Goal: Task Accomplishment & Management: Use online tool/utility

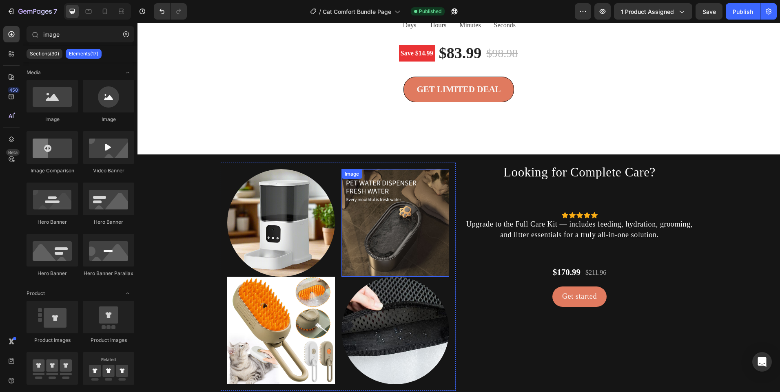
scroll to position [1873, 0]
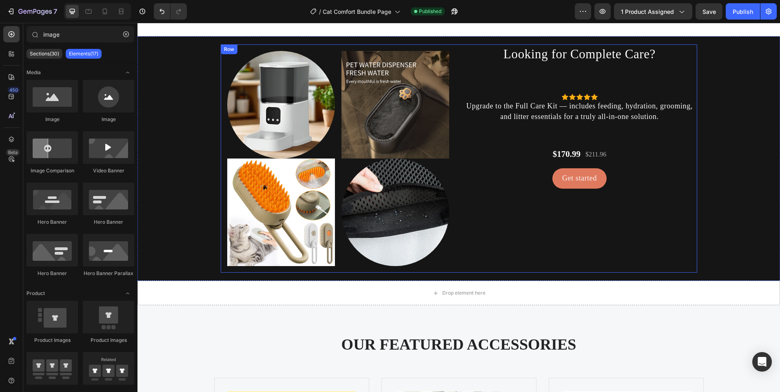
click at [551, 62] on h2 "Looking for Complete Care?" at bounding box center [579, 53] width 235 height 19
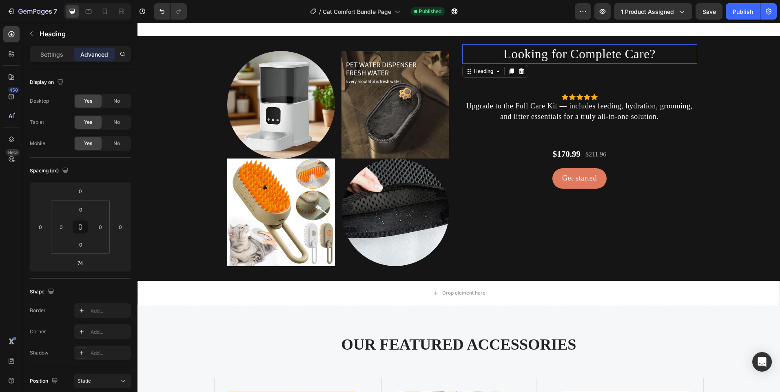
click at [551, 62] on h2 "Looking for Complete Care?" at bounding box center [579, 53] width 235 height 19
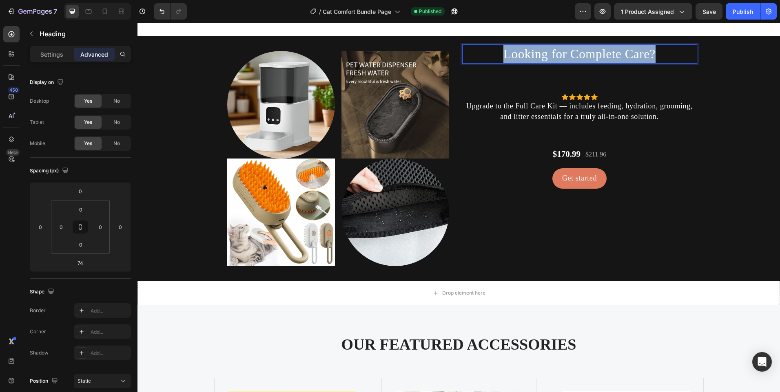
click at [551, 62] on p "Looking for Complete Care?" at bounding box center [579, 54] width 233 height 18
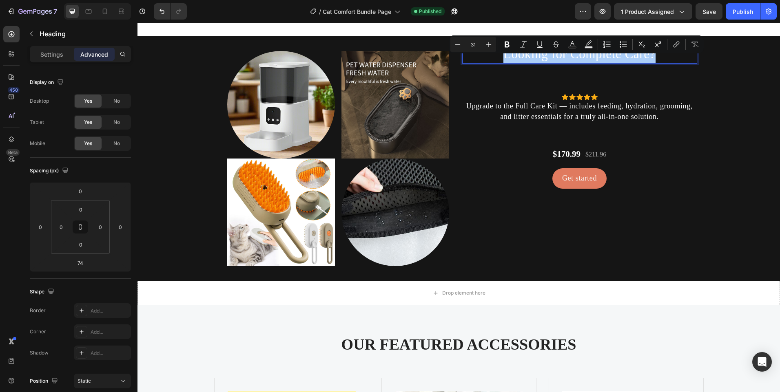
click at [62, 47] on div "Settings Advanced" at bounding box center [80, 54] width 101 height 16
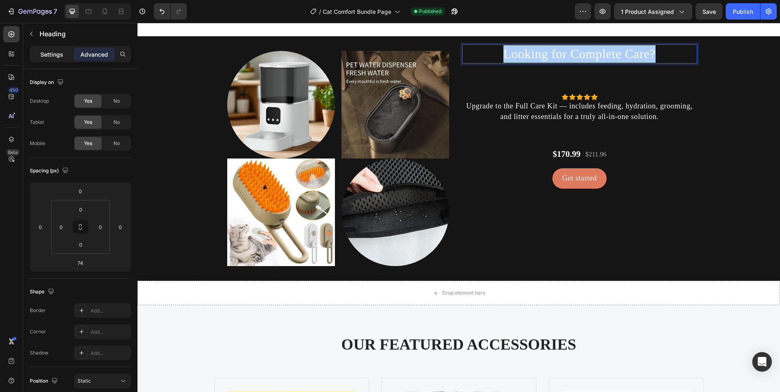
click at [51, 55] on p "Settings" at bounding box center [51, 54] width 23 height 9
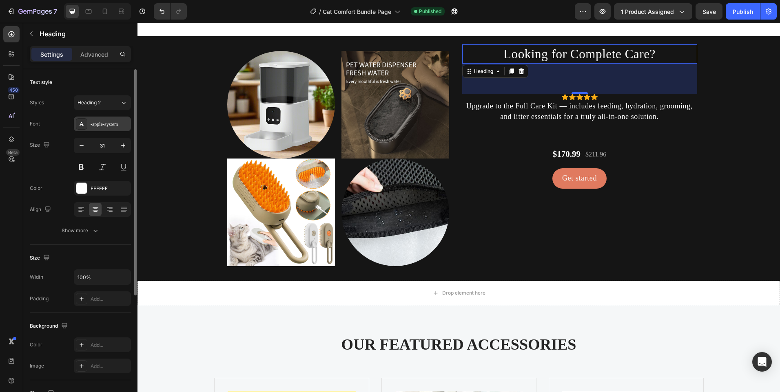
click at [109, 130] on div "-apple-system" at bounding box center [102, 124] width 57 height 15
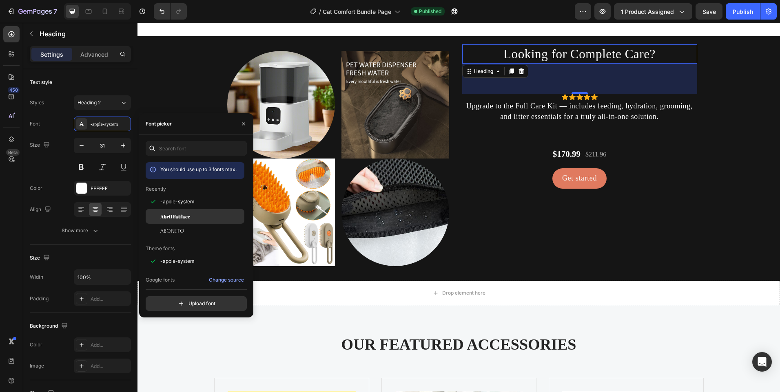
click at [177, 218] on span "Abril Fatface" at bounding box center [175, 216] width 30 height 7
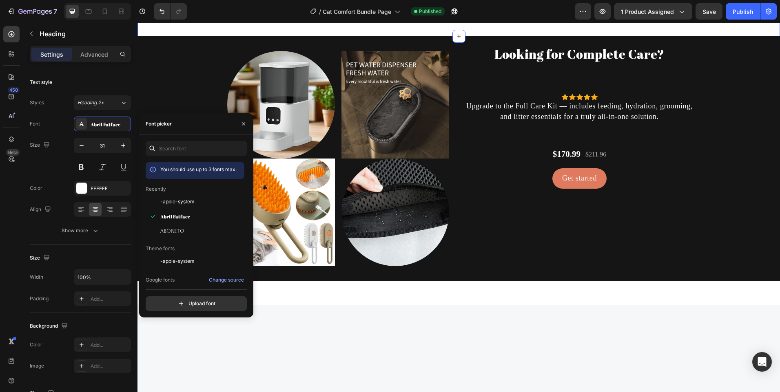
scroll to position [1550, 0]
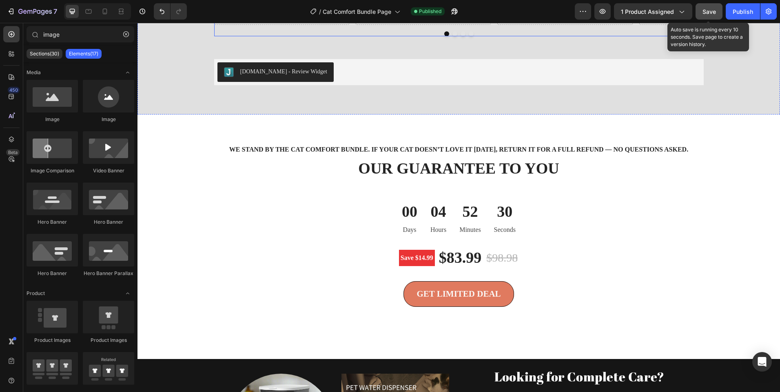
click at [697, 14] on button "Save" at bounding box center [708, 11] width 27 height 16
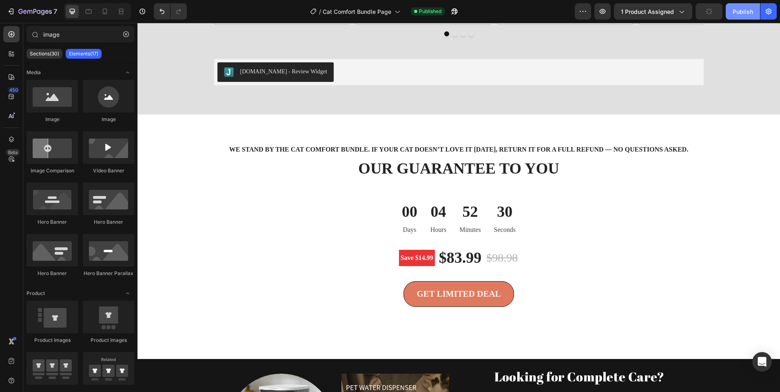
click at [734, 10] on div "Publish" at bounding box center [742, 11] width 20 height 9
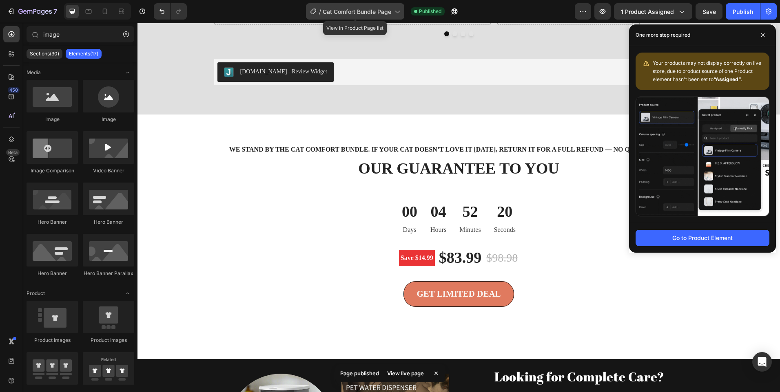
click at [324, 11] on span "Cat Comfort Bundle Page" at bounding box center [357, 11] width 69 height 9
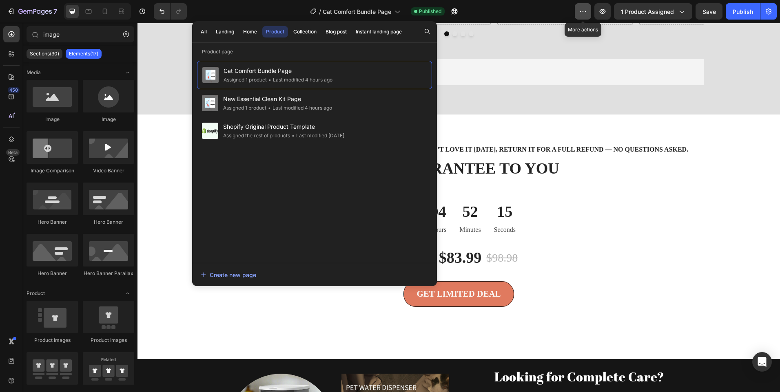
click at [579, 8] on icon "button" at bounding box center [583, 11] width 8 height 8
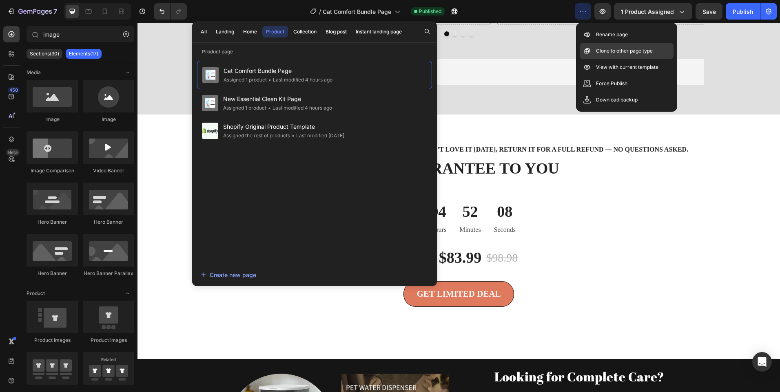
click at [612, 53] on p "Clone to other page type" at bounding box center [624, 51] width 57 height 8
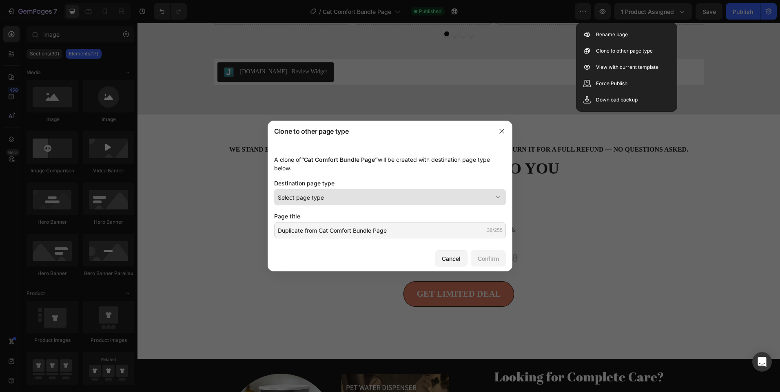
click at [395, 195] on div "Select page type" at bounding box center [385, 197] width 214 height 9
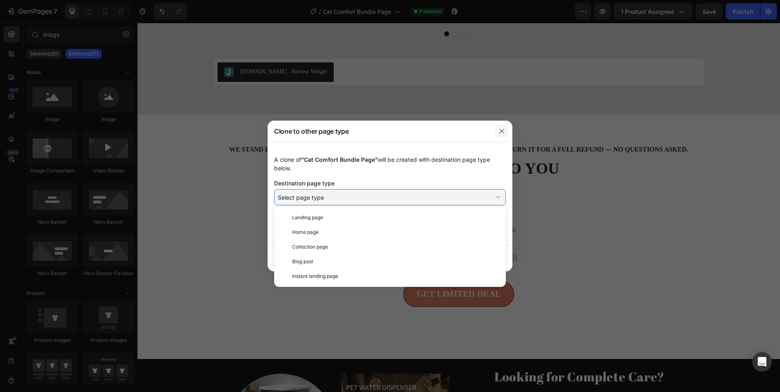
click at [503, 127] on button "button" at bounding box center [501, 131] width 13 height 13
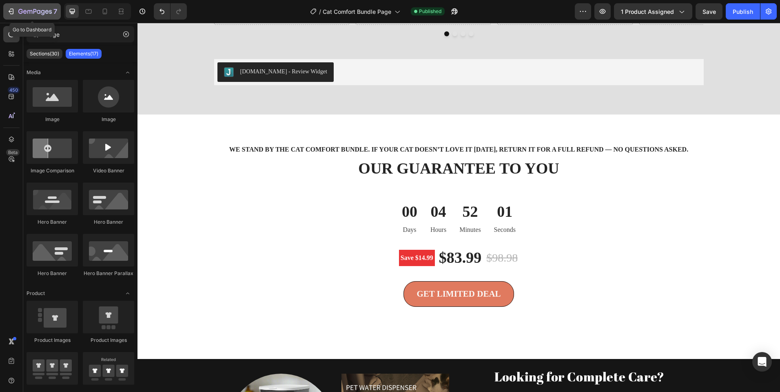
click at [36, 7] on div "7" at bounding box center [37, 12] width 39 height 10
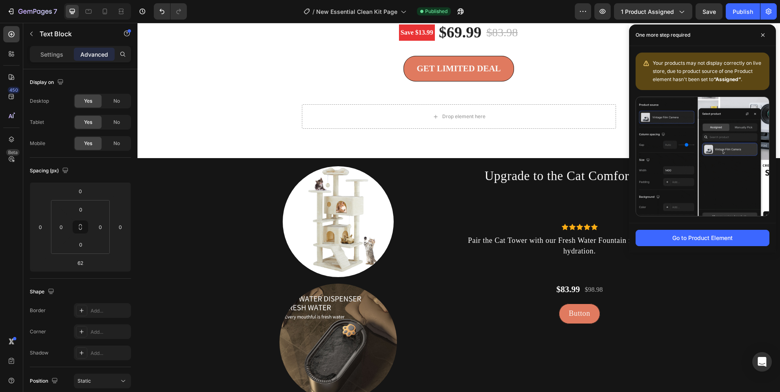
scroll to position [2202, 0]
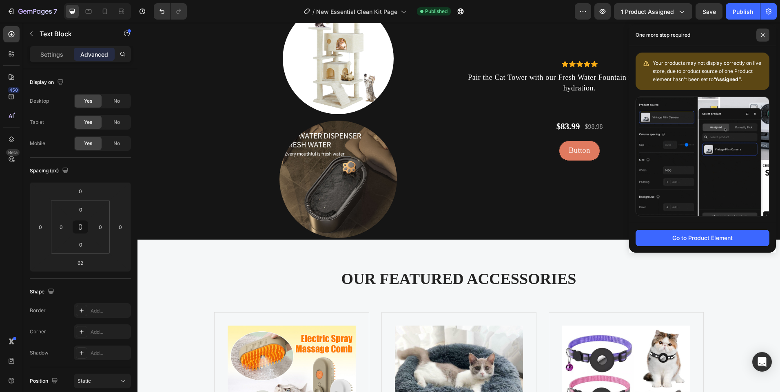
click at [765, 33] on span at bounding box center [762, 35] width 13 height 13
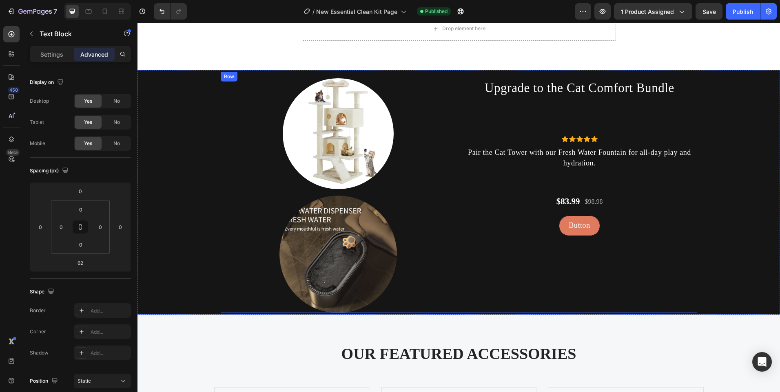
scroll to position [2120, 0]
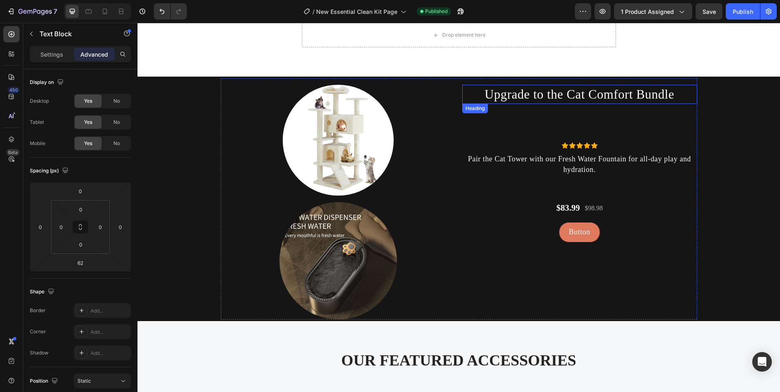
click at [541, 95] on h2 "Upgrade to the Cat Comfort Bundle" at bounding box center [579, 94] width 235 height 19
click at [541, 95] on p "Upgrade to the Cat Comfort Bundle" at bounding box center [579, 95] width 233 height 18
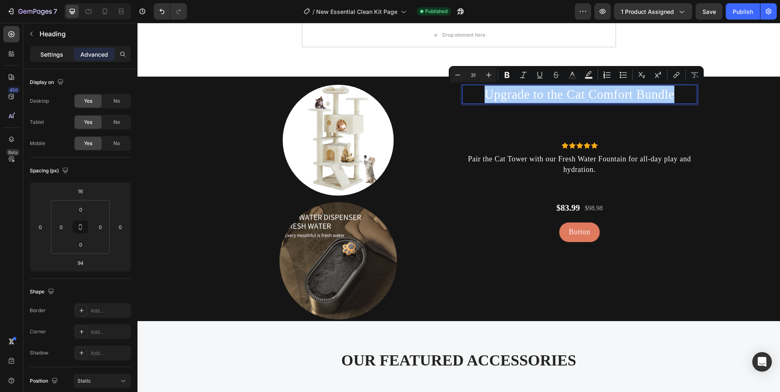
click at [40, 51] on div "Settings" at bounding box center [51, 54] width 41 height 13
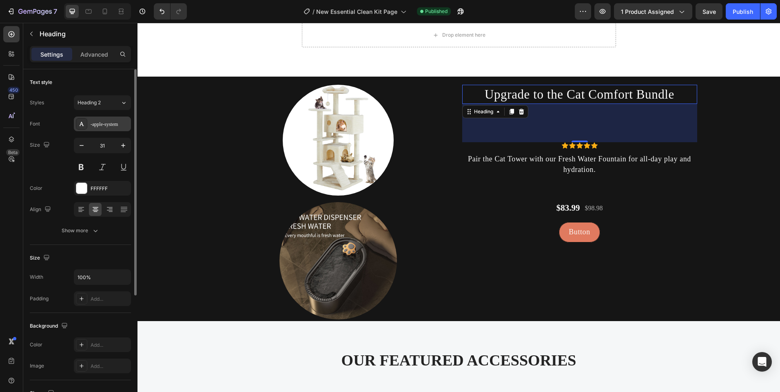
click at [104, 129] on div "-apple-system" at bounding box center [102, 124] width 57 height 15
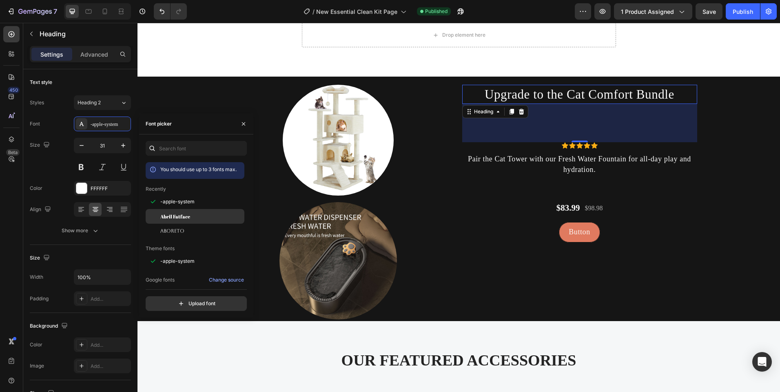
click at [193, 217] on div "Abril Fatface" at bounding box center [201, 216] width 82 height 7
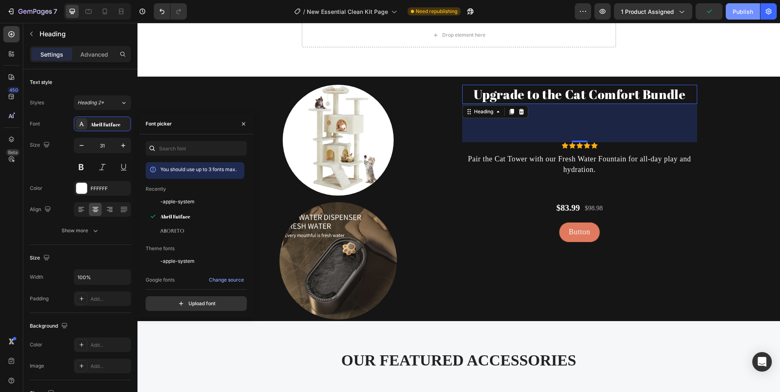
click at [751, 9] on div "Publish" at bounding box center [742, 11] width 20 height 9
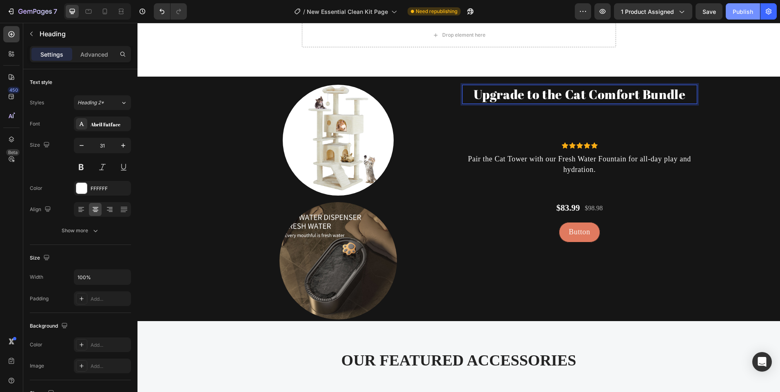
click at [745, 7] on button "Publish" at bounding box center [742, 11] width 34 height 16
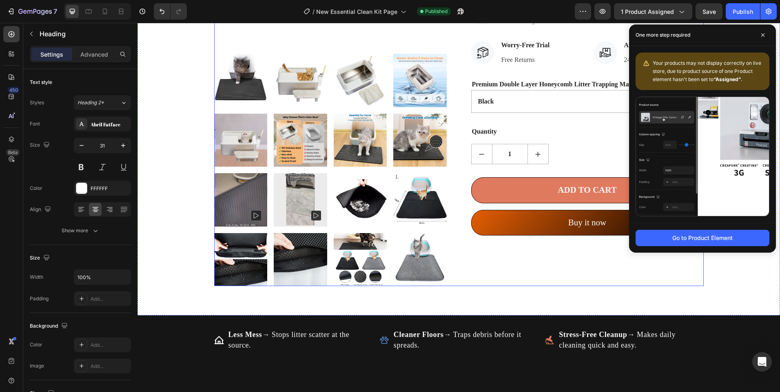
scroll to position [375, 0]
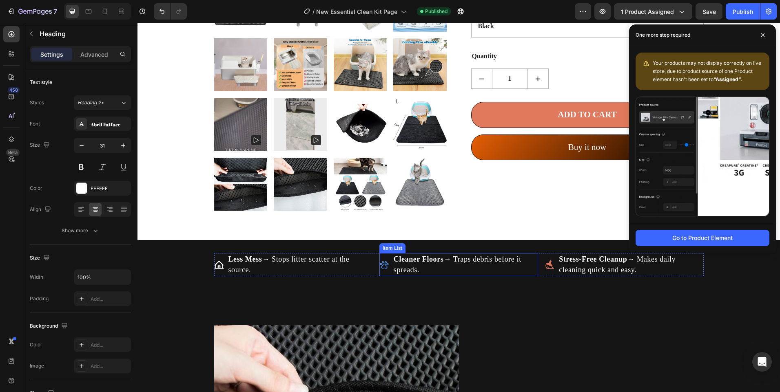
click at [435, 276] on div "Cleaner Floors → Traps debris before it spreads." at bounding box center [465, 264] width 146 height 23
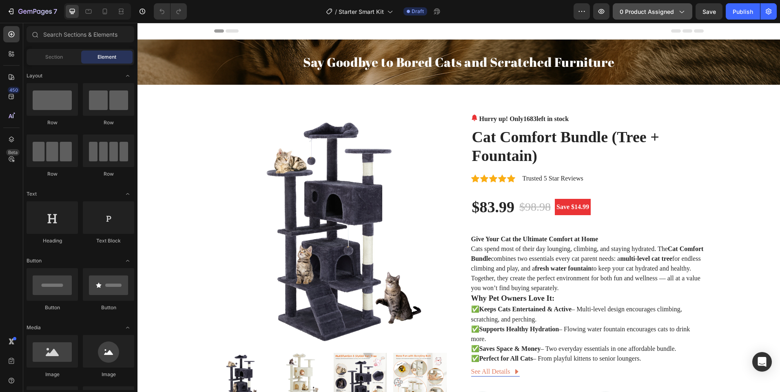
click at [636, 13] on span "0 product assigned" at bounding box center [646, 11] width 54 height 9
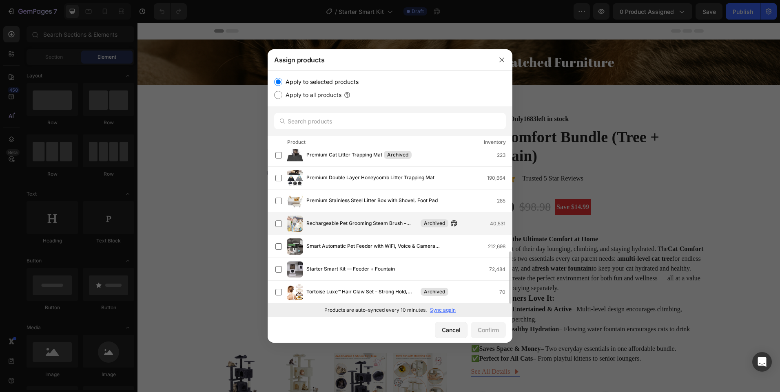
scroll to position [302, 0]
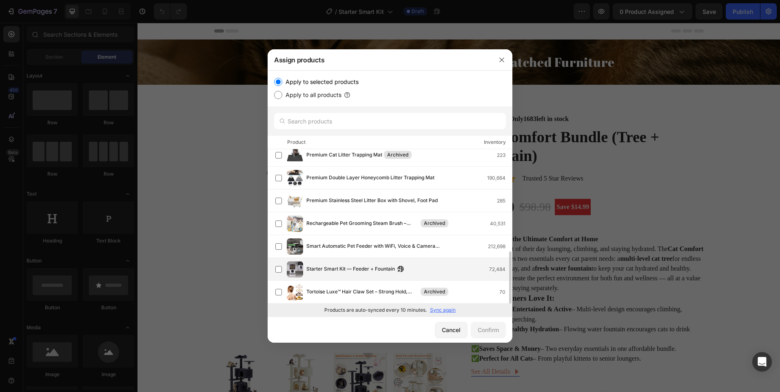
click at [350, 263] on div "Starter Smart Kit — Feeder + Fountain 72,484" at bounding box center [393, 269] width 237 height 16
click at [478, 327] on div "Confirm" at bounding box center [487, 330] width 21 height 9
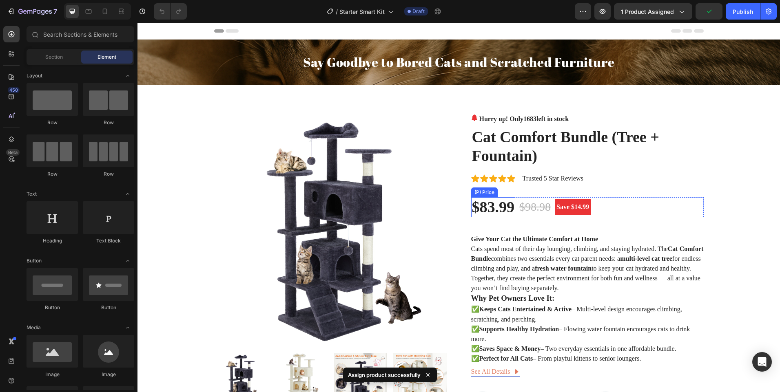
click at [386, 195] on img at bounding box center [330, 230] width 232 height 232
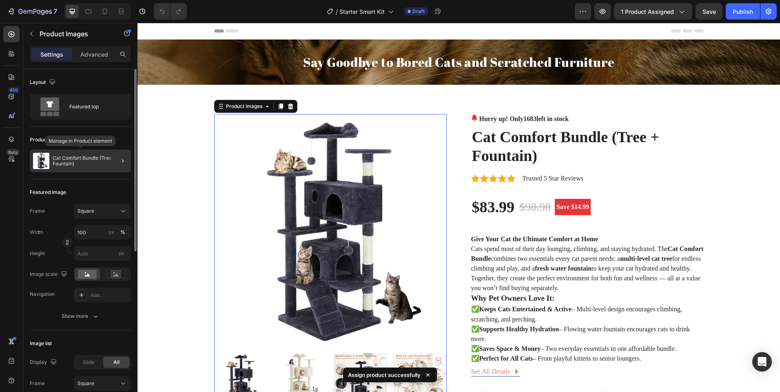
click at [101, 158] on p "Cat Comfort Bundle (Tree + Fountain)" at bounding box center [90, 160] width 75 height 11
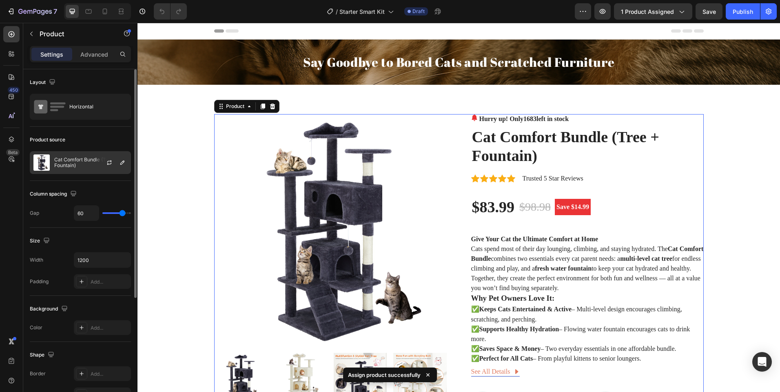
click at [104, 161] on div at bounding box center [113, 163] width 36 height 22
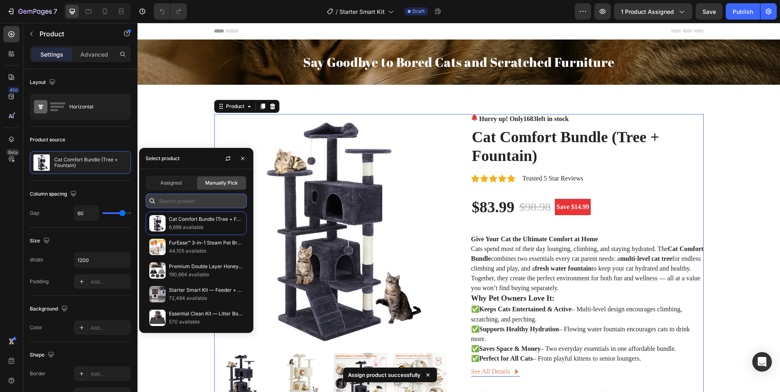
click at [175, 206] on input "text" at bounding box center [196, 201] width 101 height 15
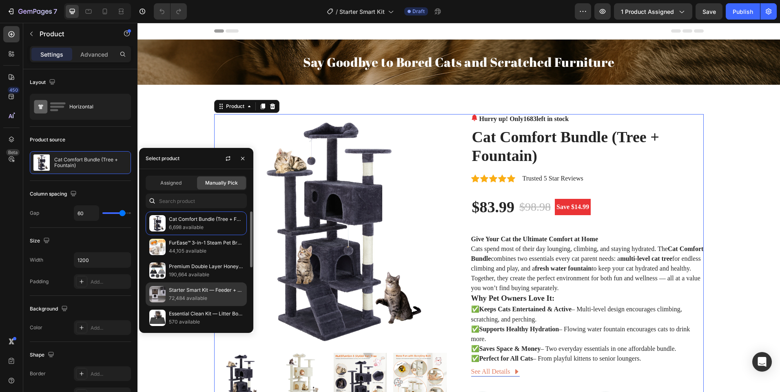
click at [194, 288] on p "Starter Smart Kit — Feeder + Fountain" at bounding box center [206, 290] width 74 height 8
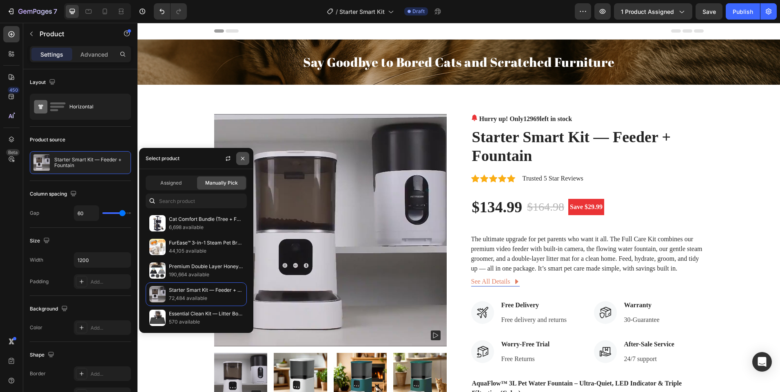
drag, startPoint x: 241, startPoint y: 160, endPoint x: 230, endPoint y: 151, distance: 14.5
click at [241, 160] on icon "button" at bounding box center [242, 158] width 7 height 7
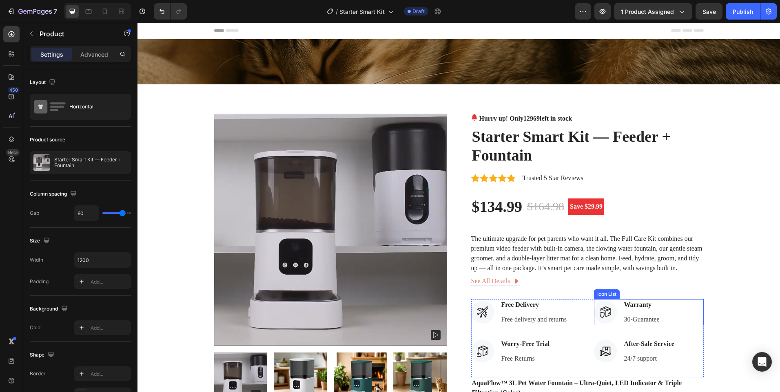
scroll to position [0, 0]
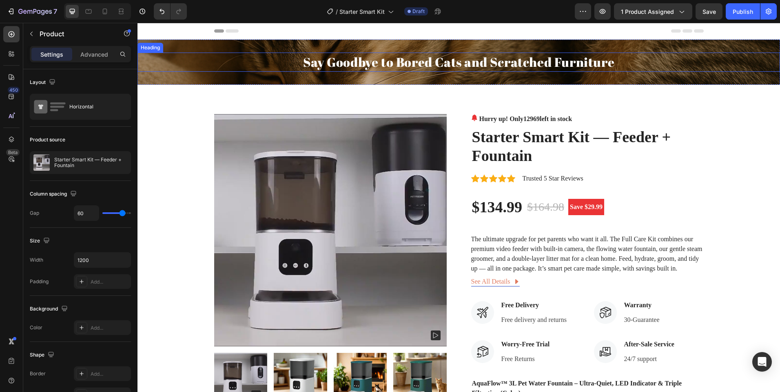
click at [452, 67] on h2 "Say Goodbye to Bored Cats and Scratched Furniture" at bounding box center [458, 62] width 642 height 19
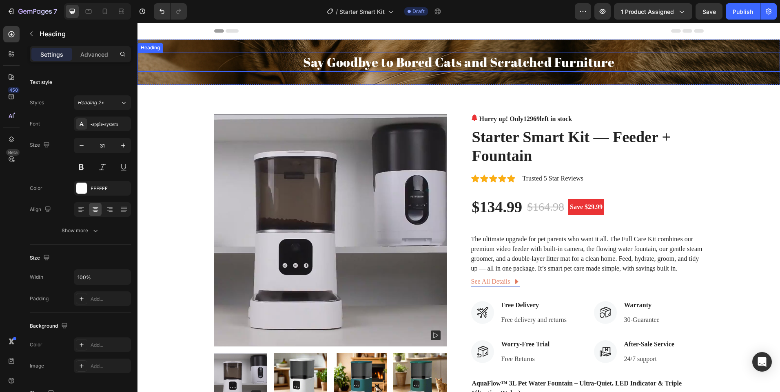
click at [452, 67] on h2 "Say Goodbye to Bored Cats and Scratched Furniture" at bounding box center [458, 62] width 642 height 19
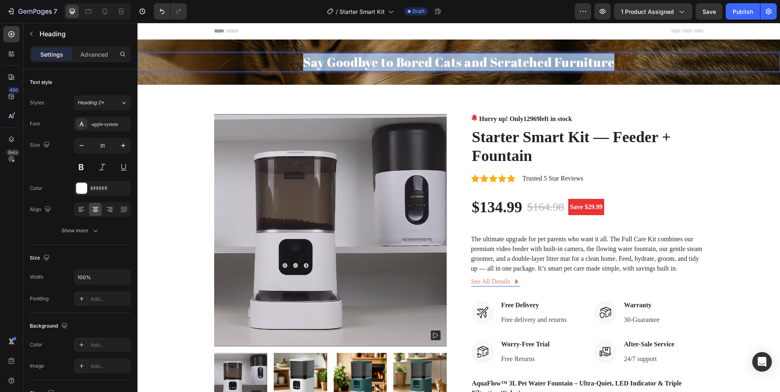
click at [452, 67] on p "Say Goodbye to Bored Cats and Scratched Furniture" at bounding box center [458, 62] width 641 height 18
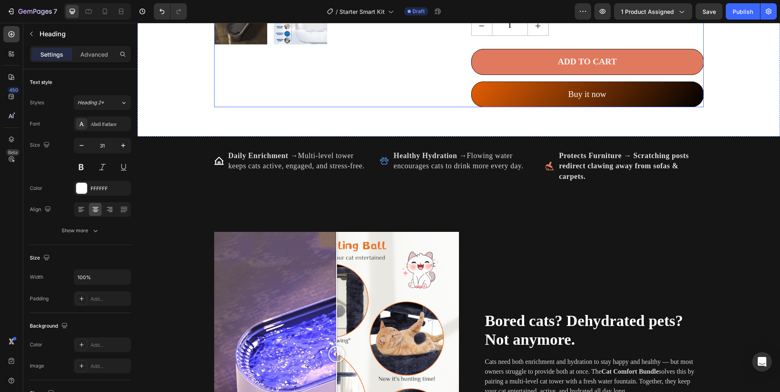
scroll to position [489, 0]
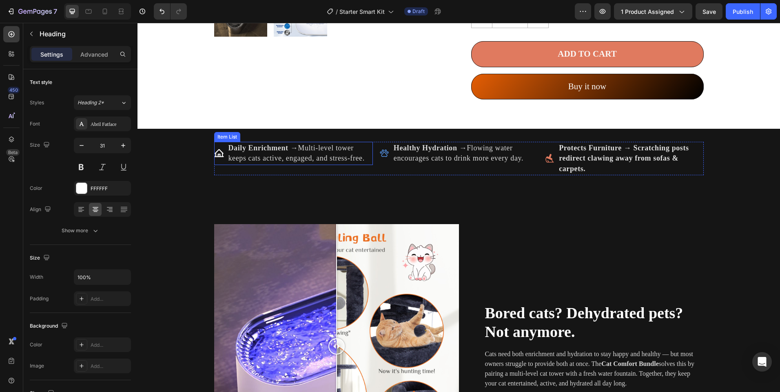
click at [309, 156] on p "Daily Enrichment → Multi-level tower keeps cats active, engaged, and stress-fre…" at bounding box center [299, 153] width 143 height 20
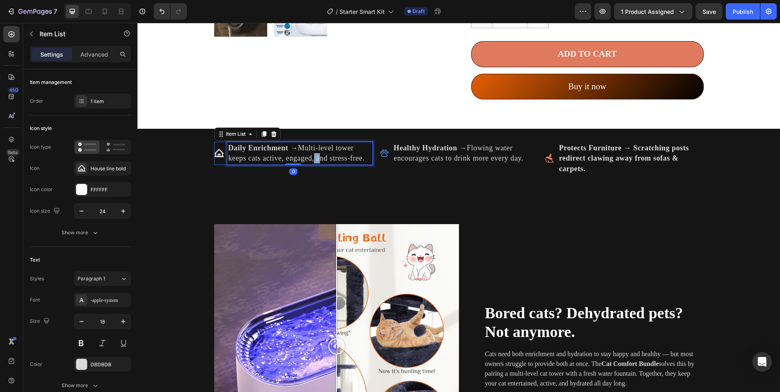
click at [309, 156] on p "Daily Enrichment → Multi-level tower keeps cats active, engaged, and stress-fre…" at bounding box center [299, 153] width 143 height 20
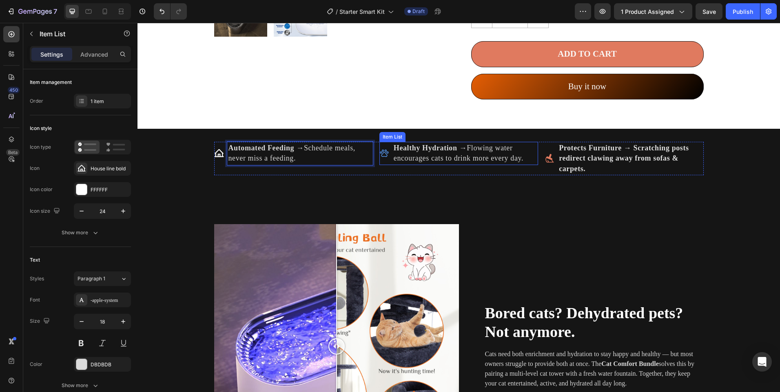
click at [446, 154] on p "Healthy Hydration → Flowing water encourages cats to drink more every day." at bounding box center [464, 153] width 143 height 20
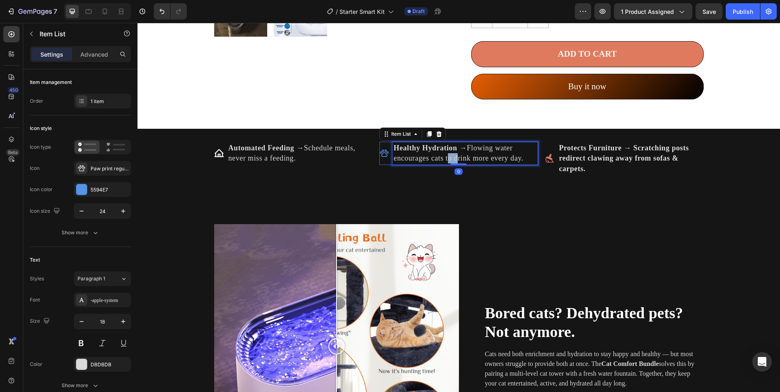
click at [446, 154] on p "Healthy Hydration → Flowing water encourages cats to drink more every day." at bounding box center [464, 153] width 143 height 20
click at [609, 157] on strong "Protects Furniture → Scratching posts redirect clawing away from sofas & carpet…" at bounding box center [624, 158] width 130 height 29
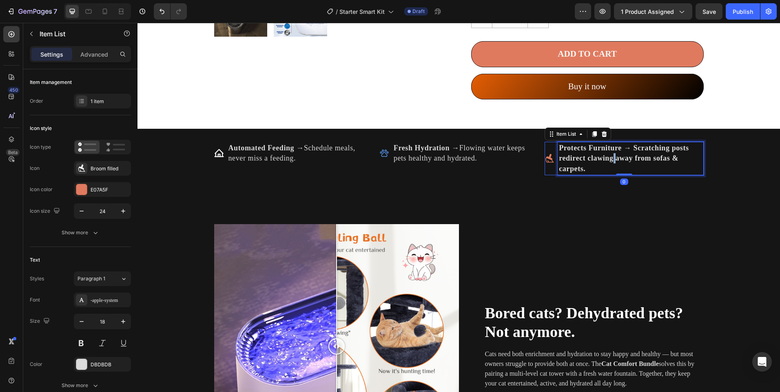
click at [609, 157] on strong "Protects Furniture → Scratching posts redirect clawing away from sofas & carpet…" at bounding box center [624, 158] width 130 height 29
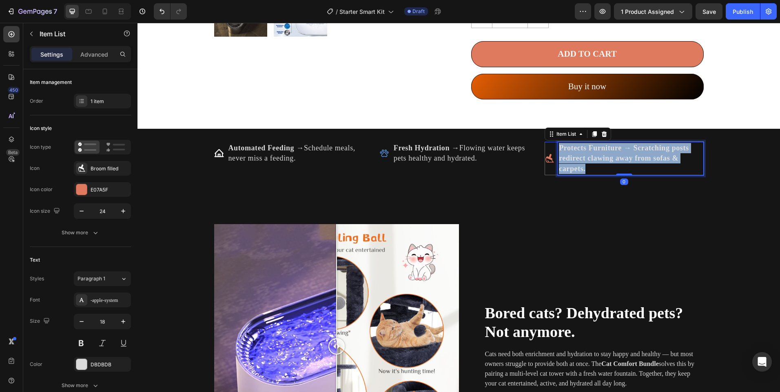
click at [609, 157] on strong "Protects Furniture → Scratching posts redirect clawing away from sofas & carpet…" at bounding box center [624, 158] width 130 height 29
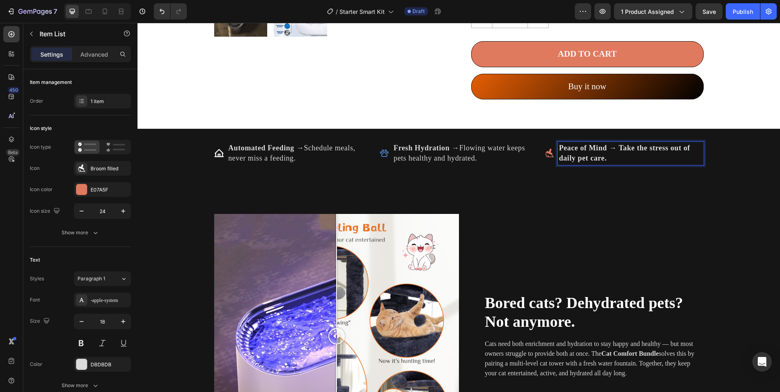
click at [545, 155] on icon at bounding box center [549, 153] width 8 height 9
click at [84, 169] on icon at bounding box center [81, 168] width 7 height 7
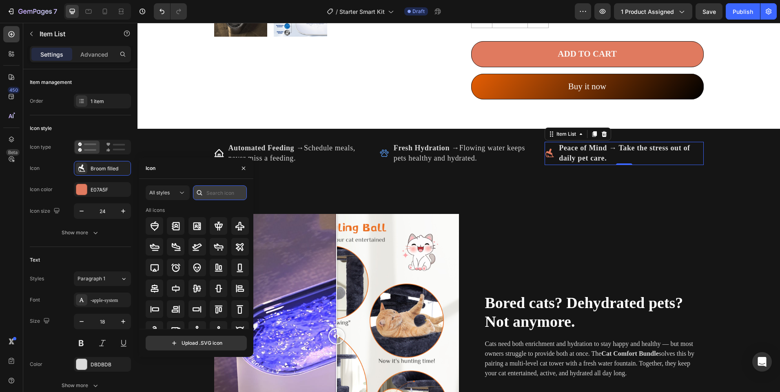
click at [224, 197] on input "text" at bounding box center [220, 193] width 54 height 15
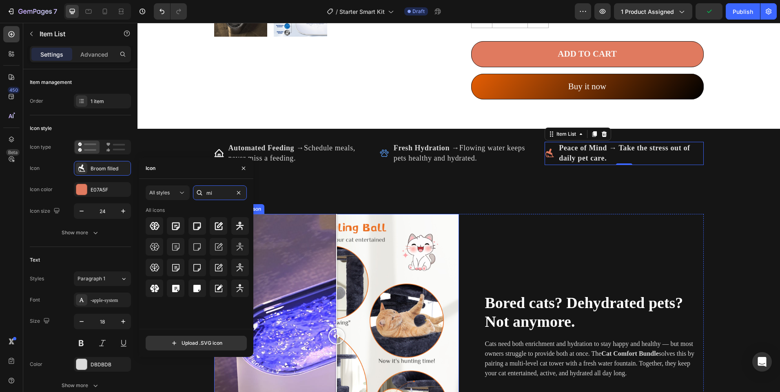
type input "m"
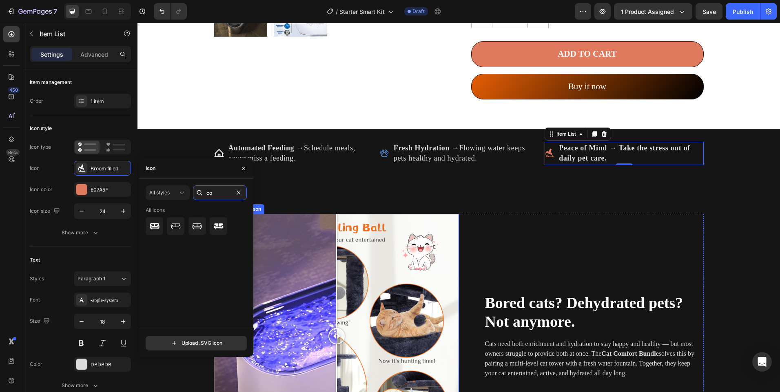
type input "c"
type input "p"
type input "w"
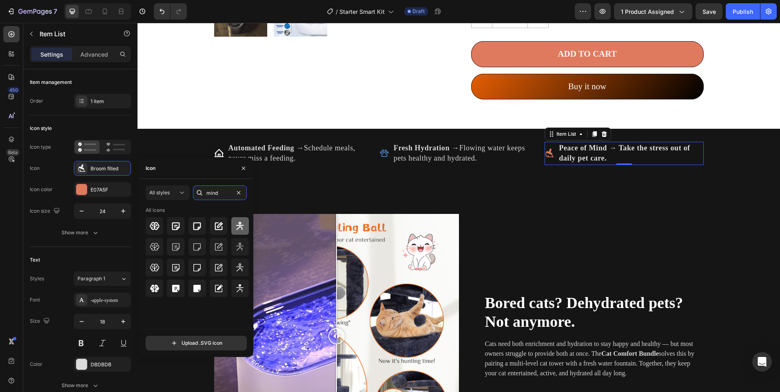
type input "mind"
click at [240, 221] on div at bounding box center [240, 226] width 18 height 18
click at [379, 148] on icon at bounding box center [384, 153] width 10 height 10
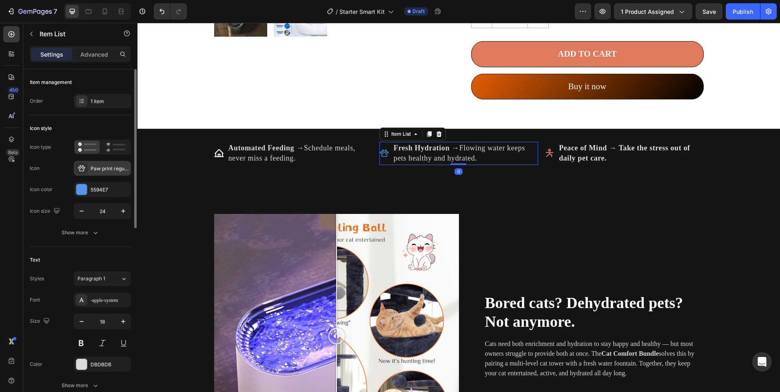
click at [86, 170] on div at bounding box center [81, 168] width 11 height 11
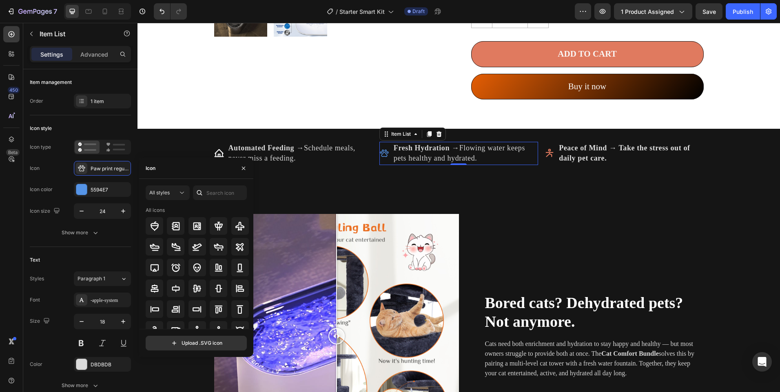
click at [212, 201] on div "All styles All icons" at bounding box center [196, 258] width 101 height 144
click at [215, 199] on input "text" at bounding box center [220, 193] width 54 height 15
type input "f"
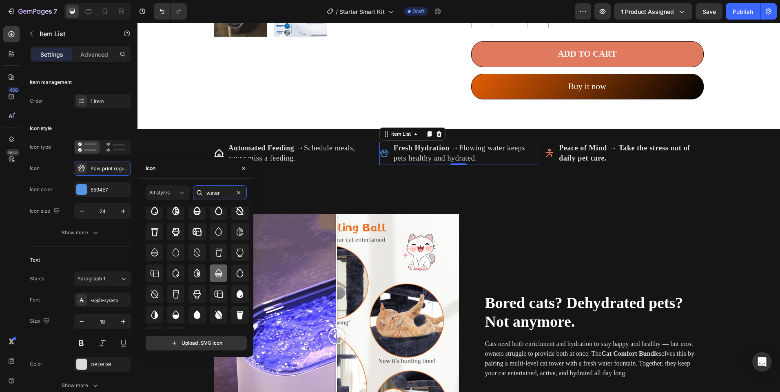
scroll to position [0, 0]
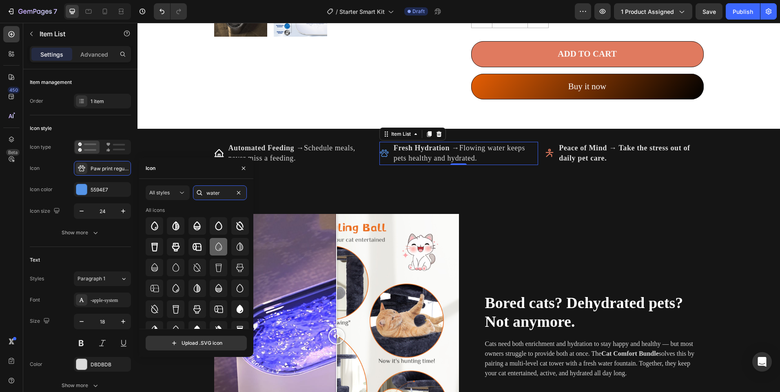
type input "water"
click at [223, 250] on div at bounding box center [219, 247] width 18 height 18
click at [214, 151] on icon at bounding box center [218, 153] width 9 height 8
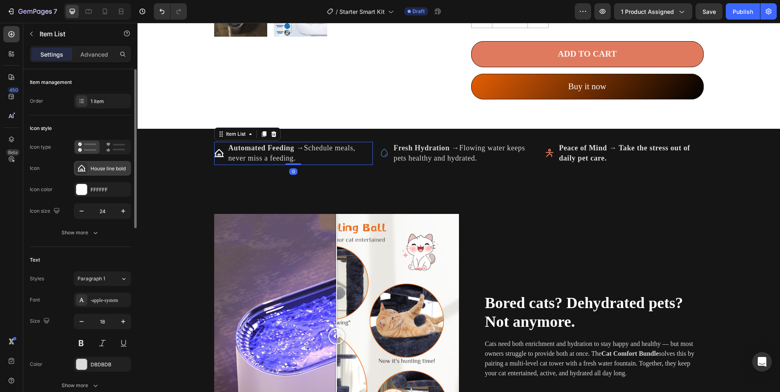
click at [94, 168] on div "House line bold" at bounding box center [110, 168] width 38 height 7
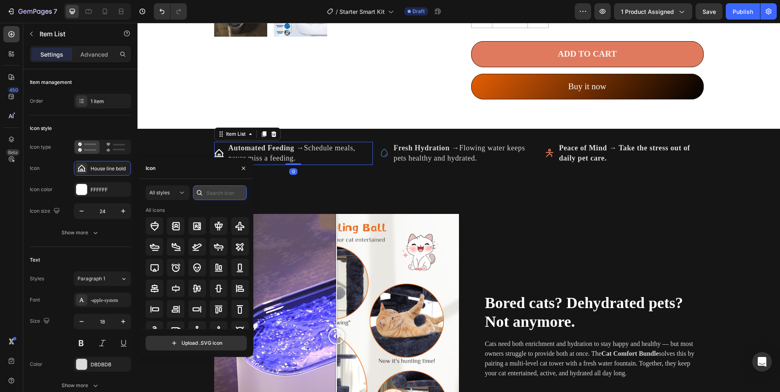
click at [222, 196] on input "text" at bounding box center [220, 193] width 54 height 15
type input "a"
type input "ato"
click at [173, 220] on div at bounding box center [176, 226] width 18 height 18
click at [243, 165] on icon "button" at bounding box center [243, 168] width 7 height 7
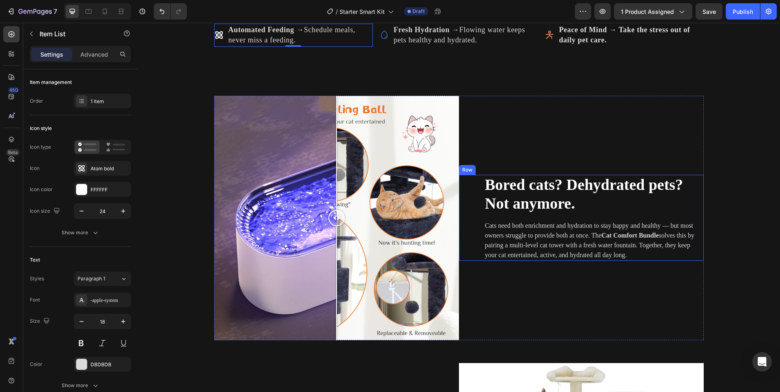
scroll to position [612, 0]
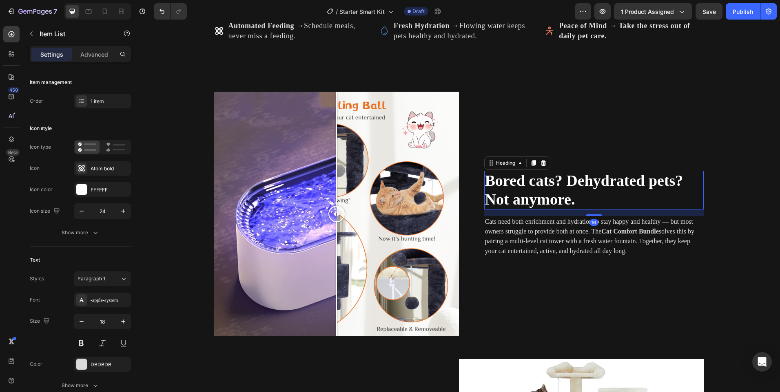
click at [558, 192] on span "Bored cats? Dehydrated pets? Not anymore." at bounding box center [584, 190] width 198 height 36
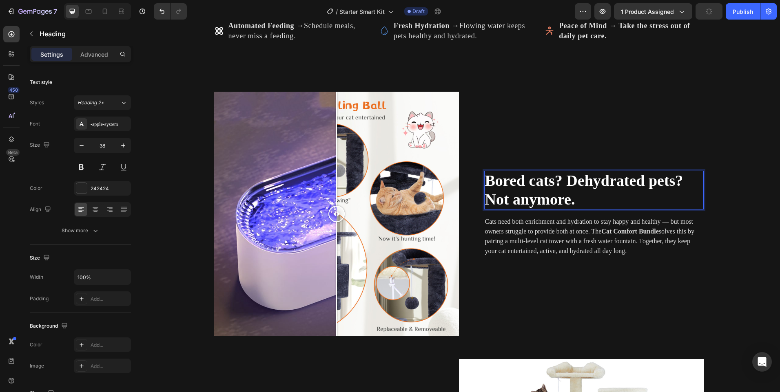
drag, startPoint x: 557, startPoint y: 191, endPoint x: 550, endPoint y: 182, distance: 11.6
click at [557, 189] on p "Bored cats? Dehydrated pets? Not anymore." at bounding box center [594, 190] width 218 height 37
click at [546, 179] on span "Bored cats? Dehydrated pets? Not anymore." at bounding box center [584, 190] width 198 height 36
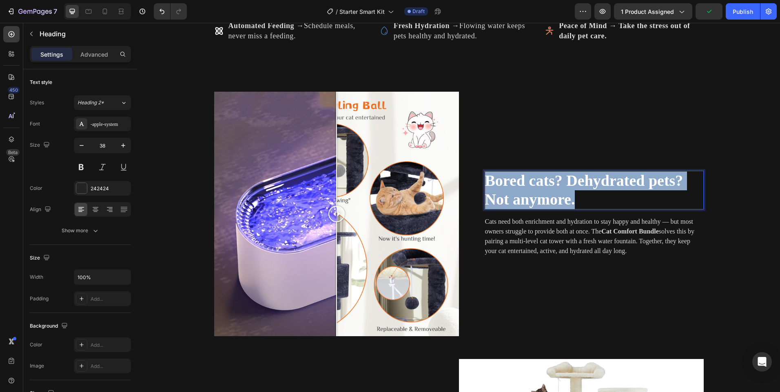
click at [546, 179] on span "Bored cats? Dehydrated pets? Not anymore." at bounding box center [584, 190] width 198 height 36
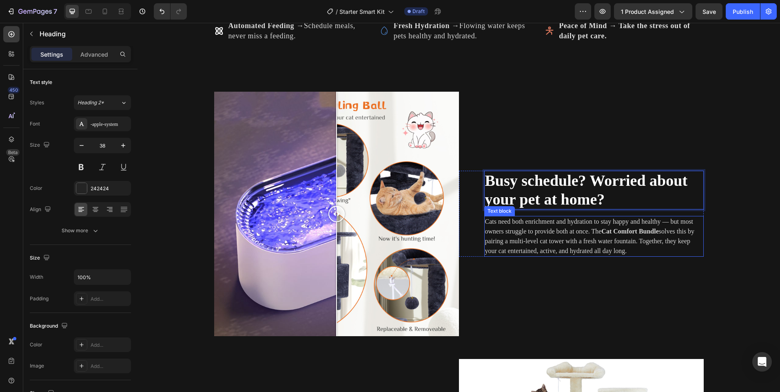
click at [575, 235] on p "Cats need both enrichment and hydration to stay happy and healthy — but most ow…" at bounding box center [594, 236] width 218 height 39
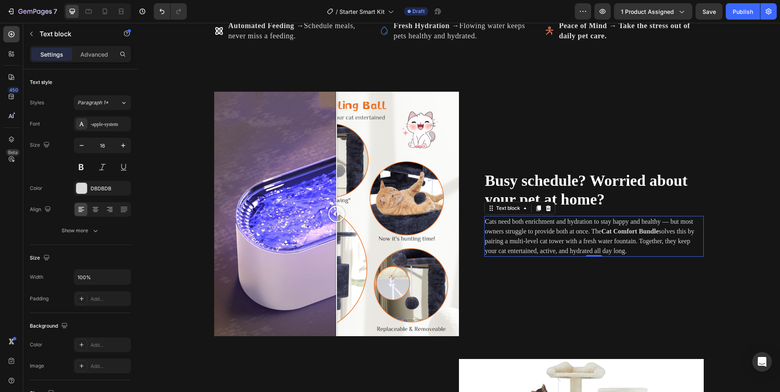
click at [575, 233] on p "Cats need both enrichment and hydration to stay happy and healthy — but most ow…" at bounding box center [594, 236] width 218 height 39
click at [574, 232] on p "Cats need both enrichment and hydration to stay happy and healthy — but most ow…" at bounding box center [594, 236] width 218 height 39
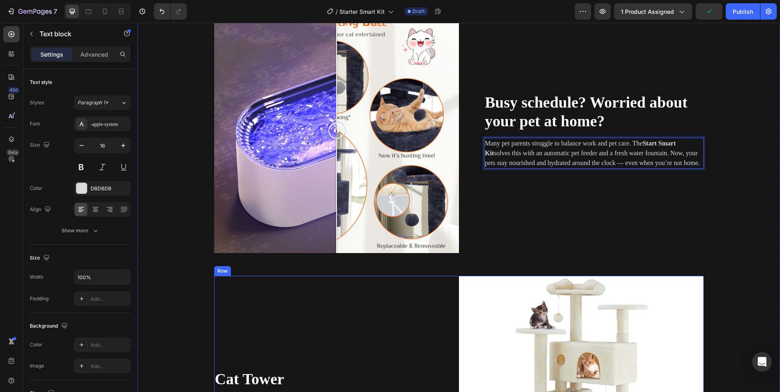
scroll to position [820, 0]
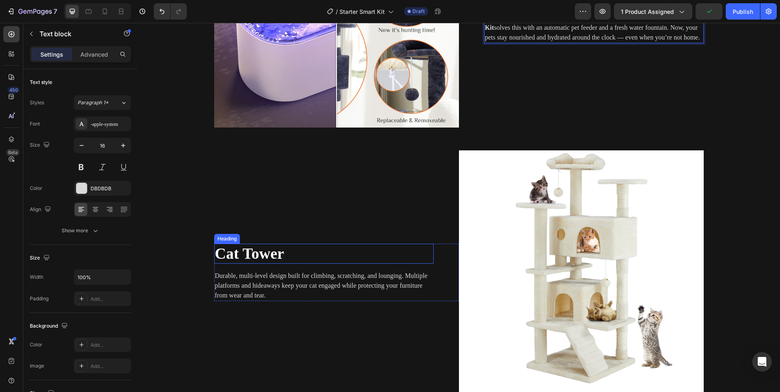
click at [256, 251] on span "Cat Tower" at bounding box center [249, 253] width 69 height 17
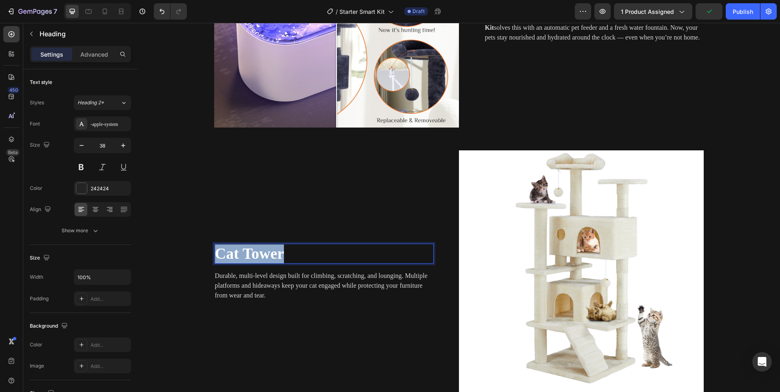
click at [256, 250] on span "Cat Tower" at bounding box center [249, 253] width 69 height 17
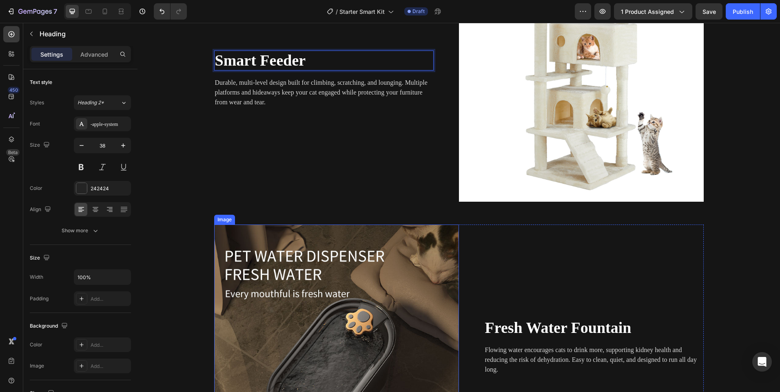
scroll to position [1065, 0]
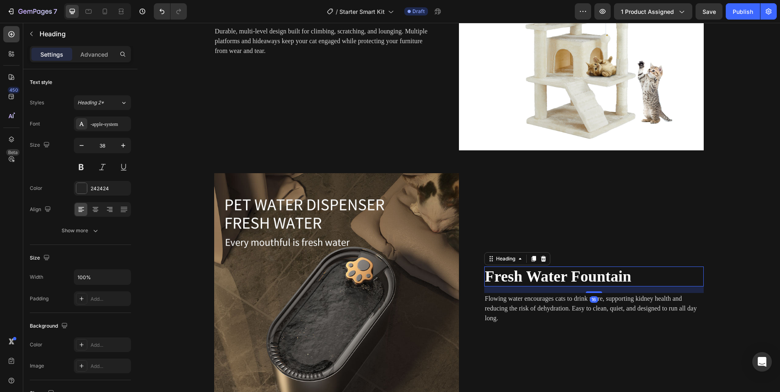
click at [588, 276] on strong "Fresh Water Fountain" at bounding box center [558, 276] width 146 height 17
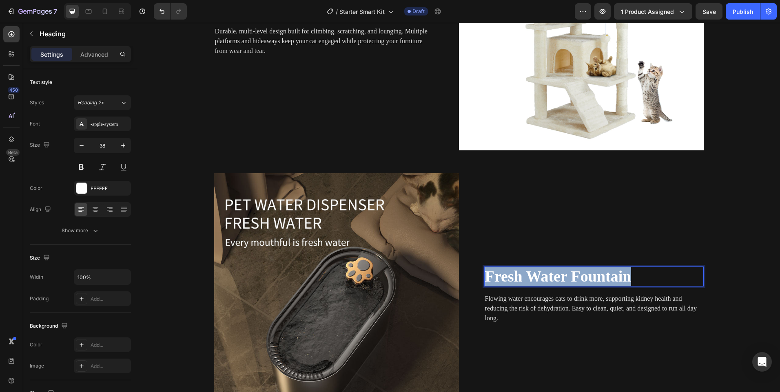
click at [588, 276] on strong "Fresh Water Fountain" at bounding box center [558, 276] width 146 height 17
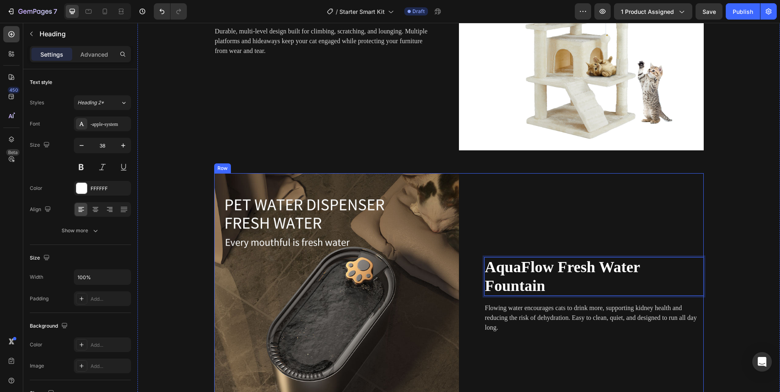
scroll to position [1056, 0]
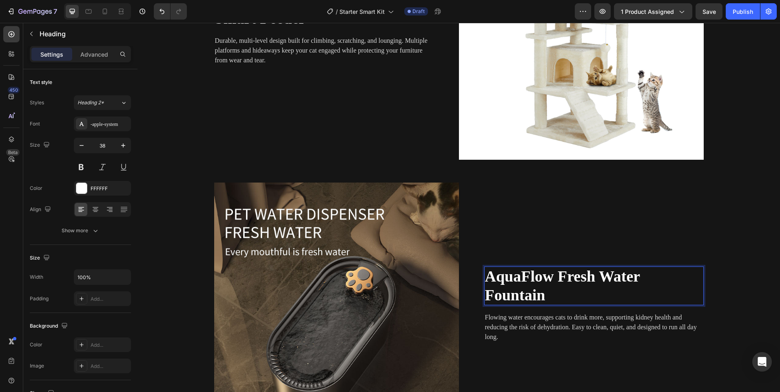
click at [575, 274] on strong "AquaFlow Fresh Water Fountain" at bounding box center [562, 286] width 155 height 36
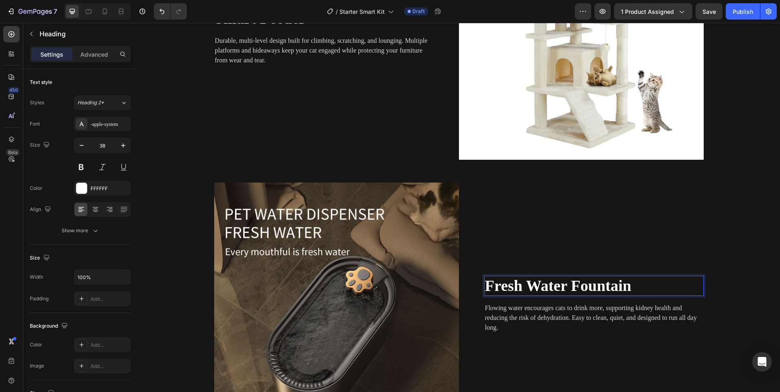
scroll to position [1065, 0]
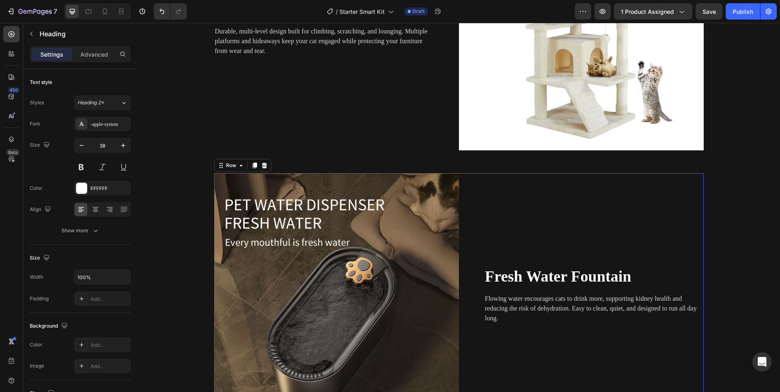
click at [532, 245] on div "⁠⁠⁠⁠⁠⁠⁠ Fresh Water Fountain Heading Flowing water encourages cats to drink mor…" at bounding box center [581, 295] width 245 height 245
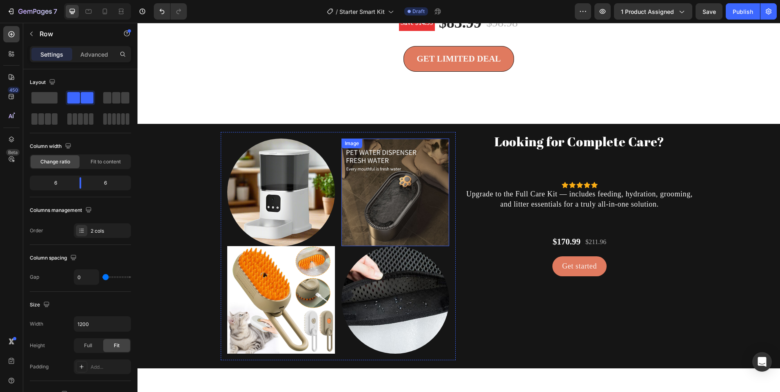
scroll to position [1840, 0]
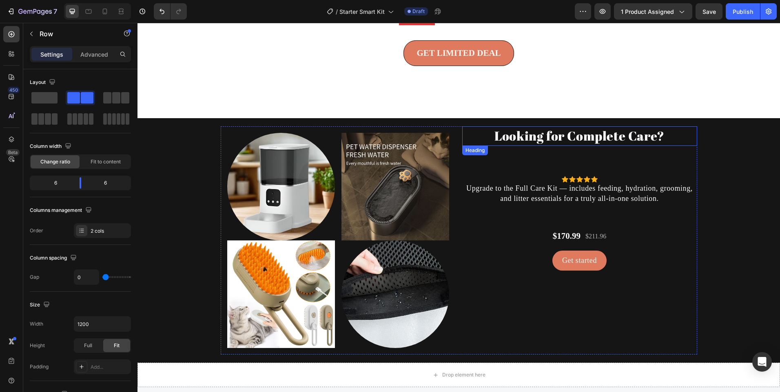
click at [534, 146] on h2 "Looking for Complete Care?" at bounding box center [579, 135] width 235 height 19
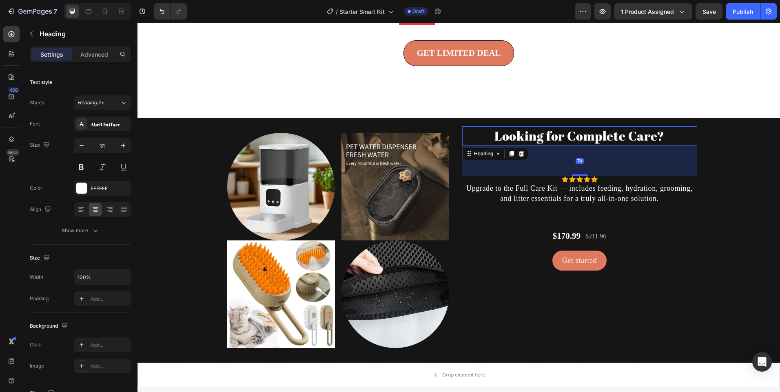
click at [534, 146] on h2 "Looking for Complete Care?" at bounding box center [579, 135] width 235 height 19
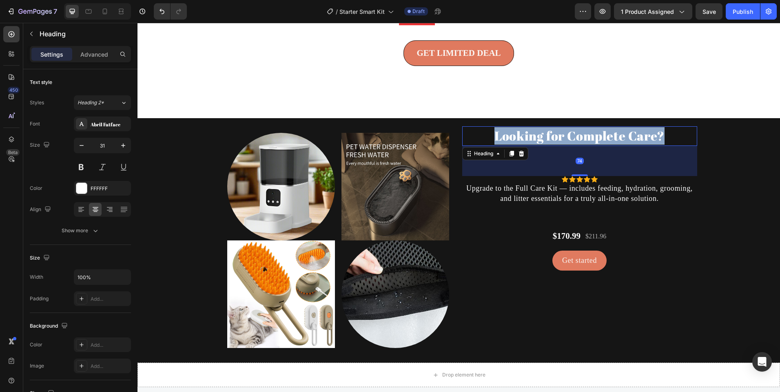
click at [534, 145] on p "Looking for Complete Care?" at bounding box center [579, 136] width 233 height 18
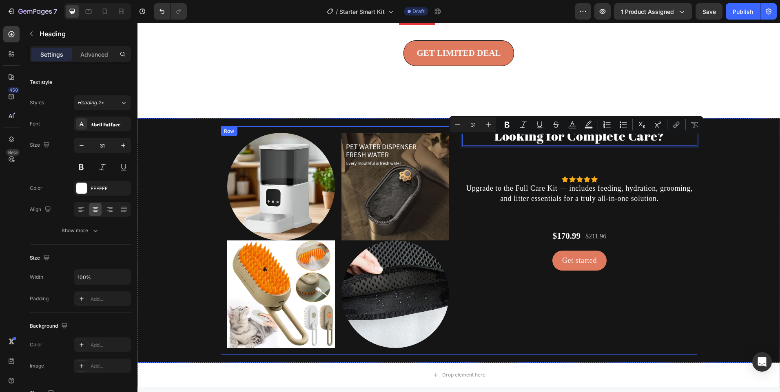
click at [482, 223] on div "Looking for Complete Care? Heading 74 Icon Icon Icon Icon Icon Icon List Hoz Up…" at bounding box center [579, 240] width 235 height 228
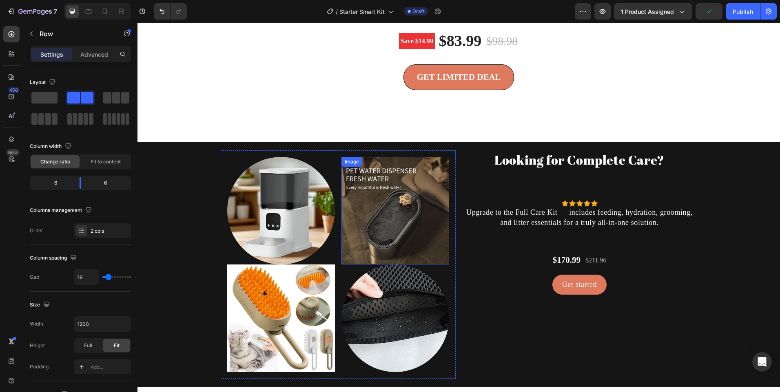
scroll to position [1566, 0]
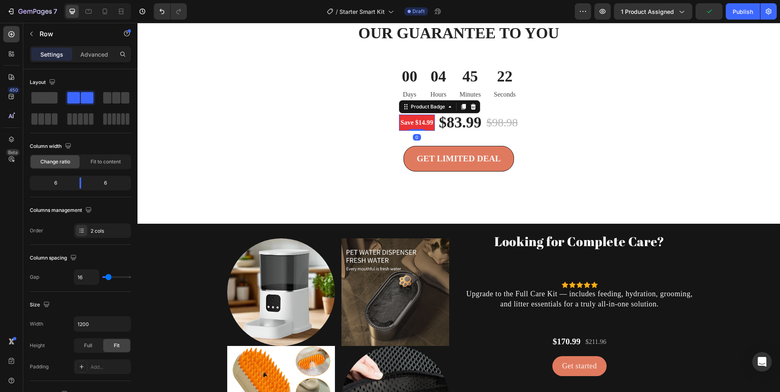
click at [400, 128] on pre "Save $14.99" at bounding box center [417, 123] width 36 height 16
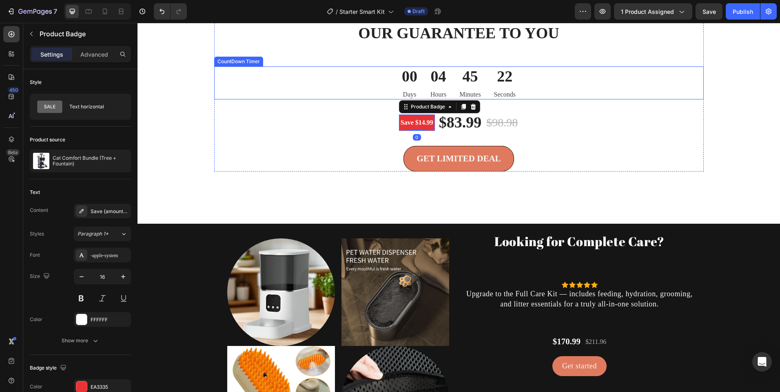
click at [387, 93] on div "00 Days 04 Hours 45 Minutes 22 Seconds" at bounding box center [458, 82] width 489 height 33
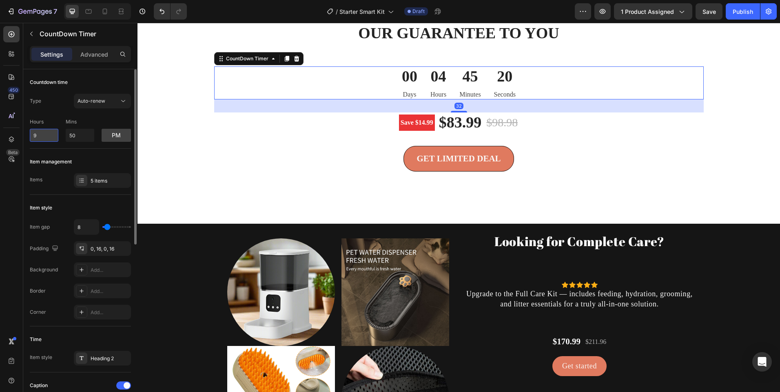
click at [51, 135] on input "9" at bounding box center [44, 135] width 29 height 13
type input "9"
type input "12"
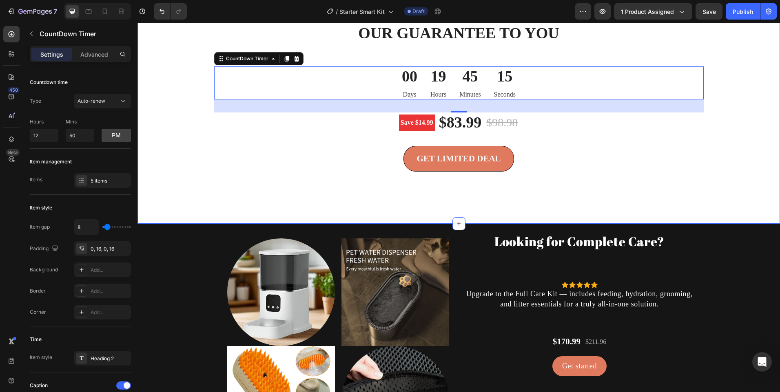
click at [206, 153] on div "We stand by the Cat Comfort Bundle. If your cat doesn’t love it within 30 days,…" at bounding box center [459, 102] width 630 height 186
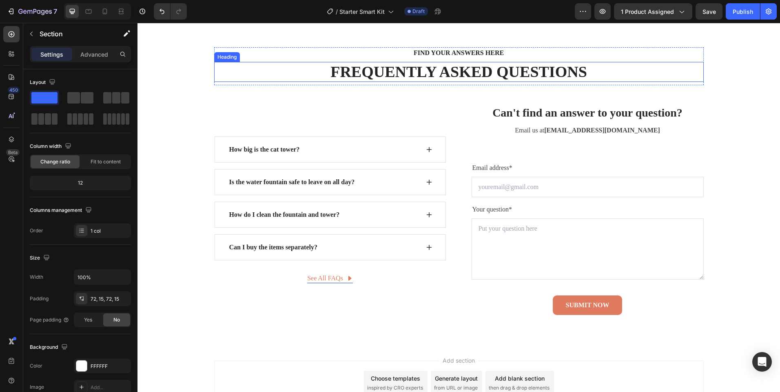
scroll to position [2655, 0]
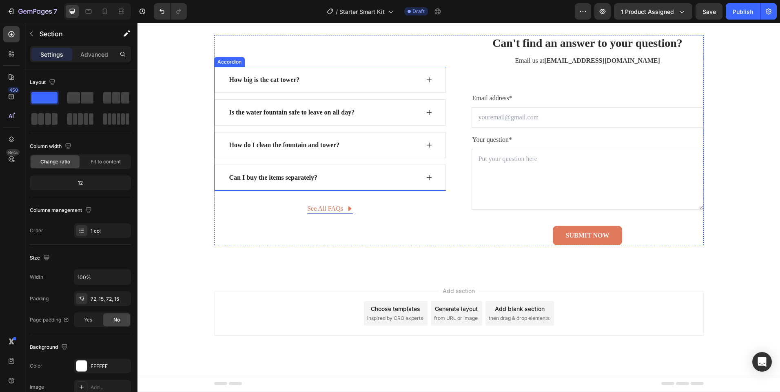
click at [267, 77] on p "How big is the cat tower?" at bounding box center [264, 80] width 71 height 10
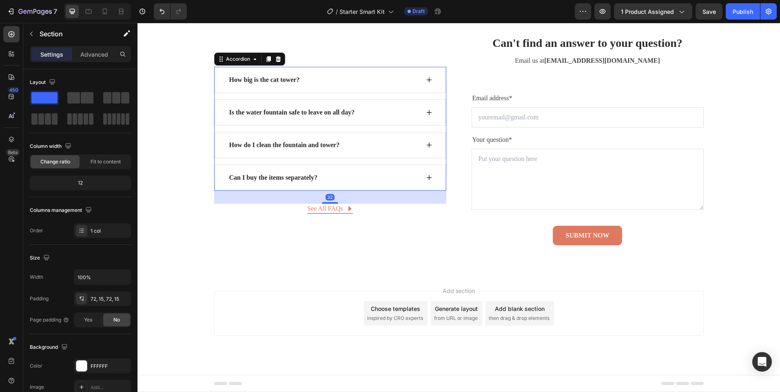
click at [267, 77] on p "How big is the cat tower?" at bounding box center [264, 80] width 71 height 10
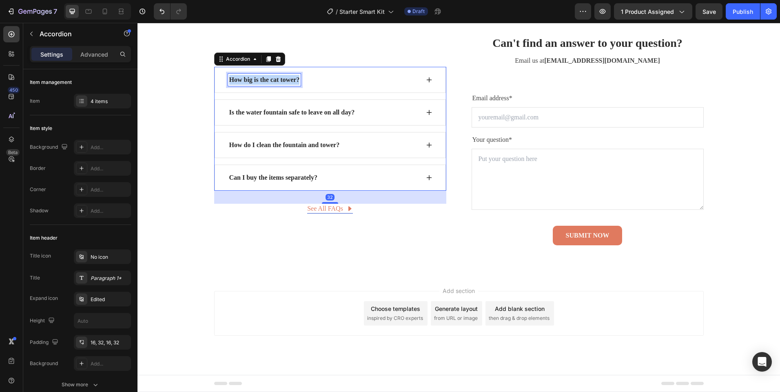
click at [267, 77] on p "How big is the cat tower?" at bounding box center [264, 80] width 71 height 10
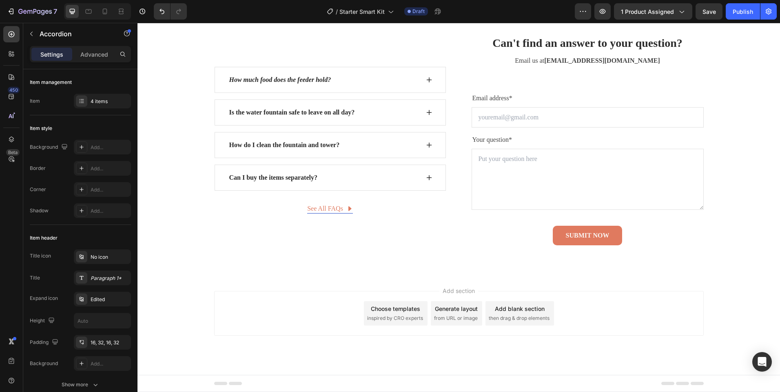
click at [428, 78] on icon at bounding box center [429, 80] width 7 height 7
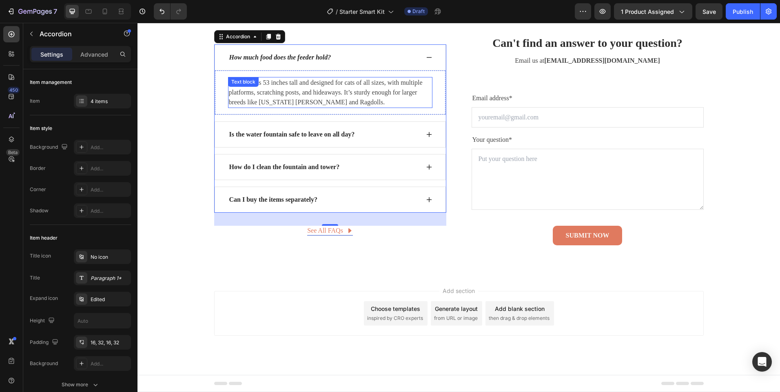
click at [295, 94] on p "The tower is 53 inches tall and designed for cats of all sizes, with multiple p…" at bounding box center [330, 92] width 203 height 29
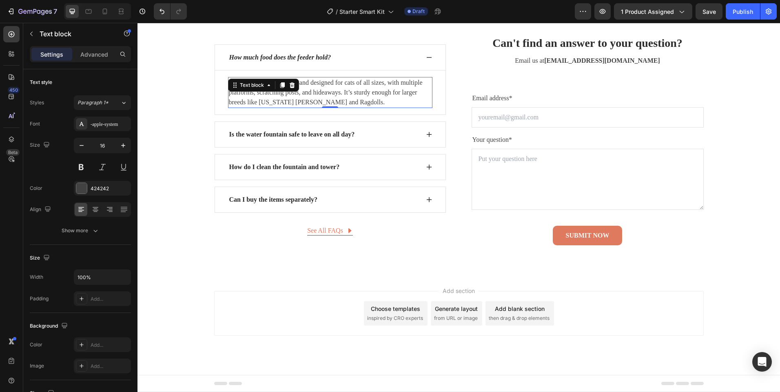
click at [295, 94] on p "The tower is 53 inches tall and designed for cats of all sizes, with multiple p…" at bounding box center [330, 92] width 203 height 29
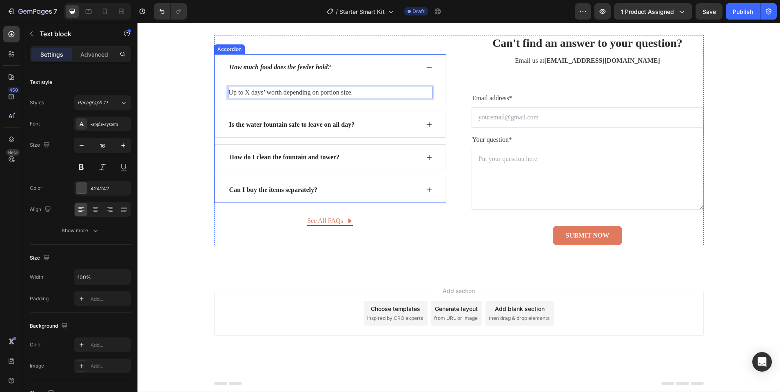
click at [284, 68] on icon "How much food does the feeder hold?" at bounding box center [280, 67] width 102 height 7
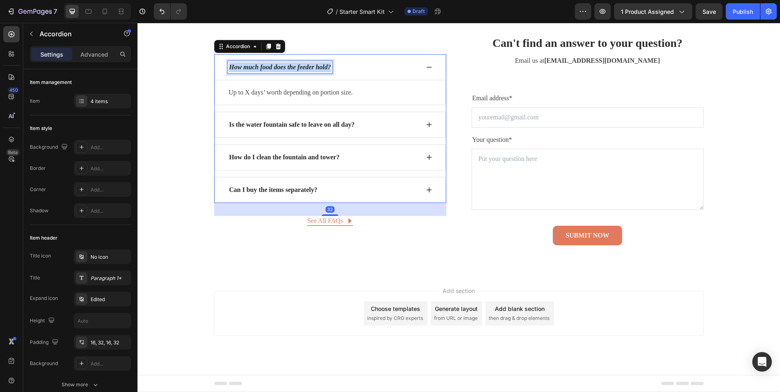
click at [284, 68] on icon "How much food does the feeder hold?" at bounding box center [280, 67] width 102 height 7
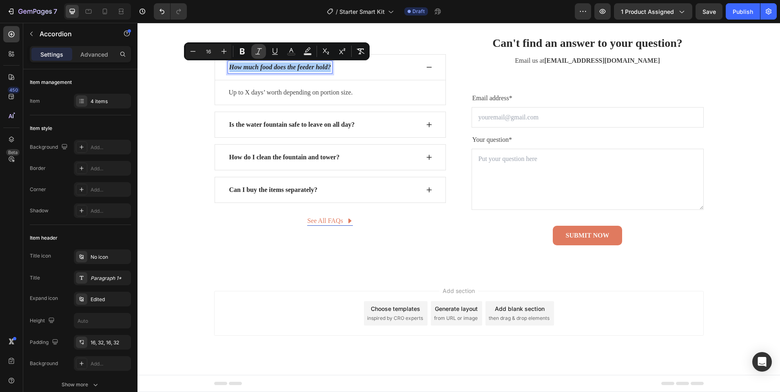
click at [263, 53] on button "Italic" at bounding box center [258, 51] width 15 height 15
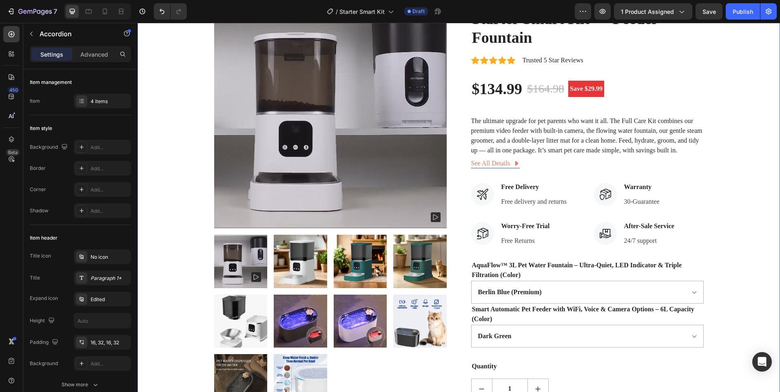
scroll to position [117, 0]
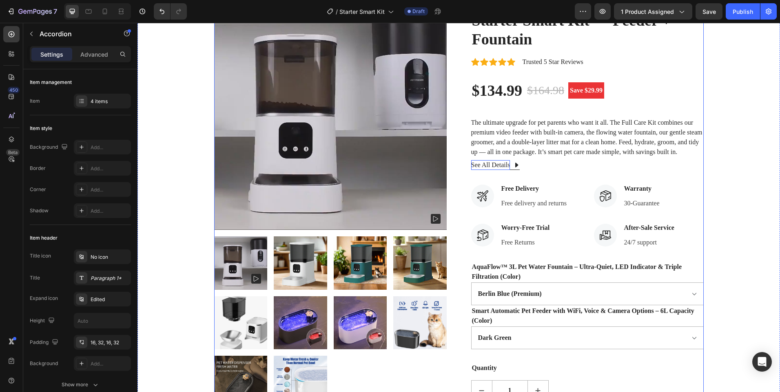
click at [473, 161] on p "See All Details" at bounding box center [490, 165] width 39 height 10
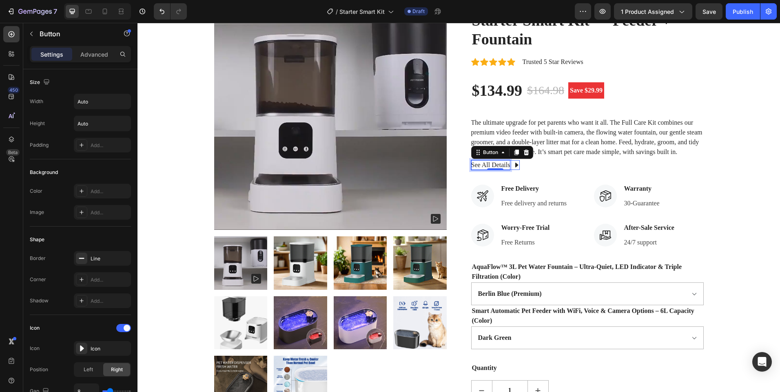
click at [506, 164] on p "See All Details" at bounding box center [490, 165] width 39 height 10
click at [513, 163] on icon at bounding box center [516, 165] width 7 height 7
click at [515, 166] on icon at bounding box center [516, 165] width 3 height 5
click at [504, 164] on p "See All Details" at bounding box center [490, 165] width 39 height 10
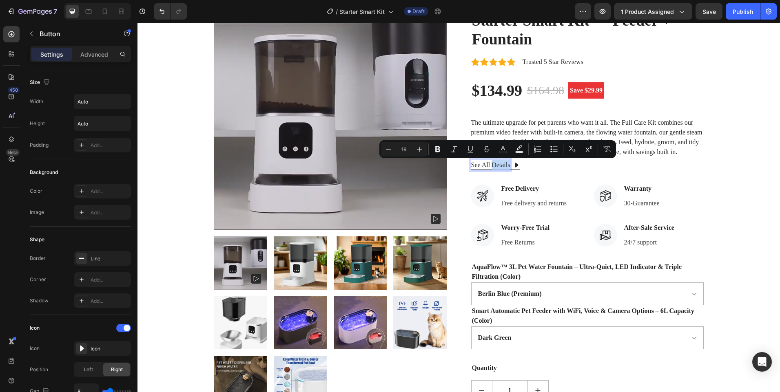
click at [513, 164] on icon at bounding box center [516, 165] width 7 height 7
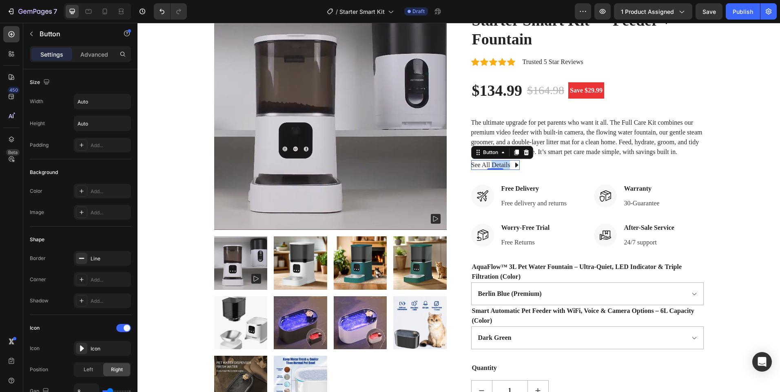
click at [515, 164] on icon at bounding box center [516, 165] width 3 height 5
click at [475, 166] on p "See All Details" at bounding box center [490, 165] width 39 height 10
click at [612, 144] on p "The ultimate upgrade for pet parents who want it all. The Full Care Kit combine…" at bounding box center [586, 137] width 231 height 36
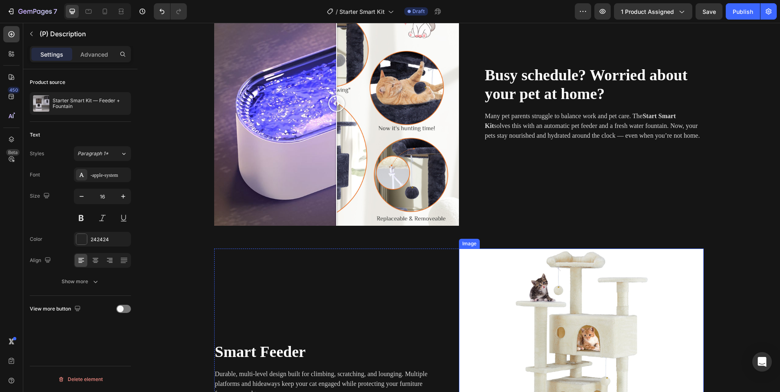
scroll to position [606, 0]
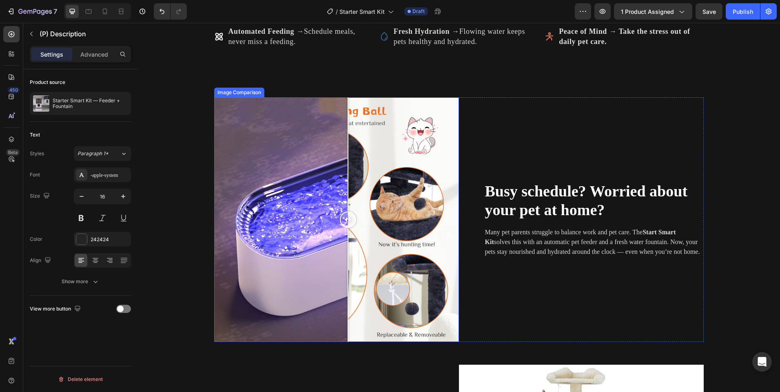
drag, startPoint x: 333, startPoint y: 217, endPoint x: 350, endPoint y: 220, distance: 17.3
click at [340, 228] on div at bounding box center [348, 219] width 16 height 245
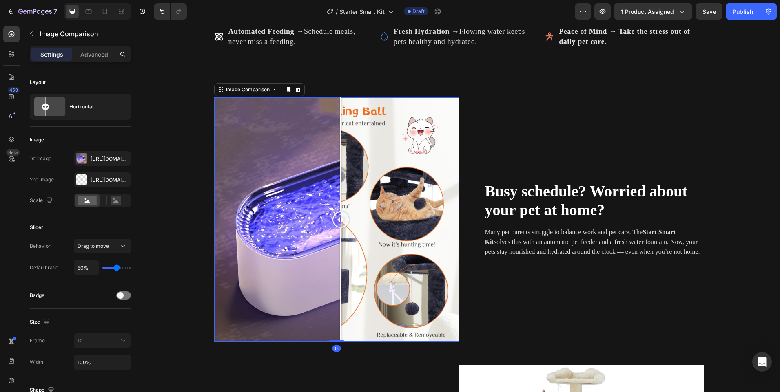
click at [406, 196] on div at bounding box center [336, 219] width 245 height 245
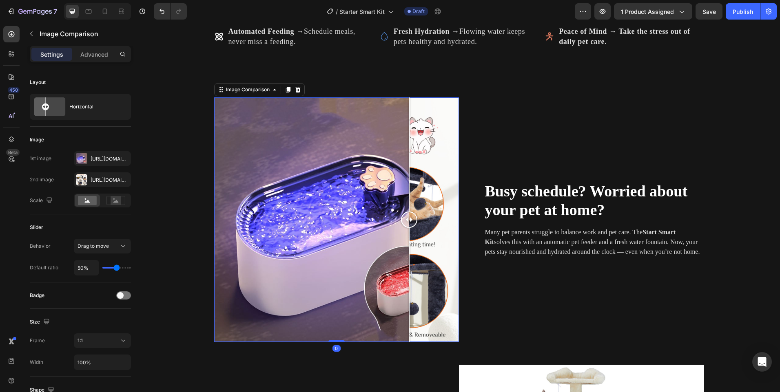
click at [332, 198] on div at bounding box center [336, 219] width 245 height 245
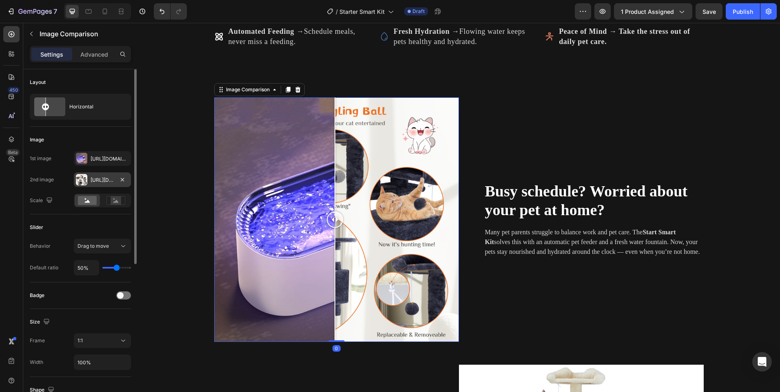
click at [104, 179] on div "Https://cdn.Shopify.Com/s/files/1/0656/7883/5823/files/gempages_580691360521126…" at bounding box center [103, 180] width 24 height 7
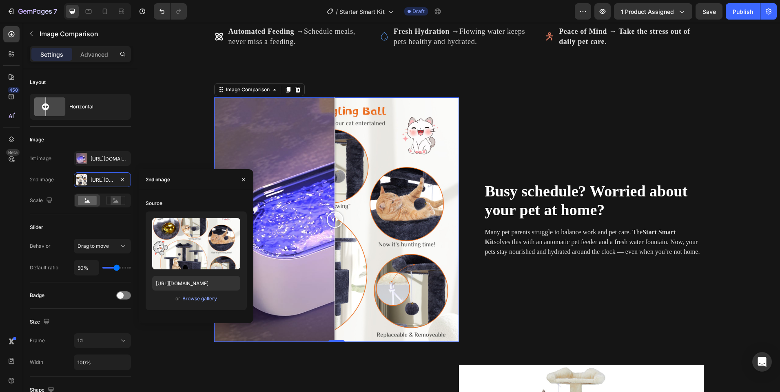
click at [189, 303] on div "or Browse gallery" at bounding box center [196, 299] width 88 height 10
click at [193, 295] on div "Browse gallery" at bounding box center [199, 298] width 35 height 7
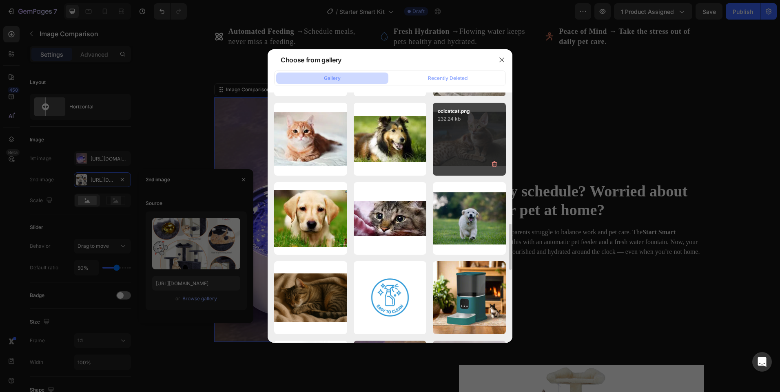
scroll to position [874, 0]
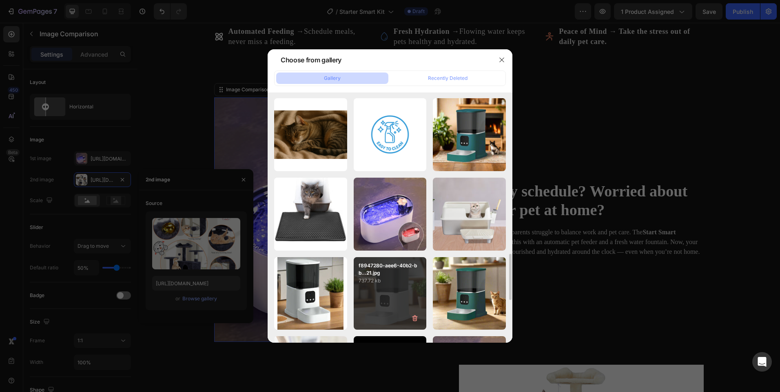
click at [389, 275] on p "f8947280-aee6-40b2-bb...21.jpg" at bounding box center [389, 269] width 63 height 15
type input "https://cdn.shopify.com/s/files/1/0656/7883/5823/files/gempages_580691360521126…"
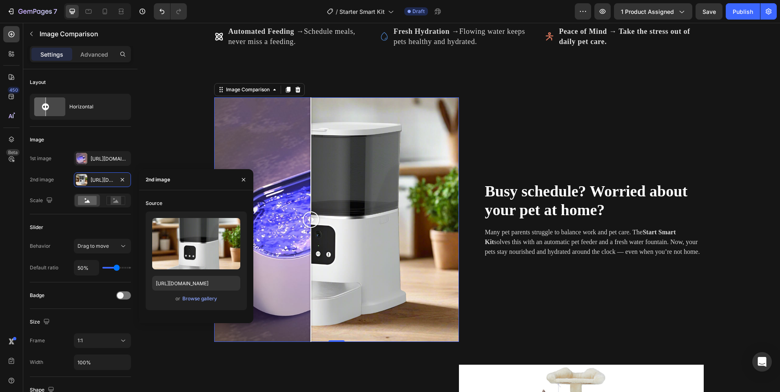
drag, startPoint x: 330, startPoint y: 218, endPoint x: 326, endPoint y: 219, distance: 4.2
click at [319, 219] on div at bounding box center [311, 220] width 16 height 16
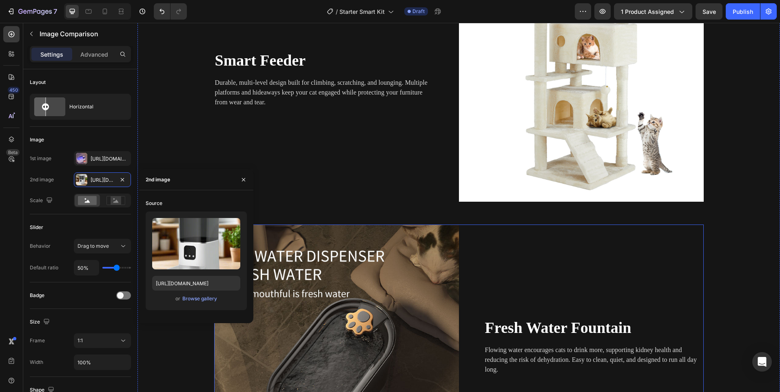
scroll to position [891, 0]
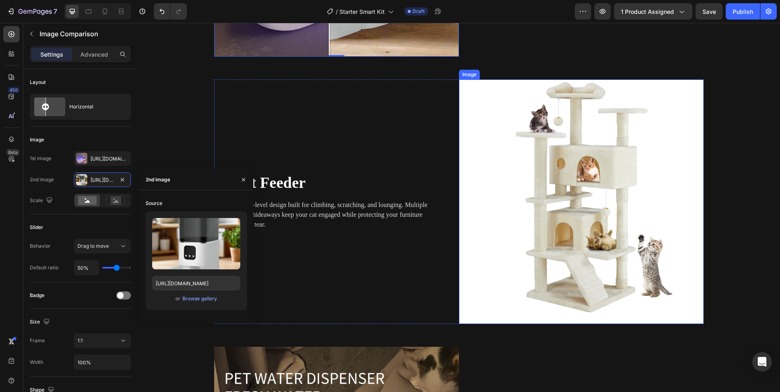
click at [529, 192] on img at bounding box center [581, 202] width 245 height 245
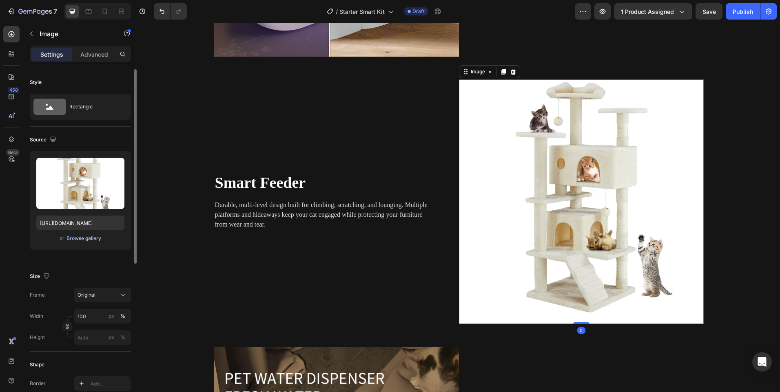
click at [73, 237] on div "Browse gallery" at bounding box center [83, 238] width 35 height 7
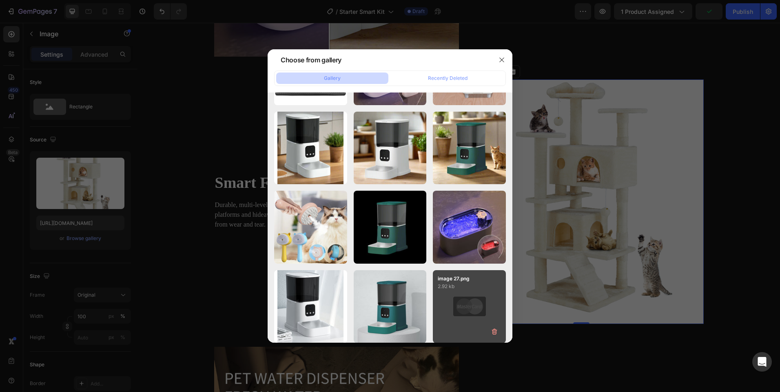
scroll to position [1146, 0]
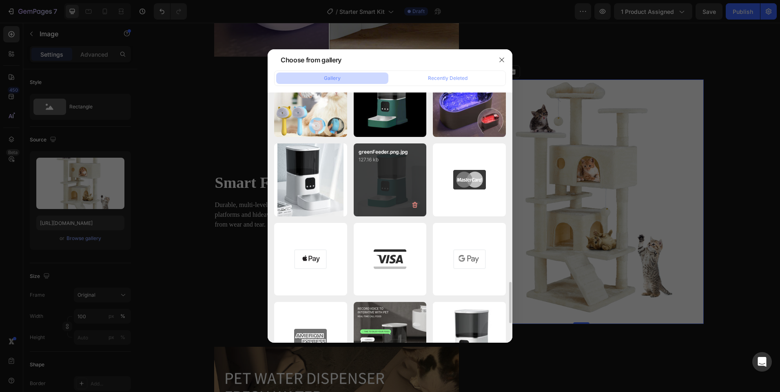
click at [385, 177] on div "greenFeeder.png.jpg 127.16 kb" at bounding box center [390, 180] width 73 height 73
type input "https://cdn.shopify.com/s/files/1/0656/7883/5823/files/gempages_580691360521126…"
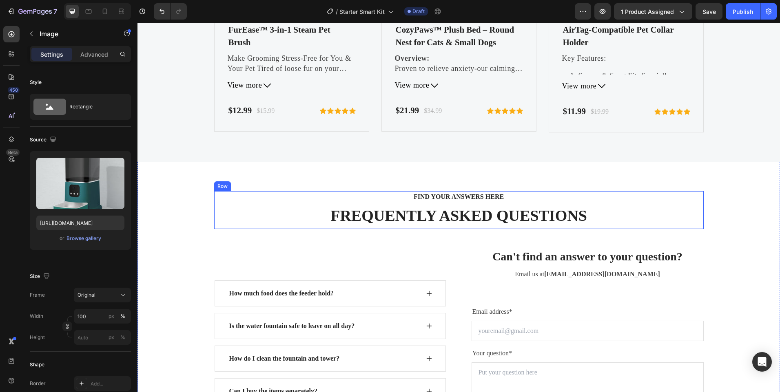
scroll to position [2563, 0]
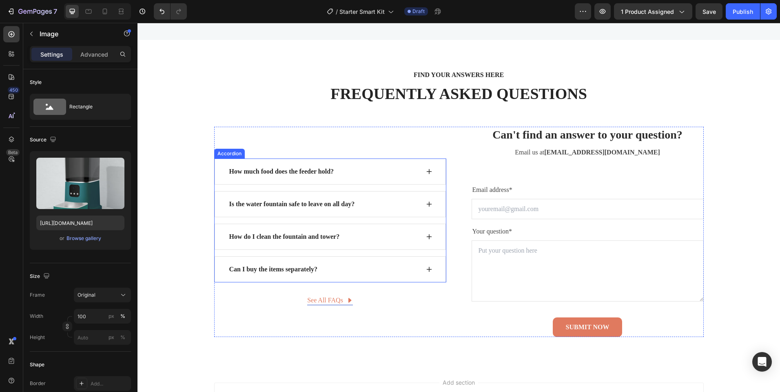
click at [426, 171] on icon at bounding box center [429, 171] width 7 height 7
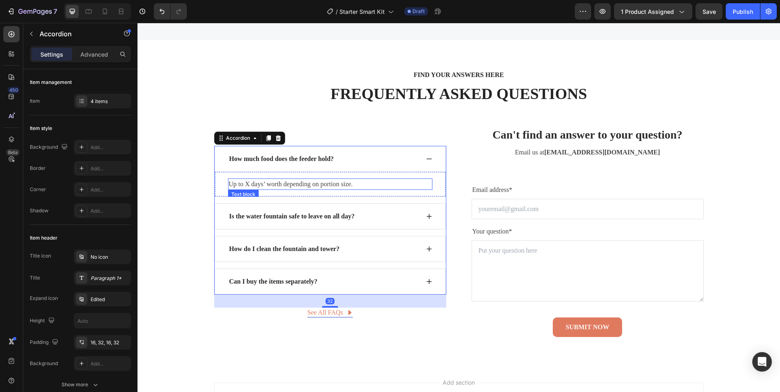
click at [327, 179] on p "Up to X days’ worth depending on portion size." at bounding box center [330, 184] width 203 height 10
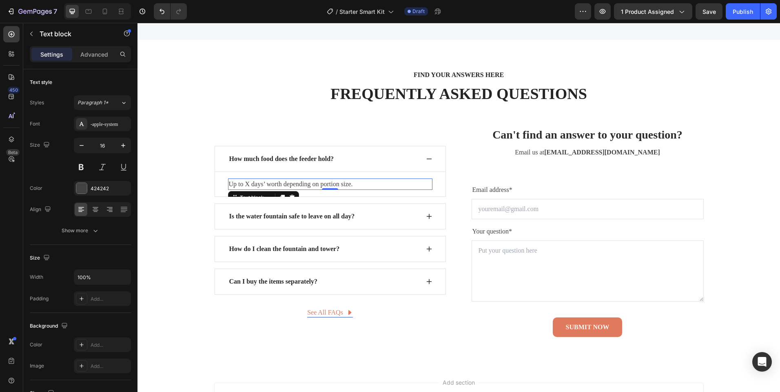
click at [327, 179] on p "Up to X days’ worth depending on portion size." at bounding box center [330, 184] width 203 height 10
click at [442, 189] on div "Our smart feeder can hold up to 6L worth of food. Text block 0 Row" at bounding box center [329, 184] width 231 height 25
click at [275, 219] on p "Is the water fountain safe to leave on all day?" at bounding box center [292, 217] width 126 height 10
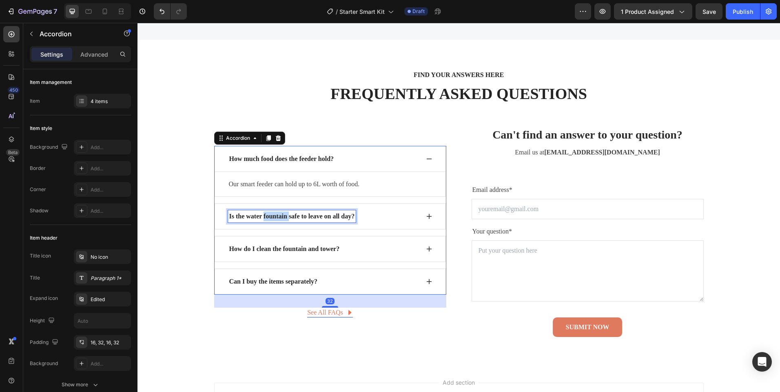
click at [275, 219] on p "Is the water fountain safe to leave on all day?" at bounding box center [292, 217] width 126 height 10
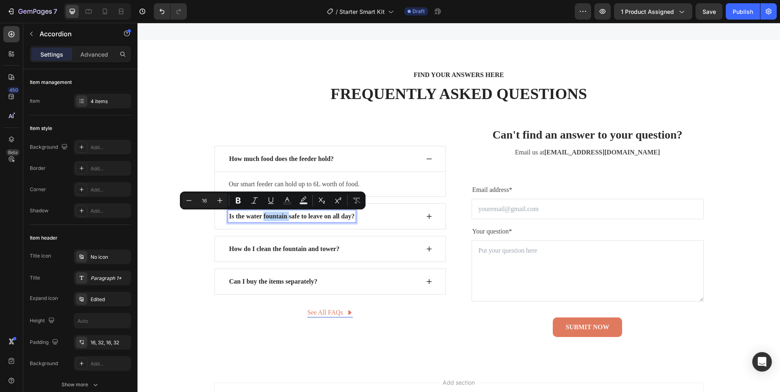
click at [422, 217] on div "Is the water fountain safe to leave on all day?" at bounding box center [329, 216] width 231 height 26
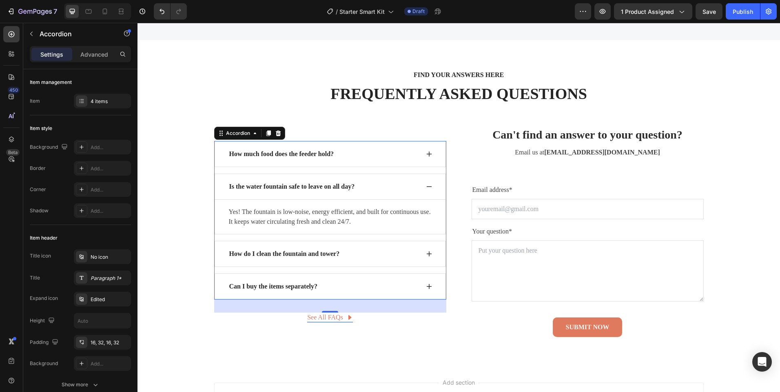
click at [250, 253] on strong "How do I clean the fountain and tower?" at bounding box center [284, 253] width 111 height 7
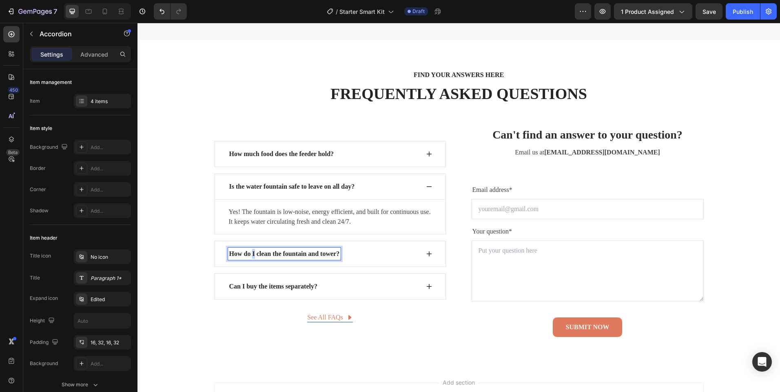
click at [250, 253] on strong "How do I clean the fountain and tower?" at bounding box center [284, 253] width 111 height 7
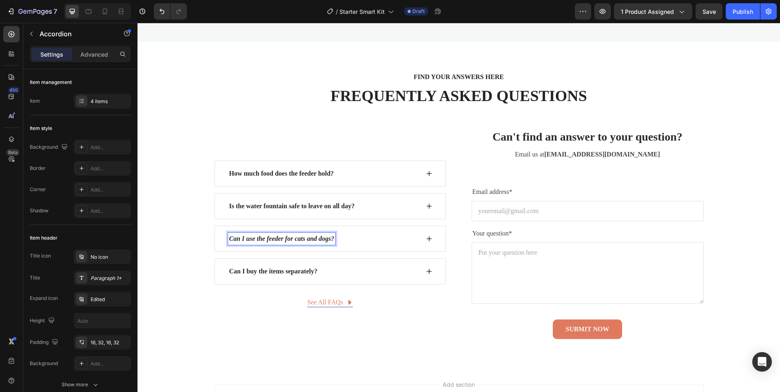
click at [304, 242] on icon "Can I use the feeder for cats and dogs?" at bounding box center [281, 238] width 105 height 7
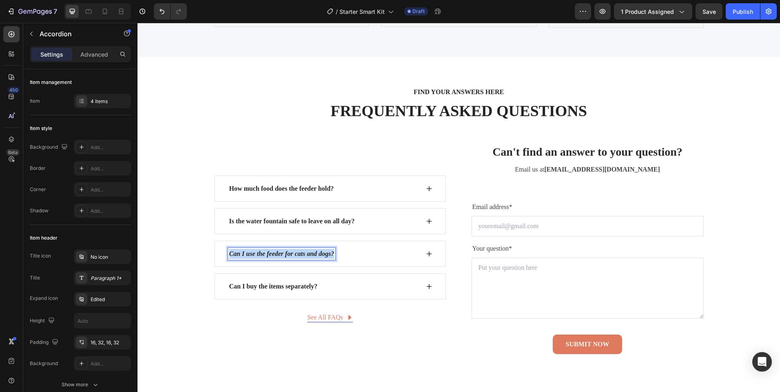
click at [304, 254] on icon "Can I use the feeder for cats and dogs?" at bounding box center [281, 253] width 105 height 7
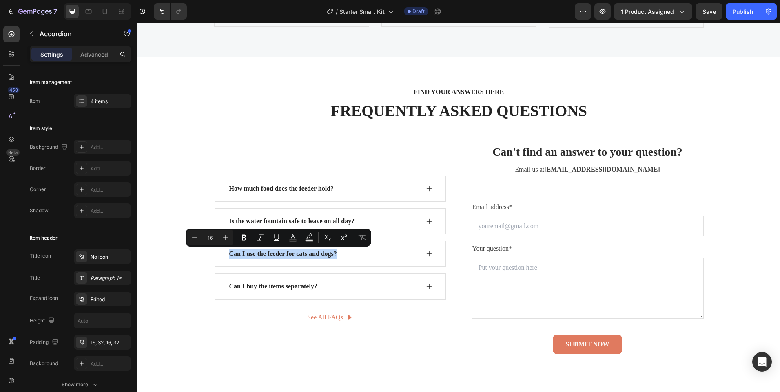
click at [421, 256] on div "Can I use the feeder for cats and dogs?" at bounding box center [329, 254] width 231 height 26
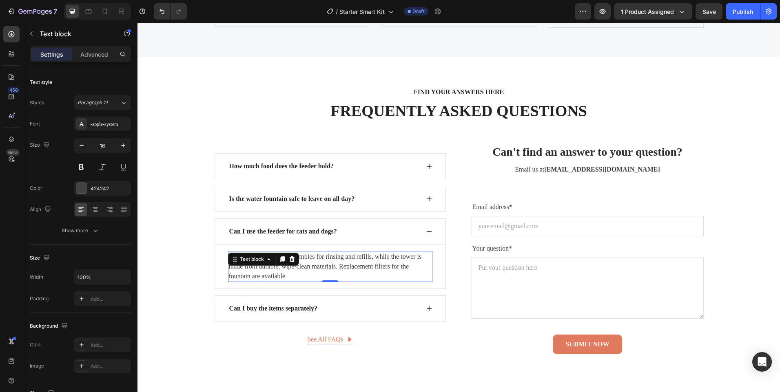
click at [268, 266] on p "The fountain easily disassembles for rinsing and refills, while the tower is ma…" at bounding box center [330, 266] width 203 height 29
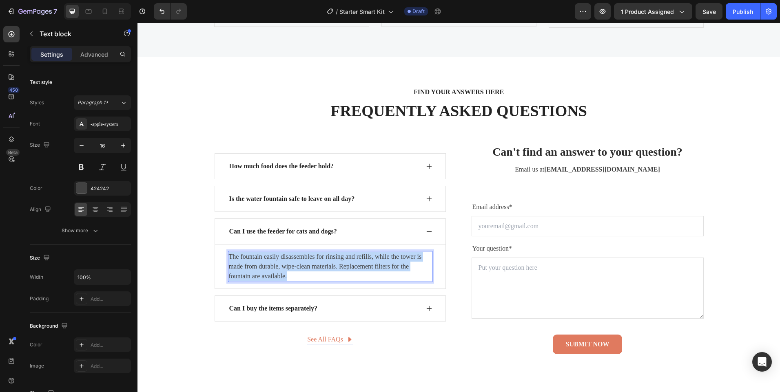
click at [268, 266] on p "The fountain easily disassembles for rinsing and refills, while the tower is ma…" at bounding box center [330, 266] width 203 height 29
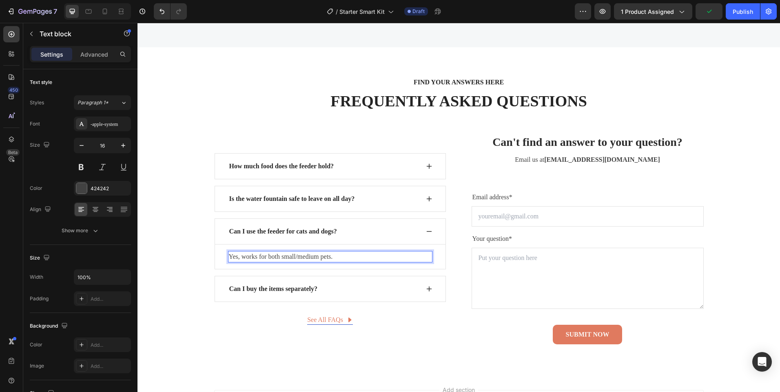
click at [240, 259] on p "Yes, works for both small/medium pets." at bounding box center [330, 257] width 203 height 10
click at [426, 288] on icon at bounding box center [429, 289] width 7 height 7
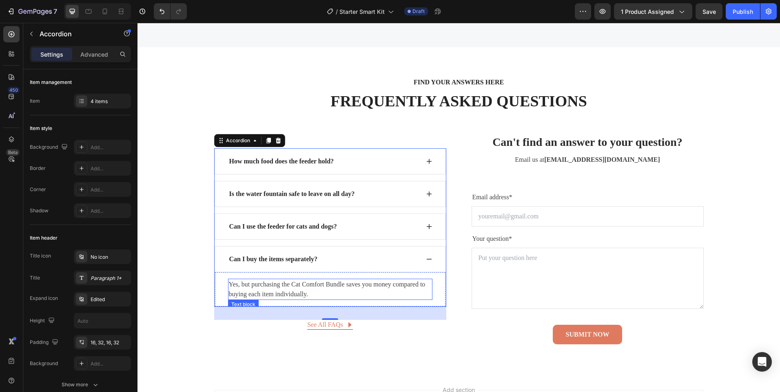
click at [323, 283] on p "Yes, but purchasing the Cat Comfort Bundle saves you money compared to buying e…" at bounding box center [330, 290] width 203 height 20
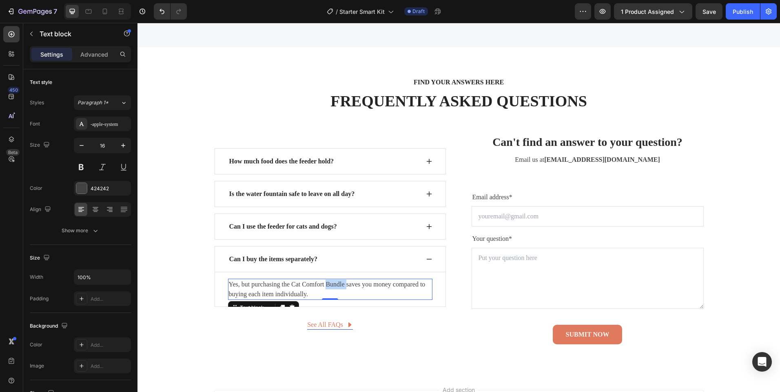
click at [323, 283] on p "Yes, but purchasing the Cat Comfort Bundle saves you money compared to buying e…" at bounding box center [330, 290] width 203 height 20
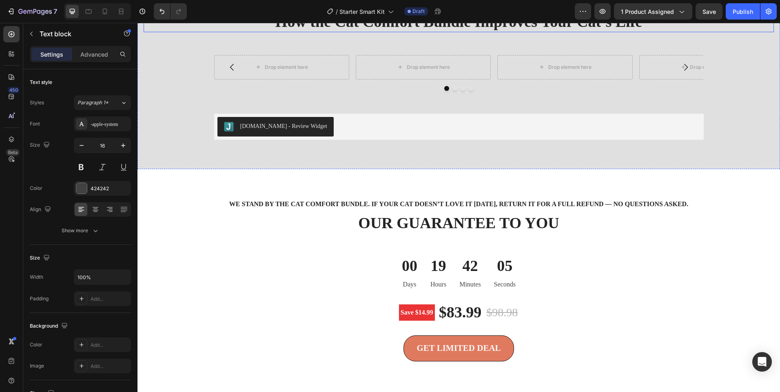
scroll to position [1438, 0]
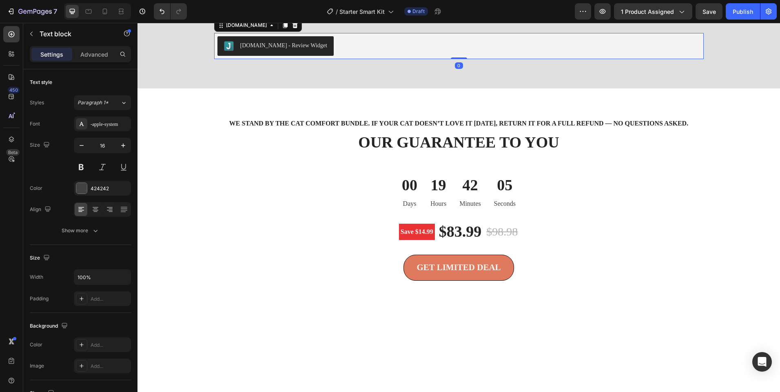
click at [252, 51] on div "[DOMAIN_NAME] - Review Widget" at bounding box center [275, 46] width 103 height 10
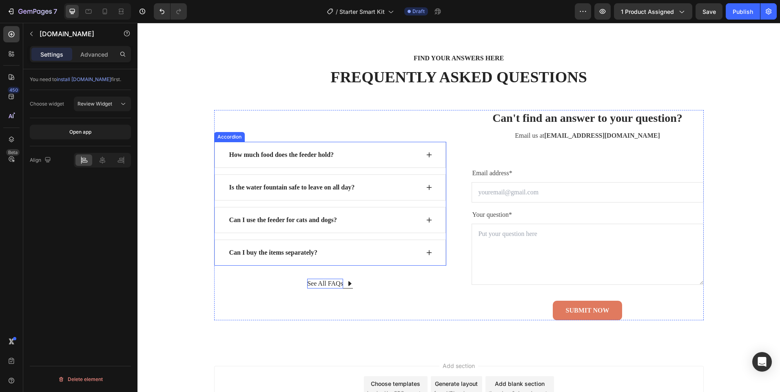
scroll to position [2655, 0]
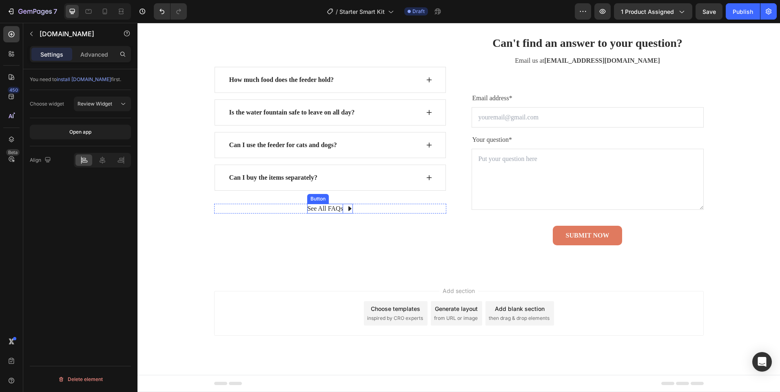
click at [335, 210] on div "See All FAQs" at bounding box center [325, 209] width 36 height 10
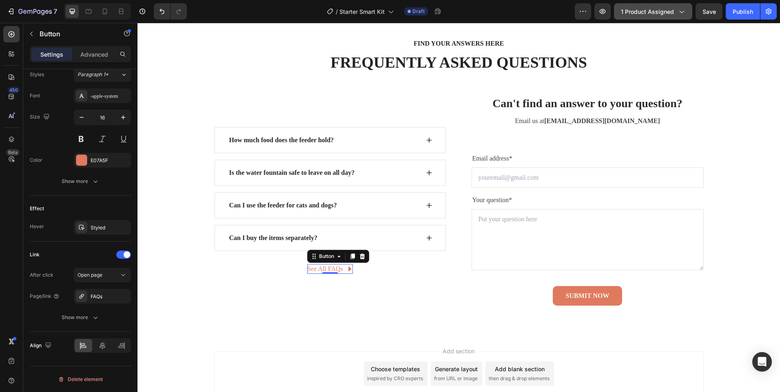
scroll to position [2492, 0]
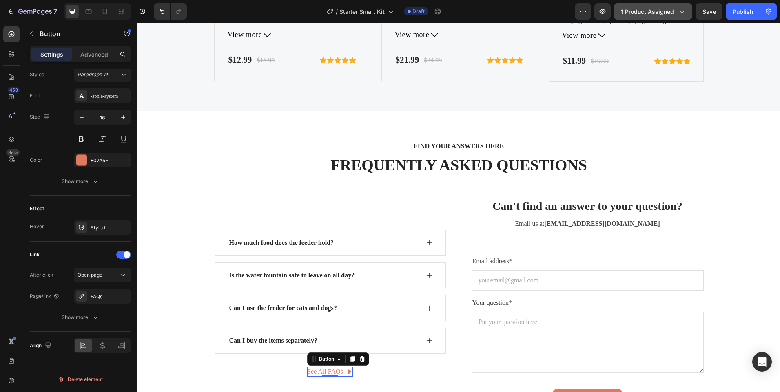
click at [663, 12] on span "1 product assigned" at bounding box center [647, 11] width 53 height 9
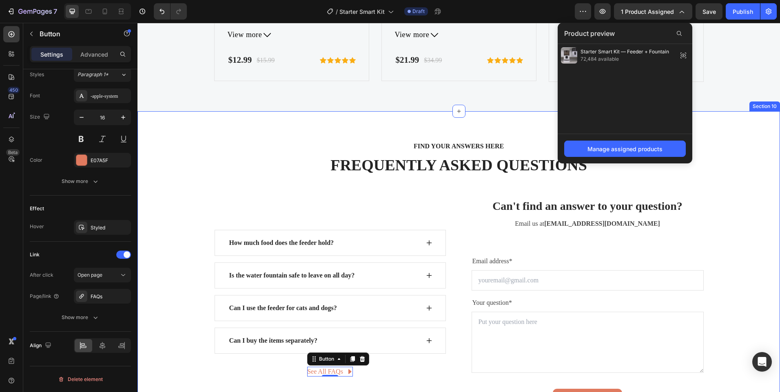
click at [735, 151] on div "FIND YOUR ANSWERS HERE Text block FREQUENTLY ASKED QUESTIONS Heading Row How mu…" at bounding box center [459, 275] width 630 height 268
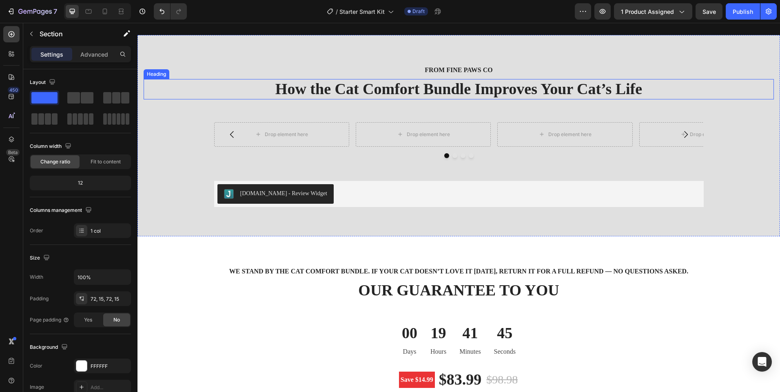
scroll to position [1228, 0]
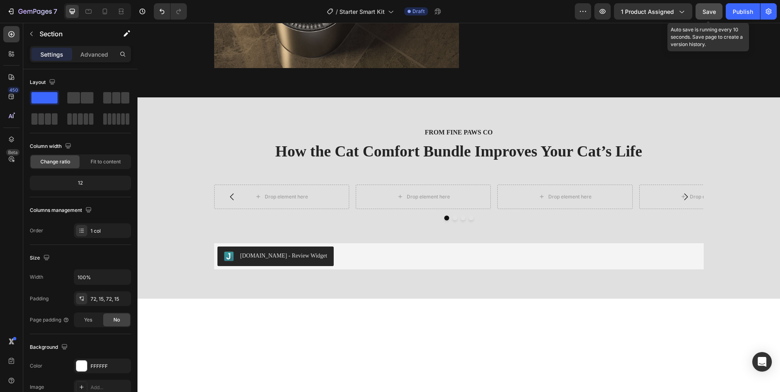
click at [708, 11] on span "Save" at bounding box center [708, 11] width 13 height 7
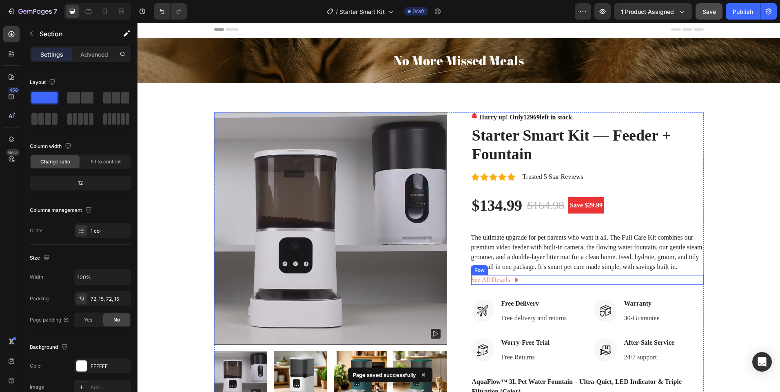
scroll to position [0, 0]
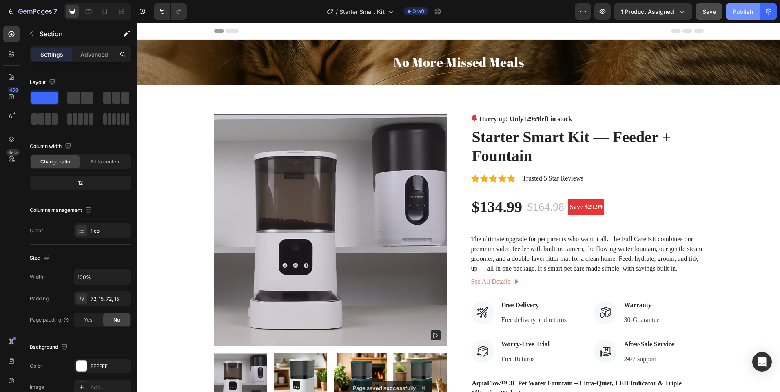
click at [740, 11] on div "Publish" at bounding box center [742, 11] width 20 height 9
click at [656, 12] on span "1 product assigned" at bounding box center [647, 11] width 53 height 9
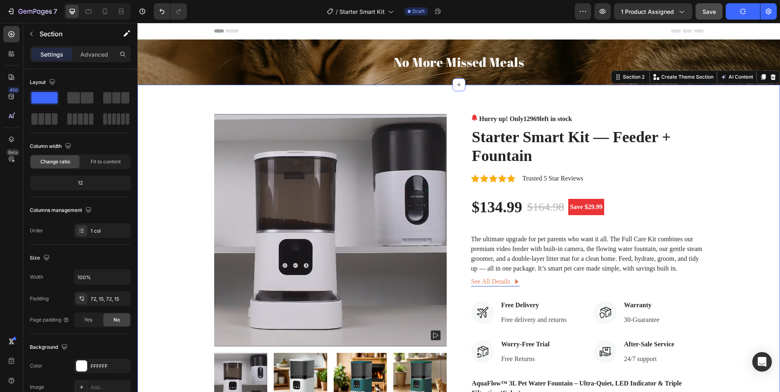
click at [760, 141] on div "Product Images Hurry up! Only 12969 left in stock (P) Stock Counter Starter Sma…" at bounding box center [459, 351] width 630 height 475
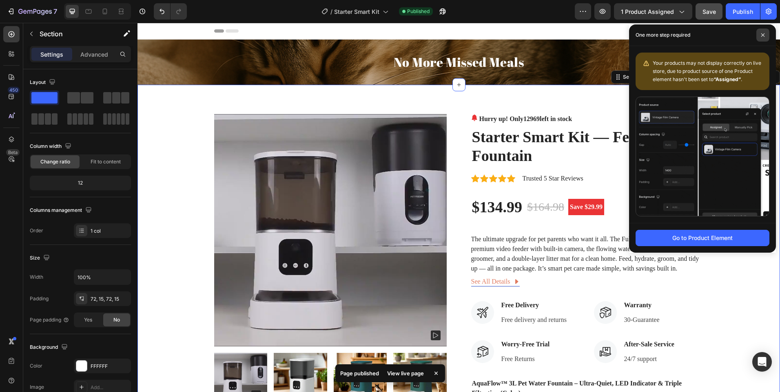
click at [761, 36] on icon at bounding box center [762, 35] width 4 height 4
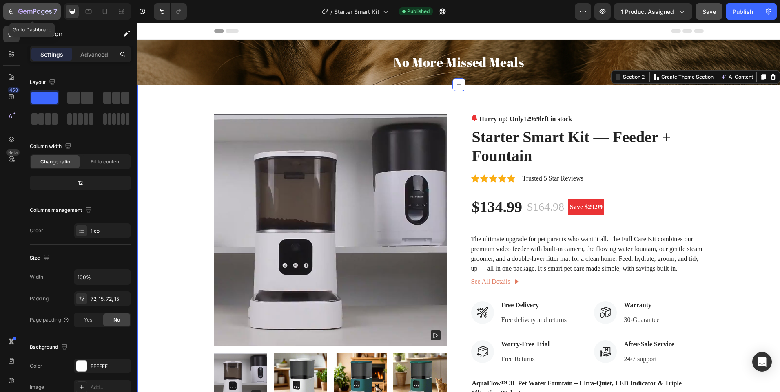
click at [24, 7] on div "7" at bounding box center [37, 12] width 39 height 10
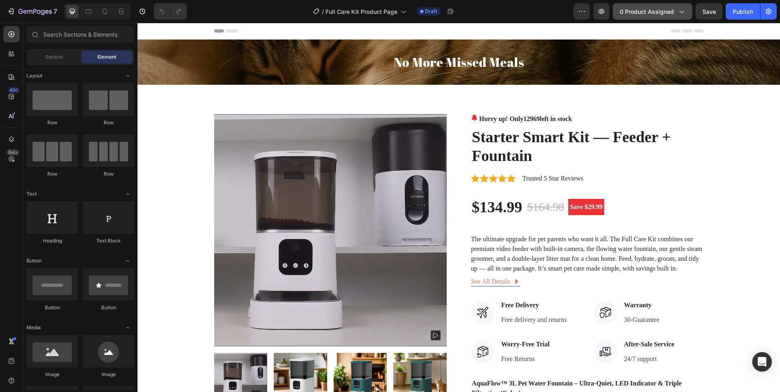
click at [635, 5] on button "0 product assigned" at bounding box center [652, 11] width 80 height 16
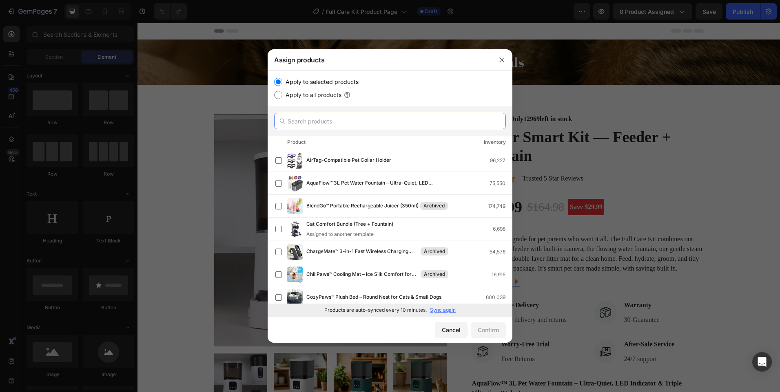
click at [312, 117] on input "text" at bounding box center [390, 121] width 232 height 16
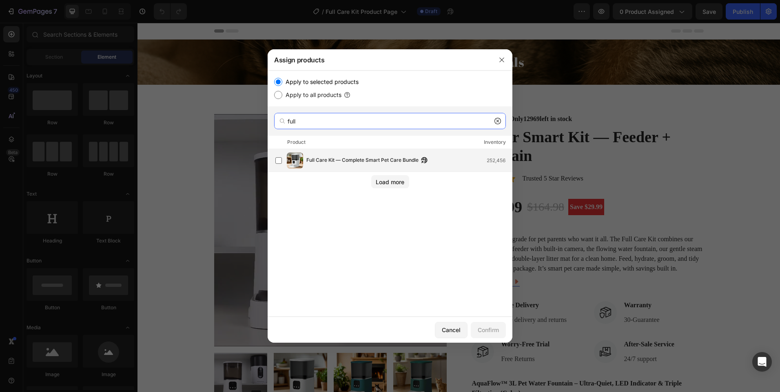
type input "full"
click at [326, 158] on span "Full Care Kit — Complete Smart Pet Care Bundle" at bounding box center [362, 160] width 112 height 9
click at [490, 331] on div "Confirm" at bounding box center [487, 330] width 21 height 9
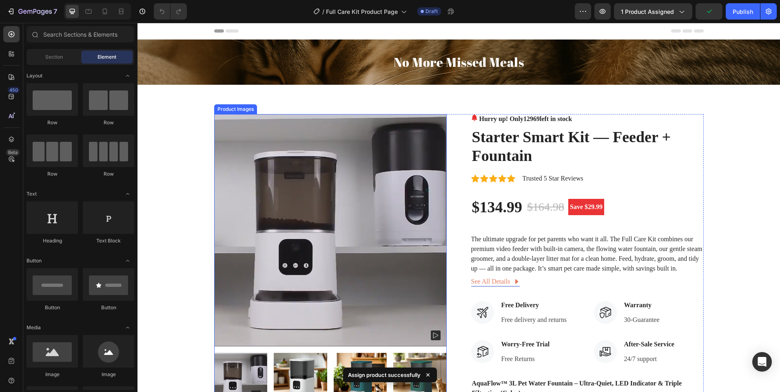
click at [309, 164] on img at bounding box center [330, 230] width 232 height 232
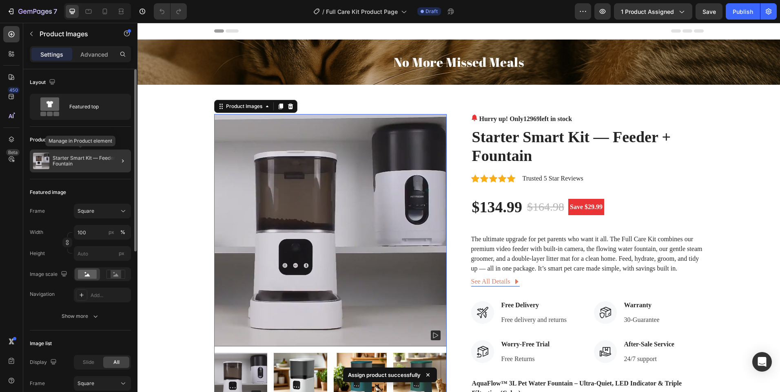
click at [91, 156] on p "Starter Smart Kit — Feeder + Fountain" at bounding box center [90, 160] width 75 height 11
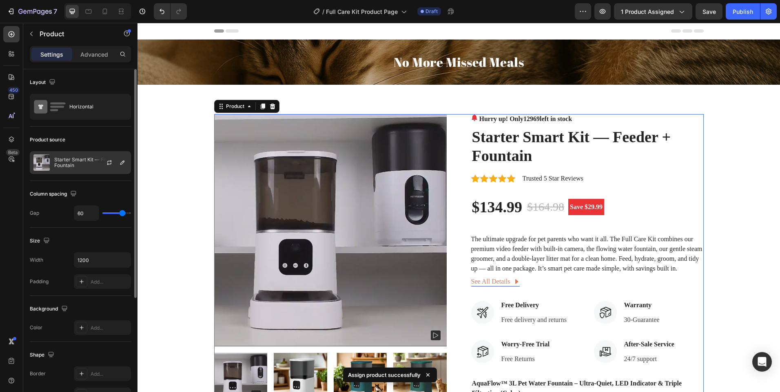
click at [106, 153] on div at bounding box center [113, 163] width 36 height 22
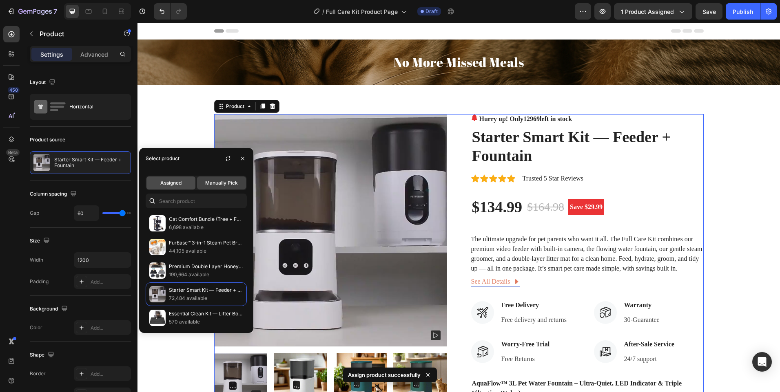
click at [174, 188] on div "Assigned" at bounding box center [170, 183] width 49 height 13
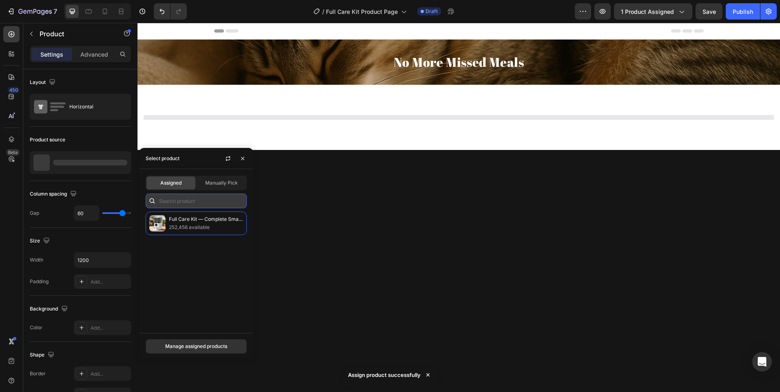
click at [178, 196] on input "text" at bounding box center [196, 201] width 101 height 15
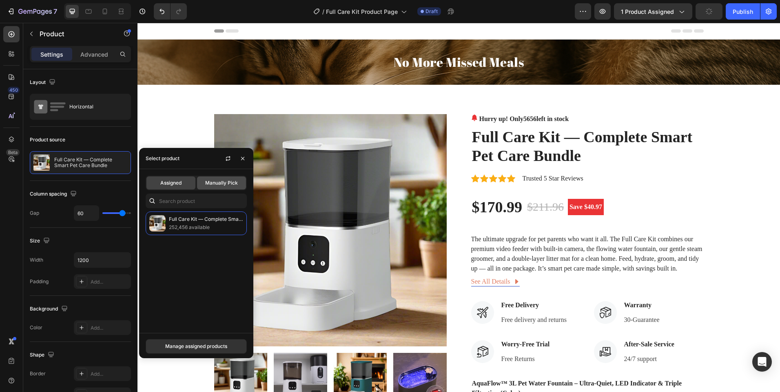
click at [200, 183] on div "Manually Pick" at bounding box center [221, 183] width 49 height 13
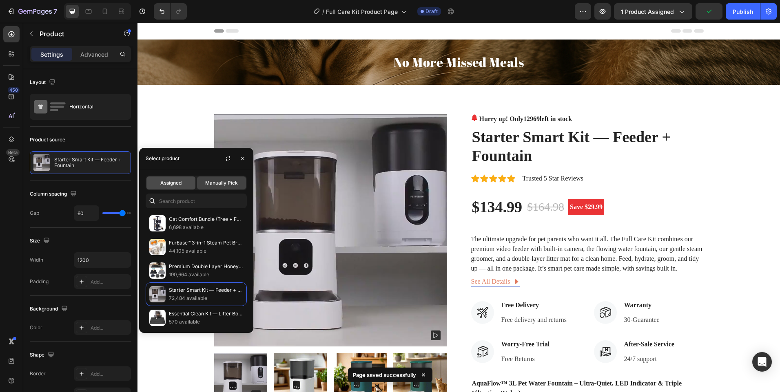
click at [168, 186] on span "Assigned" at bounding box center [170, 182] width 21 height 7
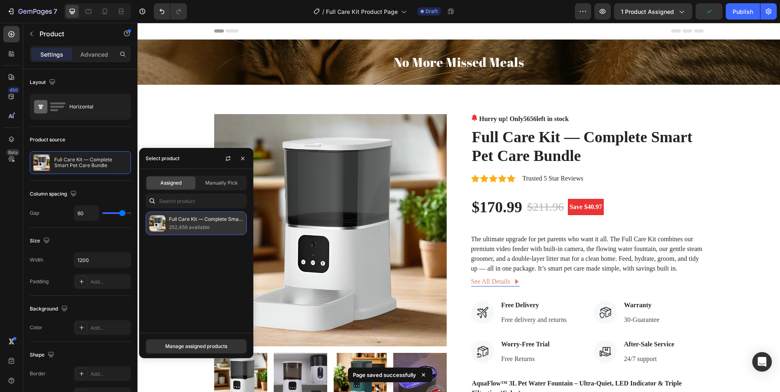
click at [185, 223] on p "Full Care Kit — Complete Smart Pet Care Bundle" at bounding box center [206, 219] width 74 height 8
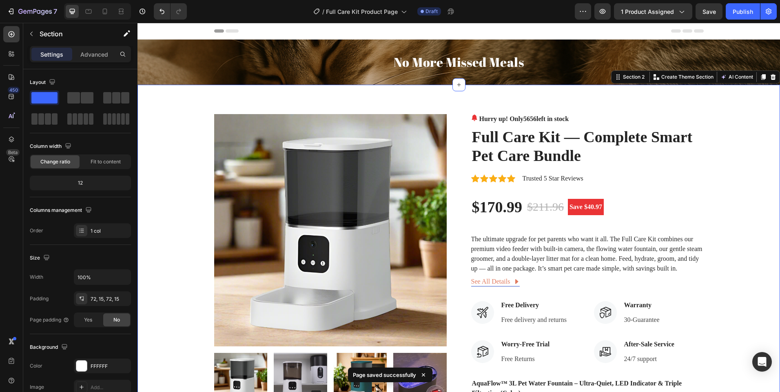
click at [167, 136] on div "Product Images Hurry up! Only 5656 left in stock (P) Stock Counter Full Care Ki…" at bounding box center [459, 368] width 630 height 509
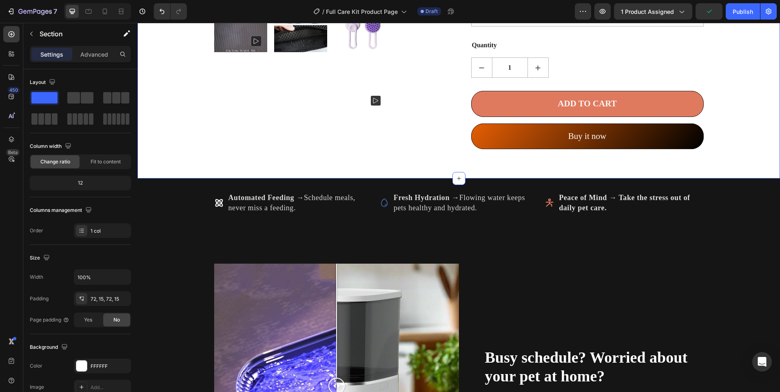
scroll to position [489, 0]
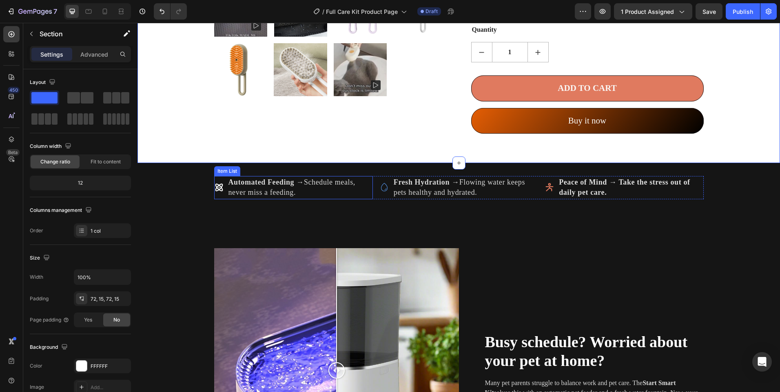
click at [294, 182] on strong "Automated Feeding →" at bounding box center [265, 182] width 75 height 8
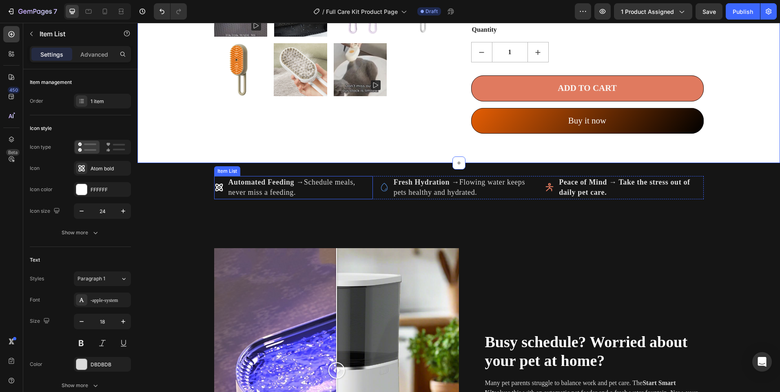
click at [294, 181] on strong "Automated Feeding →" at bounding box center [265, 182] width 75 height 8
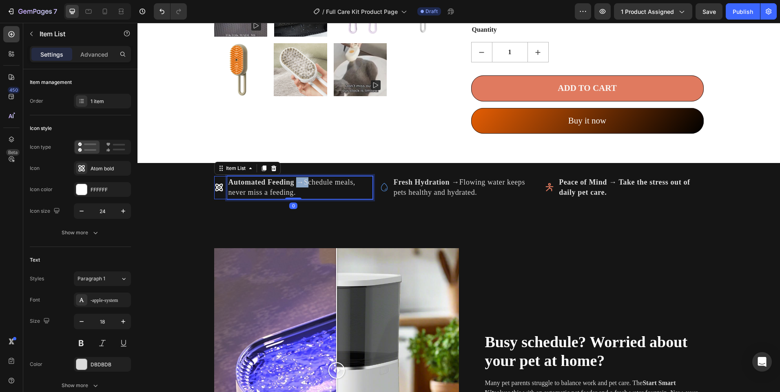
click at [295, 181] on strong "Automated Feeding →" at bounding box center [265, 182] width 75 height 8
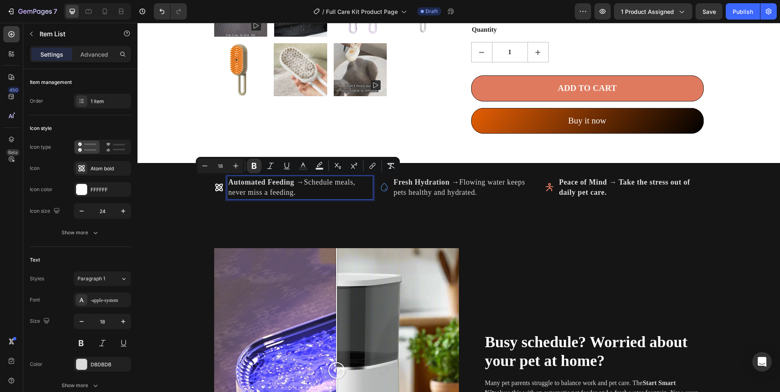
click at [274, 187] on p "Automated Feeding → Schedule meals, never miss a feeding." at bounding box center [299, 187] width 143 height 20
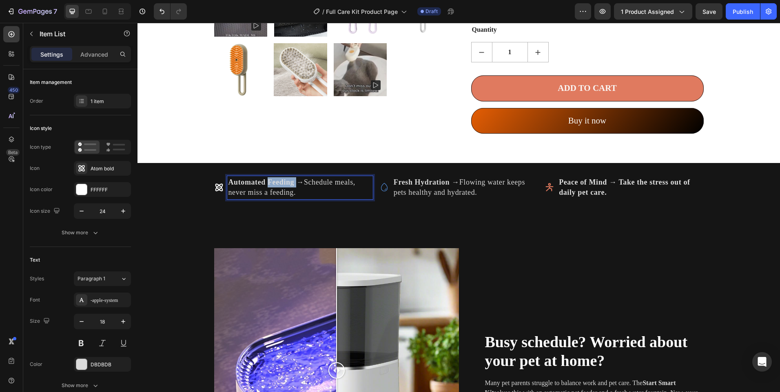
click at [274, 187] on p "Automated Feeding → Schedule meals, never miss a feeding." at bounding box center [299, 187] width 143 height 20
click at [417, 186] on strong "Fresh Hydration →" at bounding box center [426, 182] width 66 height 8
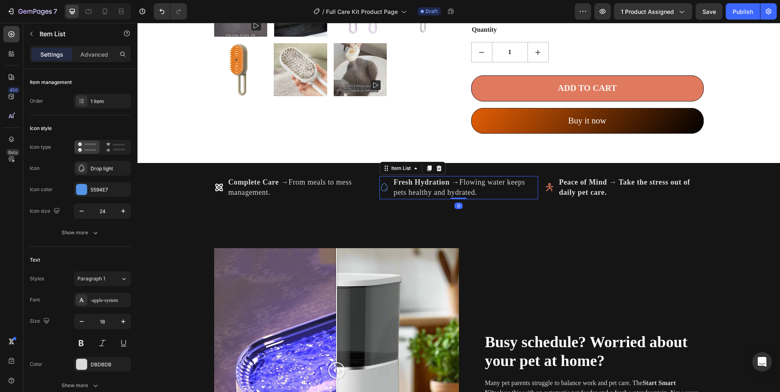
click at [417, 186] on strong "Fresh Hydration →" at bounding box center [426, 182] width 66 height 8
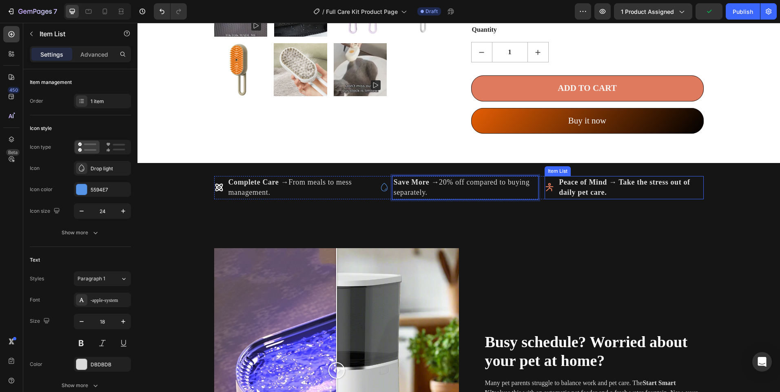
click at [578, 180] on strong "Peace of Mind → Take the stress out of daily pet care." at bounding box center [624, 187] width 131 height 18
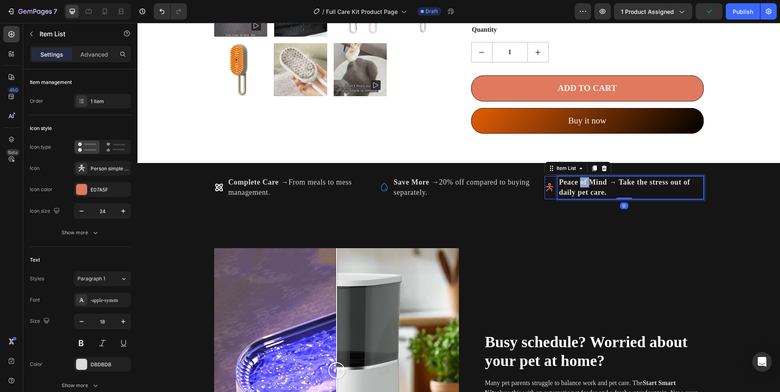
click at [578, 180] on strong "Peace of Mind → Take the stress out of daily pet care." at bounding box center [624, 187] width 131 height 18
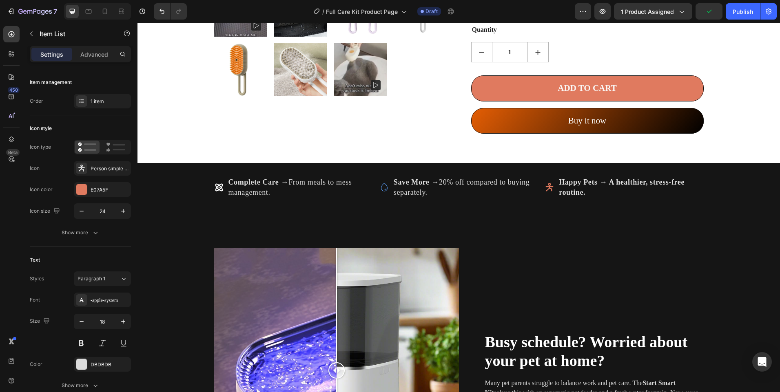
click at [548, 190] on icon at bounding box center [549, 188] width 10 height 10
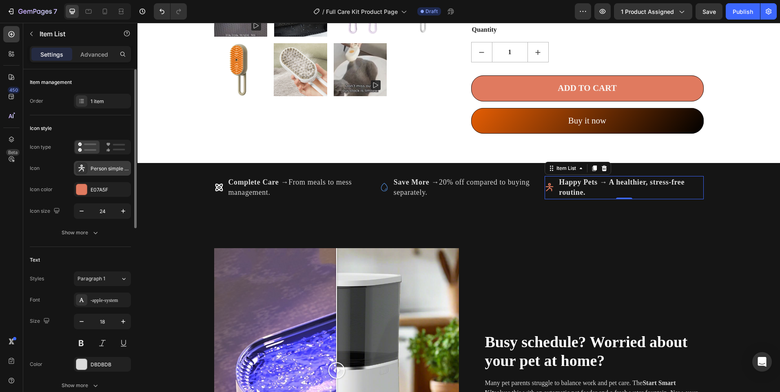
click at [80, 166] on icon at bounding box center [81, 168] width 8 height 8
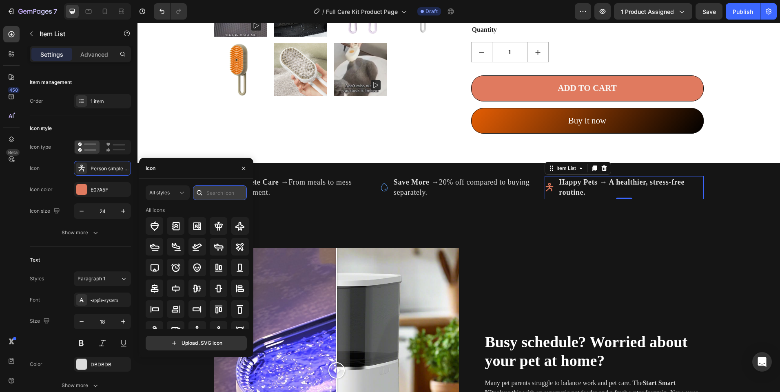
click at [225, 197] on input "text" at bounding box center [220, 193] width 54 height 15
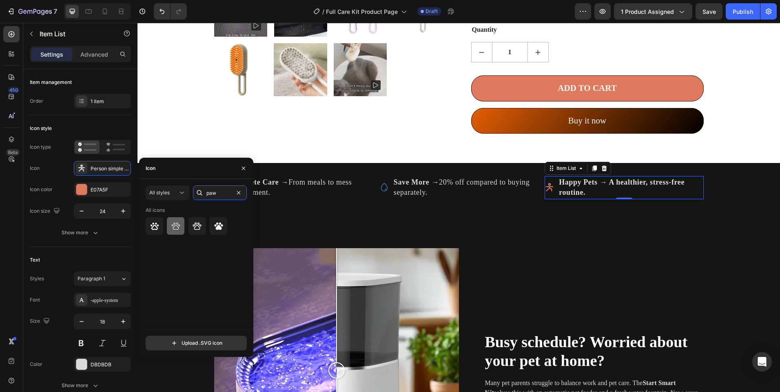
type input "paw"
click at [181, 225] on div at bounding box center [176, 226] width 18 height 18
click at [379, 187] on icon at bounding box center [384, 188] width 10 height 10
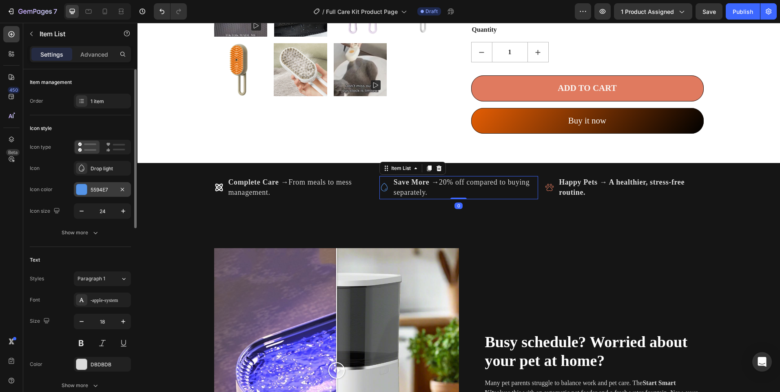
click at [80, 186] on div at bounding box center [81, 189] width 11 height 11
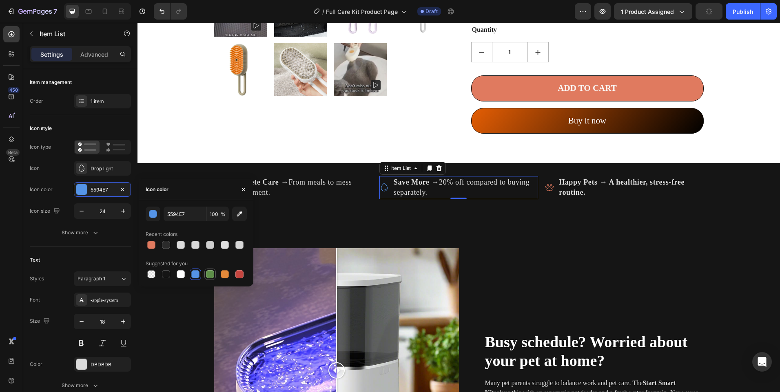
click at [206, 272] on div at bounding box center [210, 274] width 8 height 8
type input "5E8E49"
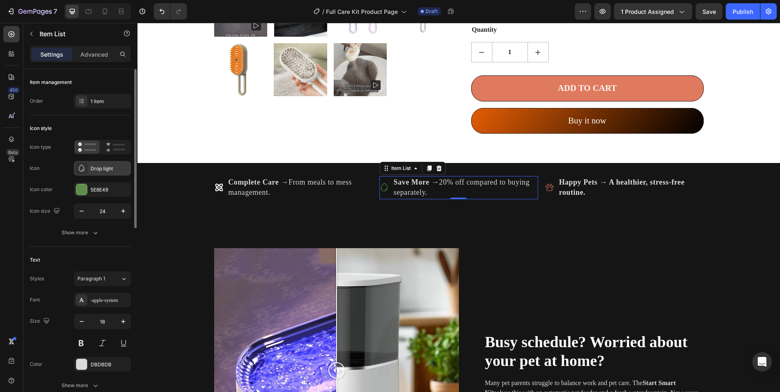
click at [85, 163] on div at bounding box center [81, 168] width 11 height 11
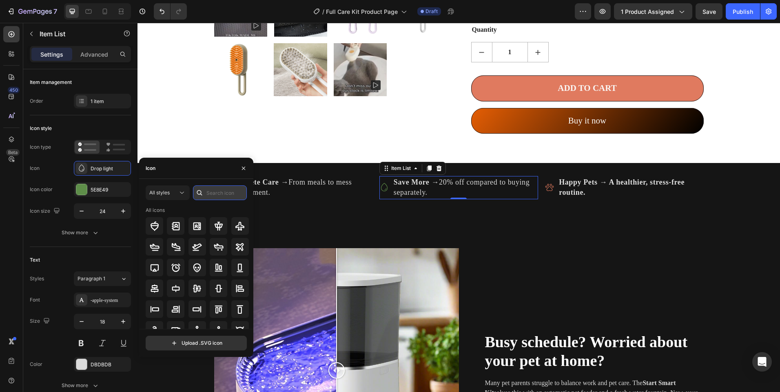
click at [223, 193] on input "text" at bounding box center [220, 193] width 54 height 15
type input "s"
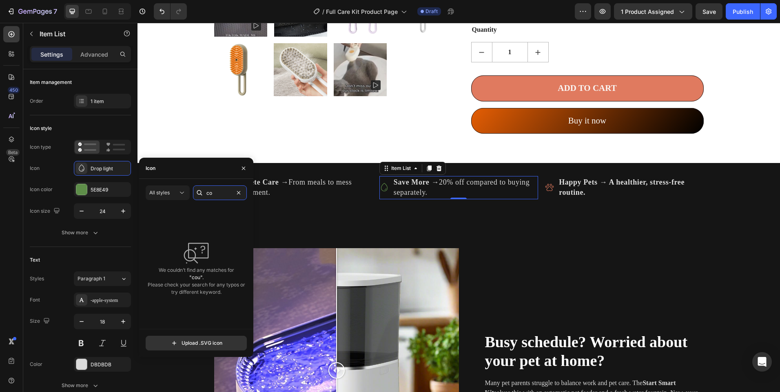
type input "c"
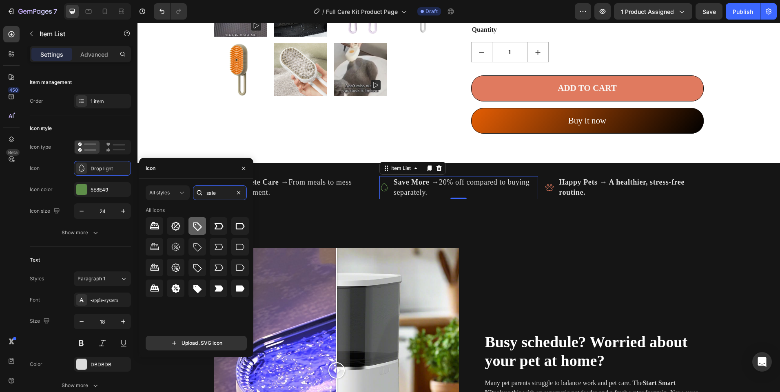
type input "sale"
click at [197, 229] on icon at bounding box center [197, 226] width 10 height 10
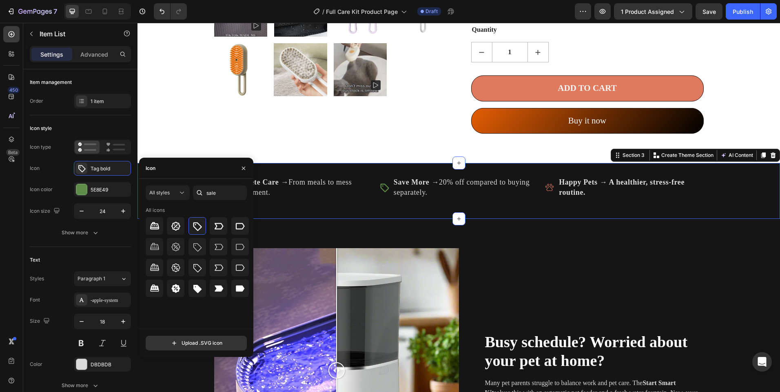
click at [290, 212] on div "Complete Care → From meals to mess management. Item List Save More → 20% off co…" at bounding box center [458, 190] width 642 height 55
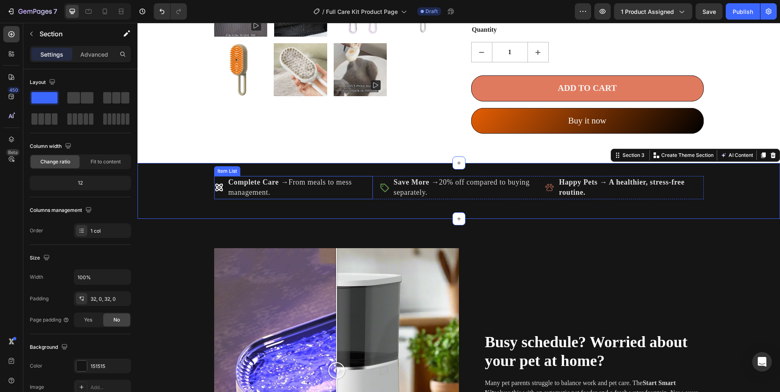
click at [217, 185] on icon at bounding box center [219, 188] width 8 height 8
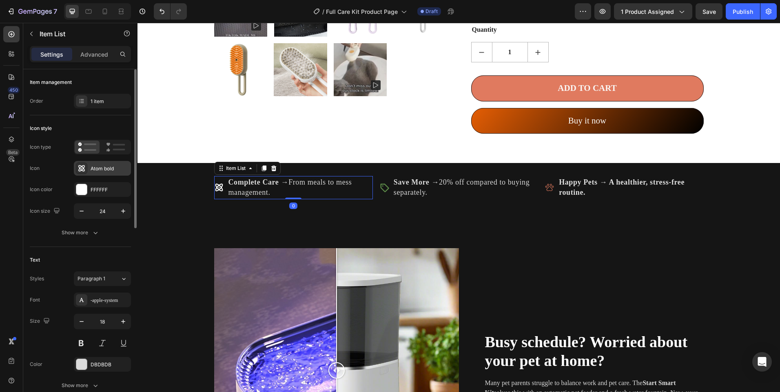
click at [80, 168] on icon at bounding box center [81, 168] width 7 height 7
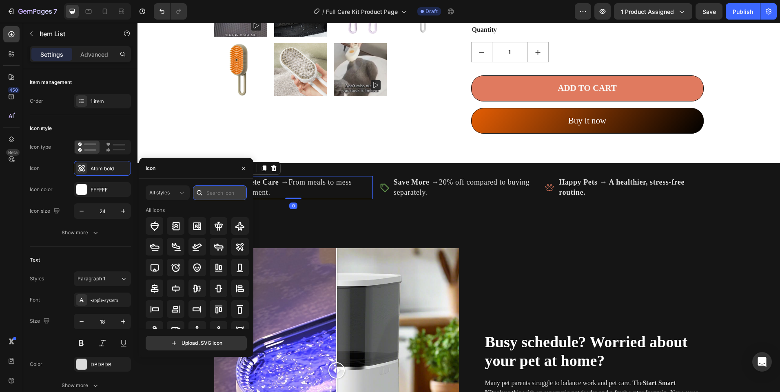
click at [224, 198] on input "text" at bounding box center [220, 193] width 54 height 15
type input "c"
type input "f"
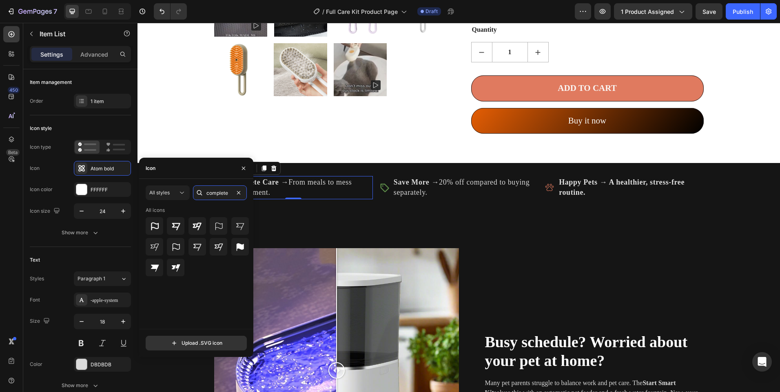
drag, startPoint x: 232, startPoint y: 196, endPoint x: 192, endPoint y: 192, distance: 40.6
click at [192, 192] on div "All styles complete" at bounding box center [196, 193] width 101 height 15
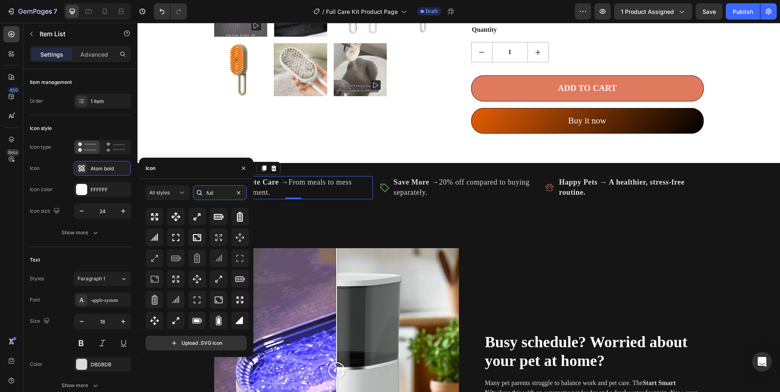
scroll to position [0, 0]
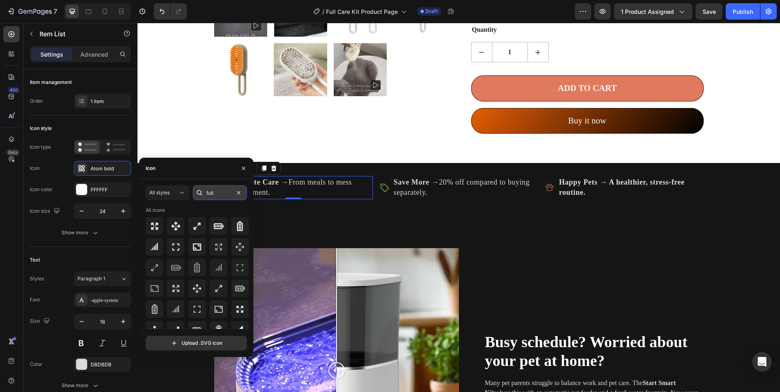
drag, startPoint x: 218, startPoint y: 188, endPoint x: 210, endPoint y: 194, distance: 9.1
click at [210, 193] on input "full" at bounding box center [220, 193] width 54 height 15
type input "f"
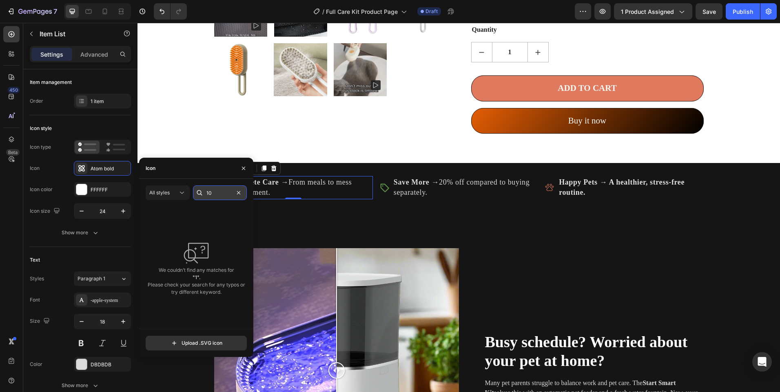
type input "1"
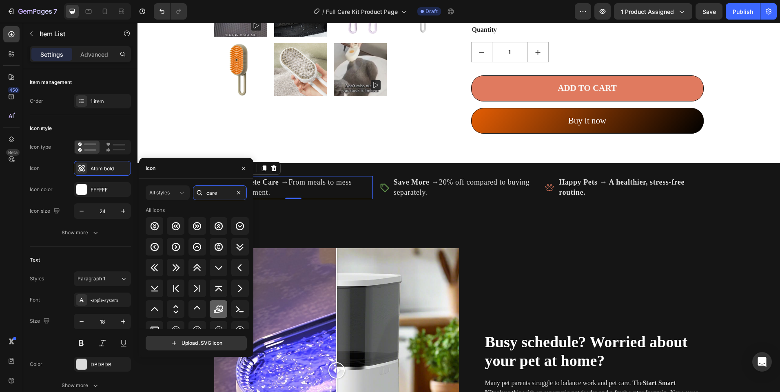
type input "care"
drag, startPoint x: 219, startPoint y: 309, endPoint x: 117, endPoint y: 254, distance: 116.2
click at [219, 309] on icon at bounding box center [219, 310] width 10 height 10
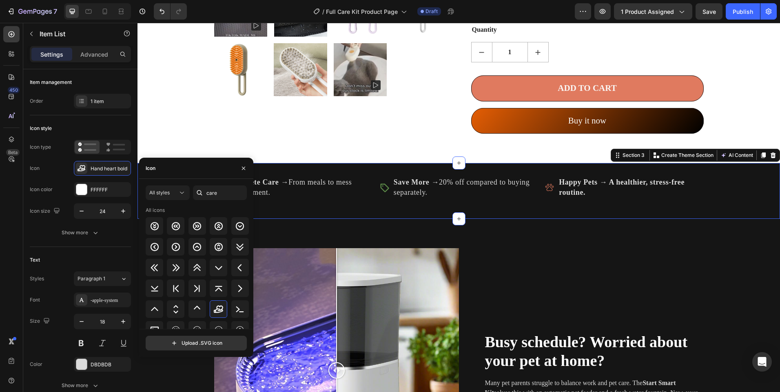
click at [318, 202] on div "Complete Care → From meals to mess management. Item List Save More → 20% off co…" at bounding box center [458, 190] width 642 height 29
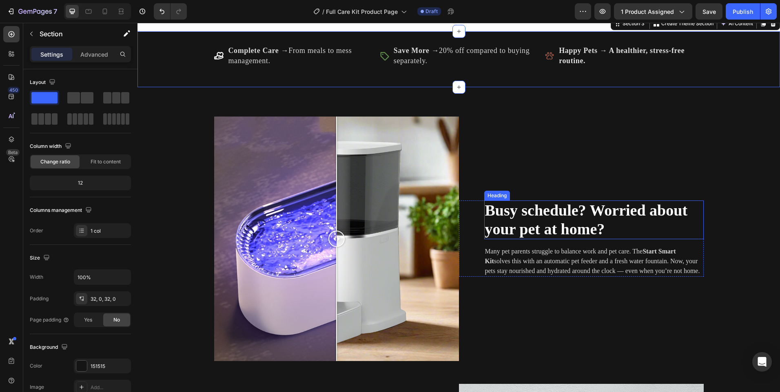
scroll to position [652, 0]
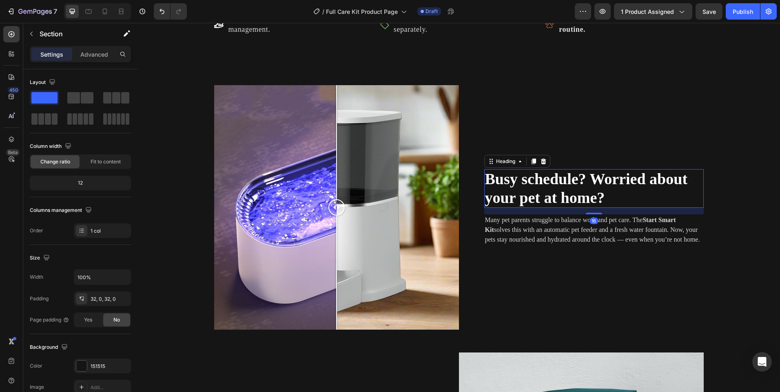
click at [567, 181] on span "Busy schedule? Worried about your pet at home?" at bounding box center [586, 188] width 203 height 36
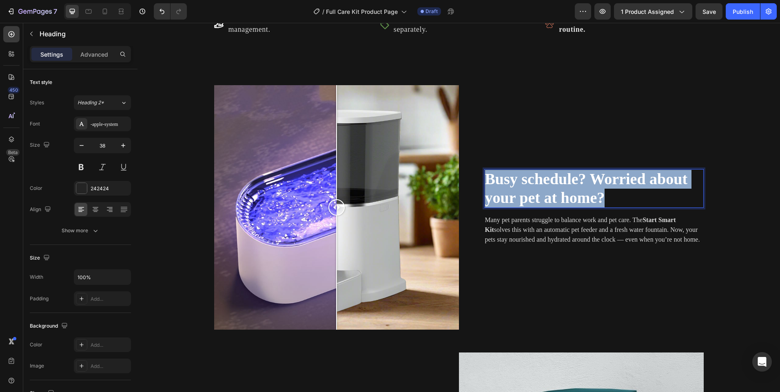
click at [567, 181] on span "Busy schedule? Worried about your pet at home?" at bounding box center [586, 188] width 203 height 36
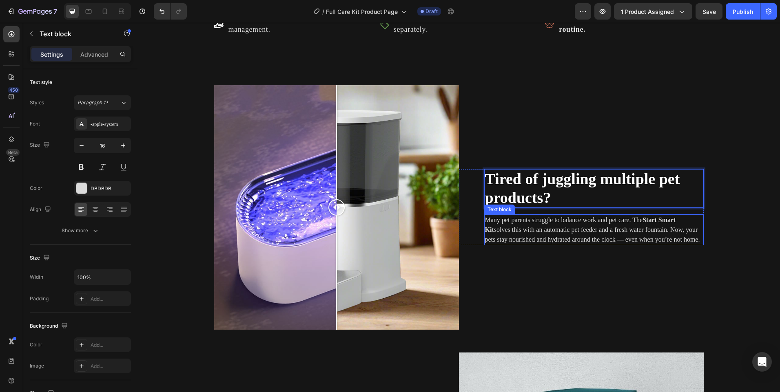
click at [526, 217] on p "Many pet parents struggle to balance work and pet care. The Start Smart Kit sol…" at bounding box center [594, 229] width 218 height 29
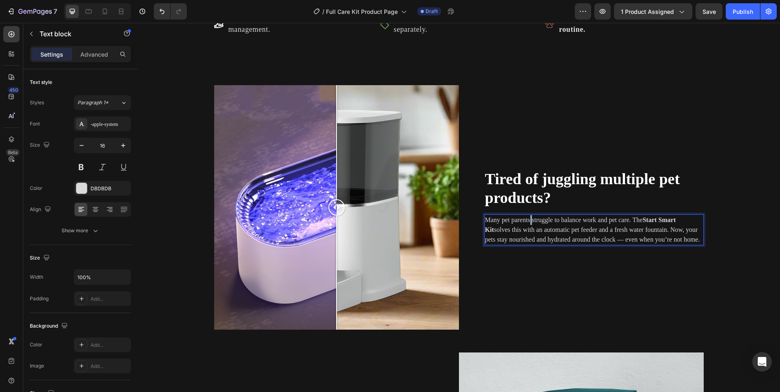
click at [526, 217] on p "Many pet parents struggle to balance work and pet care. The Start Smart Kit sol…" at bounding box center [594, 229] width 218 height 29
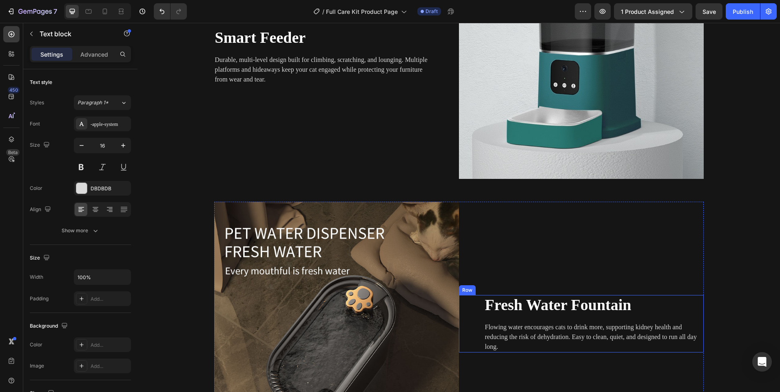
scroll to position [1142, 0]
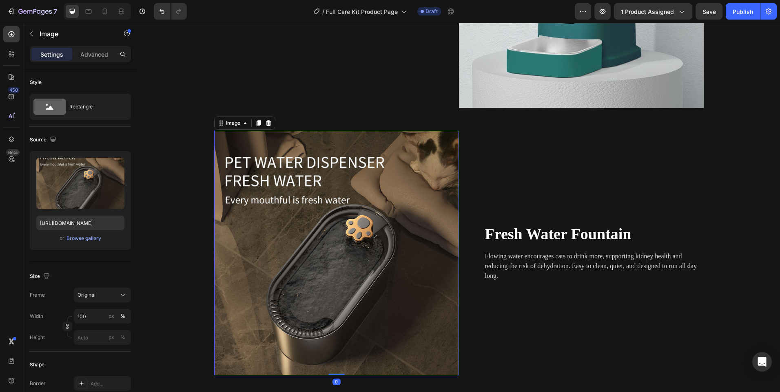
click at [401, 175] on img at bounding box center [336, 253] width 245 height 245
click at [108, 296] on div "Original" at bounding box center [97, 295] width 40 height 7
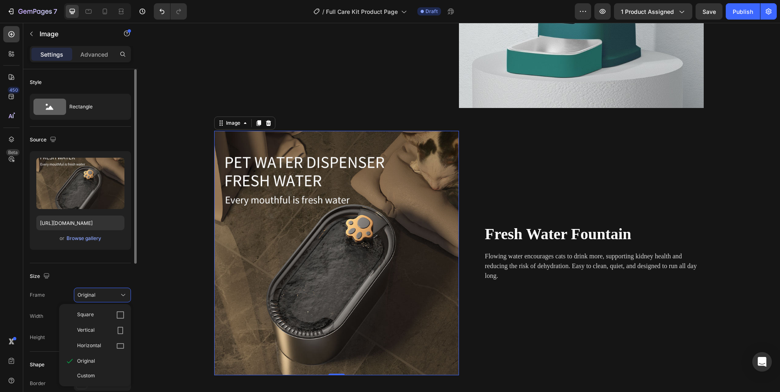
drag, startPoint x: 56, startPoint y: 282, endPoint x: 60, endPoint y: 285, distance: 4.8
click at [55, 282] on div "Size" at bounding box center [80, 276] width 101 height 13
click at [101, 286] on div "Size Frame Original Width 100 px % Height px %" at bounding box center [80, 307] width 101 height 88
click at [105, 292] on div "Original" at bounding box center [97, 295] width 40 height 7
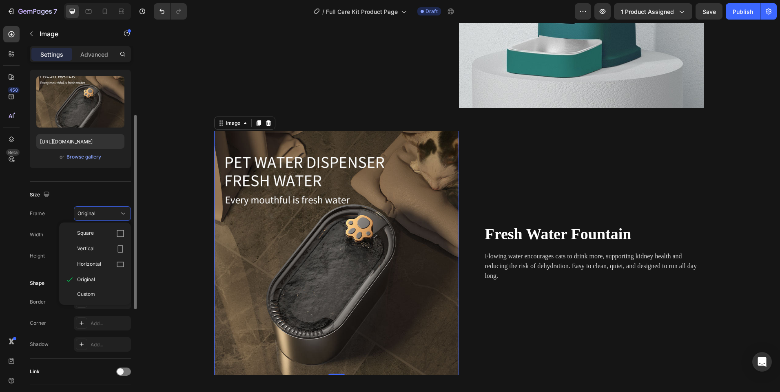
scroll to position [122, 0]
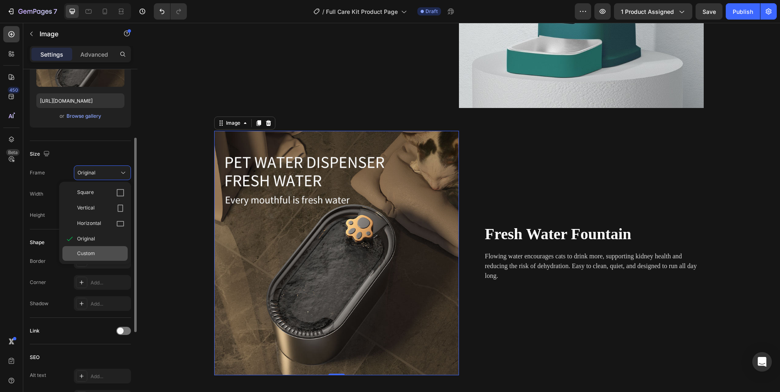
click at [79, 250] on span "Custom" at bounding box center [86, 253] width 18 height 7
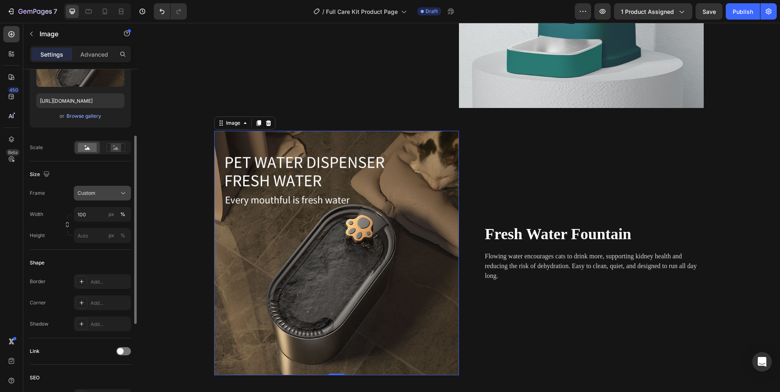
click at [99, 197] on div "Custom" at bounding box center [102, 193] width 50 height 8
click at [50, 185] on div "Size Frame Custom Square Vertical Horizontal Original Custom Width 100 px % Hei…" at bounding box center [80, 205] width 101 height 88
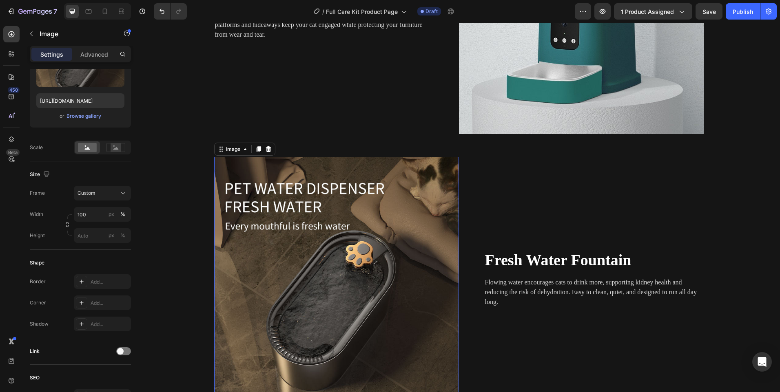
scroll to position [1101, 0]
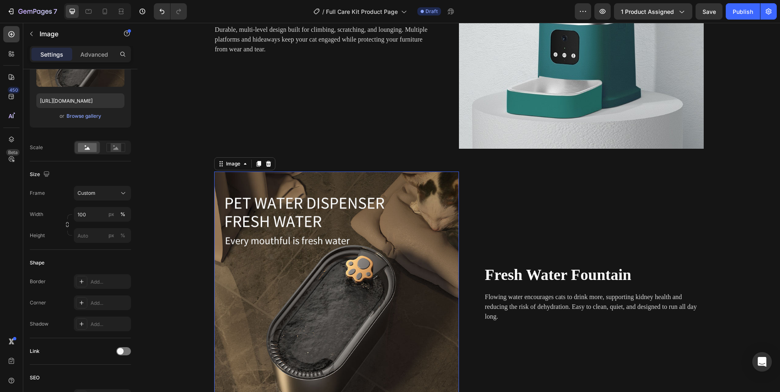
click at [304, 241] on img at bounding box center [336, 294] width 245 height 245
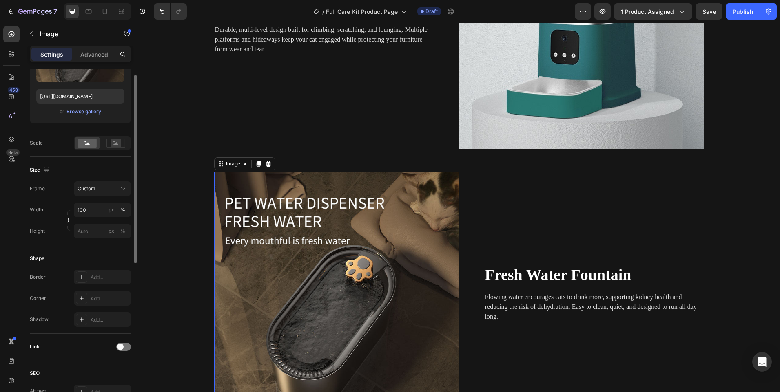
scroll to position [86, 0]
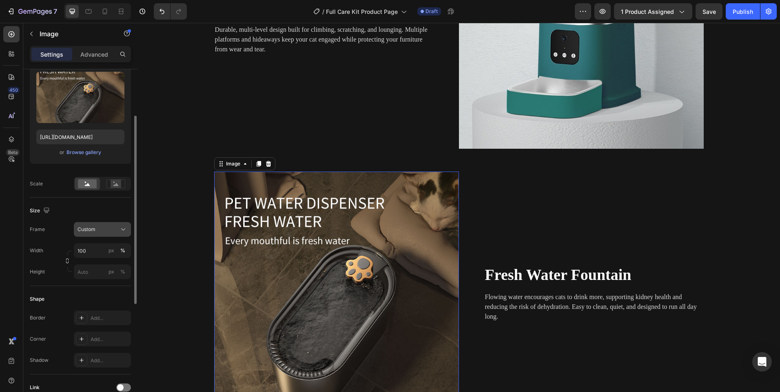
click at [100, 231] on div "Custom" at bounding box center [97, 229] width 40 height 7
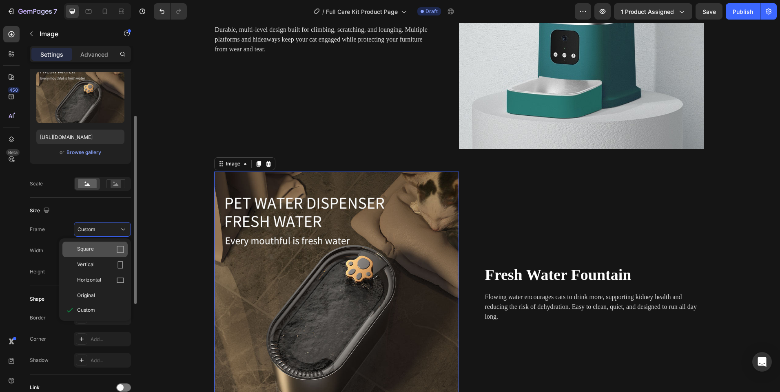
click at [99, 243] on div "Square" at bounding box center [94, 249] width 65 height 15
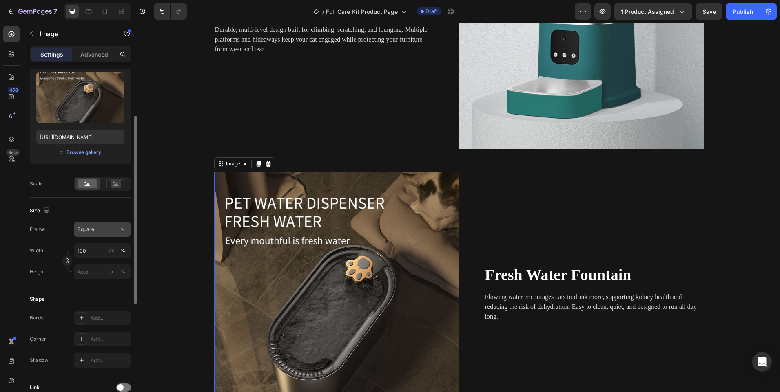
click at [115, 231] on div "Square" at bounding box center [97, 229] width 40 height 7
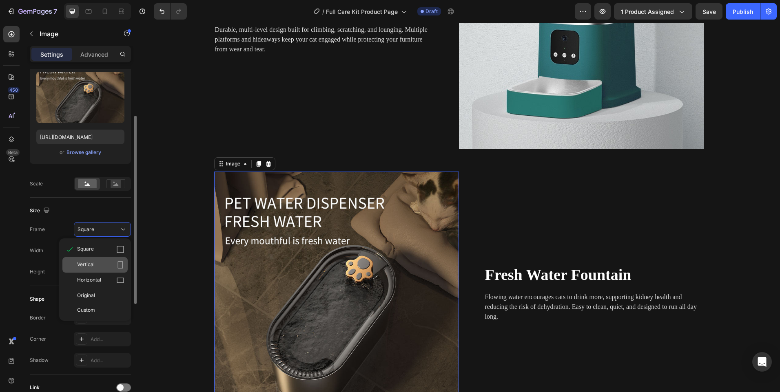
click at [102, 261] on div "Vertical" at bounding box center [94, 264] width 65 height 15
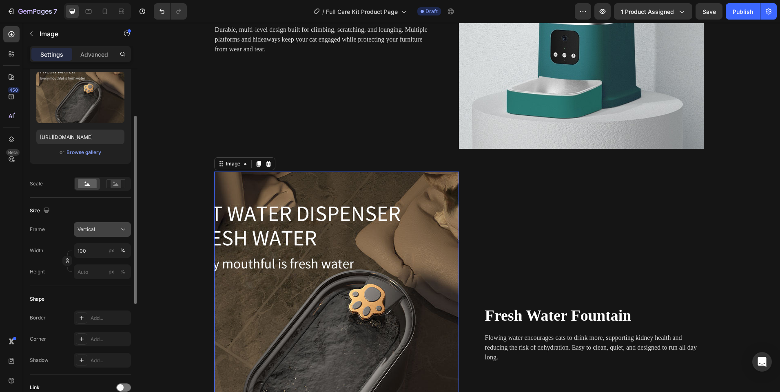
click at [113, 234] on button "Vertical" at bounding box center [102, 229] width 57 height 15
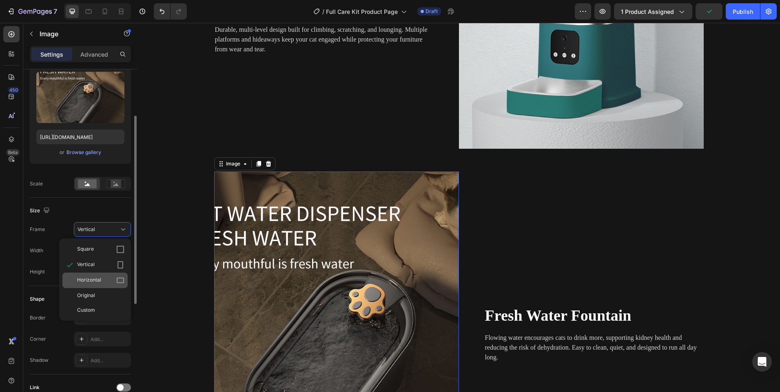
click at [103, 281] on div "Horizontal" at bounding box center [100, 280] width 47 height 8
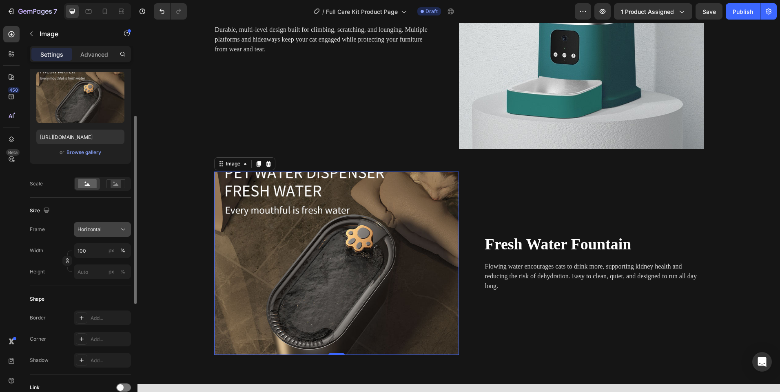
click at [108, 235] on button "Horizontal" at bounding box center [102, 229] width 57 height 15
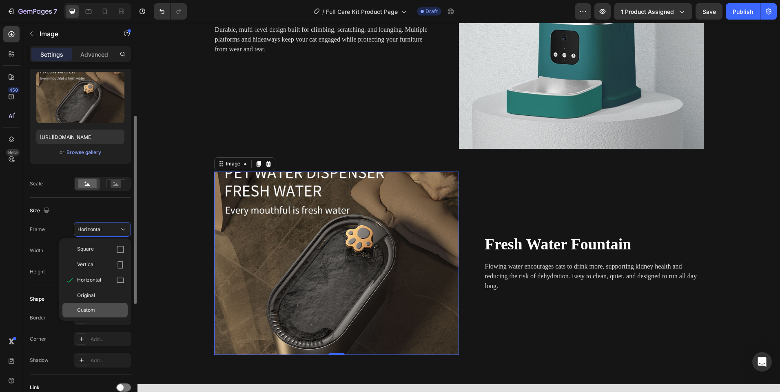
click at [84, 306] on div "Custom" at bounding box center [94, 310] width 65 height 15
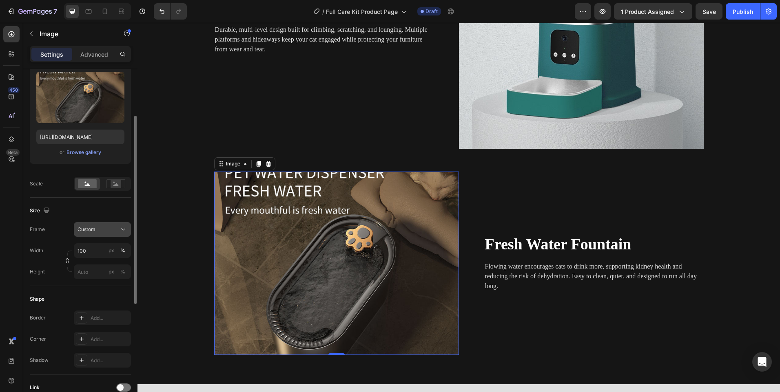
click at [105, 226] on div "Custom" at bounding box center [97, 229] width 40 height 7
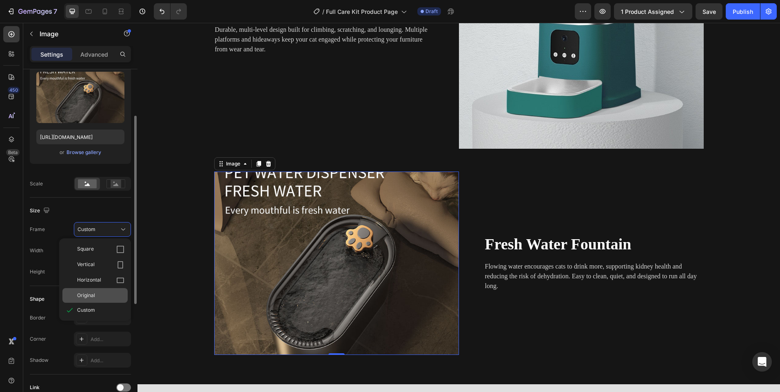
click at [95, 292] on span "Original" at bounding box center [86, 295] width 18 height 7
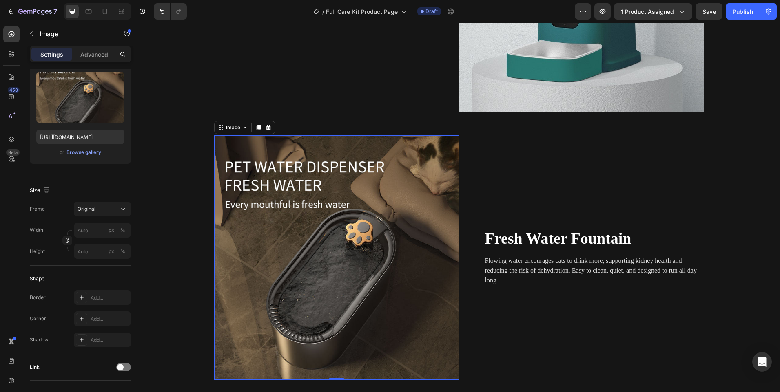
scroll to position [1223, 0]
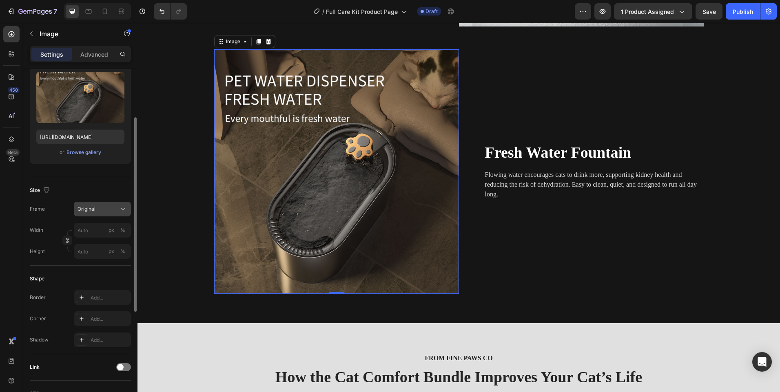
click at [105, 212] on div "Original" at bounding box center [102, 209] width 50 height 8
click at [51, 206] on div "Frame Original" at bounding box center [80, 209] width 101 height 15
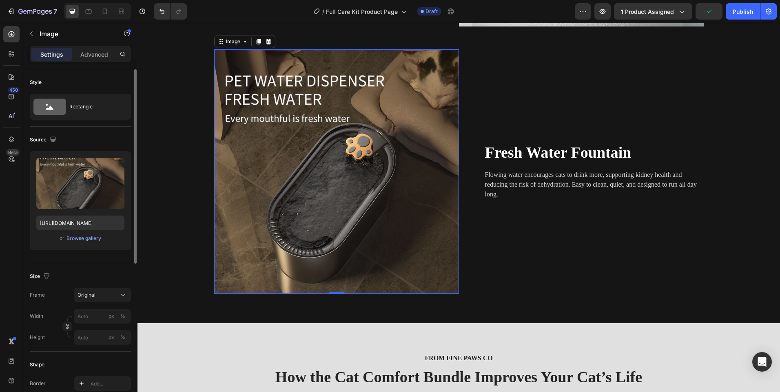
click at [271, 189] on img at bounding box center [336, 171] width 245 height 245
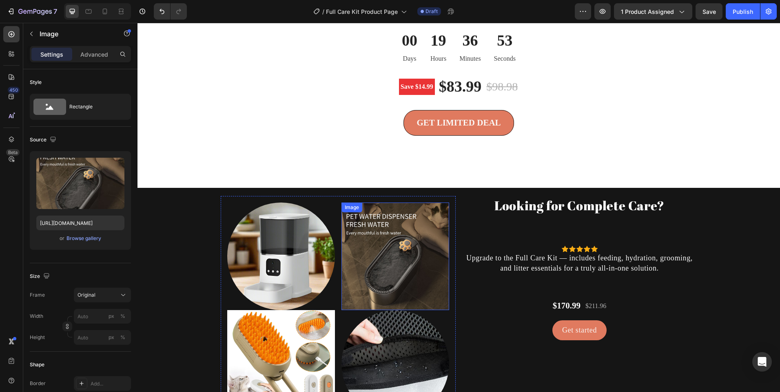
scroll to position [1713, 0]
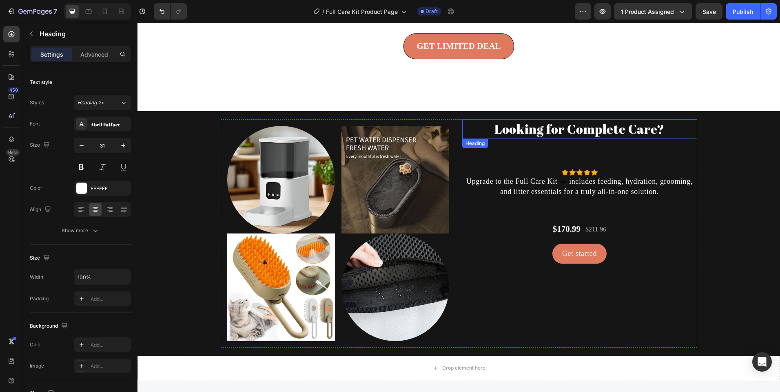
click at [531, 133] on h2 "Looking for Complete Care?" at bounding box center [579, 128] width 235 height 19
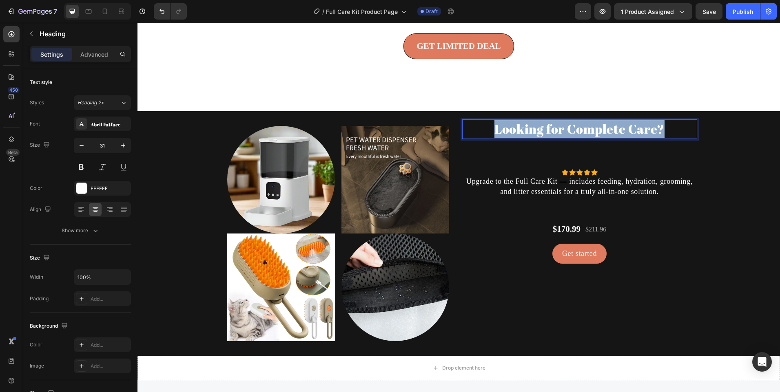
click at [531, 133] on p "Looking for Complete Care?" at bounding box center [579, 129] width 233 height 18
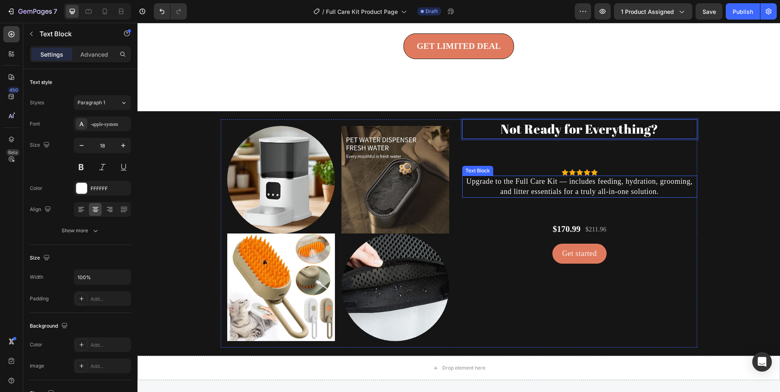
click at [515, 197] on p "Upgrade to the Full Care Kit — includes feeding, hydration, grooming, and litte…" at bounding box center [579, 187] width 233 height 20
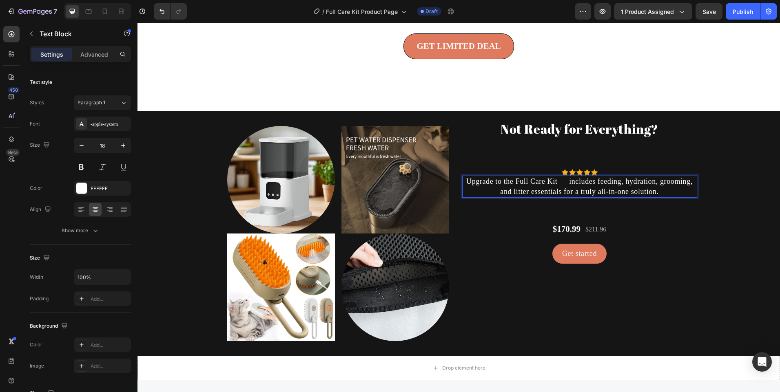
click at [515, 197] on p "Upgrade to the Full Care Kit — includes feeding, hydration, grooming, and litte…" at bounding box center [579, 187] width 233 height 20
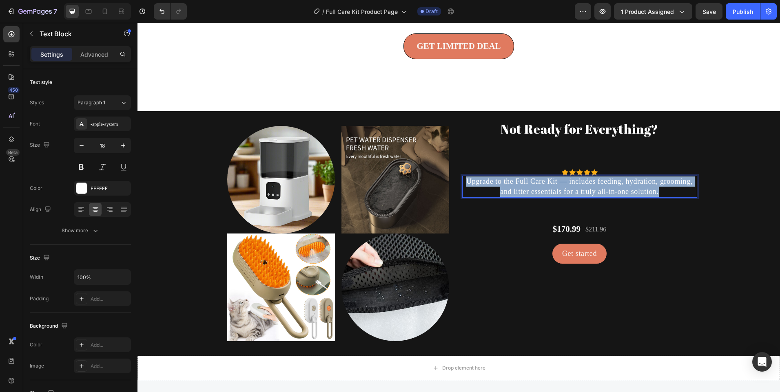
click at [515, 197] on p "Upgrade to the Full Care Kit — includes feeding, hydration, grooming, and litte…" at bounding box center [579, 187] width 233 height 20
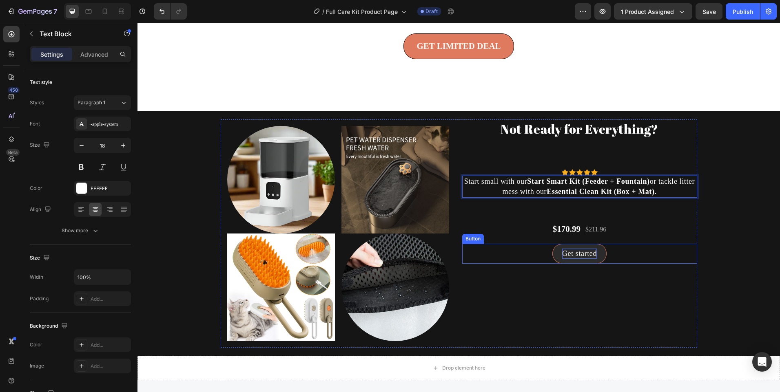
click at [574, 259] on div "Get started" at bounding box center [579, 254] width 35 height 10
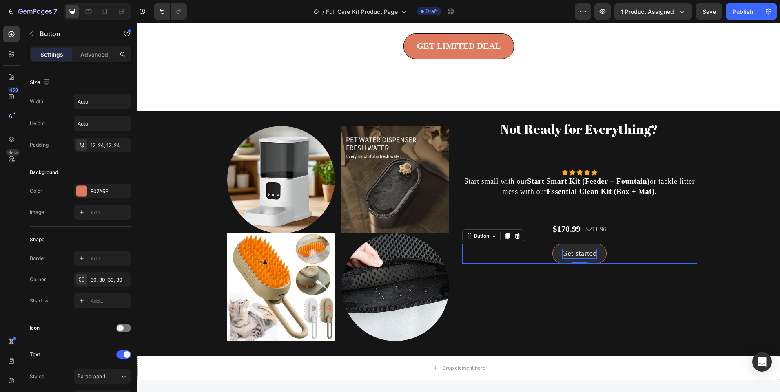
click at [575, 259] on div "Get started" at bounding box center [579, 254] width 35 height 10
click at [575, 259] on p "Get started" at bounding box center [579, 254] width 35 height 10
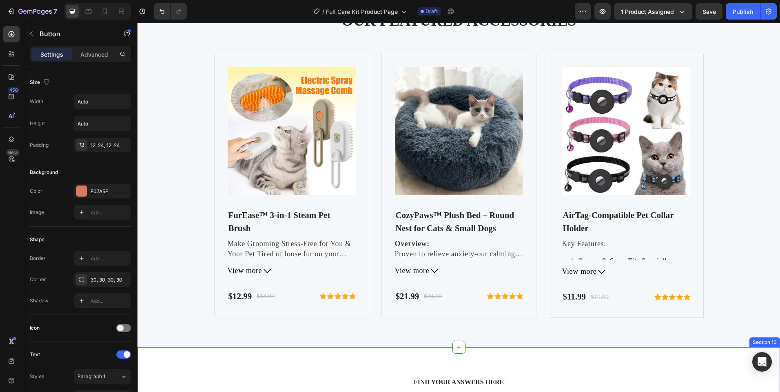
scroll to position [2120, 0]
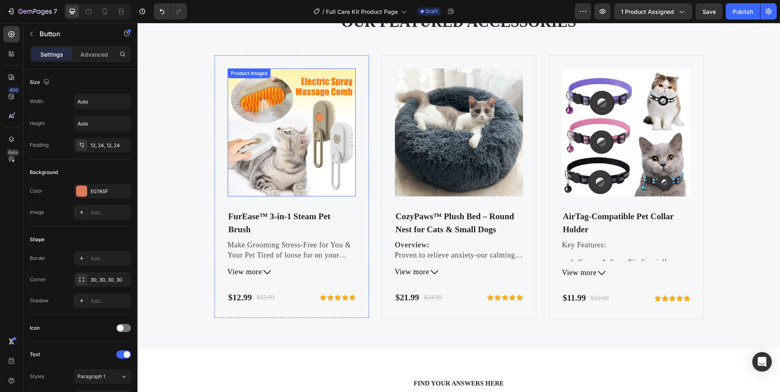
click at [287, 166] on img at bounding box center [292, 133] width 128 height 128
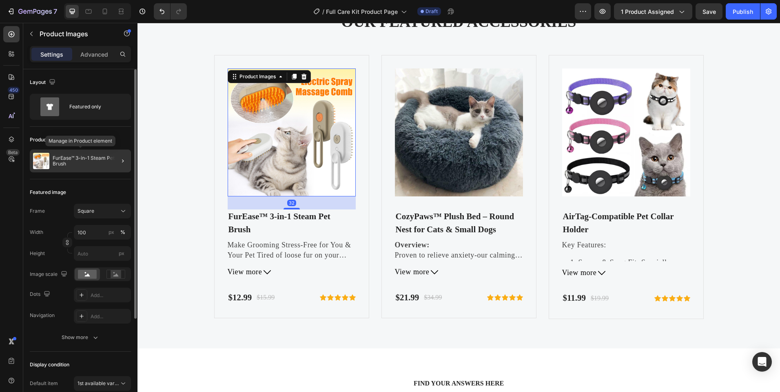
click at [64, 152] on div "FurEase™ 3-in-1 Steam Pet Brush" at bounding box center [80, 161] width 101 height 23
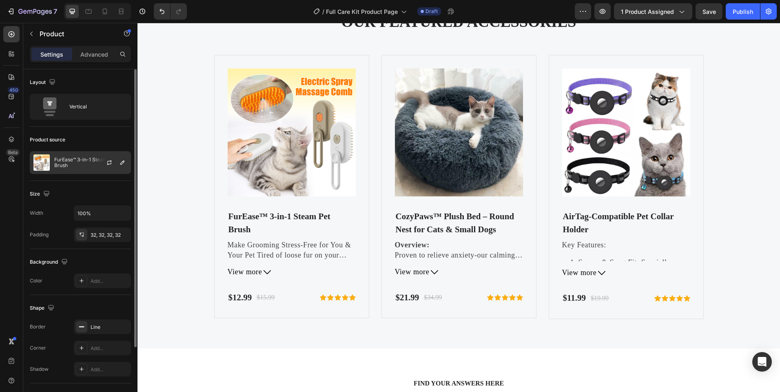
click at [80, 161] on p "FurEase™ 3-in-1 Steam Pet Brush" at bounding box center [90, 162] width 73 height 11
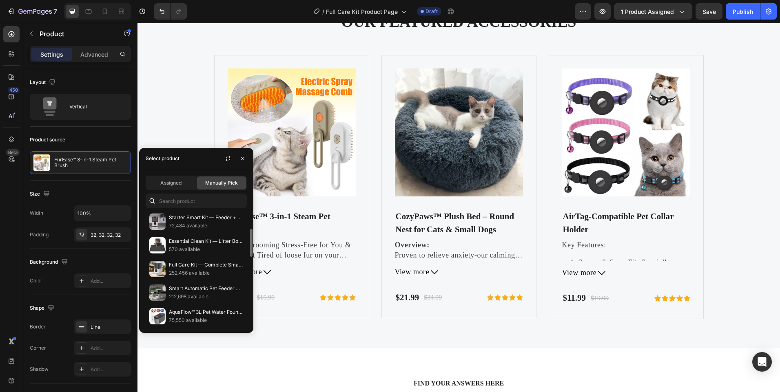
scroll to position [0, 0]
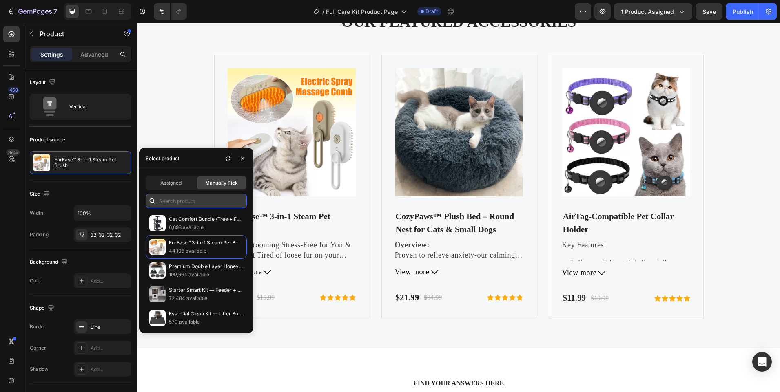
click at [183, 204] on input "text" at bounding box center [196, 201] width 101 height 15
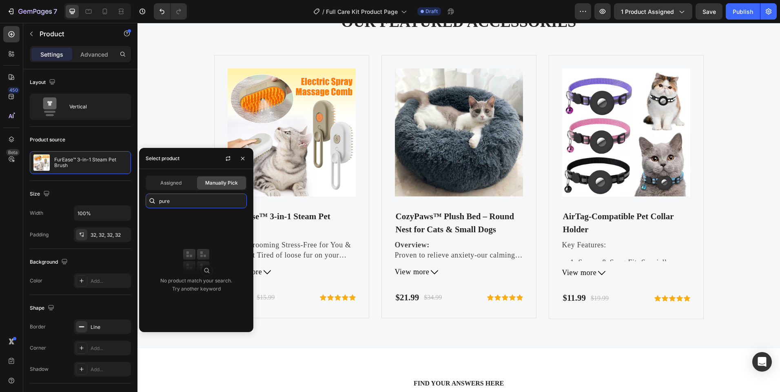
type input "pure"
click at [171, 117] on div "OUR FEATURED ACCESSORIES Heading Product Images FurEase™ 3-in-1 Steam Pet Brush…" at bounding box center [459, 165] width 630 height 307
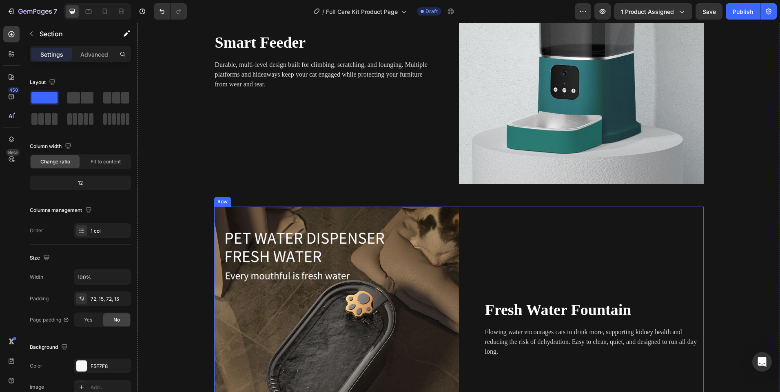
scroll to position [990, 0]
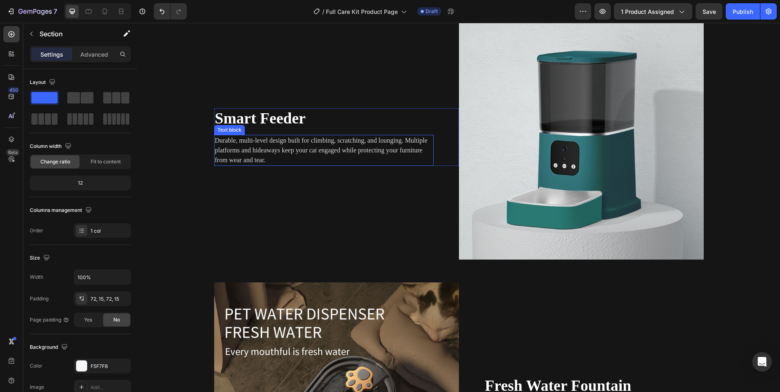
click at [314, 158] on p "Durable, multi-level design built for climbing, scratching, and lounging. Multi…" at bounding box center [324, 150] width 218 height 29
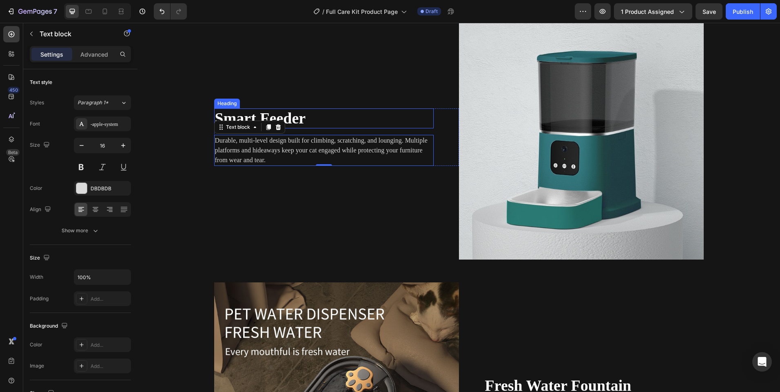
click at [274, 117] on span "Smart Feeder" at bounding box center [260, 118] width 91 height 17
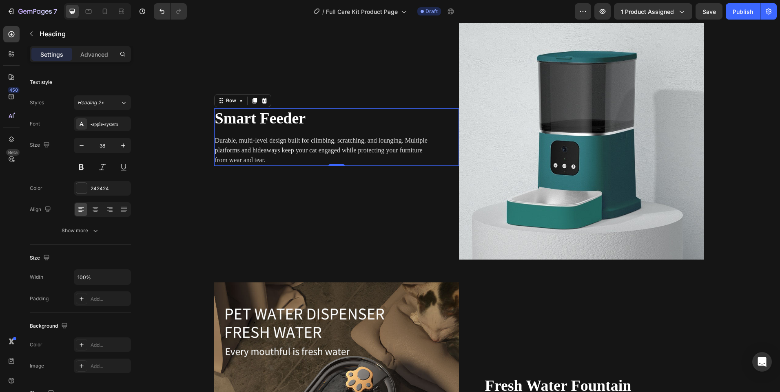
click at [442, 128] on div "Smart Feeder Heading Durable, multi-level design built for climbing, scratching…" at bounding box center [336, 137] width 245 height 58
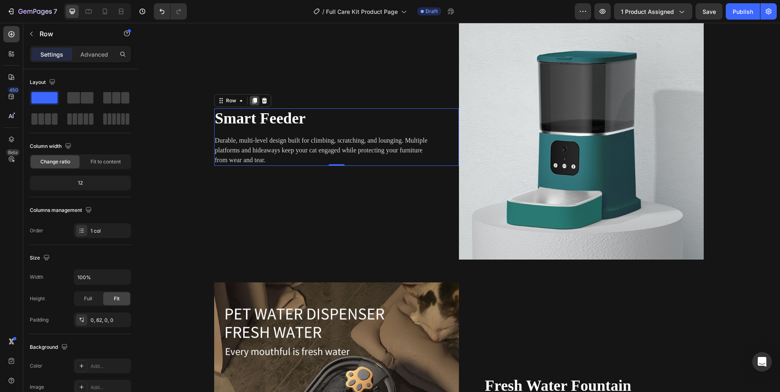
click at [254, 101] on icon at bounding box center [254, 100] width 7 height 7
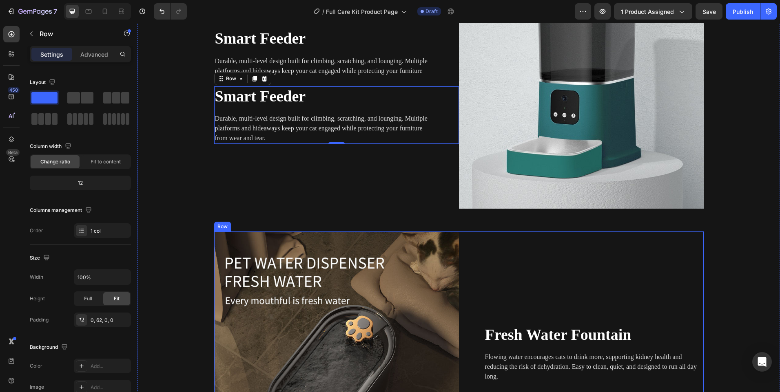
scroll to position [1043, 0]
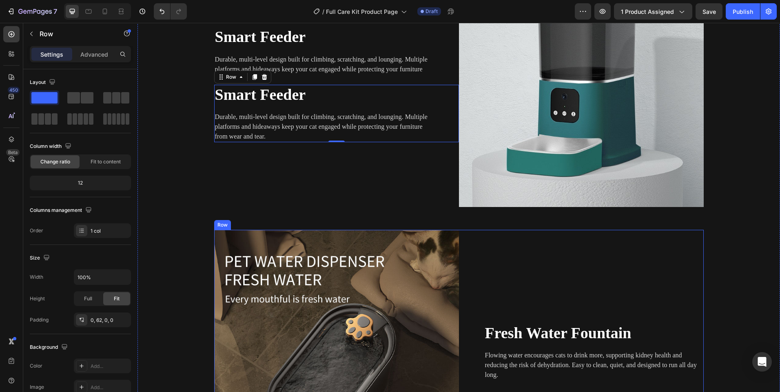
click at [546, 320] on div "Fresh Water Fountain Heading Flowing water encourages cats to drink more, suppo…" at bounding box center [581, 352] width 245 height 245
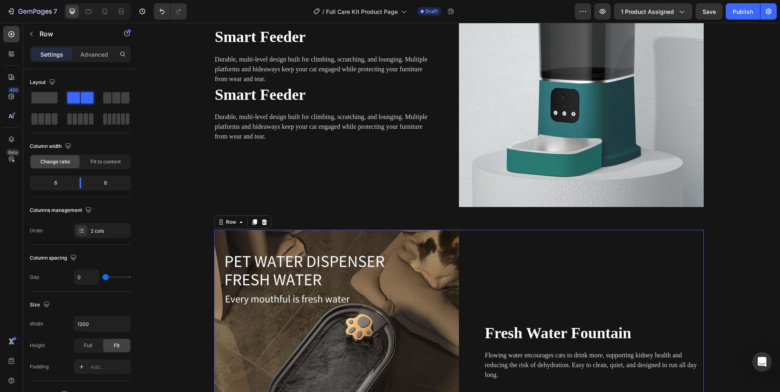
click at [586, 342] on h2 "Fresh Water Fountain" at bounding box center [593, 333] width 219 height 20
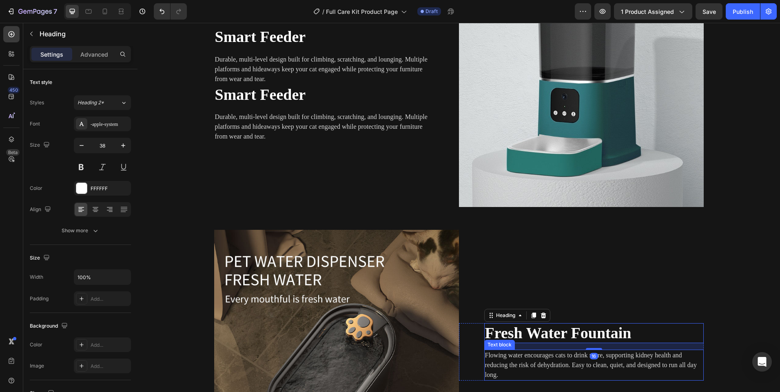
click at [709, 367] on div "Image Comparison Tired of juggling multiple pet products? Heading Buying each p…" at bounding box center [459, 85] width 630 height 780
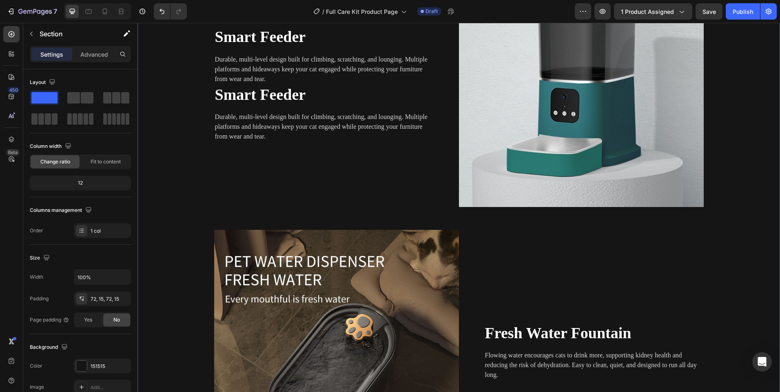
click at [701, 361] on div "Image Comparison Tired of juggling multiple pet products? Heading Buying each p…" at bounding box center [459, 85] width 630 height 780
click at [685, 354] on p "Flowing water encourages cats to drink more, supporting kidney health and reduc…" at bounding box center [594, 365] width 218 height 29
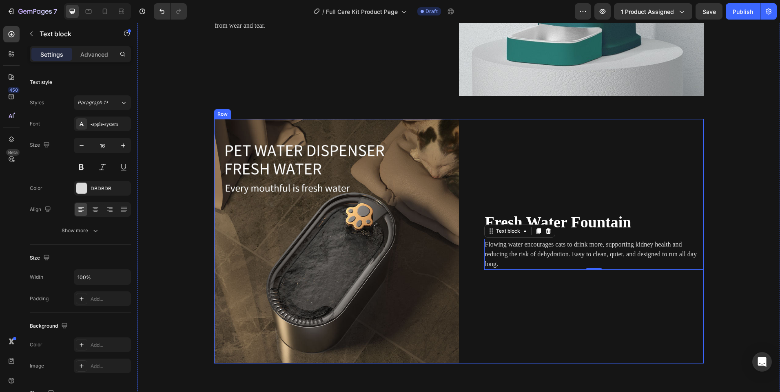
scroll to position [1165, 0]
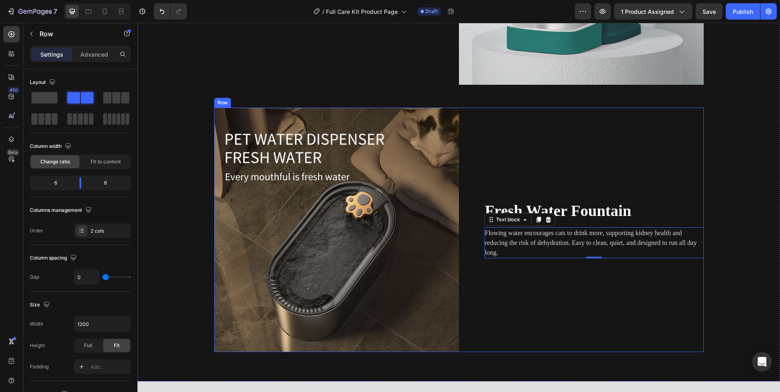
click at [481, 263] on div "Fresh Water Fountain Heading Flowing water encourages cats to drink more, suppo…" at bounding box center [581, 230] width 245 height 245
click at [487, 248] on p "Flowing water encourages cats to drink more, supporting kidney health and reduc…" at bounding box center [594, 242] width 218 height 29
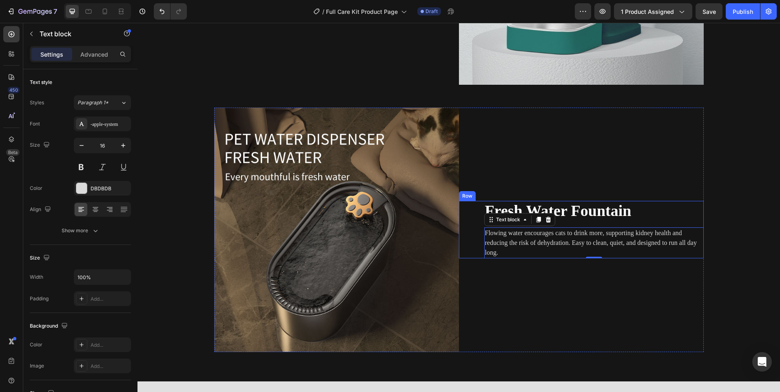
click at [472, 216] on div "Fresh Water Fountain Heading Flowing water encourages cats to drink more, suppo…" at bounding box center [581, 230] width 245 height 58
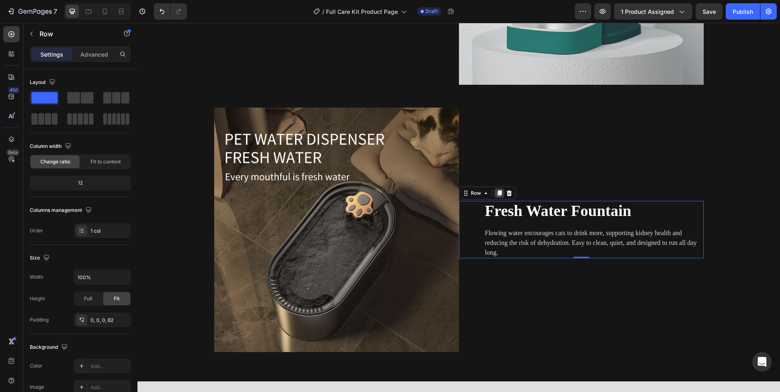
click at [497, 192] on icon at bounding box center [499, 193] width 4 height 6
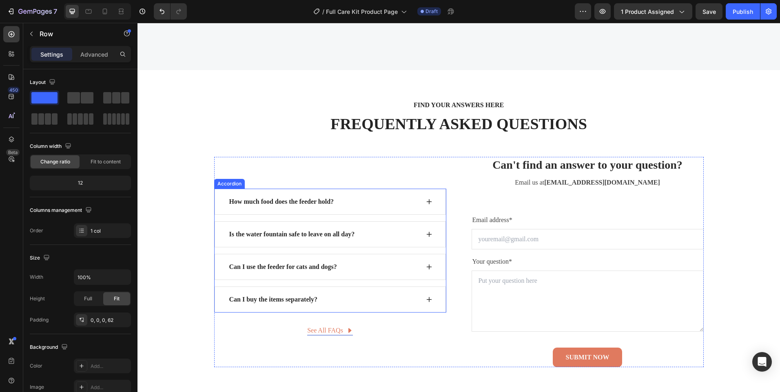
scroll to position [2674, 0]
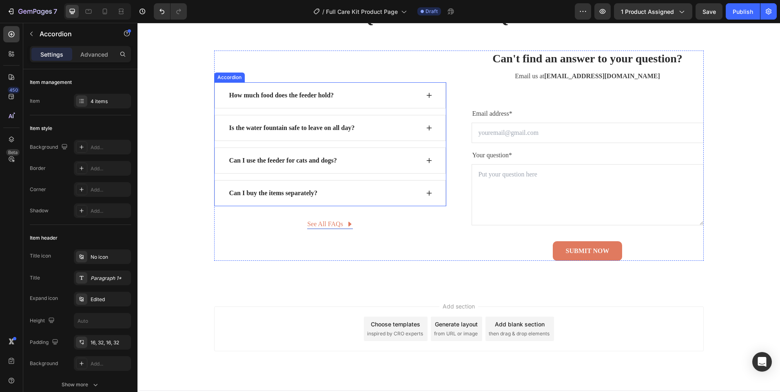
click at [261, 97] on p "How much food does the feeder hold?" at bounding box center [281, 96] width 105 height 10
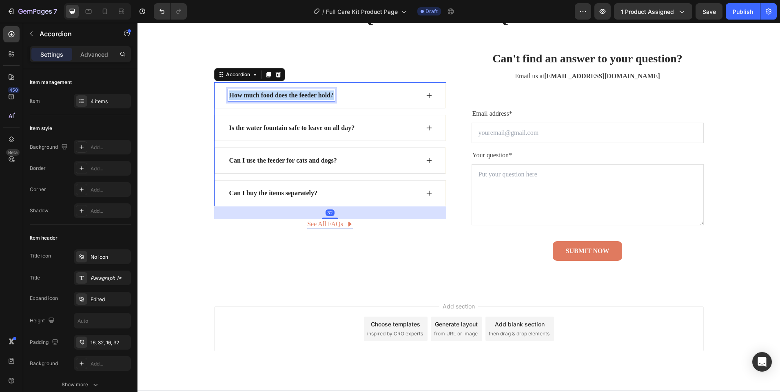
click at [261, 97] on p "How much food does the feeder hold?" at bounding box center [281, 96] width 105 height 10
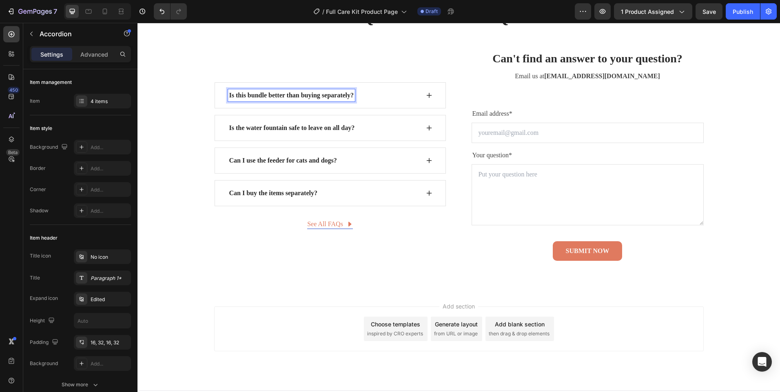
click at [426, 97] on icon at bounding box center [429, 95] width 7 height 7
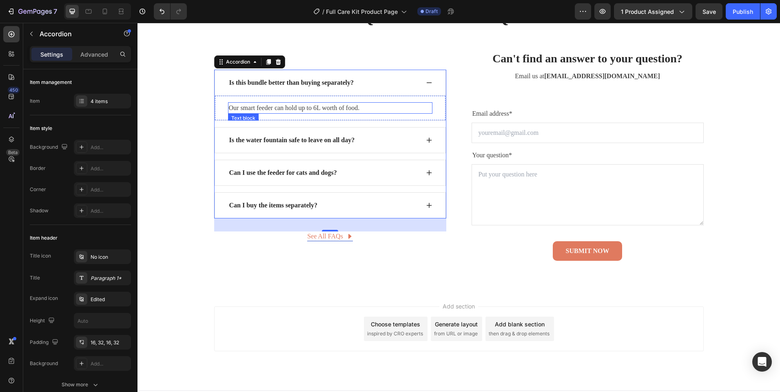
click at [295, 108] on p "Our smart feeder can hold up to 6L worth of food." at bounding box center [330, 108] width 203 height 10
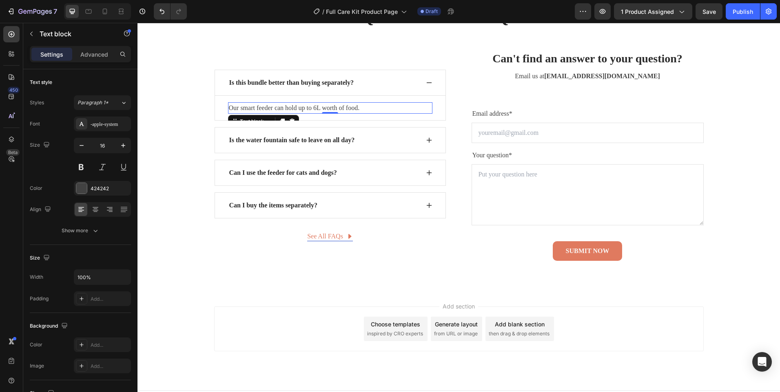
click at [295, 108] on p "Our smart feeder can hold up to 6L worth of food." at bounding box center [330, 108] width 203 height 10
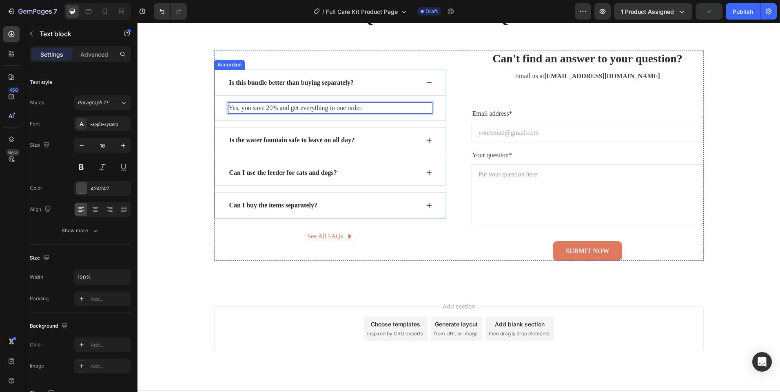
click at [295, 138] on p "Is the water fountain safe to leave on all day?" at bounding box center [292, 140] width 126 height 10
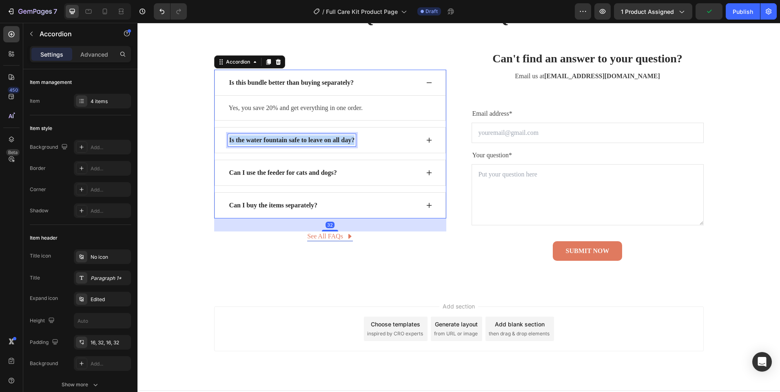
click at [295, 138] on p "Is the water fountain safe to leave on all day?" at bounding box center [292, 140] width 126 height 10
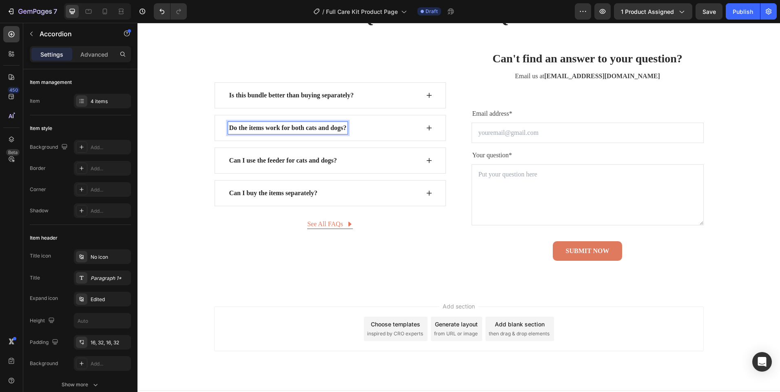
scroll to position [2672, 0]
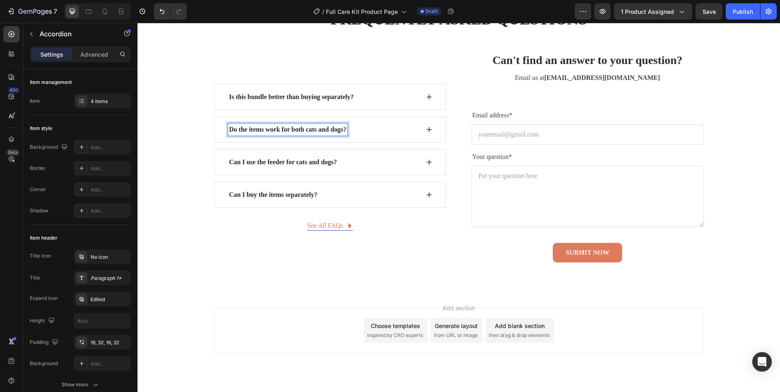
click at [426, 141] on div "Do the items work for both cats and dogs?" at bounding box center [329, 130] width 231 height 26
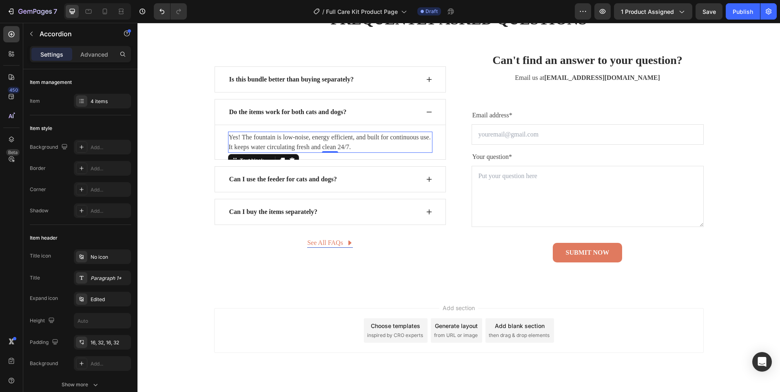
click at [302, 144] on p "Yes! The fountain is low-noise, energy efficient, and built for continuous use.…" at bounding box center [330, 143] width 203 height 20
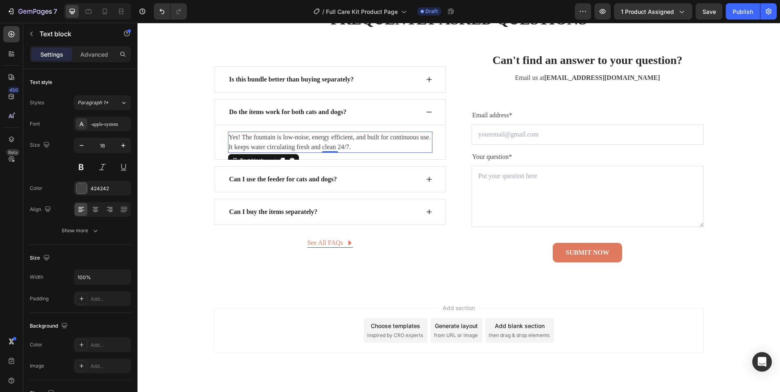
click at [302, 144] on p "Yes! The fountain is low-noise, energy efficient, and built for continuous use.…" at bounding box center [330, 143] width 203 height 20
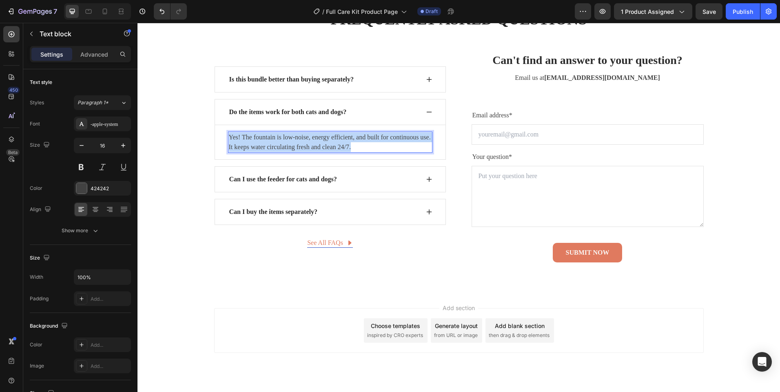
click at [302, 144] on p "Yes! The fountain is low-noise, energy efficient, and built for continuous use.…" at bounding box center [330, 143] width 203 height 20
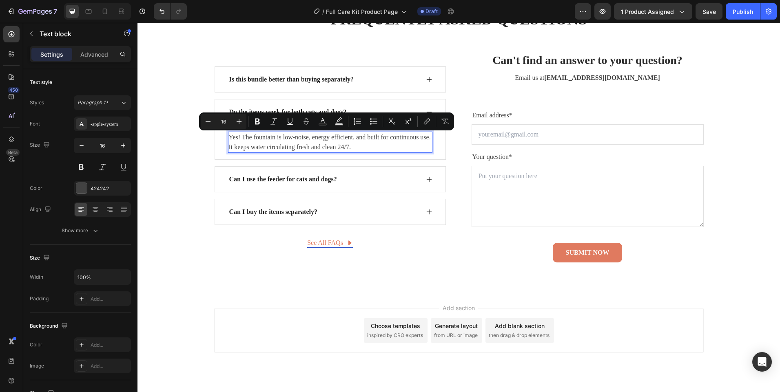
scroll to position [2677, 0]
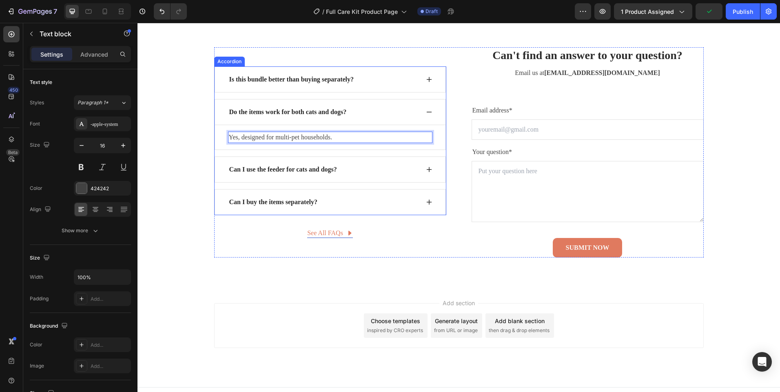
click at [254, 171] on p "Can I use the feeder for cats and dogs?" at bounding box center [283, 170] width 108 height 10
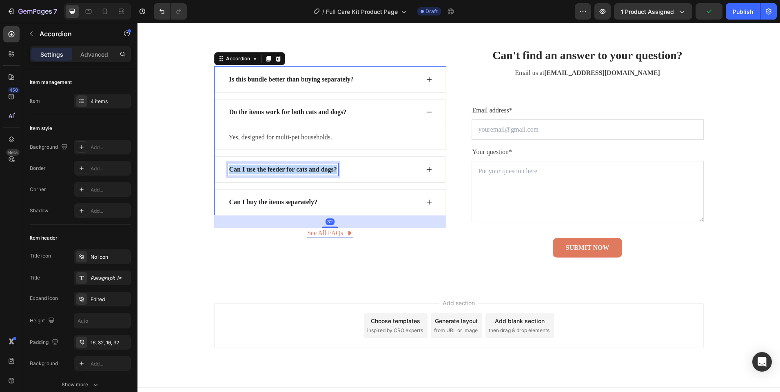
click at [255, 170] on p "Can I use the feeder for cats and dogs?" at bounding box center [283, 170] width 108 height 10
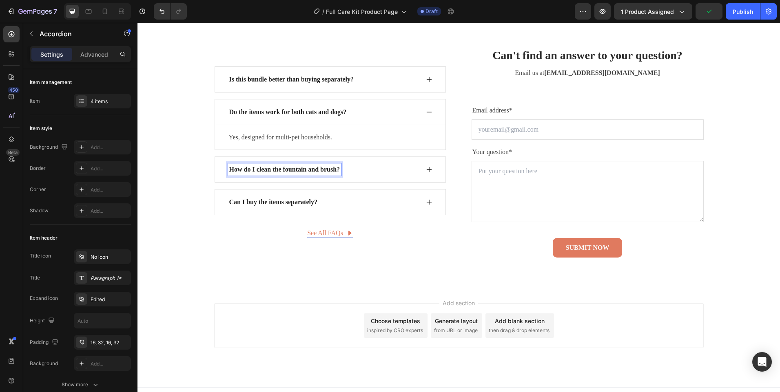
click at [427, 170] on icon at bounding box center [428, 169] width 5 height 5
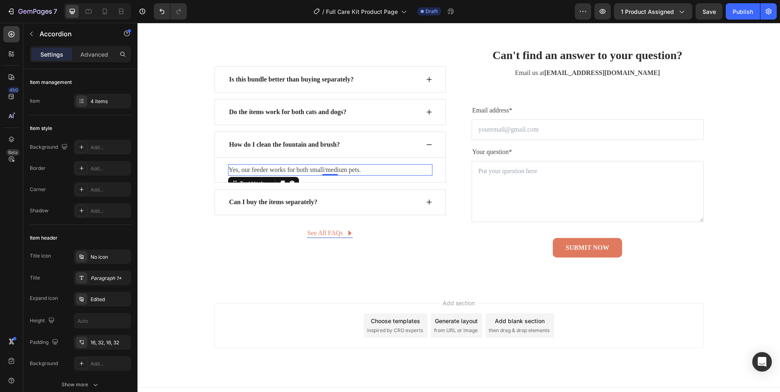
click at [344, 175] on p "Yes, our feeder works for both small/medium pets." at bounding box center [330, 170] width 203 height 10
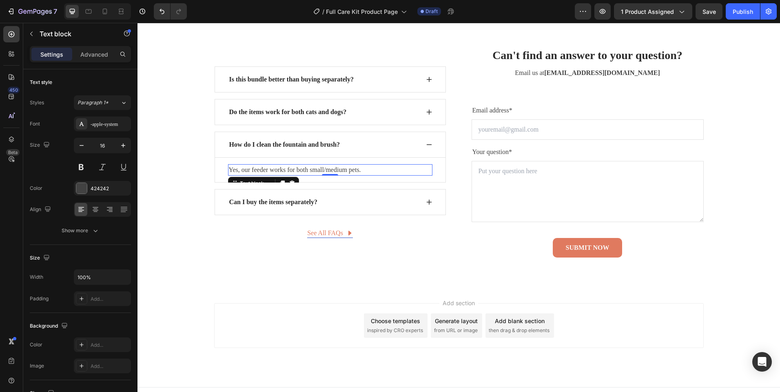
click at [343, 169] on p "Yes, our feeder works for both small/medium pets." at bounding box center [330, 170] width 203 height 10
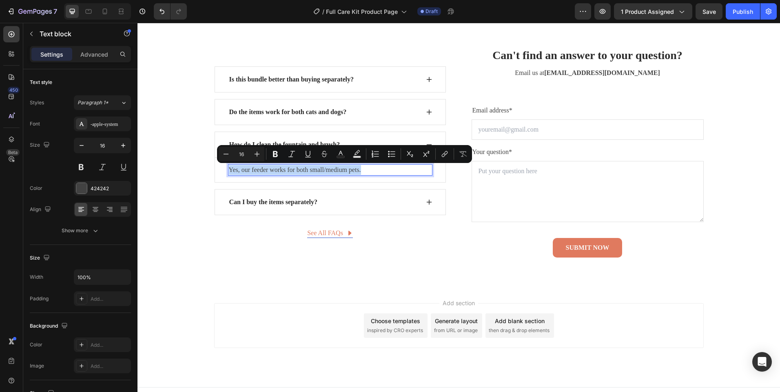
click at [343, 169] on p "Yes, our feeder works for both small/medium pets." at bounding box center [330, 170] width 203 height 10
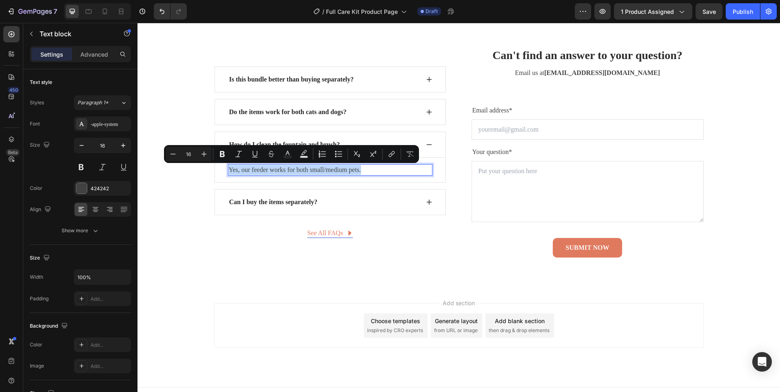
click at [343, 169] on p "Yes, our feeder works for both small/medium pets." at bounding box center [330, 170] width 203 height 10
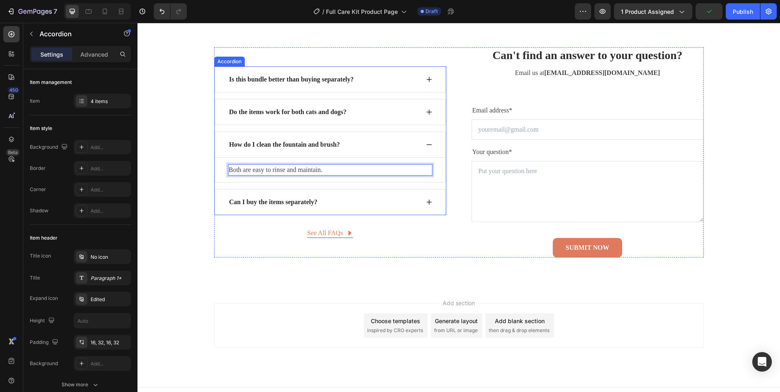
click at [273, 199] on p "Can I buy the items separately?" at bounding box center [273, 202] width 88 height 10
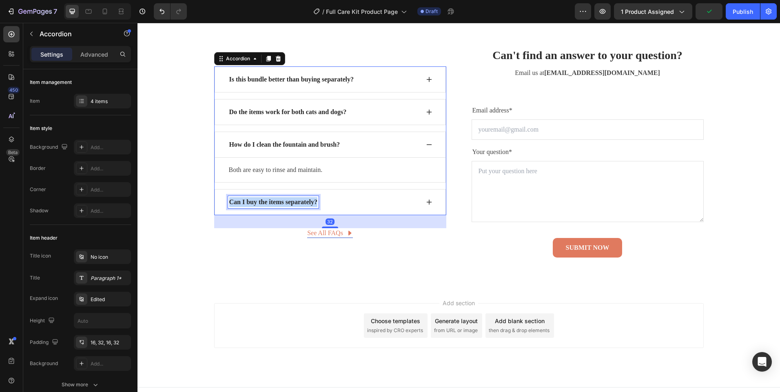
click at [273, 199] on p "Can I buy the items separately?" at bounding box center [273, 202] width 88 height 10
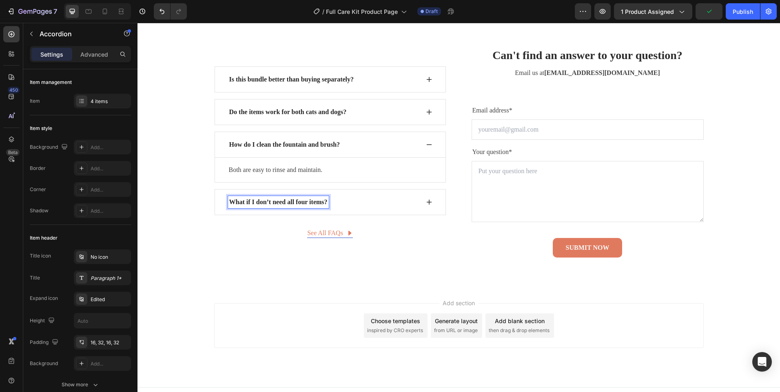
click at [427, 199] on div "What if I don’t need all four items?" at bounding box center [329, 202] width 231 height 26
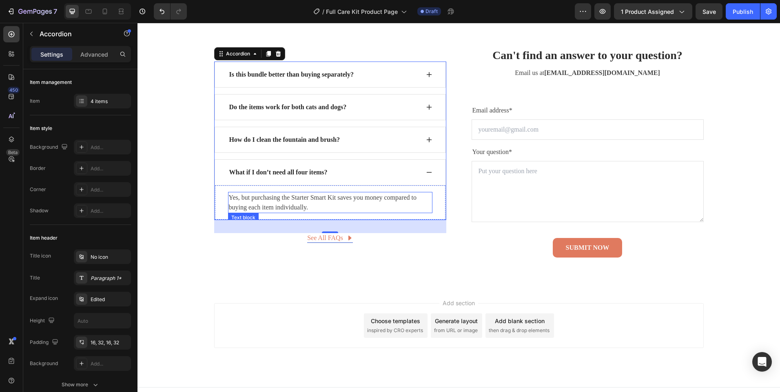
click at [281, 202] on p "Yes, but purchasing the Starter Smart Kit saves you money compared to buying ea…" at bounding box center [330, 203] width 203 height 20
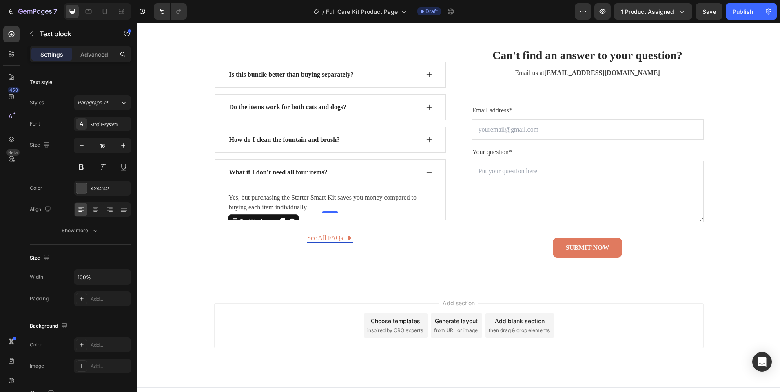
click at [281, 202] on p "Yes, but purchasing the Starter Smart Kit saves you money compared to buying ea…" at bounding box center [330, 203] width 203 height 20
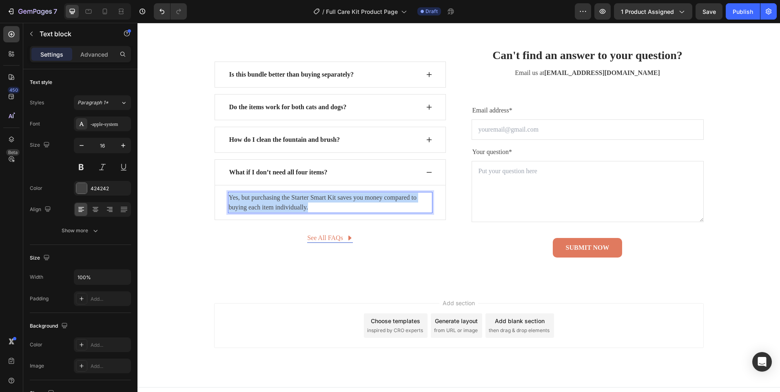
click at [281, 202] on p "Yes, but purchasing the Starter Smart Kit saves you money compared to buying ea…" at bounding box center [330, 203] width 203 height 20
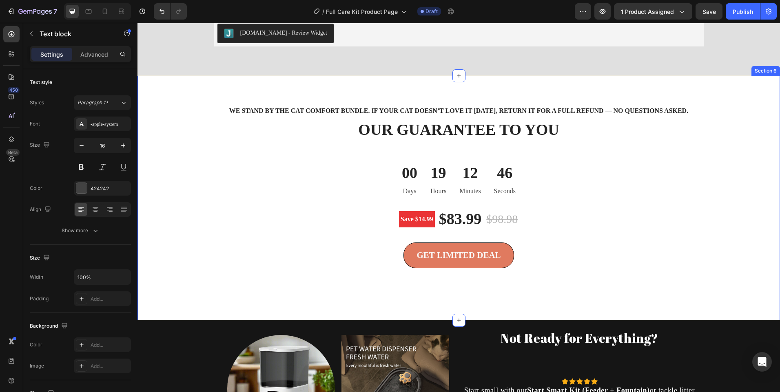
scroll to position [1876, 0]
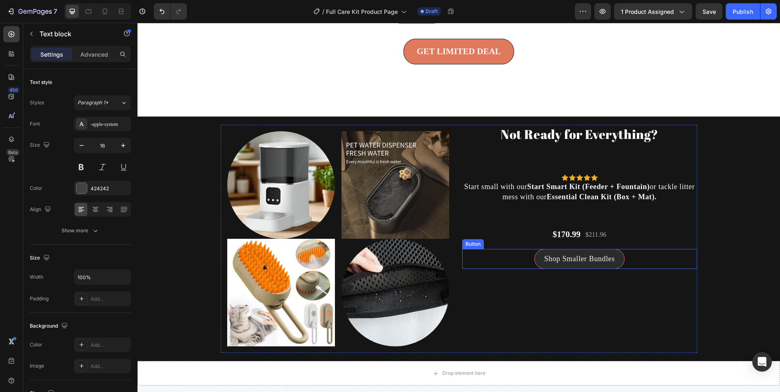
click at [539, 269] on link "Shop Smaller Bundles" at bounding box center [579, 259] width 90 height 20
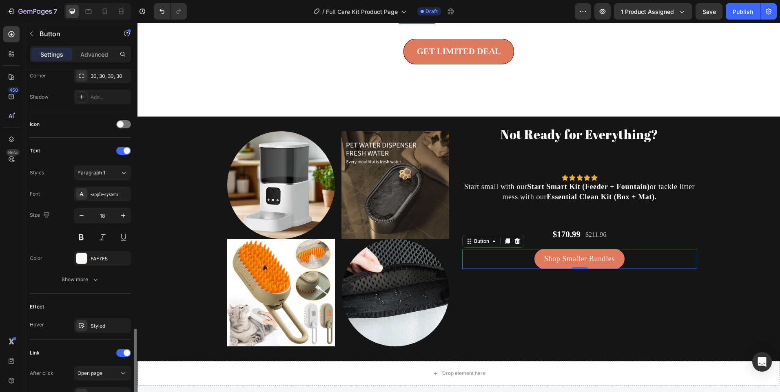
scroll to position [302, 0]
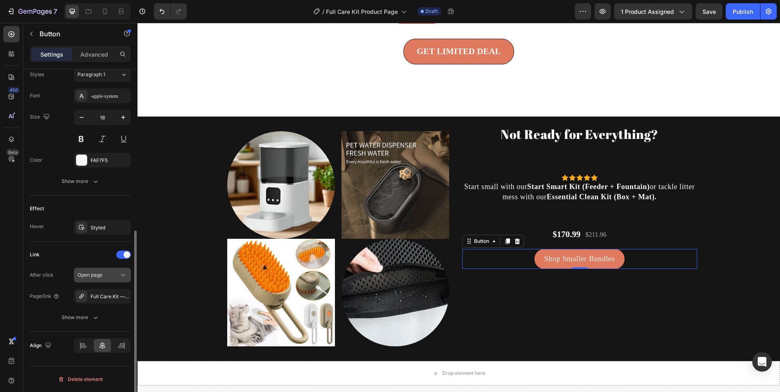
click at [117, 277] on div "Open page" at bounding box center [98, 275] width 42 height 7
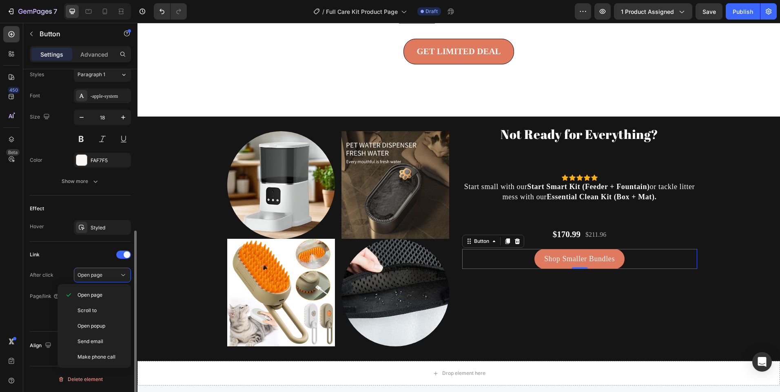
drag, startPoint x: 40, startPoint y: 300, endPoint x: 52, endPoint y: 298, distance: 12.4
click at [40, 300] on div "Page/link" at bounding box center [45, 296] width 30 height 13
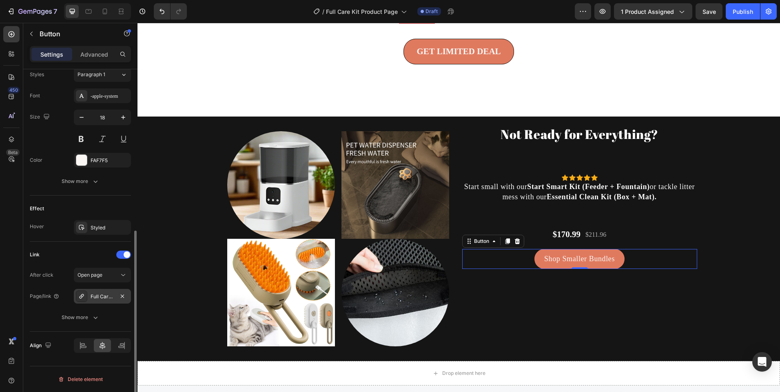
click at [105, 291] on div "Full Care Kit — Complete Smart Pet Care Bundle" at bounding box center [102, 296] width 57 height 15
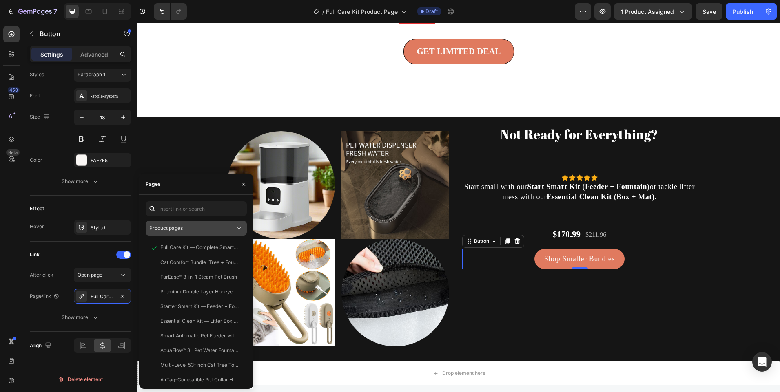
click at [182, 230] on span "Product pages" at bounding box center [165, 228] width 33 height 6
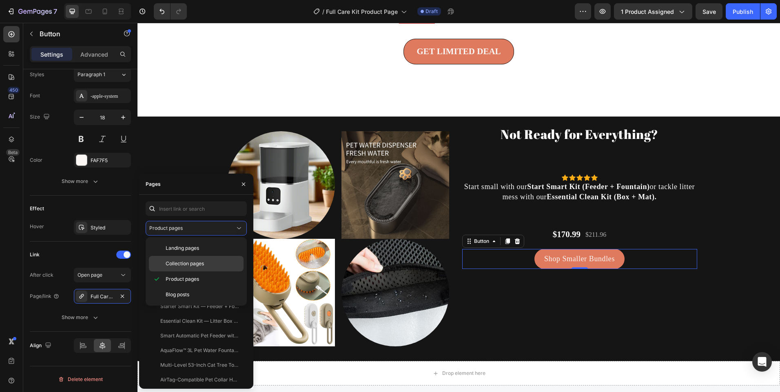
click at [180, 263] on span "Collection pages" at bounding box center [185, 263] width 38 height 7
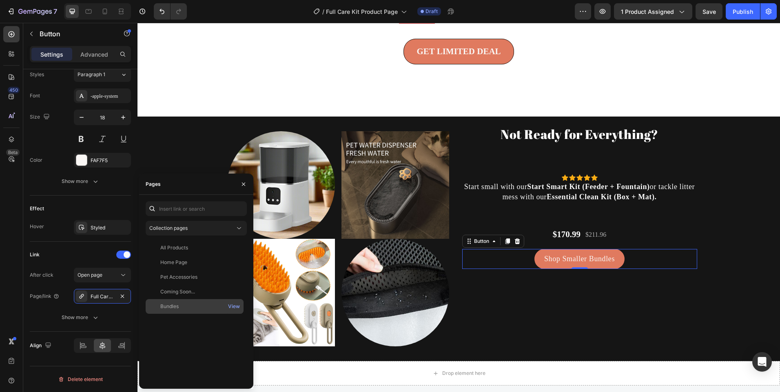
click at [176, 301] on div "Bundles View" at bounding box center [195, 306] width 98 height 15
click at [178, 230] on span "Collection pages" at bounding box center [168, 228] width 38 height 6
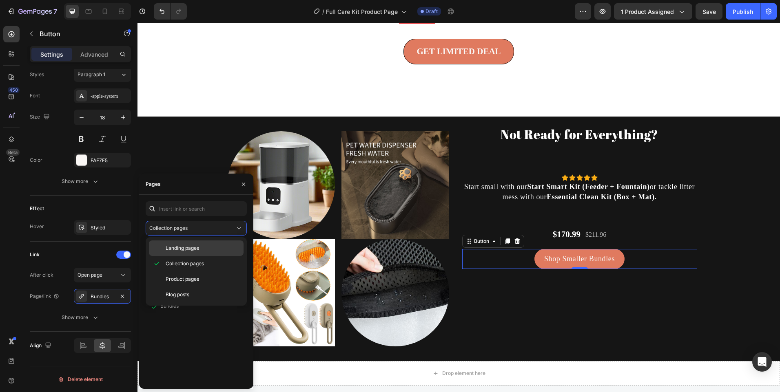
click at [192, 252] on div "Landing pages" at bounding box center [196, 248] width 95 height 15
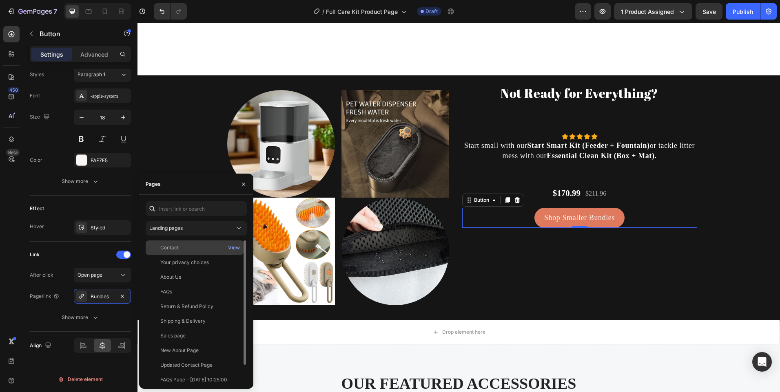
scroll to position [1917, 0]
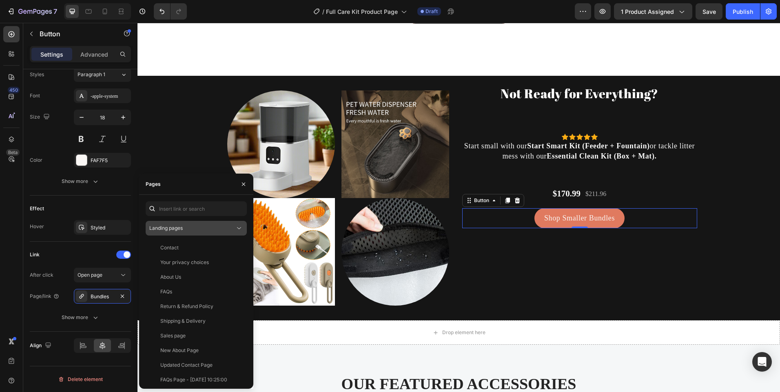
click at [207, 231] on div "Landing pages" at bounding box center [192, 228] width 86 height 7
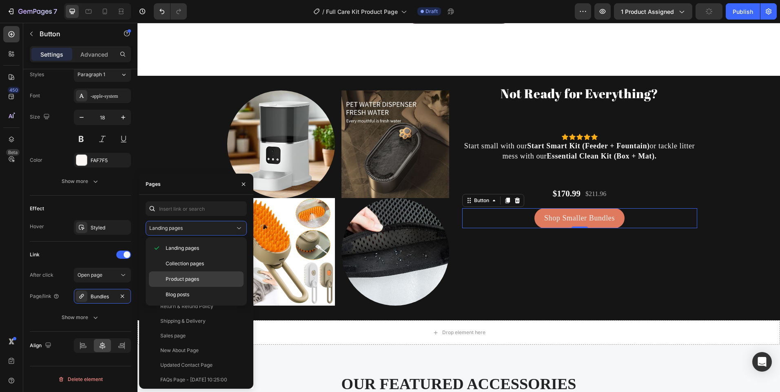
click at [165, 287] on div "Product pages" at bounding box center [196, 294] width 95 height 15
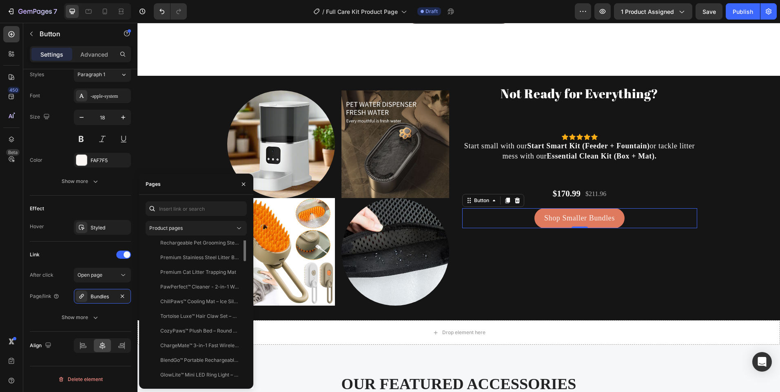
scroll to position [0, 0]
click at [189, 232] on button "Product pages" at bounding box center [196, 228] width 101 height 15
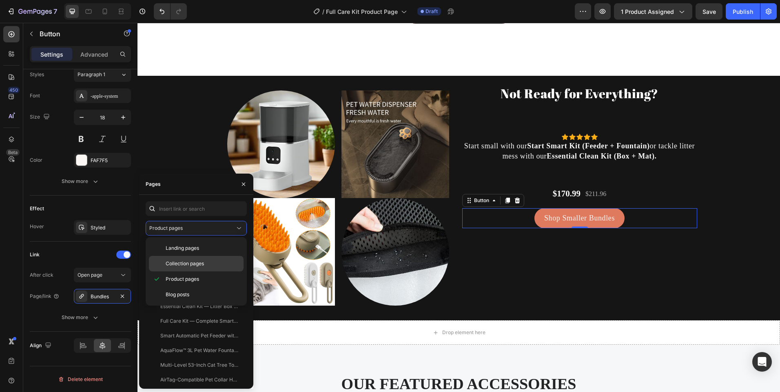
click at [175, 261] on span "Collection pages" at bounding box center [185, 263] width 38 height 7
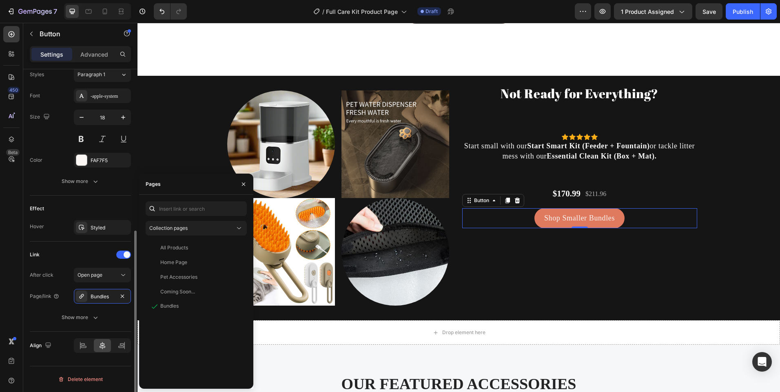
click at [65, 258] on div "Link" at bounding box center [80, 254] width 101 height 13
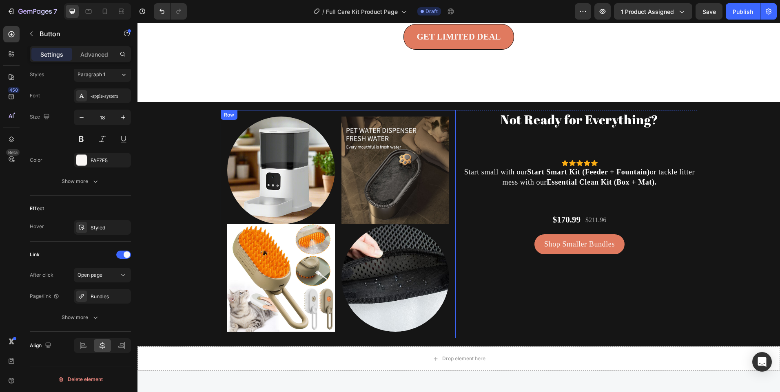
scroll to position [1876, 0]
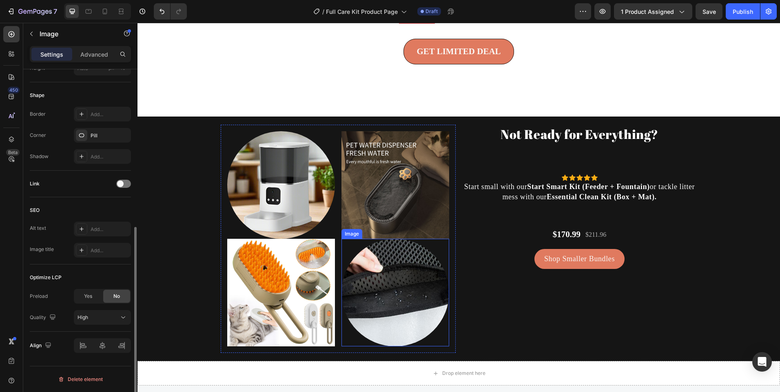
click at [375, 263] on img at bounding box center [395, 293] width 108 height 108
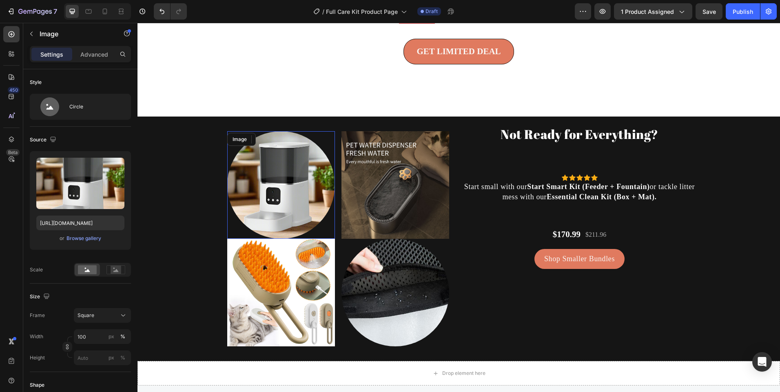
click at [270, 213] on img at bounding box center [281, 185] width 108 height 108
click at [85, 241] on div "Browse gallery" at bounding box center [83, 238] width 35 height 7
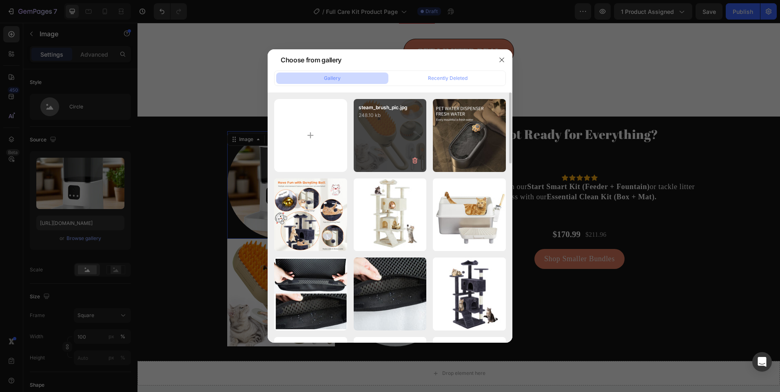
click at [381, 145] on div "steam_brush_pic.jpg 248.10 kb" at bounding box center [390, 135] width 73 height 73
type input "https://cdn.shopify.com/s/files/1/0656/7883/5823/files/gempages_580691360521126…"
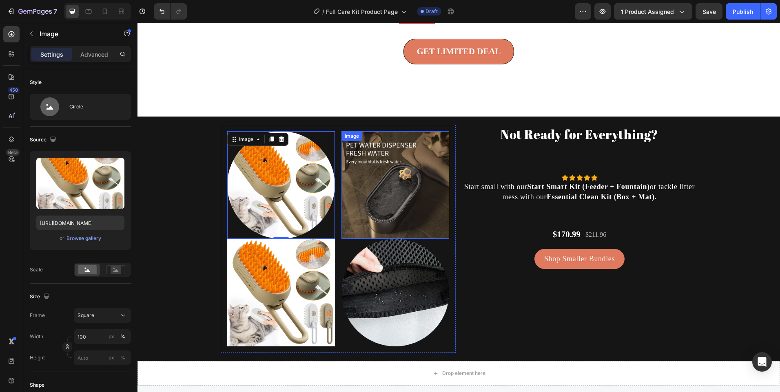
click at [396, 195] on img at bounding box center [395, 185] width 108 height 108
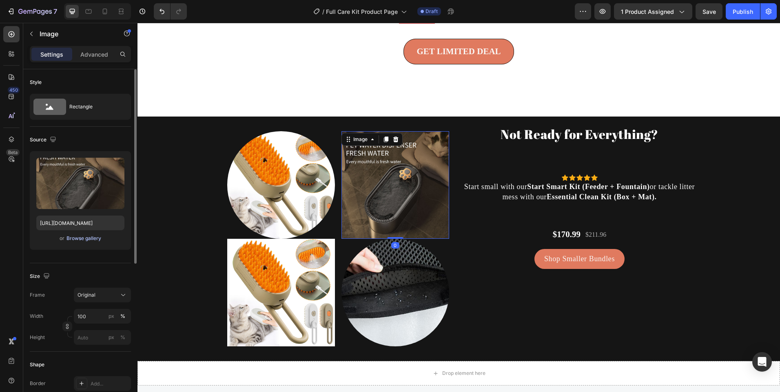
click at [93, 238] on div "Browse gallery" at bounding box center [83, 238] width 35 height 7
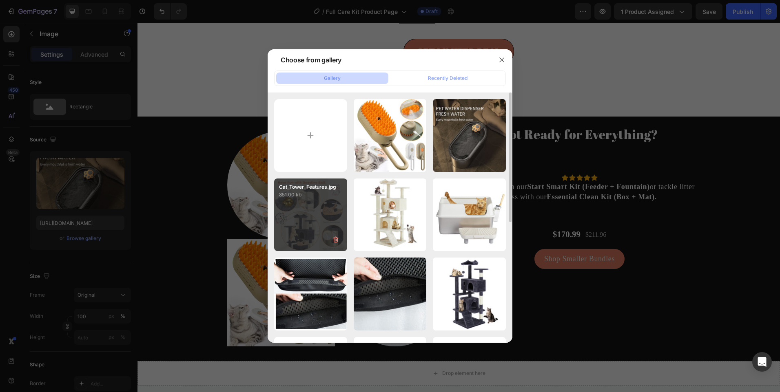
click at [313, 227] on div "Cat_Tower_Features.jpg 851.00 kb" at bounding box center [310, 215] width 73 height 73
type input "https://cdn.shopify.com/s/files/1/0656/7883/5823/files/gempages_580691360521126…"
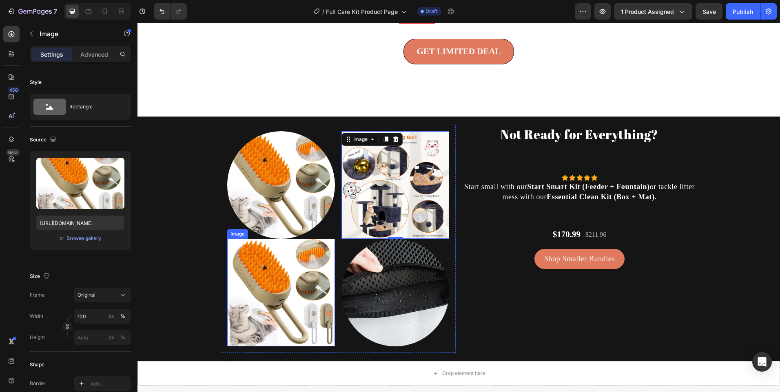
click at [281, 290] on img at bounding box center [281, 293] width 108 height 108
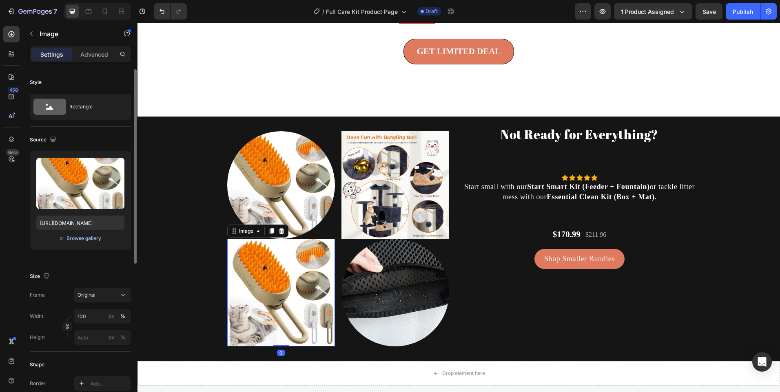
click at [87, 239] on div "Browse gallery" at bounding box center [83, 238] width 35 height 7
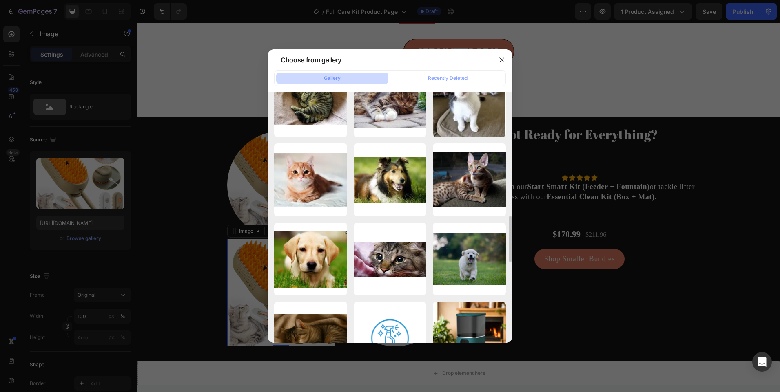
scroll to position [833, 0]
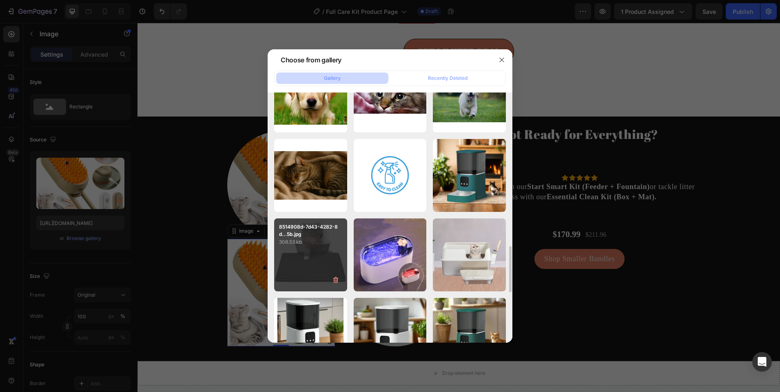
click at [316, 255] on div "8514908d-7d43-4282-8d...5b.jpg 308.53 kb" at bounding box center [310, 255] width 73 height 73
type input "https://cdn.shopify.com/s/files/1/0656/7883/5823/files/gempages_580691360521126…"
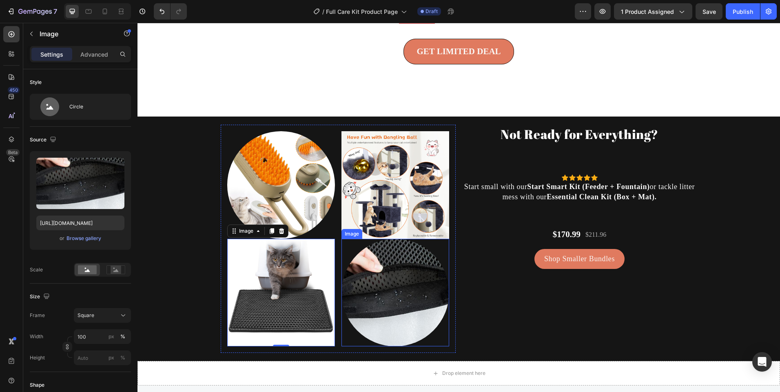
click at [386, 290] on img at bounding box center [395, 293] width 108 height 108
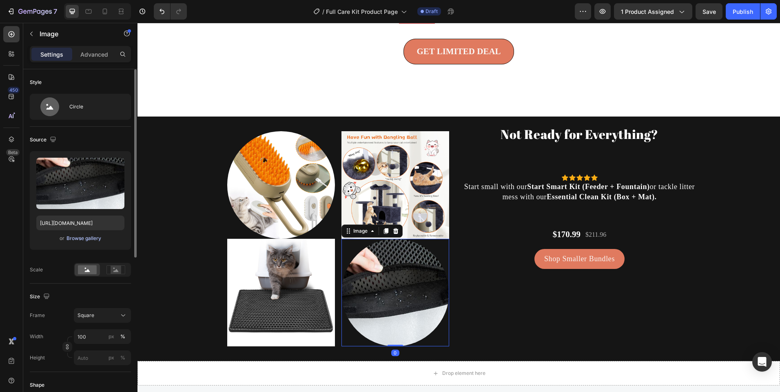
click at [93, 240] on div "Browse gallery" at bounding box center [83, 238] width 35 height 7
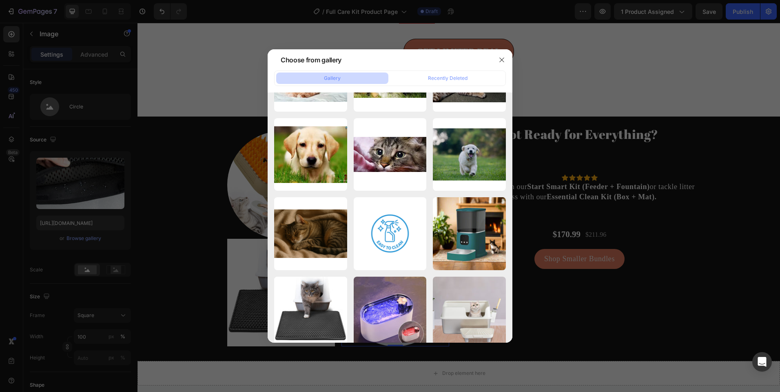
scroll to position [938, 0]
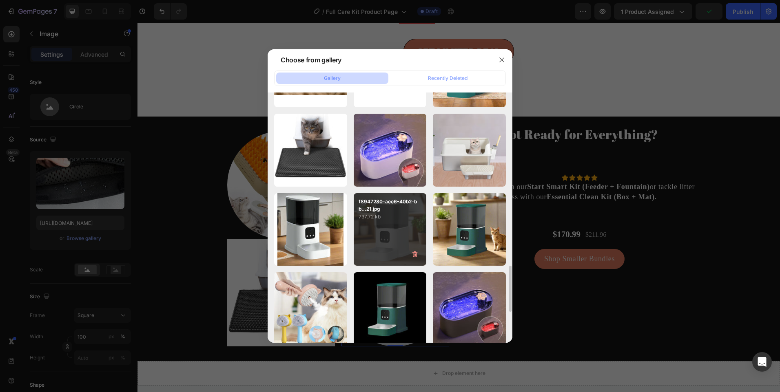
click at [390, 220] on p "737.72 kb" at bounding box center [389, 217] width 63 height 8
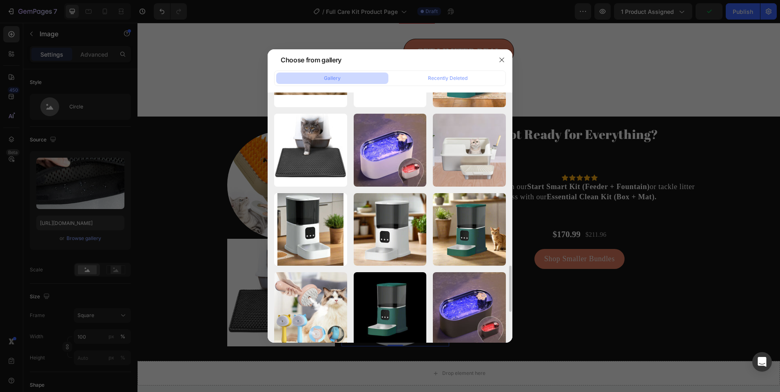
type input "https://cdn.shopify.com/s/files/1/0656/7883/5823/files/gempages_580691360521126…"
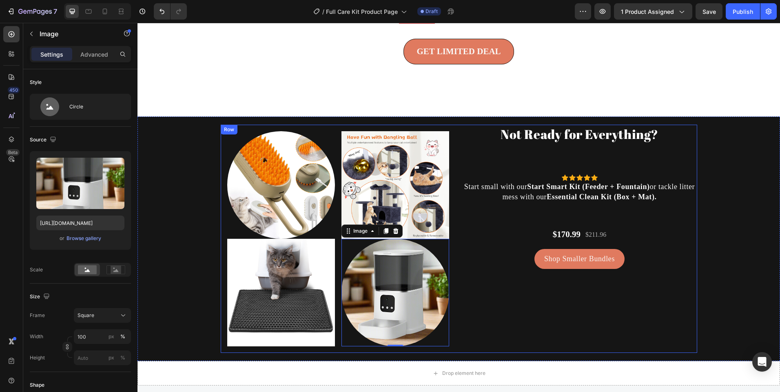
scroll to position [1957, 0]
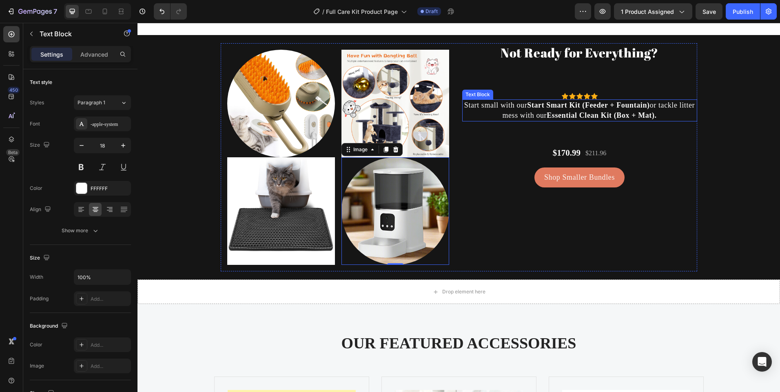
click at [661, 117] on p "Start small with our Start Smart Kit (Feeder + Fountain) or tackle litter mess …" at bounding box center [579, 110] width 233 height 20
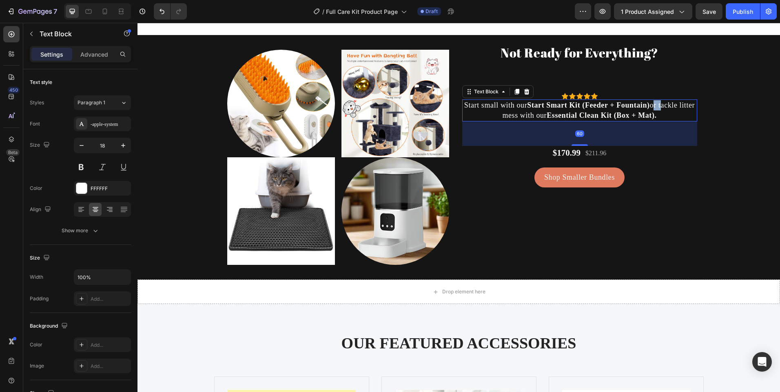
click at [661, 117] on p "Start small with our Start Smart Kit (Feeder + Fountain) or tackle litter mess …" at bounding box center [579, 110] width 233 height 20
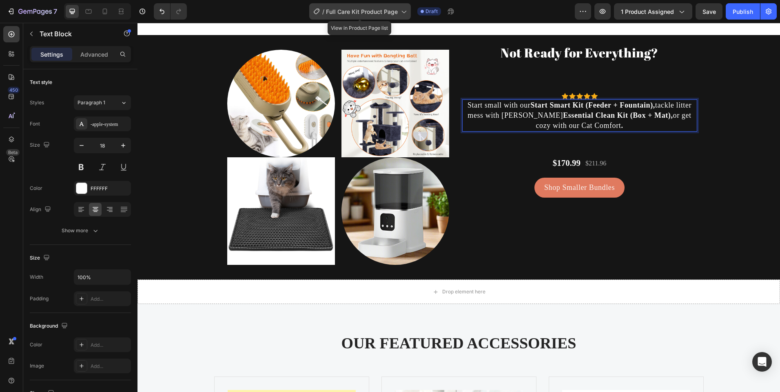
click at [376, 12] on span "Full Care Kit Product Page" at bounding box center [362, 11] width 72 height 9
click at [621, 130] on strong "." at bounding box center [622, 126] width 2 height 8
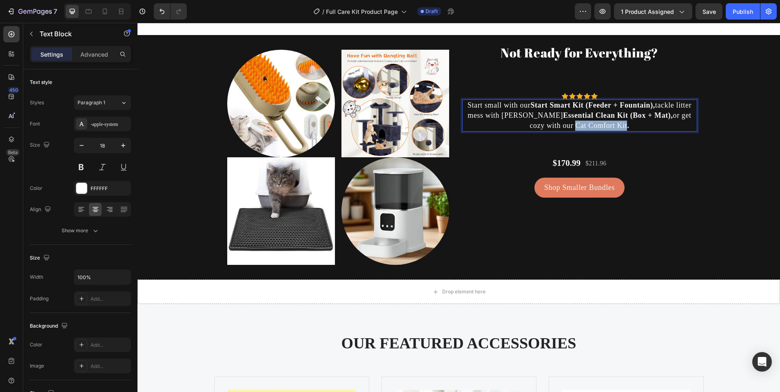
drag, startPoint x: 549, startPoint y: 134, endPoint x: 601, endPoint y: 135, distance: 51.8
click at [601, 131] on p "Start small with our Start Smart Kit (Feeder + Fountain), tackle litter mess wi…" at bounding box center [579, 115] width 233 height 31
click at [611, 131] on p "Start small with our Start Smart Kit (Feeder + Fountain), tackle litter mess wi…" at bounding box center [579, 115] width 233 height 31
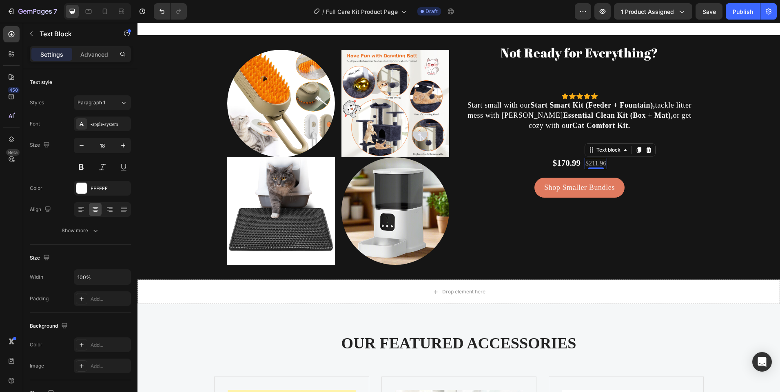
click at [585, 168] on p "$211.96" at bounding box center [595, 164] width 21 height 10
click at [646, 153] on icon at bounding box center [648, 150] width 7 height 7
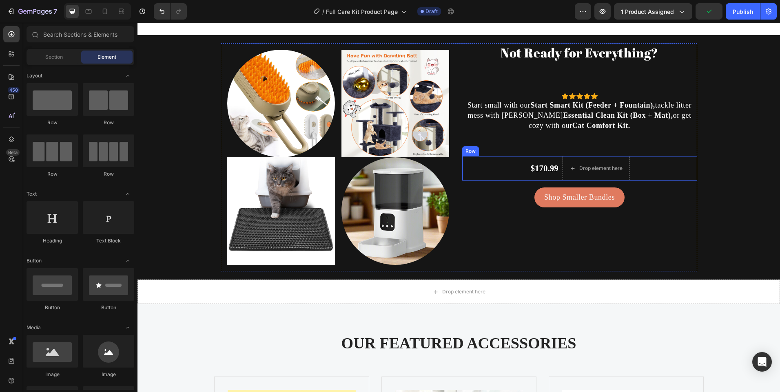
click at [636, 172] on div "$170.99 Text block Drop element here Row" at bounding box center [579, 168] width 235 height 24
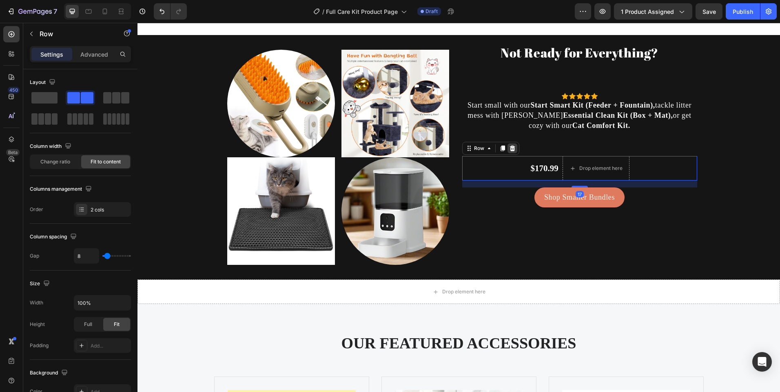
click at [511, 151] on icon at bounding box center [511, 149] width 5 height 6
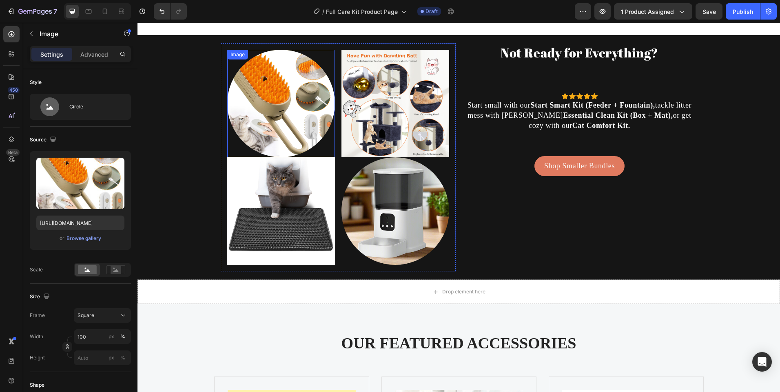
click at [298, 135] on img at bounding box center [281, 104] width 108 height 108
click at [90, 239] on div "Browse gallery" at bounding box center [83, 238] width 35 height 7
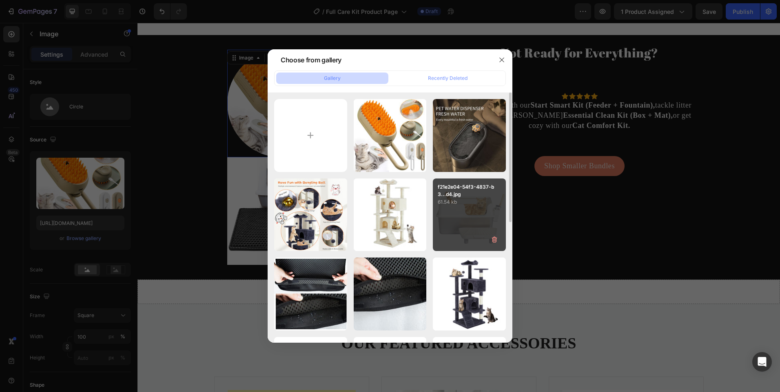
click at [475, 212] on div "f21e2e04-54f3-4837-b3...d4.jpg 61.54 kb" at bounding box center [469, 215] width 73 height 73
type input "https://cdn.shopify.com/s/files/1/0656/7883/5823/files/gempages_580691360521126…"
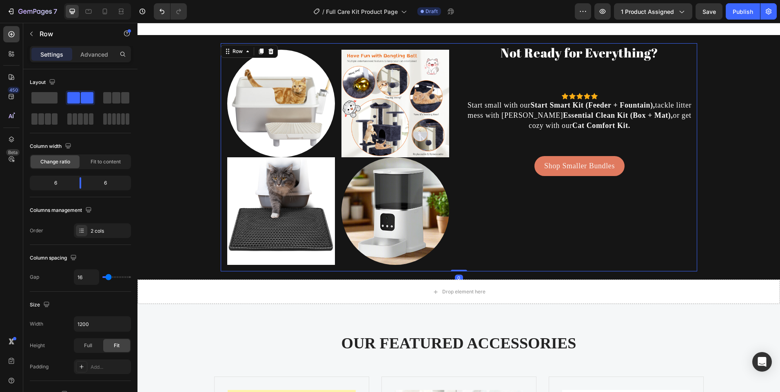
click at [471, 195] on div "Not Ready for Everything? Heading Icon Icon Icon Icon Icon Icon List Hoz Start …" at bounding box center [579, 157] width 235 height 228
click at [261, 129] on img at bounding box center [281, 104] width 108 height 108
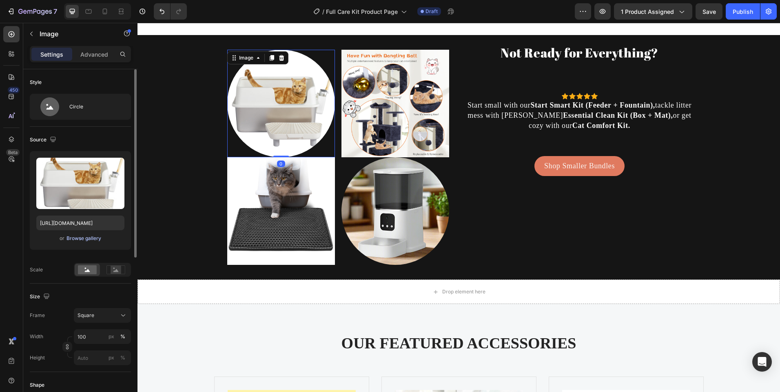
click at [77, 237] on div "Browse gallery" at bounding box center [83, 238] width 35 height 7
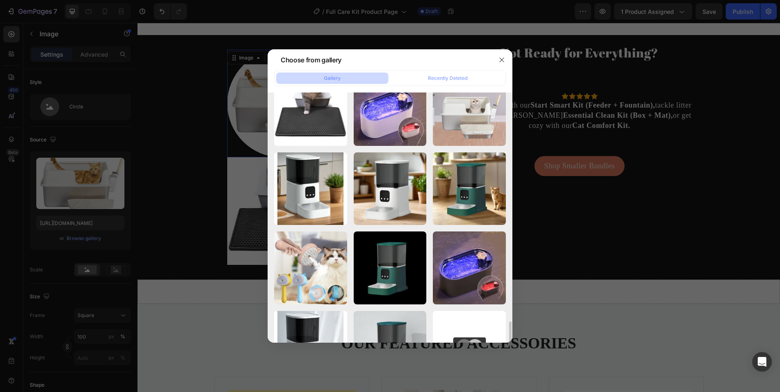
scroll to position [1019, 0]
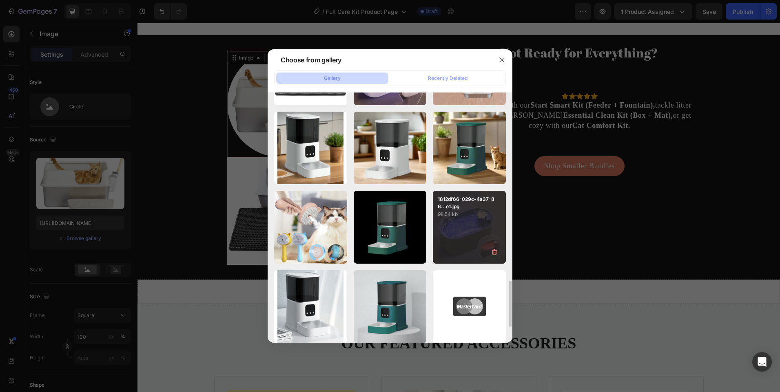
click at [447, 233] on div "1812df66-029c-4a37-86...e1.jpg 98.54 kb" at bounding box center [469, 227] width 73 height 73
type input "https://cdn.shopify.com/s/files/1/0656/7883/5823/files/gempages_580691360521126…"
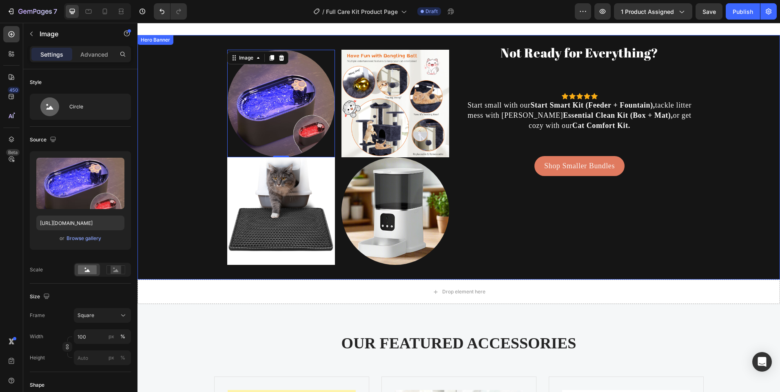
click at [168, 168] on div "Background Image" at bounding box center [458, 218] width 642 height 367
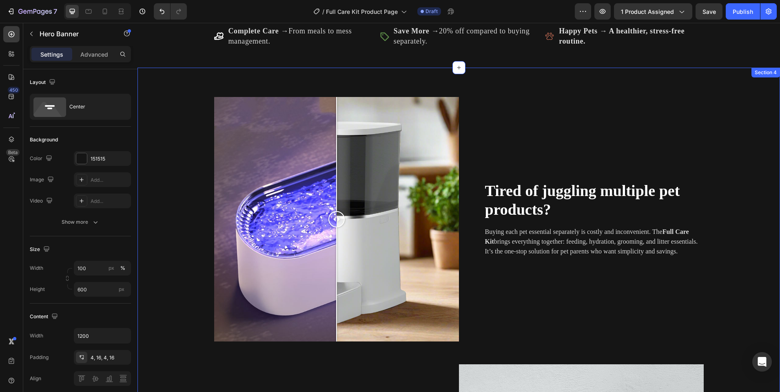
scroll to position [628, 0]
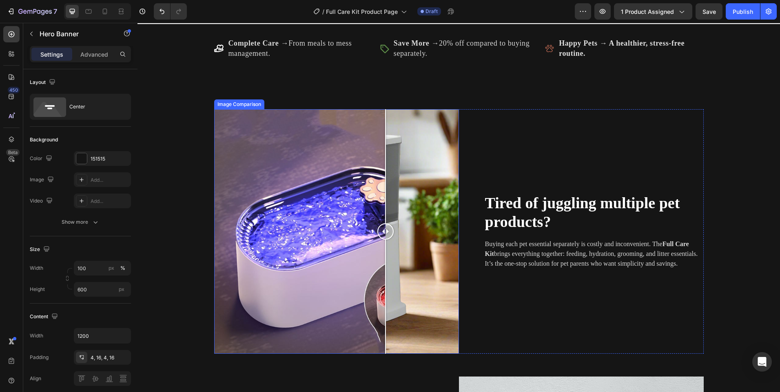
drag, startPoint x: 328, startPoint y: 226, endPoint x: 338, endPoint y: 241, distance: 17.8
click at [377, 241] on div at bounding box center [385, 231] width 16 height 245
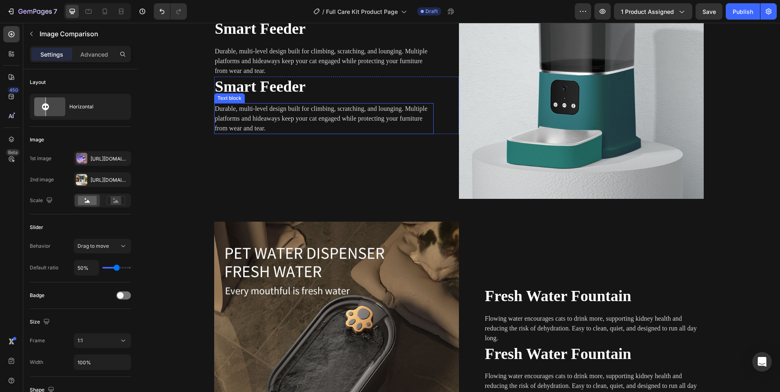
scroll to position [1036, 0]
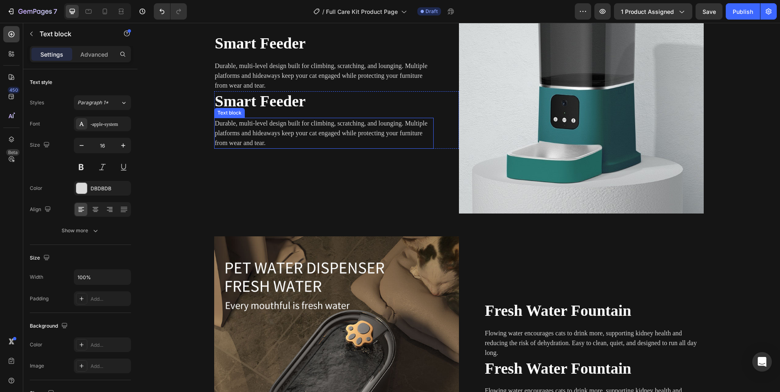
click at [265, 127] on p "Durable, multi-level design built for climbing, scratching, and lounging. Multi…" at bounding box center [324, 133] width 218 height 29
click at [268, 137] on p "Durable, multi-level design built for climbing, scratching, and lounging. Multi…" at bounding box center [324, 133] width 218 height 29
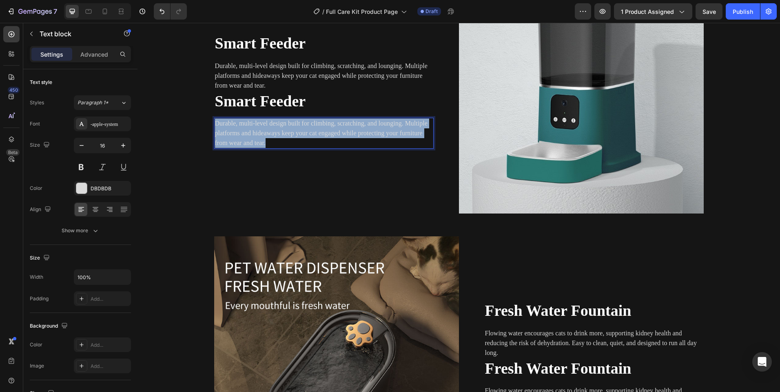
click at [268, 137] on p "Durable, multi-level design built for climbing, scratching, and lounging. Multi…" at bounding box center [324, 133] width 218 height 29
copy p "Durable, multi-level design built for climbing, scratching, and lounging. Multi…"
click at [275, 146] on p "Durable, multi-level design built for climbing, scratching, and lounging. Multi…" at bounding box center [324, 133] width 218 height 29
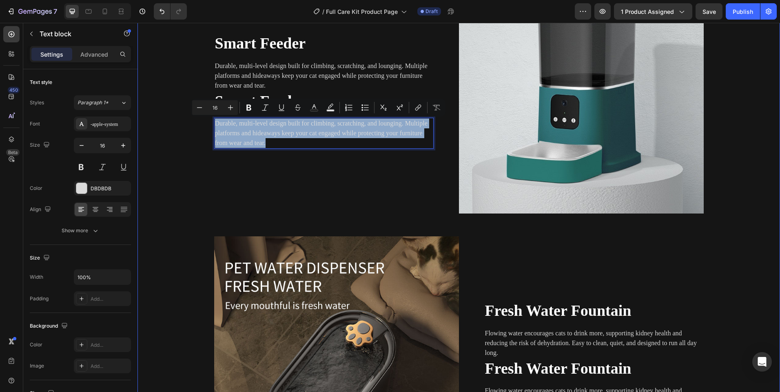
drag, startPoint x: 273, startPoint y: 141, endPoint x: 205, endPoint y: 118, distance: 72.1
click at [205, 118] on div "Image Comparison Tired of juggling multiple pet products? Heading Buying each p…" at bounding box center [459, 92] width 630 height 780
copy p "Durable, multi-level design built for climbing, scratching, and lounging. Multi…"
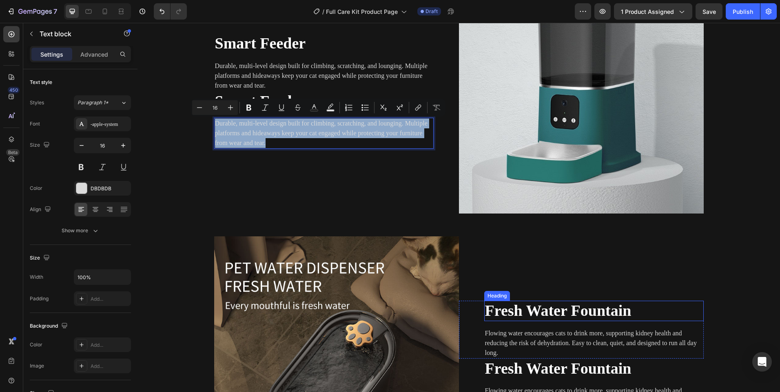
click at [500, 307] on strong "Fresh Water Fountain" at bounding box center [558, 310] width 146 height 17
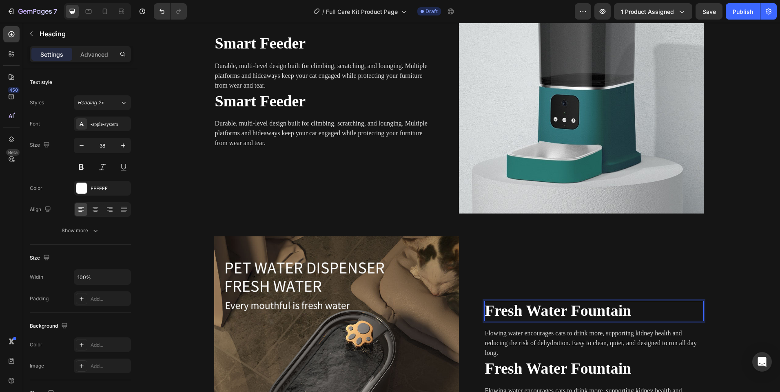
click at [500, 307] on strong "Fresh Water Fountain" at bounding box center [558, 310] width 146 height 17
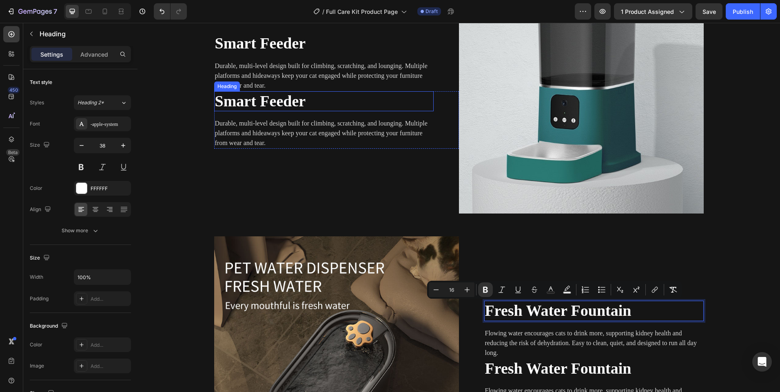
click at [245, 106] on span "Smart Feeder" at bounding box center [260, 101] width 91 height 17
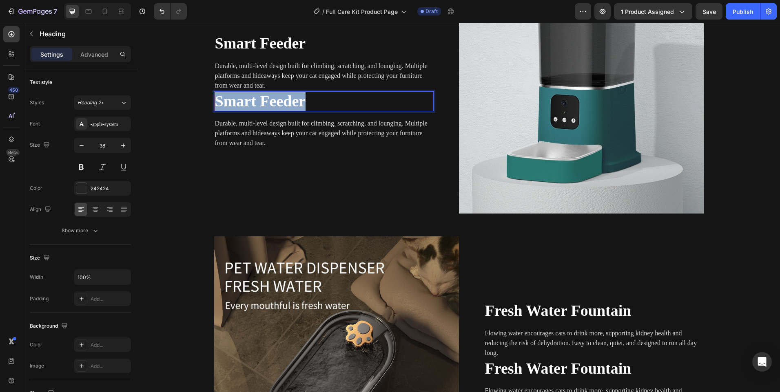
click at [245, 106] on span "Smart Feeder" at bounding box center [260, 101] width 91 height 17
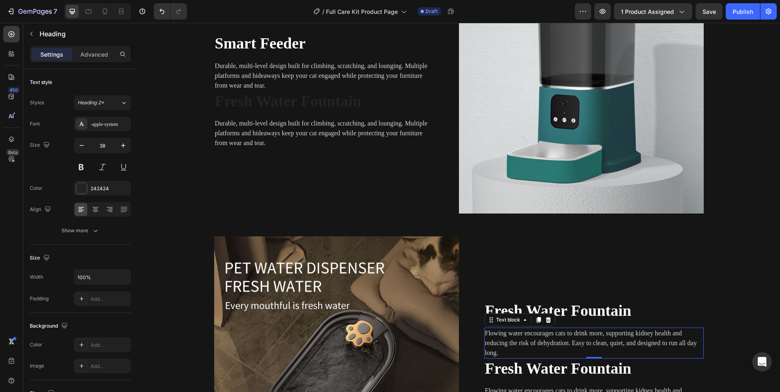
click at [544, 334] on p "Flowing water encourages cats to drink more, supporting kidney health and reduc…" at bounding box center [594, 343] width 218 height 29
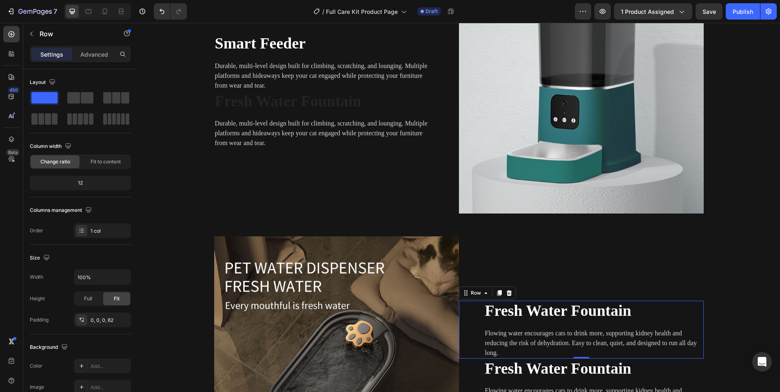
click at [538, 327] on div "⁠⁠⁠⁠⁠⁠⁠ Fresh Water Fountain Heading Flowing water encourages cats to drink mor…" at bounding box center [593, 330] width 219 height 58
drag, startPoint x: 538, startPoint y: 327, endPoint x: 537, endPoint y: 333, distance: 6.2
click at [538, 327] on div "⁠⁠⁠⁠⁠⁠⁠ Fresh Water Fountain Heading Flowing water encourages cats to drink mor…" at bounding box center [593, 330] width 219 height 58
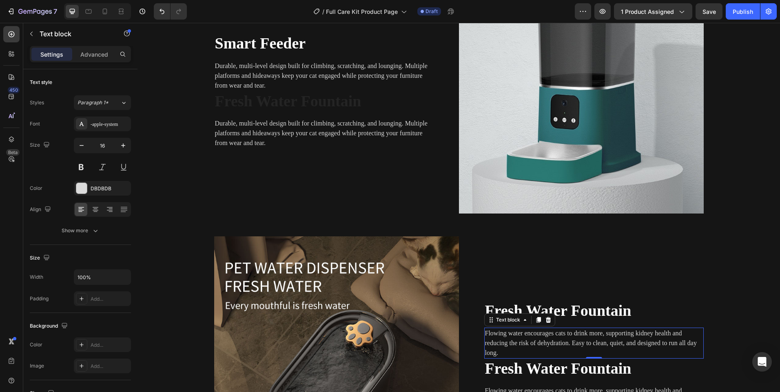
click at [537, 333] on p "Flowing water encourages cats to drink more, supporting kidney health and reduc…" at bounding box center [594, 343] width 218 height 29
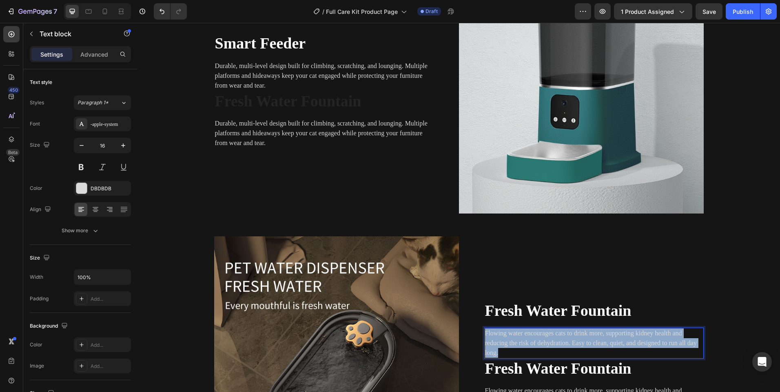
click at [537, 333] on p "Flowing water encourages cats to drink more, supporting kidney health and reduc…" at bounding box center [594, 343] width 218 height 29
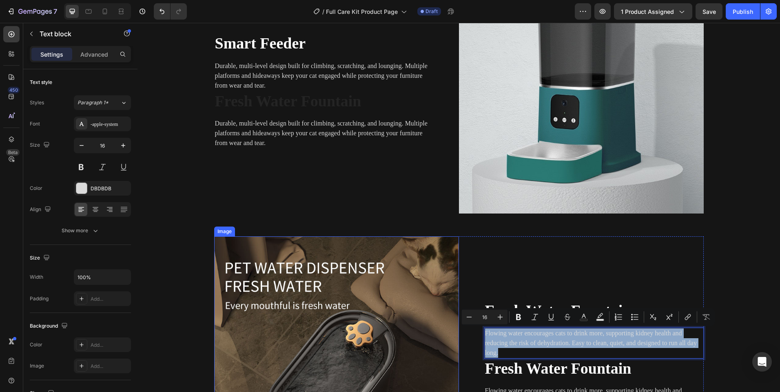
copy p "Flowing water encourages cats to drink more, supporting kidney health and reduc…"
click at [217, 132] on p "Durable, multi-level design built for climbing, scratching, and lounging. Multi…" at bounding box center [324, 133] width 218 height 29
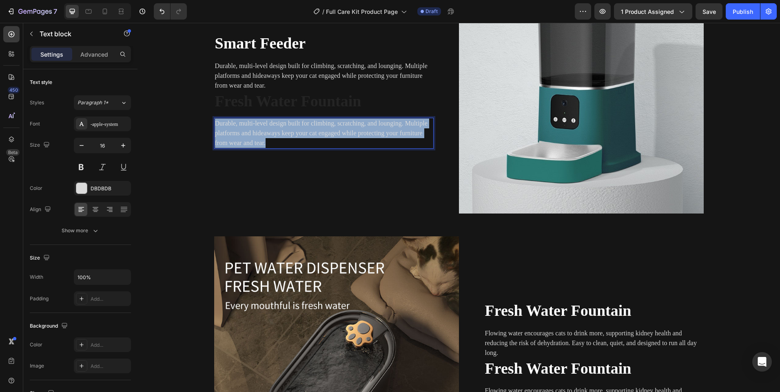
click at [217, 132] on p "Durable, multi-level design built for climbing, scratching, and lounging. Multi…" at bounding box center [324, 133] width 218 height 29
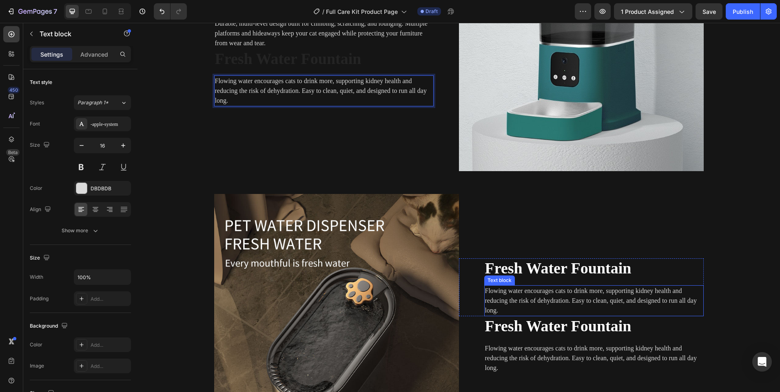
scroll to position [1077, 0]
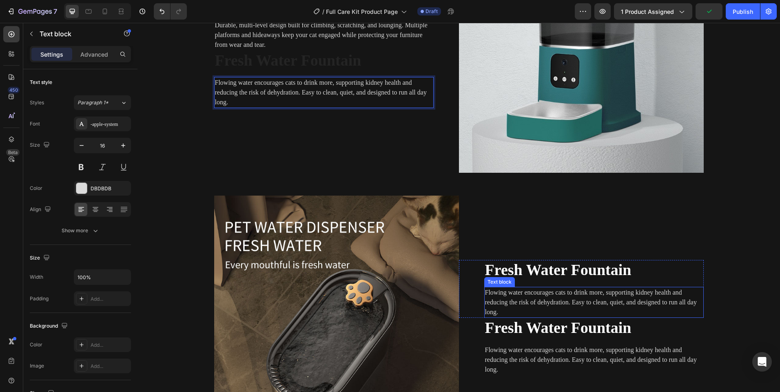
click at [508, 302] on p "Flowing water encourages cats to drink more, supporting kidney health and reduc…" at bounding box center [594, 302] width 218 height 29
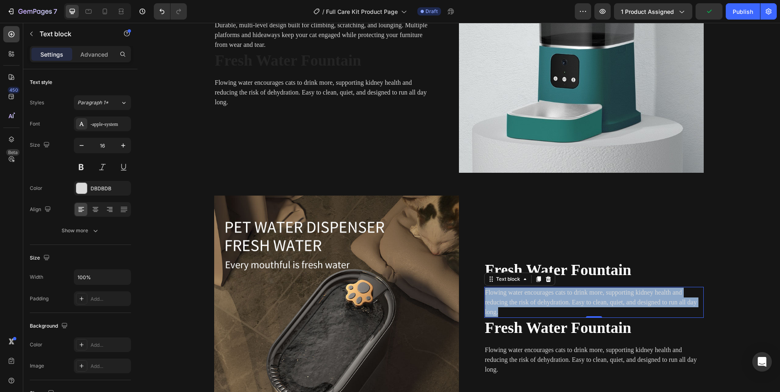
click at [508, 302] on p "Flowing water encourages cats to drink more, supporting kidney health and reduc…" at bounding box center [594, 302] width 218 height 29
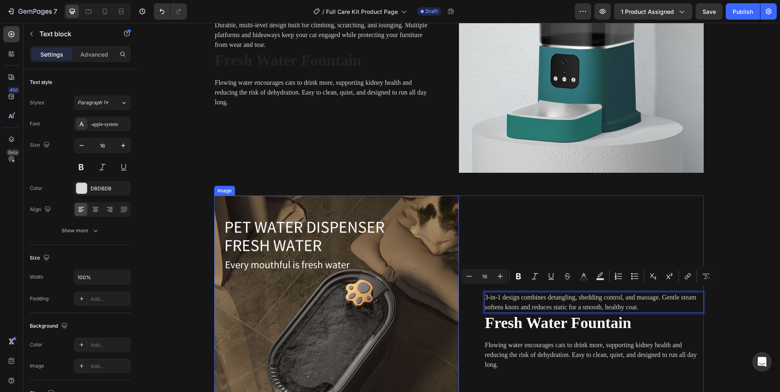
scroll to position [1082, 0]
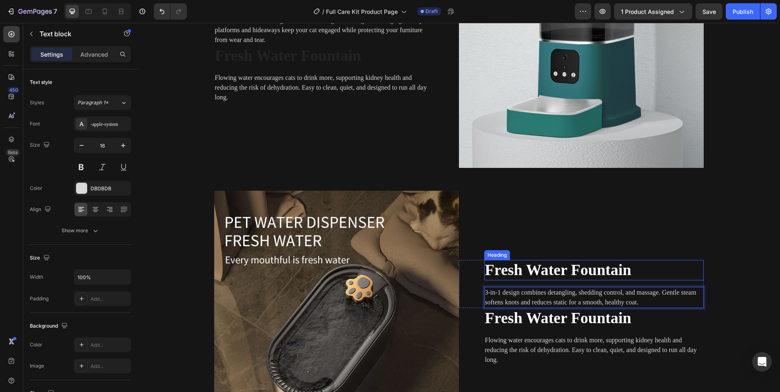
click at [521, 264] on strong "Fresh Water Fountain" at bounding box center [558, 269] width 146 height 17
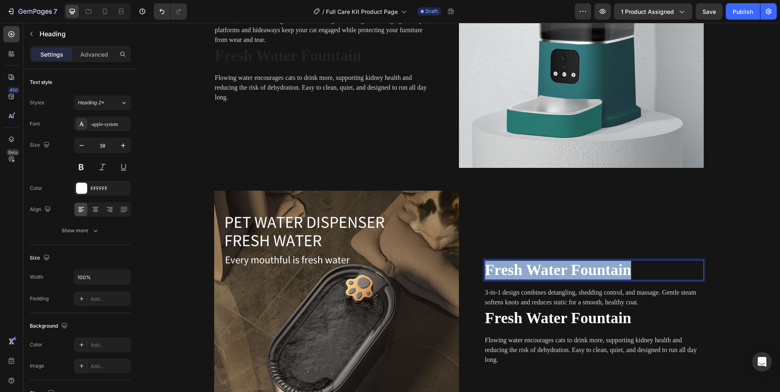
click at [520, 264] on strong "Fresh Water Fountain" at bounding box center [558, 269] width 146 height 17
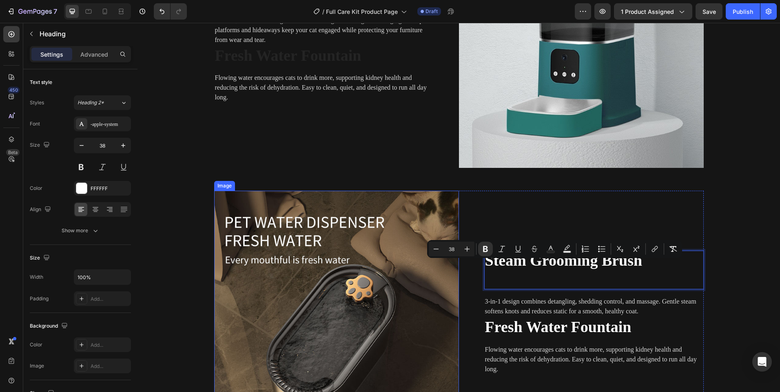
scroll to position [1072, 0]
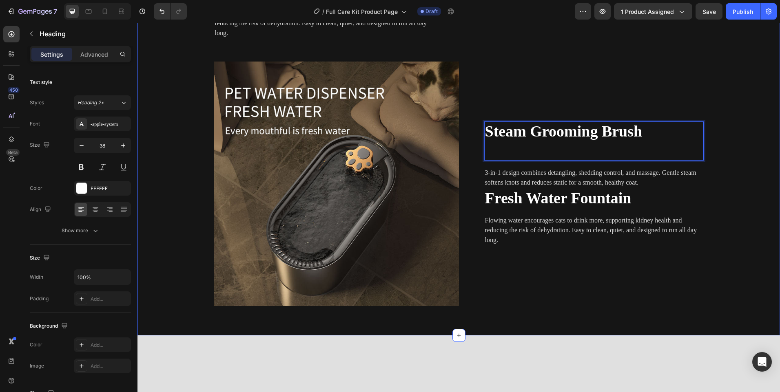
scroll to position [1082, 0]
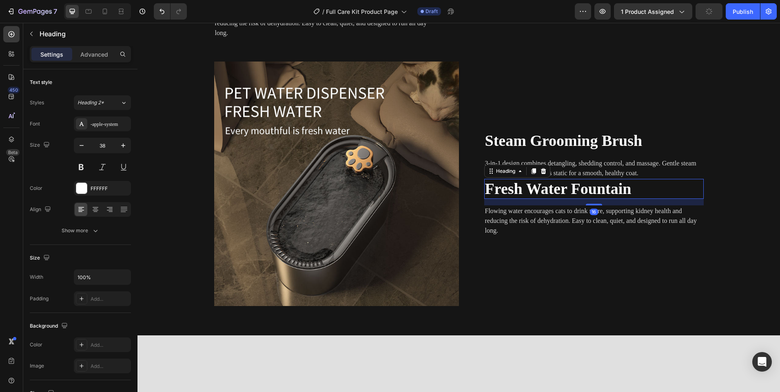
click at [510, 197] on strong "Fresh Water Fountain" at bounding box center [558, 188] width 146 height 17
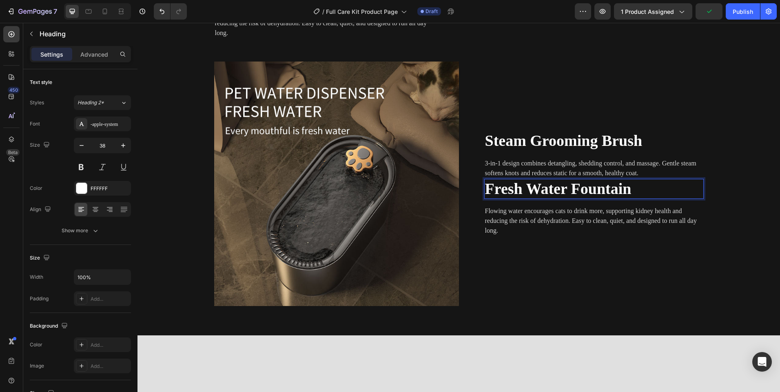
click at [510, 197] on strong "Fresh Water Fountain" at bounding box center [558, 188] width 146 height 17
click at [509, 197] on strong "Fresh Water Fountain" at bounding box center [558, 188] width 146 height 17
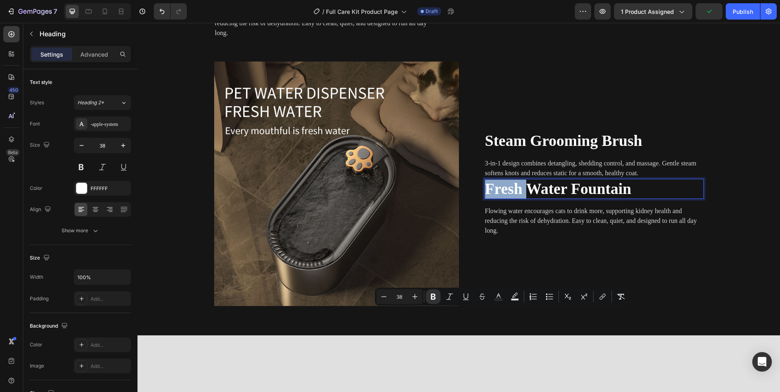
click at [509, 197] on strong "Fresh Water Fountain" at bounding box center [558, 188] width 146 height 17
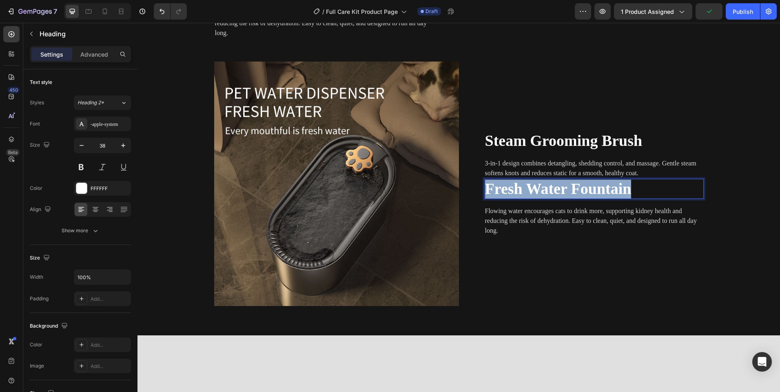
click at [509, 197] on strong "Fresh Water Fountain" at bounding box center [558, 188] width 146 height 17
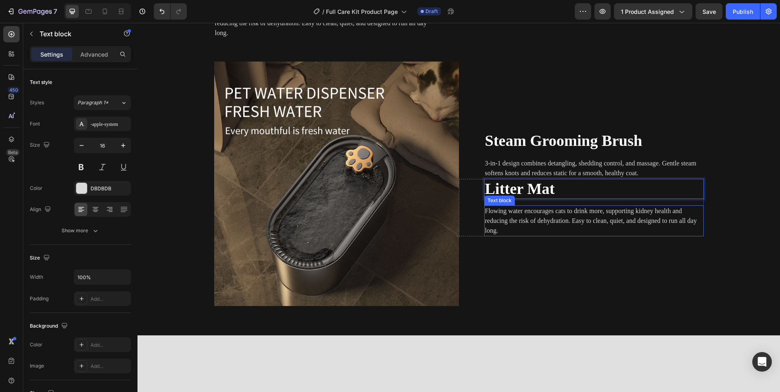
click at [525, 236] on p "Flowing water encourages cats to drink more, supporting kidney health and reduc…" at bounding box center [594, 220] width 218 height 29
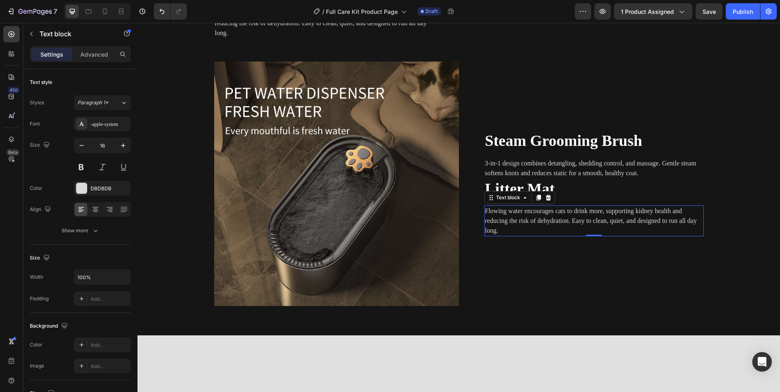
click at [525, 236] on p "Flowing water encourages cats to drink more, supporting kidney health and reduc…" at bounding box center [594, 220] width 218 height 29
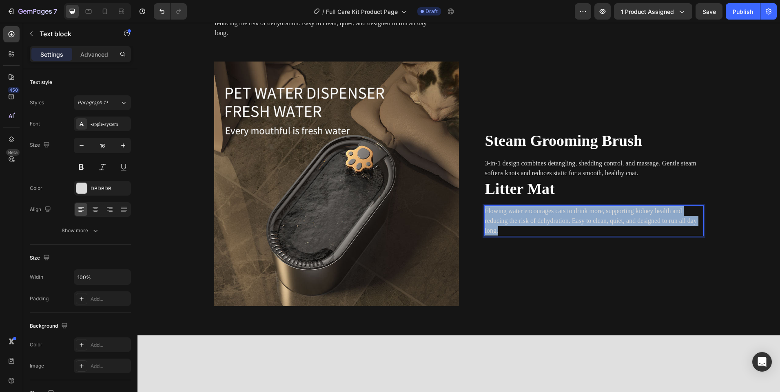
click at [525, 236] on p "Flowing water encourages cats to drink more, supporting kidney health and reduc…" at bounding box center [594, 220] width 218 height 29
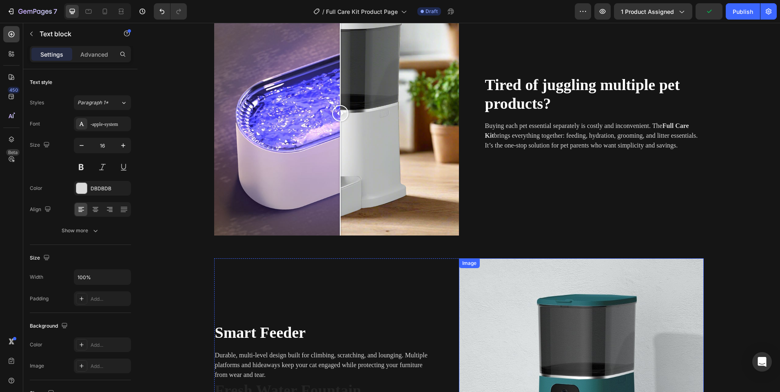
scroll to position [883, 0]
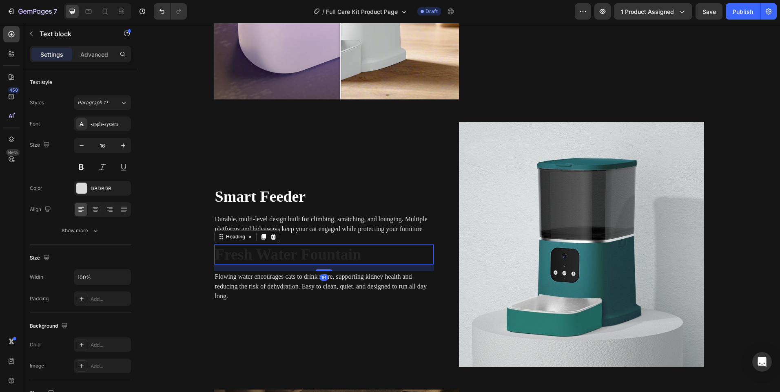
click at [280, 254] on strong "Fresh Water Fountain" at bounding box center [288, 254] width 146 height 17
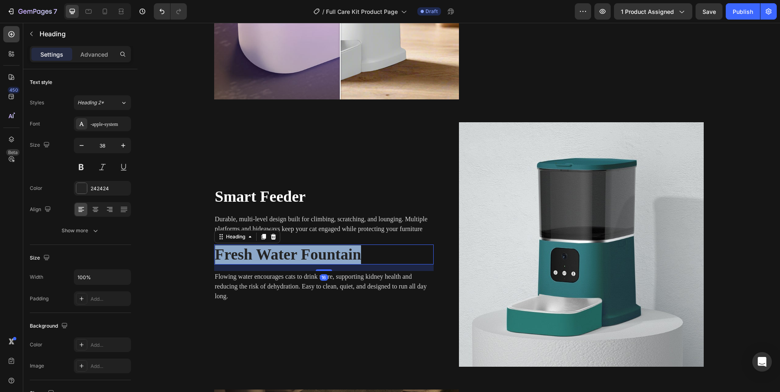
click at [280, 254] on strong "Fresh Water Fountain" at bounding box center [288, 254] width 146 height 17
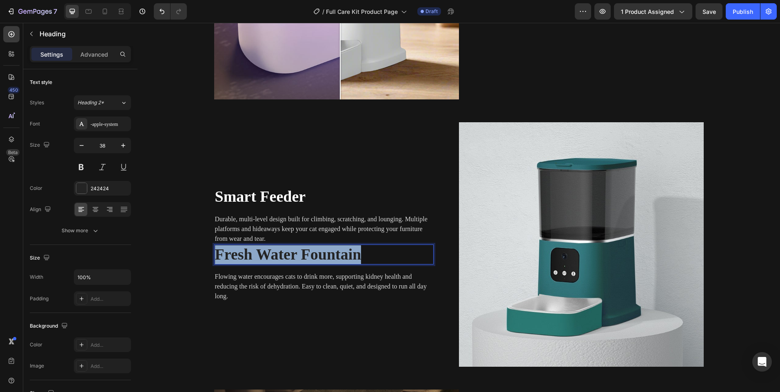
click at [280, 254] on strong "Fresh Water Fountain" at bounding box center [288, 254] width 146 height 17
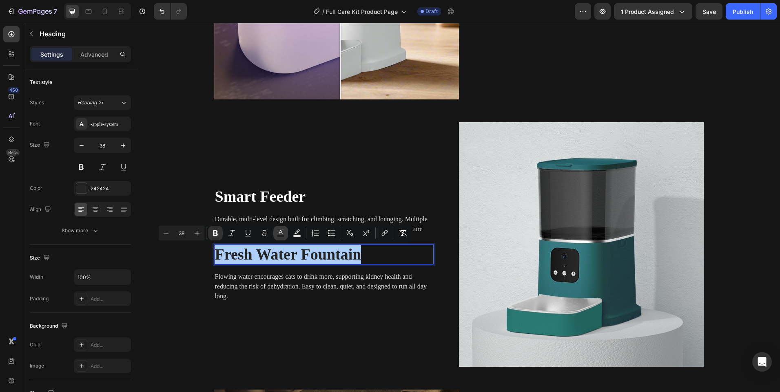
click at [278, 236] on rect "Editor contextual toolbar" at bounding box center [281, 236] width 8 height 2
type input "242424"
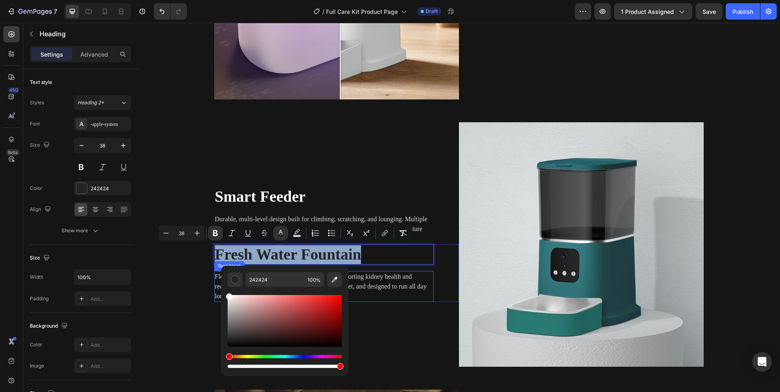
drag, startPoint x: 380, startPoint y: 323, endPoint x: 219, endPoint y: 287, distance: 165.0
type input "FFFFFF"
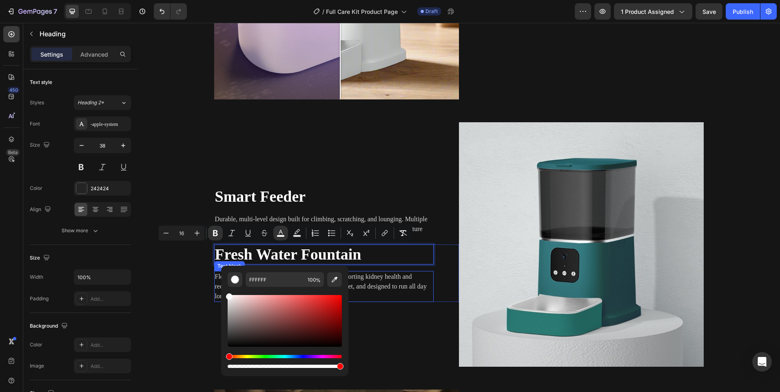
click at [426, 281] on p "Flowing water encourages cats to drink more, supporting kidney health and reduc…" at bounding box center [324, 286] width 218 height 29
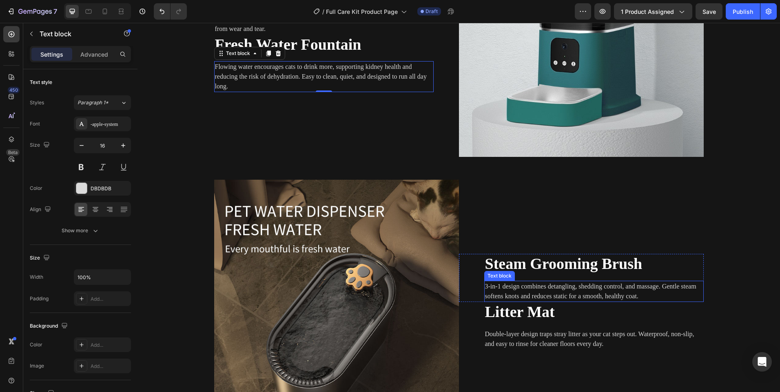
scroll to position [1087, 0]
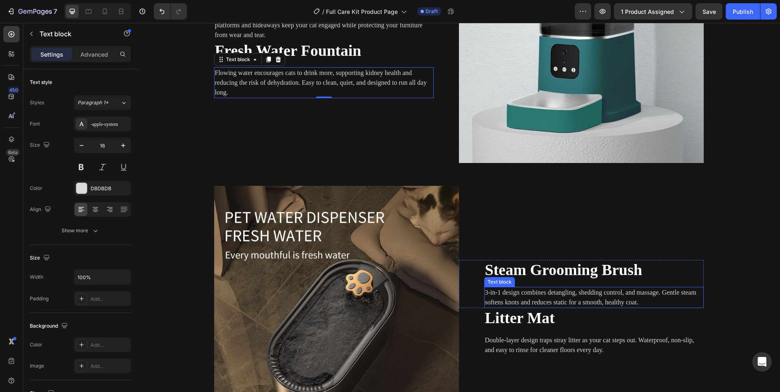
click at [565, 302] on p "3-in-1 design combines detangling, shedding control, and massage. Gentle steam …" at bounding box center [594, 298] width 218 height 20
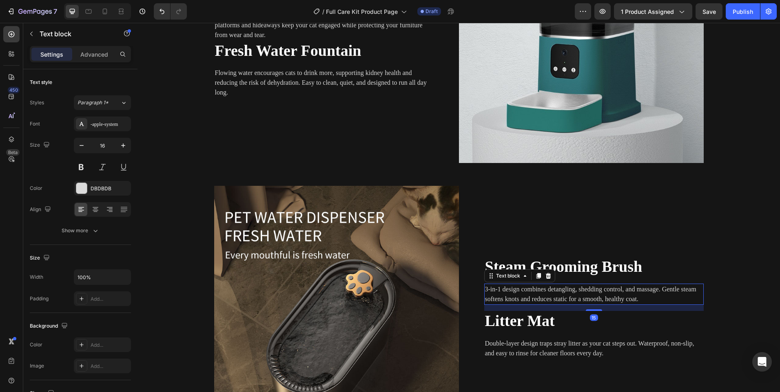
drag, startPoint x: 589, startPoint y: 308, endPoint x: 594, endPoint y: 314, distance: 7.8
click at [594, 314] on div "⁠⁠⁠⁠⁠⁠⁠ Steam Grooming Brush Heading 3-in-1 design combines detangling, sheddin…" at bounding box center [581, 308] width 245 height 245
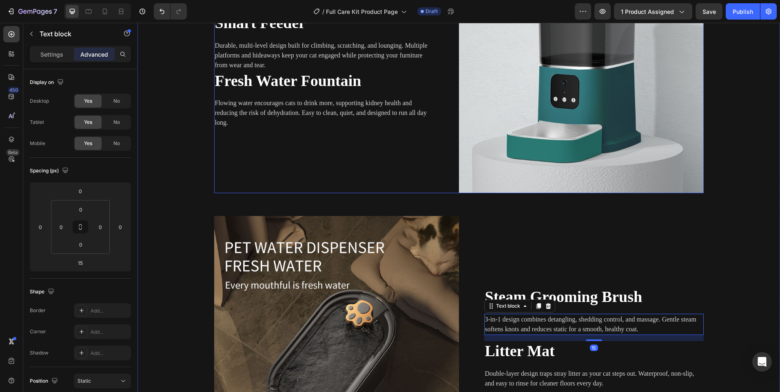
scroll to position [1005, 0]
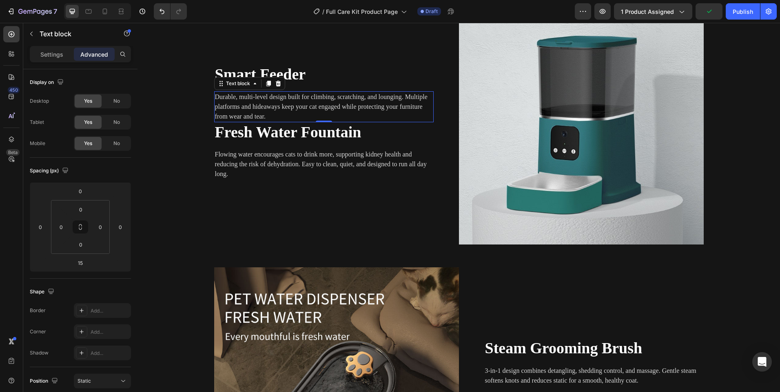
click at [270, 120] on p "Durable, multi-level design built for climbing, scratching, and lounging. Multi…" at bounding box center [324, 106] width 218 height 29
drag, startPoint x: 316, startPoint y: 122, endPoint x: 321, endPoint y: 129, distance: 8.6
click at [321, 129] on div "Smart Feeder Heading Durable, multi-level design built for climbing, scratching…" at bounding box center [336, 122] width 245 height 245
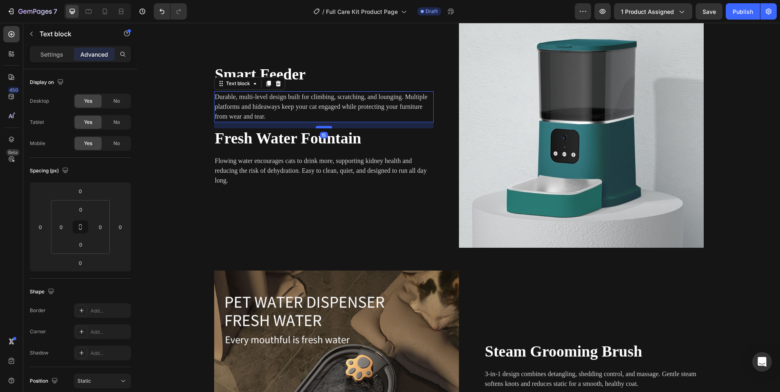
scroll to position [1002, 0]
drag, startPoint x: 318, startPoint y: 121, endPoint x: 328, endPoint y: 127, distance: 12.2
click at [328, 127] on div at bounding box center [324, 127] width 16 height 2
type input "15"
click at [205, 175] on div "Image Comparison Tired of juggling multiple pet products? Heading Buying each p…" at bounding box center [459, 125] width 630 height 780
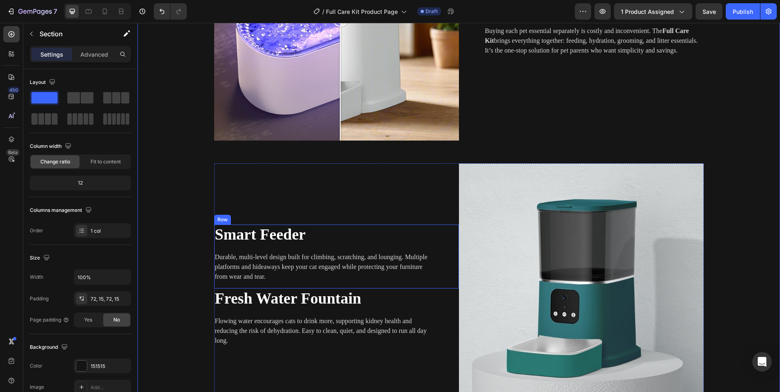
scroll to position [839, 0]
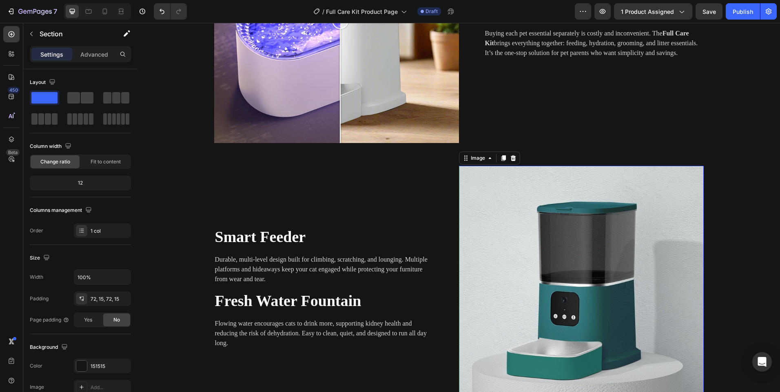
click at [540, 273] on img at bounding box center [581, 288] width 245 height 245
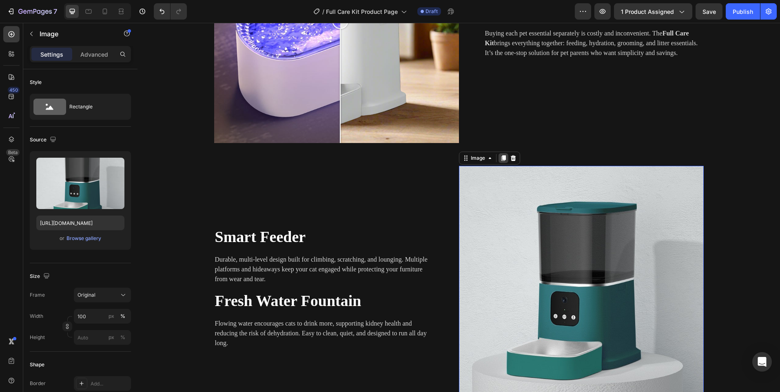
click at [502, 156] on icon at bounding box center [503, 158] width 4 height 6
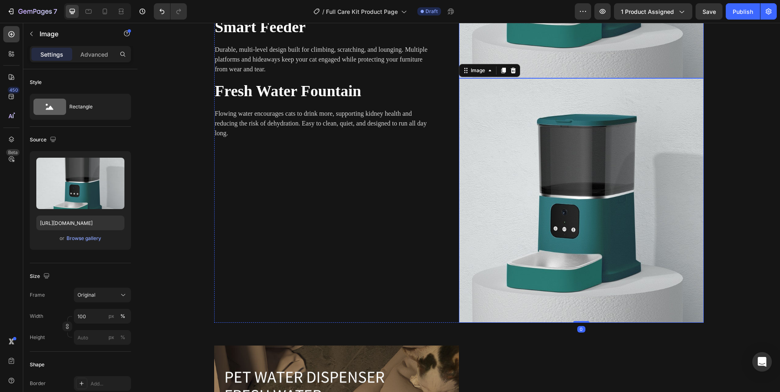
scroll to position [1198, 0]
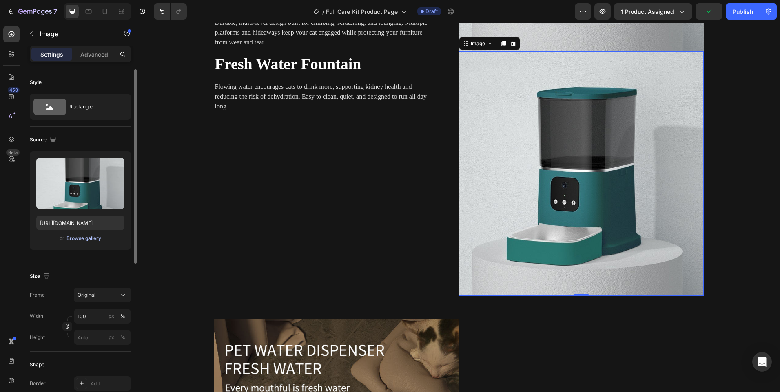
click at [83, 234] on button "Browse gallery" at bounding box center [83, 238] width 35 height 8
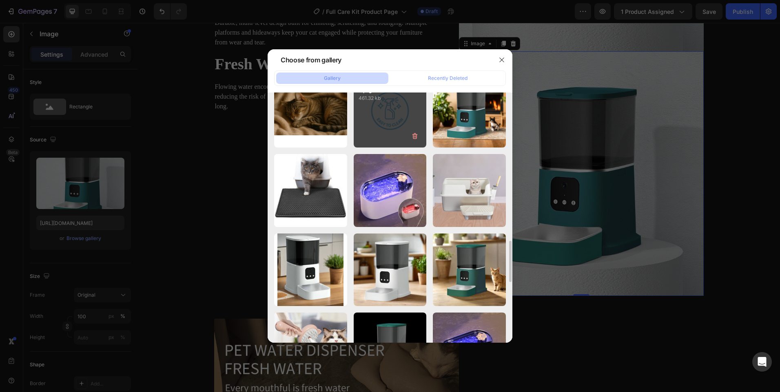
scroll to position [775, 0]
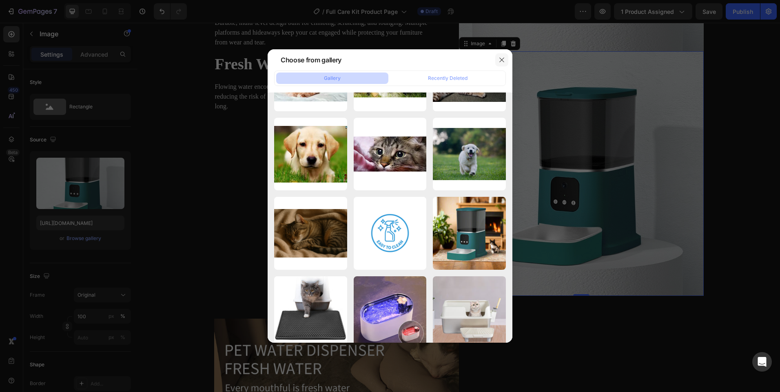
click at [503, 60] on icon "button" at bounding box center [501, 60] width 7 height 7
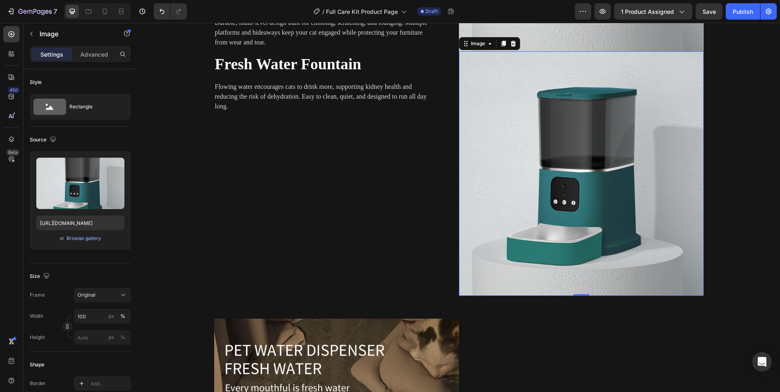
click at [497, 122] on img at bounding box center [581, 173] width 245 height 245
click at [79, 236] on div "Browse gallery" at bounding box center [83, 238] width 35 height 7
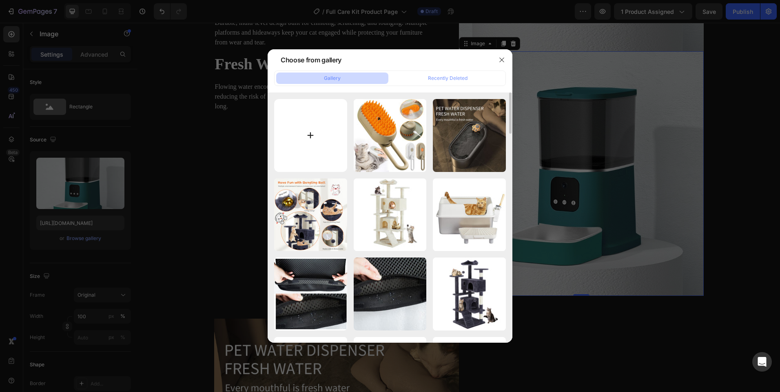
click at [305, 111] on input "file" at bounding box center [310, 135] width 73 height 73
type input "C:\fakepath\descriptiveAquaFlow.jpg"
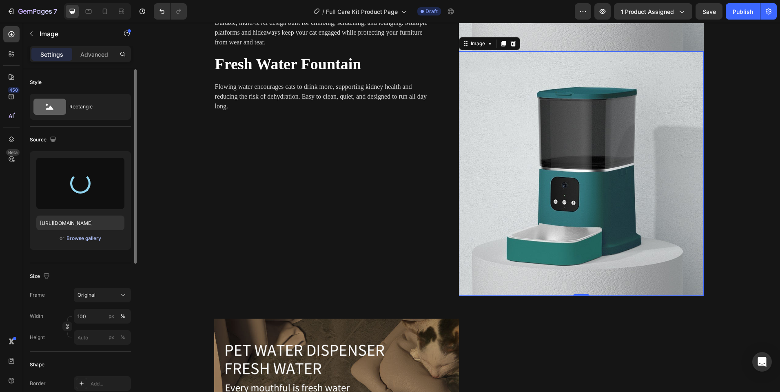
click at [97, 241] on div "Browse gallery" at bounding box center [83, 238] width 35 height 7
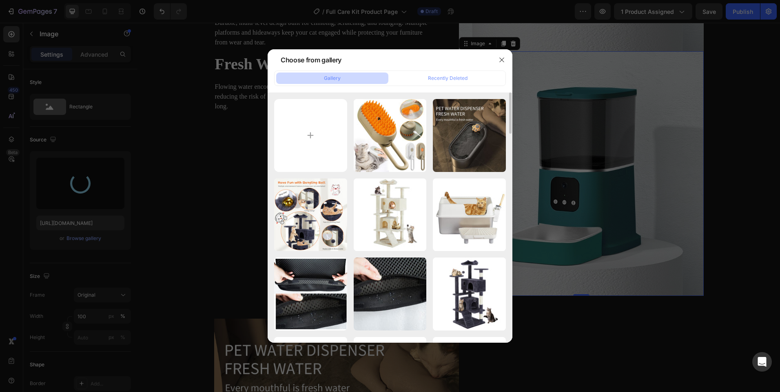
type input "https://cdn.shopify.com/s/files/1/0656/7883/5823/files/gempages_580691360521126…"
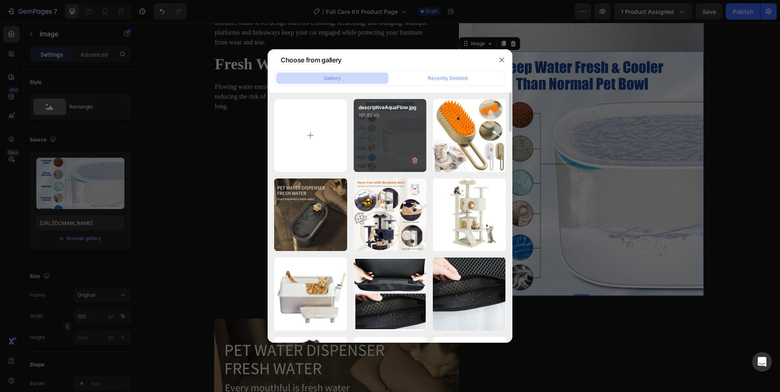
click at [386, 126] on div "descriptiveAquaFlow.jpg 191.89 kb" at bounding box center [390, 135] width 73 height 73
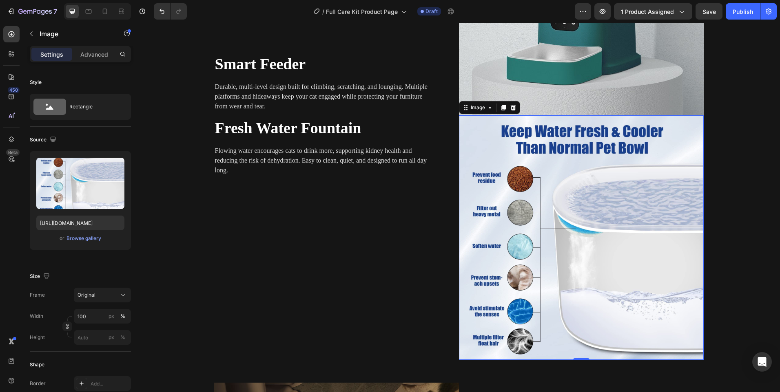
scroll to position [1117, 0]
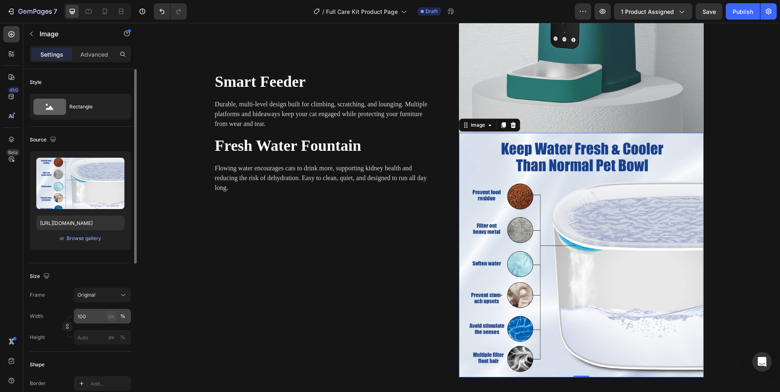
click at [113, 314] on div "px" at bounding box center [111, 316] width 6 height 7
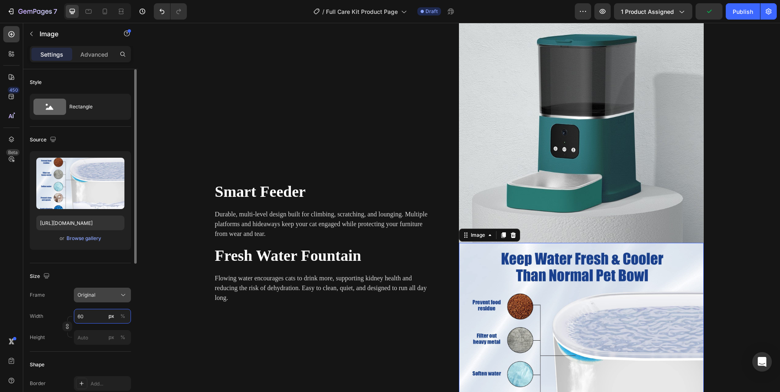
type input "6"
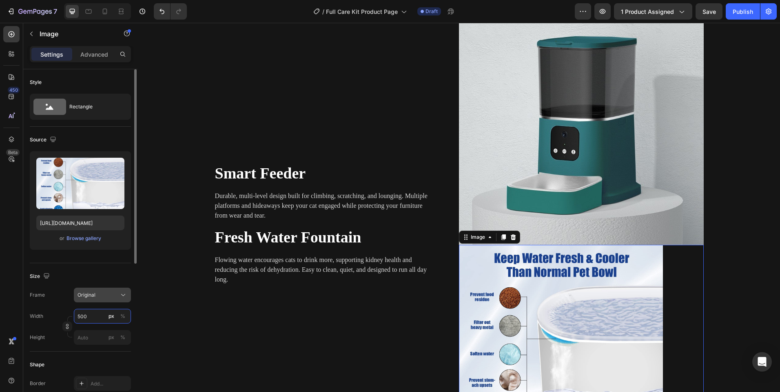
scroll to position [1096, 0]
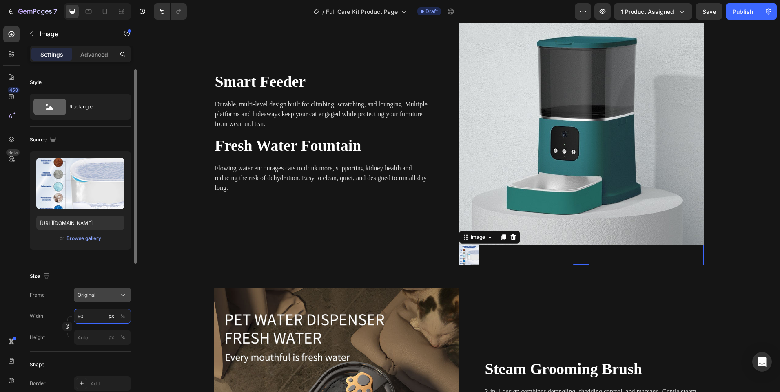
type input "5"
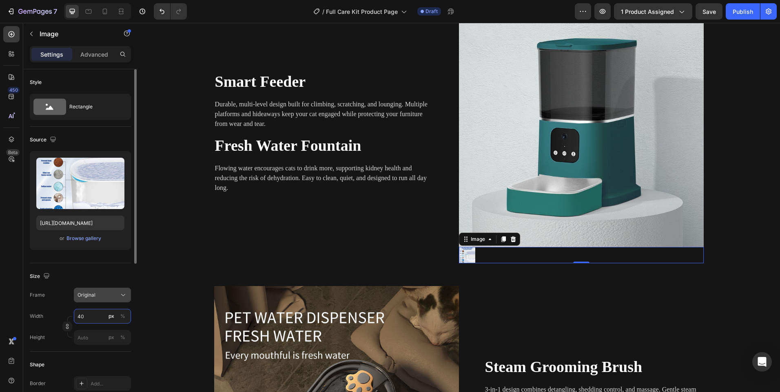
type input "400"
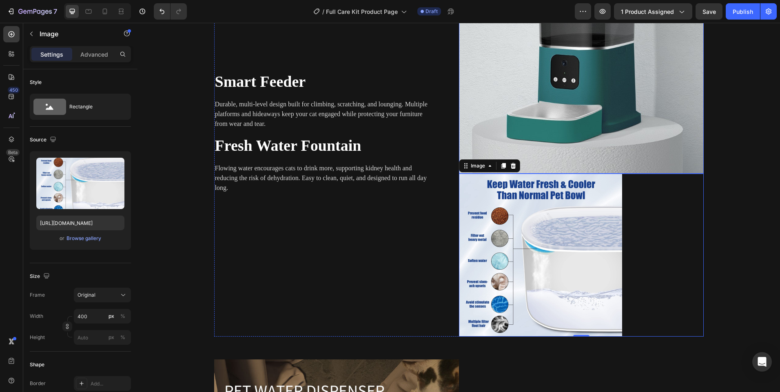
click at [483, 137] on img at bounding box center [581, 51] width 245 height 245
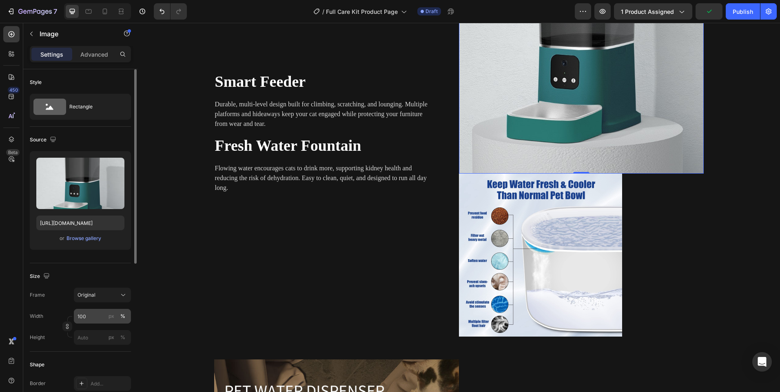
drag, startPoint x: 114, startPoint y: 317, endPoint x: 102, endPoint y: 318, distance: 12.3
click at [118, 333] on button "px" at bounding box center [123, 338] width 10 height 10
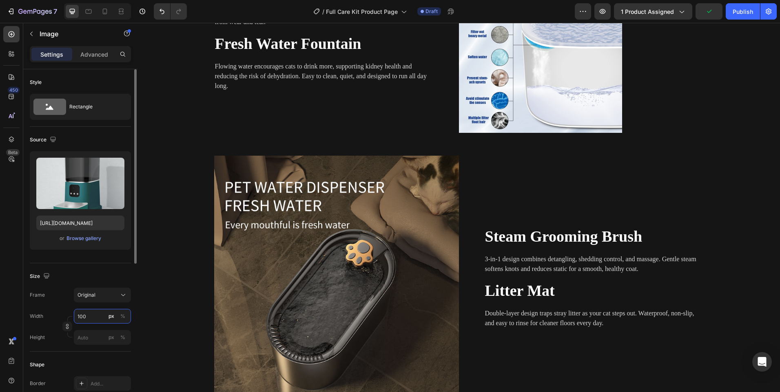
scroll to position [974, 0]
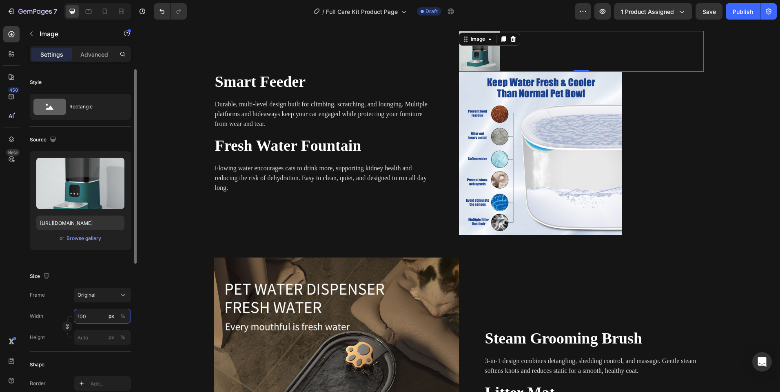
click at [80, 319] on input "100" at bounding box center [102, 316] width 57 height 15
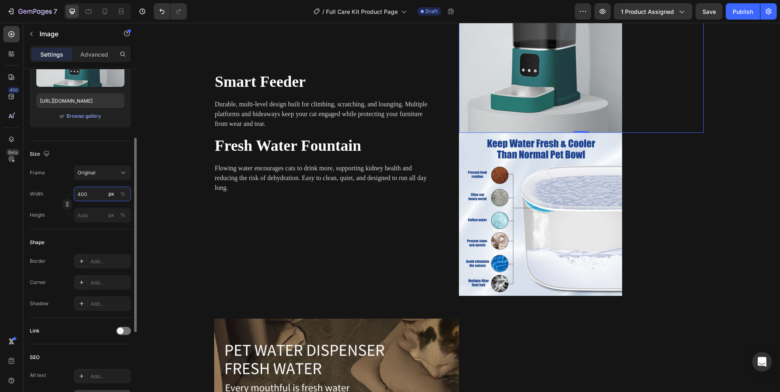
scroll to position [245, 0]
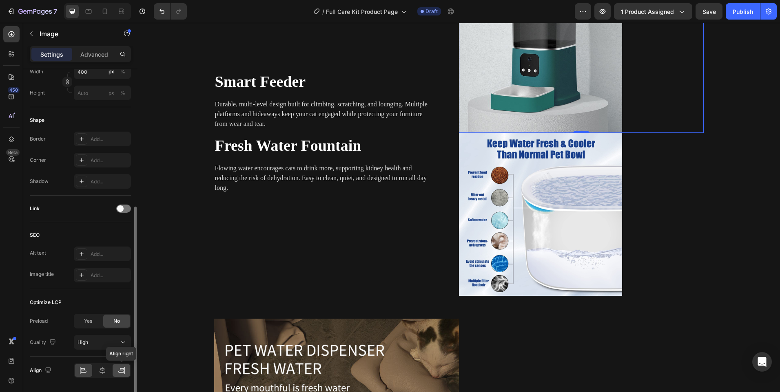
click at [116, 370] on div at bounding box center [122, 370] width 18 height 13
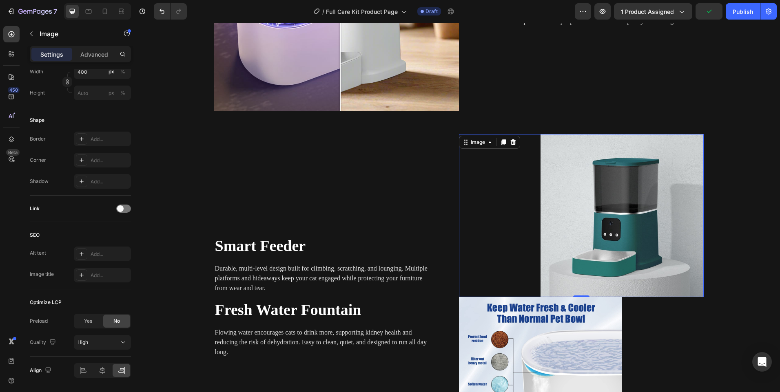
scroll to position [872, 0]
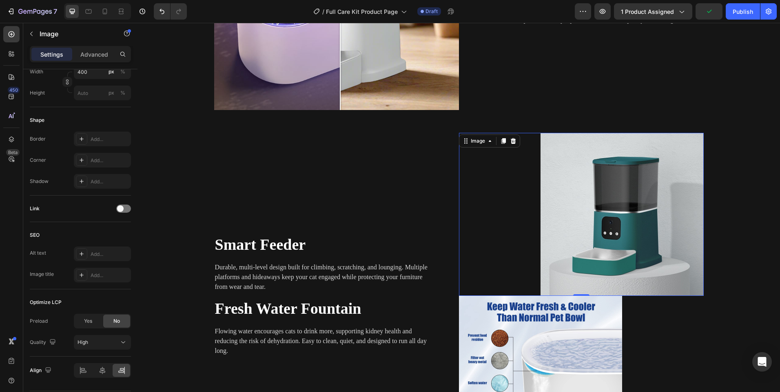
click at [570, 236] on img at bounding box center [621, 214] width 163 height 163
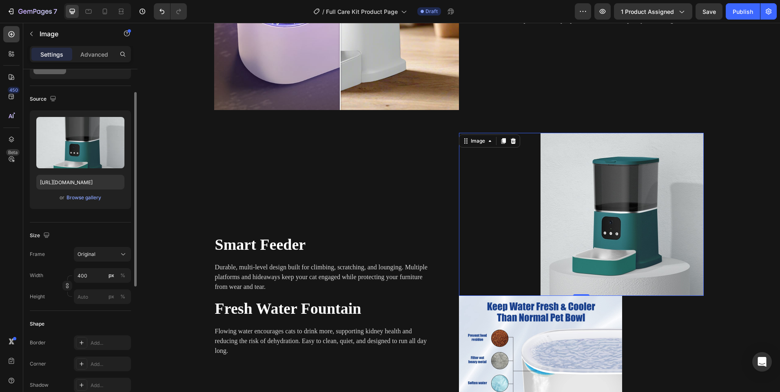
scroll to position [0, 0]
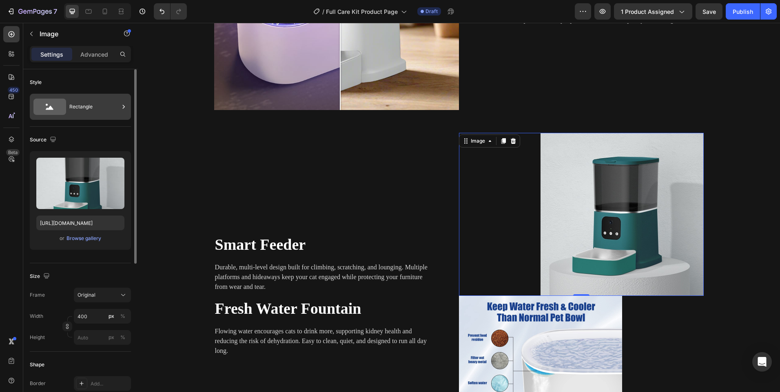
click at [89, 107] on div "Rectangle" at bounding box center [94, 106] width 50 height 19
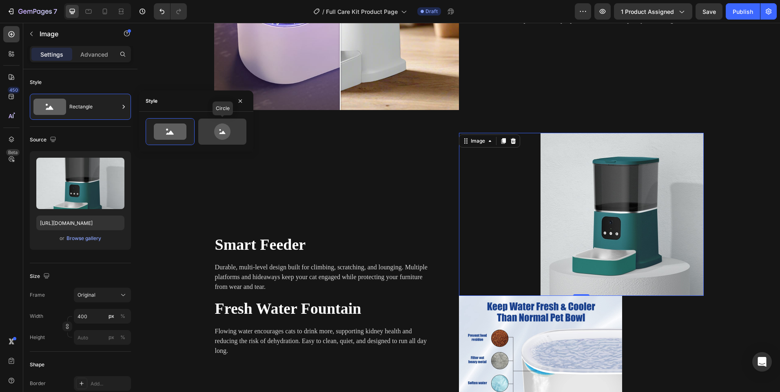
click at [210, 130] on icon at bounding box center [222, 132] width 38 height 16
type input "80"
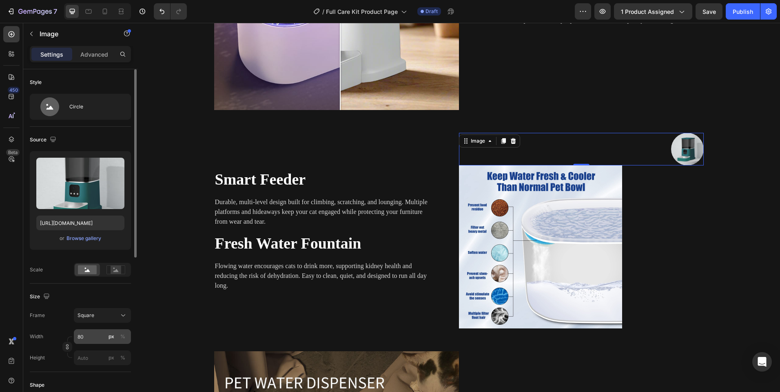
click at [122, 330] on div "px %" at bounding box center [116, 336] width 21 height 15
click at [122, 330] on input "80" at bounding box center [102, 336] width 57 height 15
click at [120, 335] on div "%" at bounding box center [122, 336] width 5 height 7
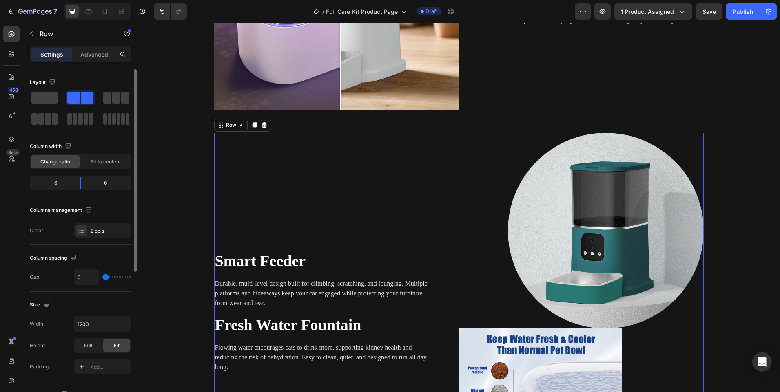
click at [251, 238] on div "Smart Feeder Heading Durable, multi-level design built for climbing, scratching…" at bounding box center [336, 312] width 245 height 359
click at [254, 263] on span "Smart Feeder" at bounding box center [260, 260] width 91 height 17
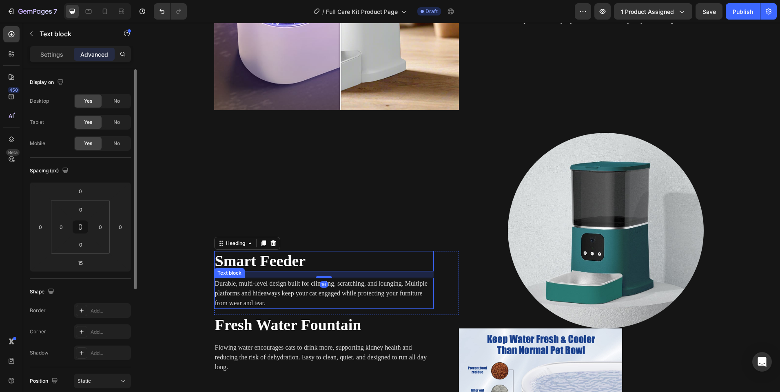
click at [283, 285] on p "Durable, multi-level design built for climbing, scratching, and lounging. Multi…" at bounding box center [324, 293] width 218 height 29
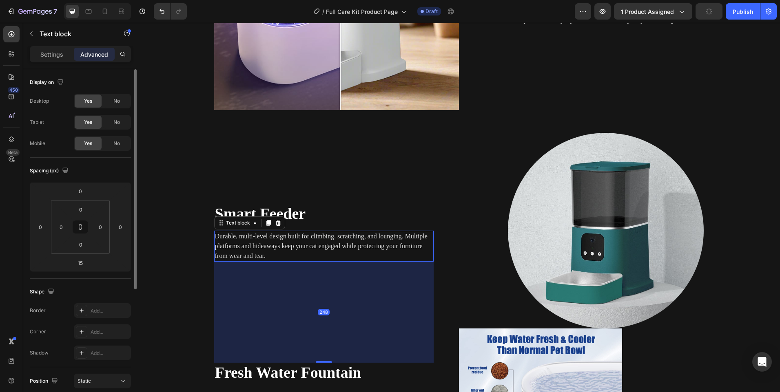
drag, startPoint x: 314, startPoint y: 315, endPoint x: 311, endPoint y: 368, distance: 53.5
type input "243"
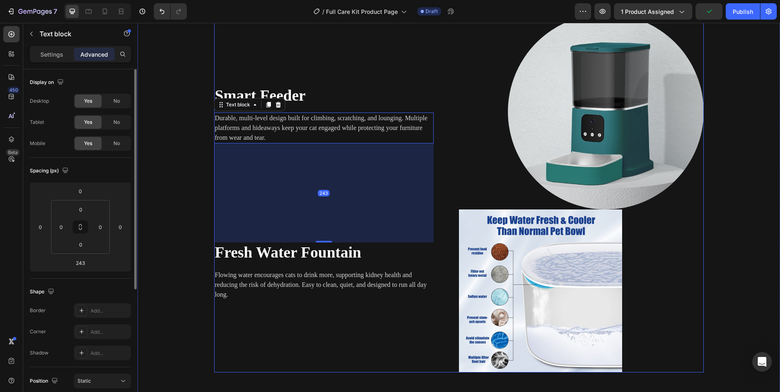
scroll to position [995, 0]
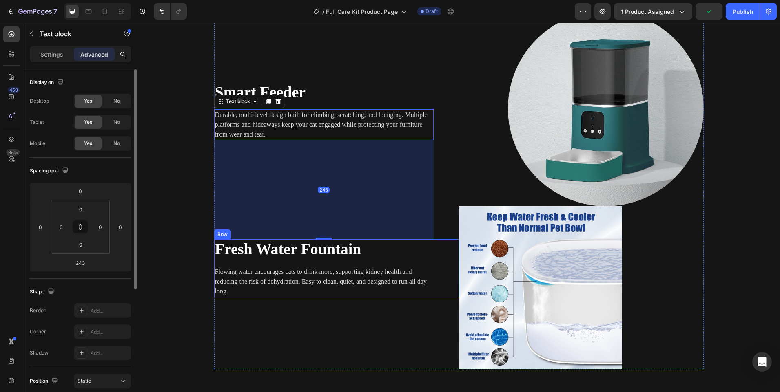
click at [305, 239] on div "243" at bounding box center [323, 189] width 219 height 99
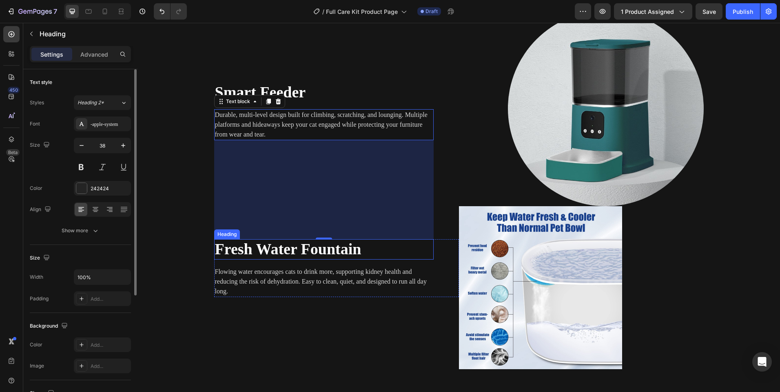
click at [313, 250] on strong "Fresh Water Fountain" at bounding box center [288, 249] width 146 height 17
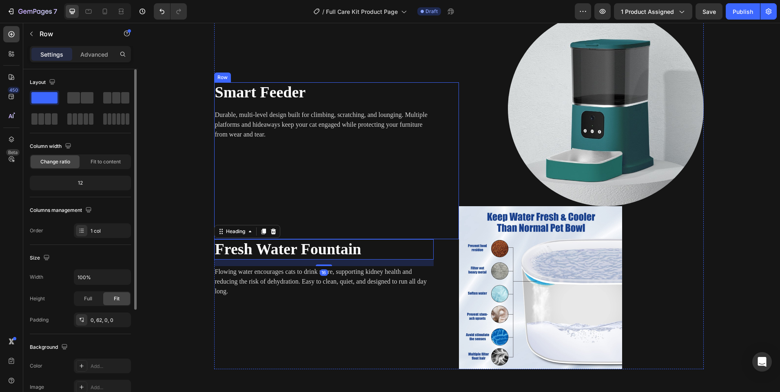
click at [320, 238] on div "Smart Feeder Heading Durable, multi-level design built for climbing, scratching…" at bounding box center [323, 160] width 219 height 157
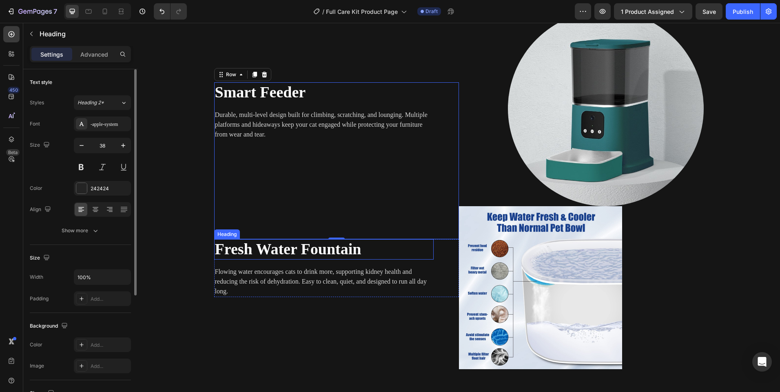
click at [315, 252] on strong "Fresh Water Fountain" at bounding box center [288, 249] width 146 height 17
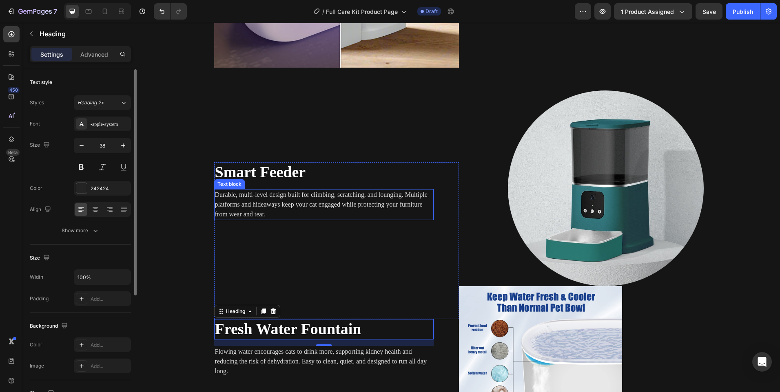
scroll to position [831, 0]
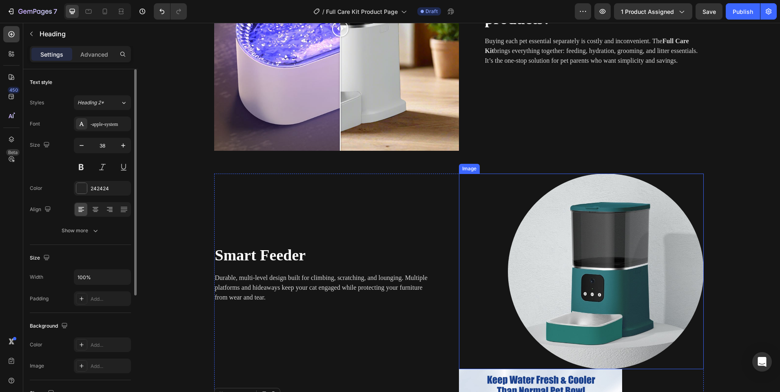
click at [580, 235] on img at bounding box center [606, 272] width 196 height 196
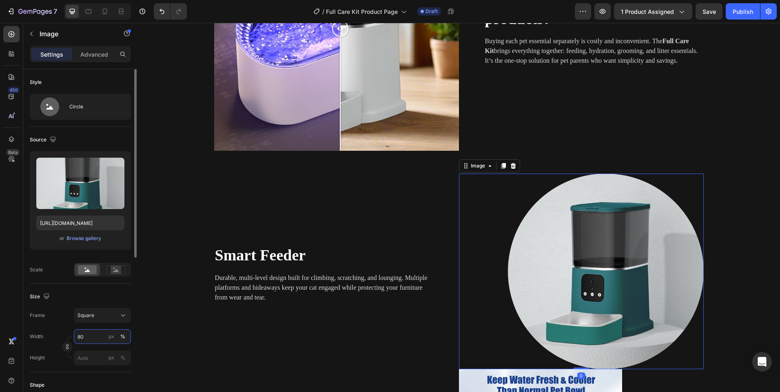
click at [86, 340] on input "80" at bounding box center [102, 336] width 57 height 15
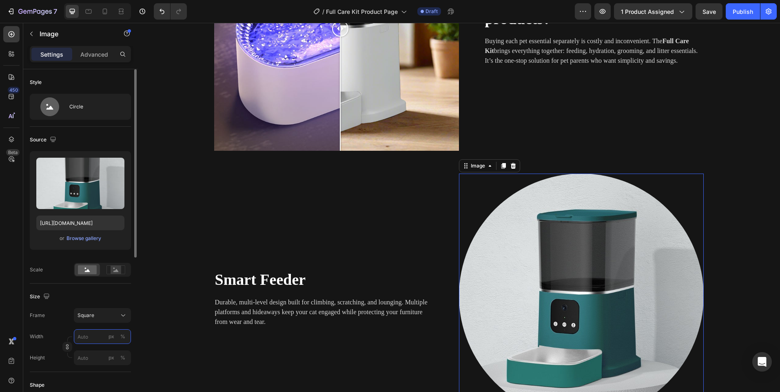
type input "4"
type input "40"
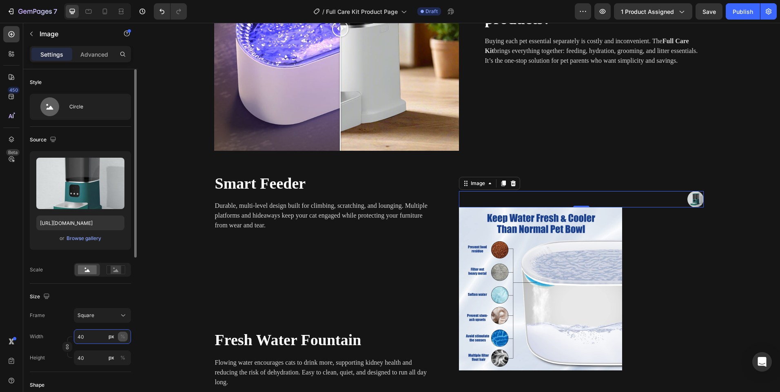
type input "40"
click at [124, 336] on div "%" at bounding box center [122, 336] width 5 height 7
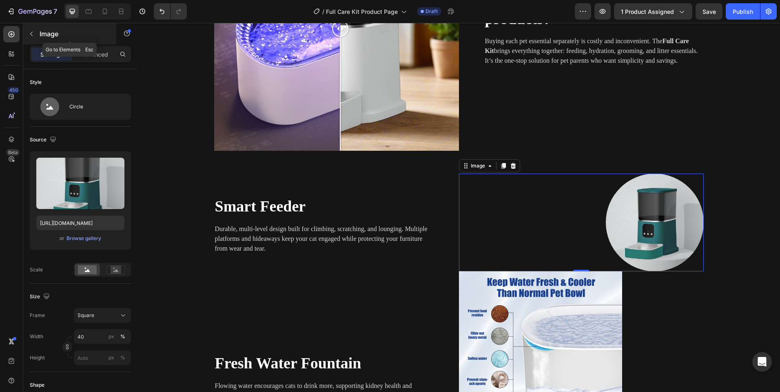
click at [31, 35] on icon "button" at bounding box center [31, 34] width 2 height 4
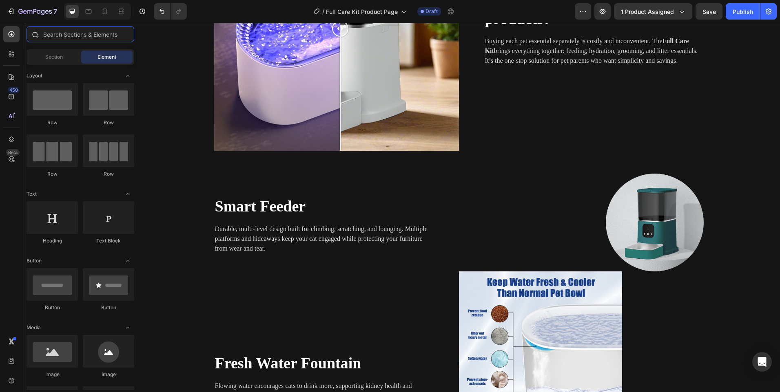
click at [74, 40] on input "text" at bounding box center [81, 34] width 108 height 16
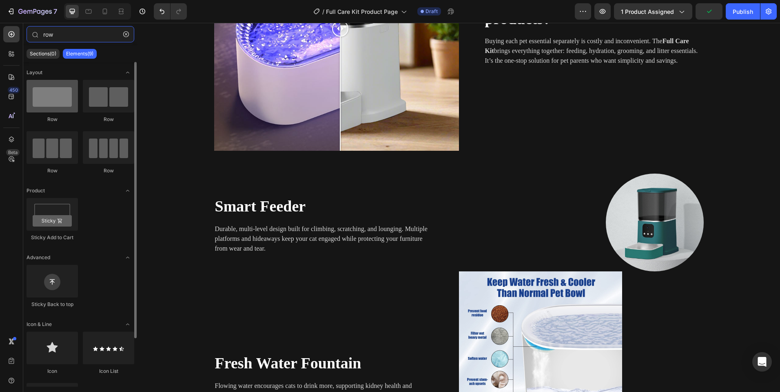
type input "row"
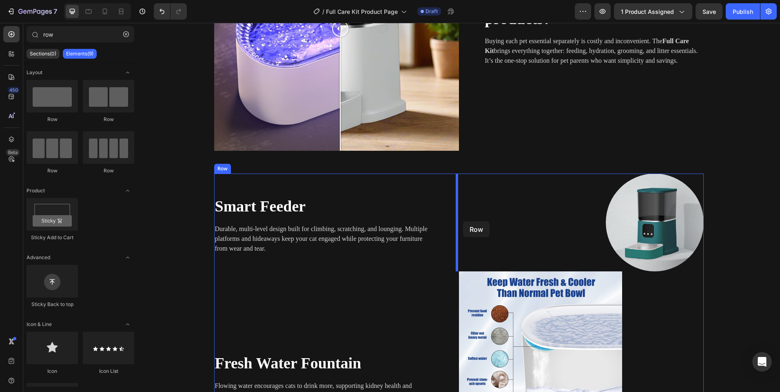
drag, startPoint x: 192, startPoint y: 117, endPoint x: 463, endPoint y: 221, distance: 290.4
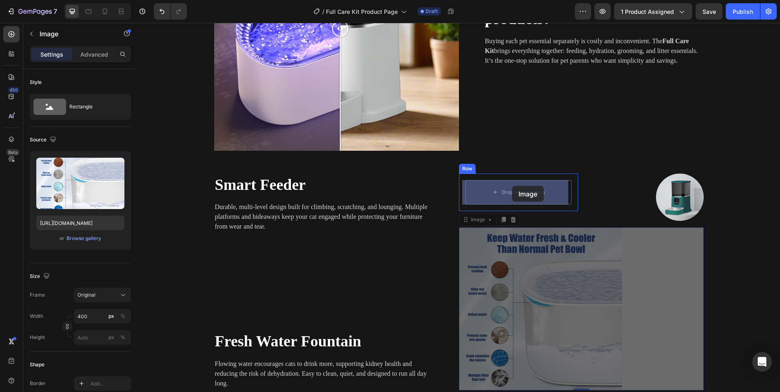
drag, startPoint x: 547, startPoint y: 292, endPoint x: 512, endPoint y: 192, distance: 105.5
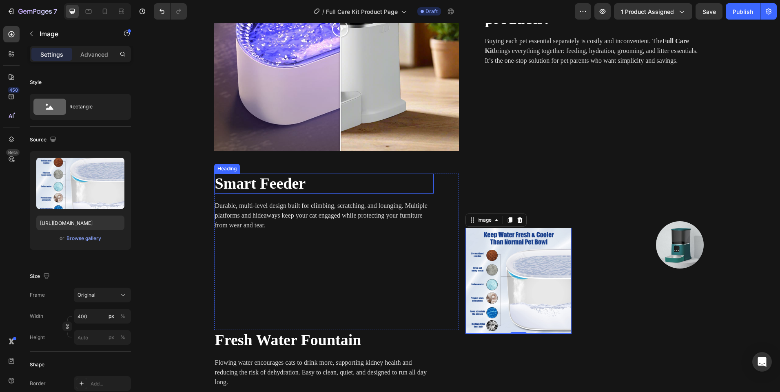
click at [326, 184] on h2 "Smart Feeder" at bounding box center [323, 184] width 219 height 20
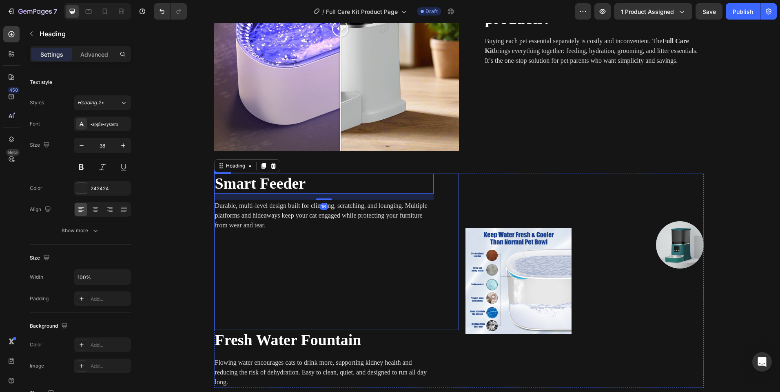
click at [329, 271] on div "Smart Feeder Heading 16 Durable, multi-level design built for climbing, scratch…" at bounding box center [323, 252] width 219 height 157
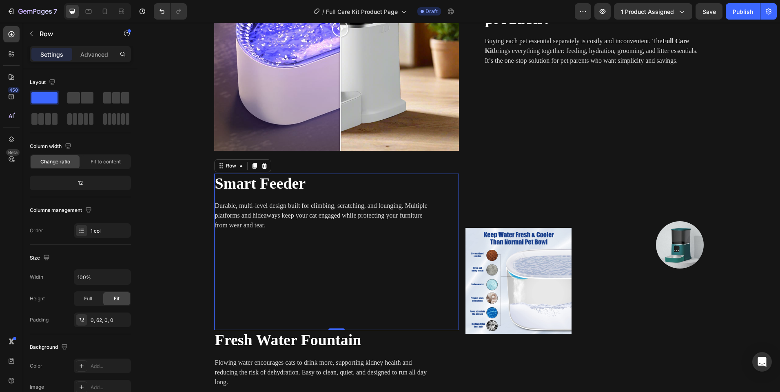
click at [321, 245] on div "Smart Feeder Heading Durable, multi-level design built for climbing, scratching…" at bounding box center [323, 252] width 219 height 157
drag, startPoint x: 338, startPoint y: 330, endPoint x: 323, endPoint y: 249, distance: 82.1
click at [337, 311] on div "Smart Feeder Heading Durable, multi-level design built for climbing, scratching…" at bounding box center [336, 252] width 245 height 157
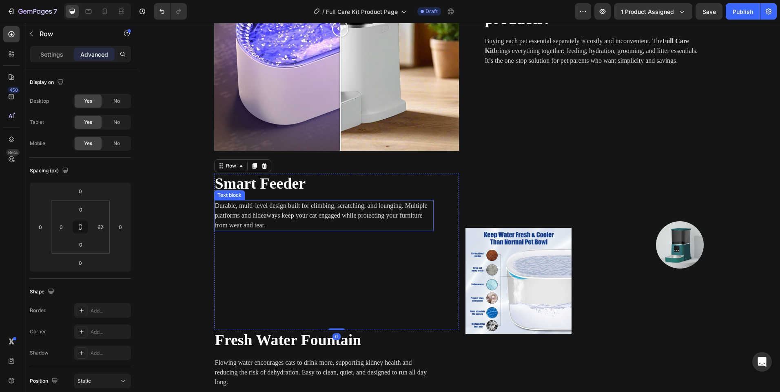
click at [314, 208] on p "Durable, multi-level design built for climbing, scratching, and lounging. Multi…" at bounding box center [324, 215] width 218 height 29
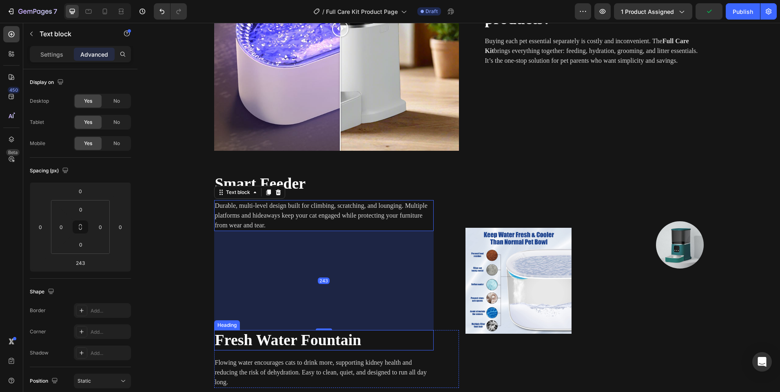
click at [324, 331] on h2 "⁠⁠⁠⁠⁠⁠⁠ Fresh Water Fountain" at bounding box center [323, 340] width 219 height 20
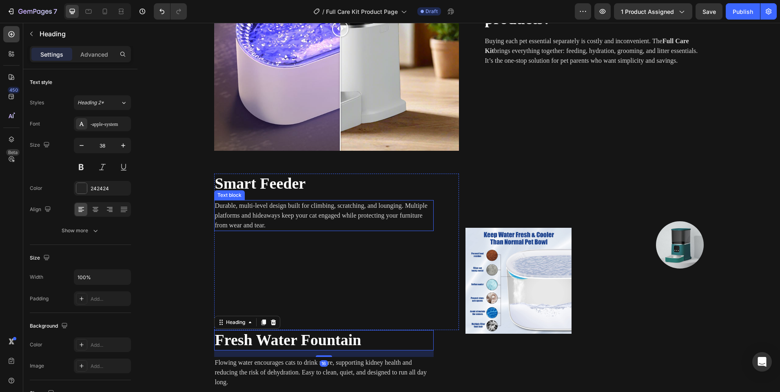
click at [293, 210] on p "Durable, multi-level design built for climbing, scratching, and lounging. Multi…" at bounding box center [324, 215] width 218 height 29
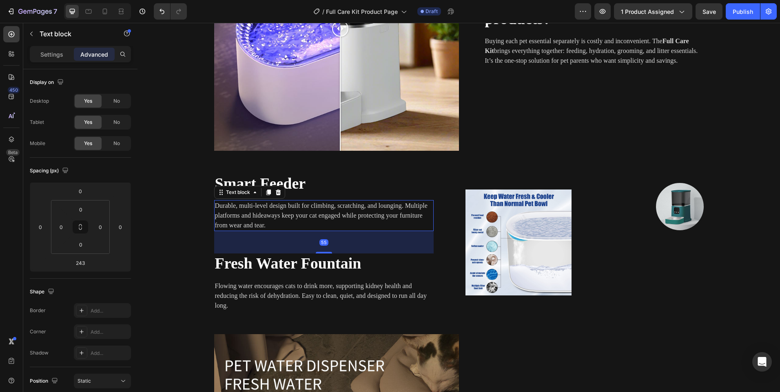
drag, startPoint x: 323, startPoint y: 330, endPoint x: 335, endPoint y: 254, distance: 77.6
click at [335, 231] on div "55" at bounding box center [323, 231] width 219 height 0
type input "55"
click at [689, 212] on img at bounding box center [680, 207] width 48 height 48
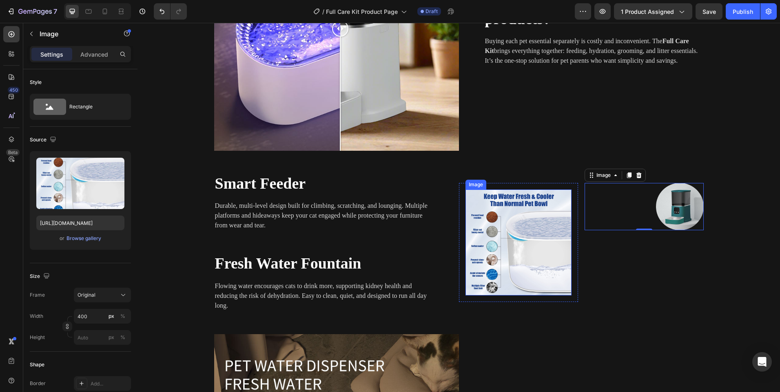
click at [475, 259] on img at bounding box center [518, 243] width 106 height 106
click at [676, 202] on img at bounding box center [680, 207] width 48 height 48
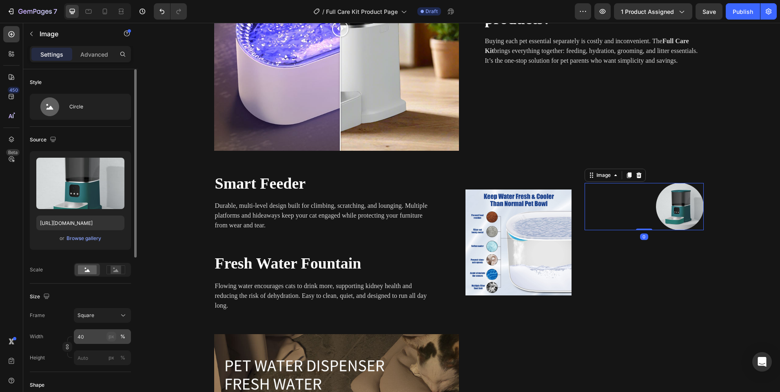
click at [112, 334] on div "px" at bounding box center [111, 336] width 6 height 7
type input "40"
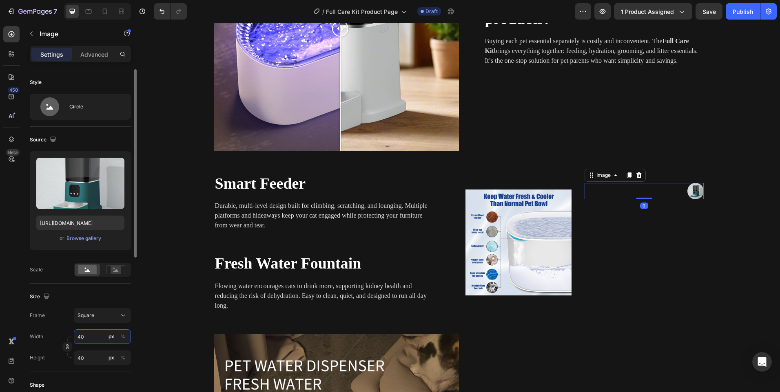
click at [90, 337] on input "40" at bounding box center [102, 336] width 57 height 15
type input "4"
type input "400"
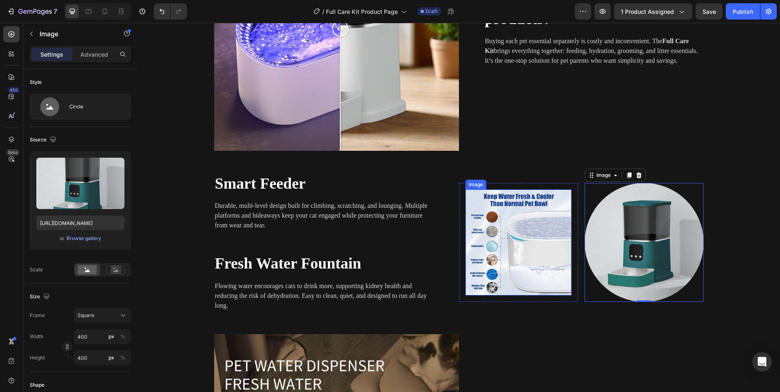
click at [508, 230] on img at bounding box center [518, 243] width 106 height 106
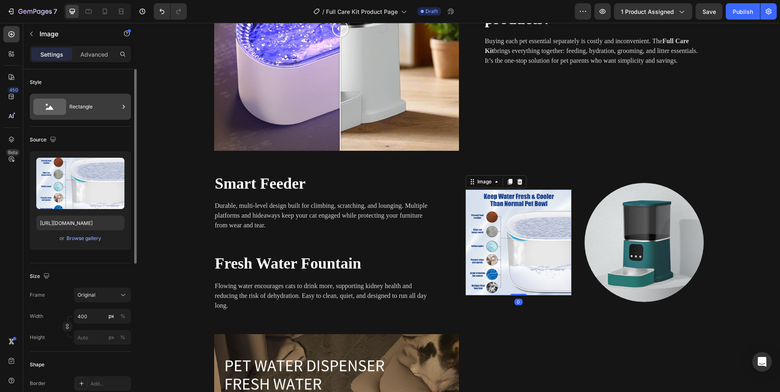
click at [68, 103] on div "Rectangle" at bounding box center [80, 107] width 101 height 26
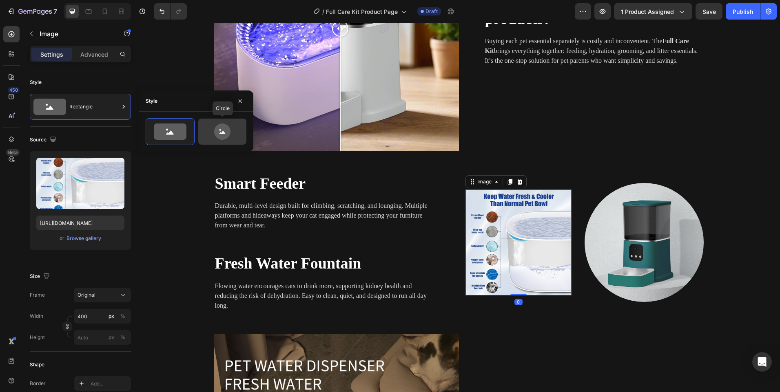
click at [231, 135] on icon at bounding box center [222, 132] width 38 height 16
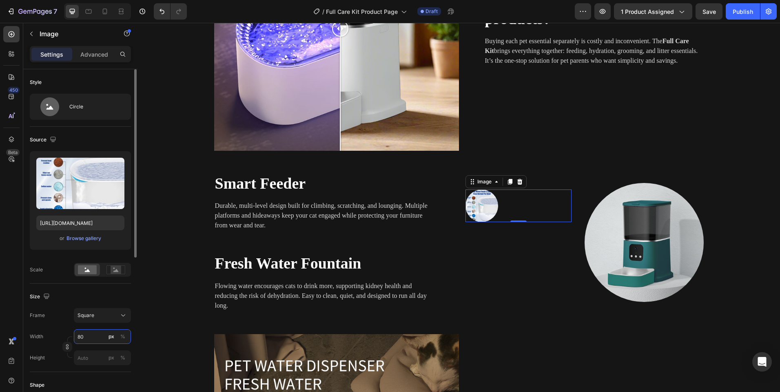
type input "4"
type input "40"
type input "400"
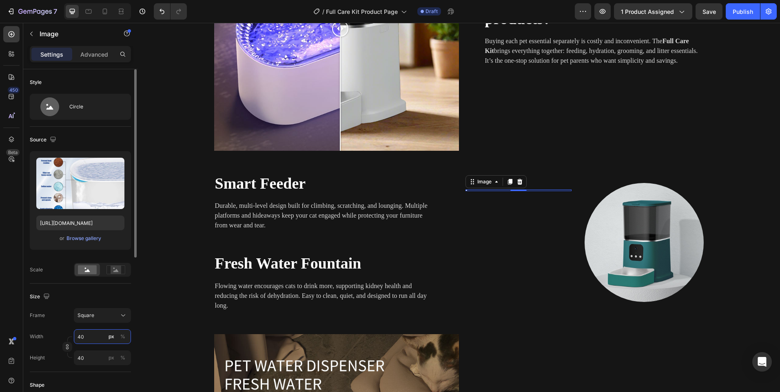
type input "400"
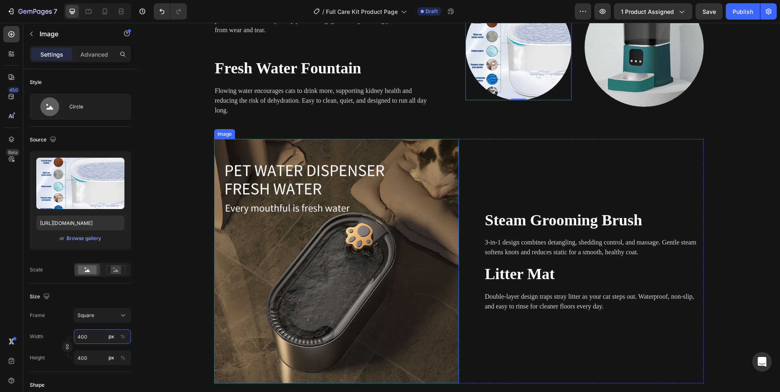
scroll to position [954, 0]
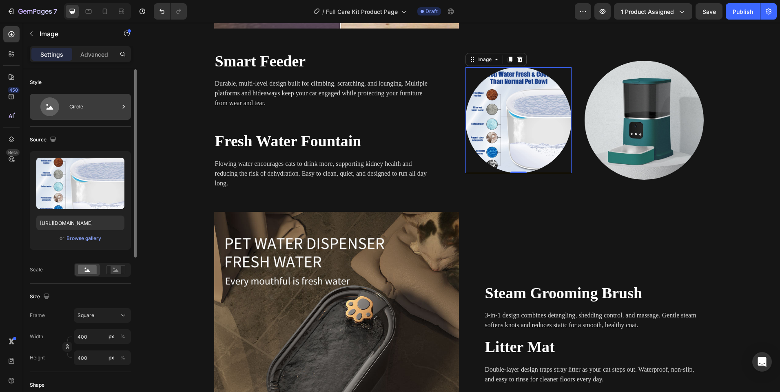
click at [94, 101] on div "Circle" at bounding box center [94, 106] width 50 height 19
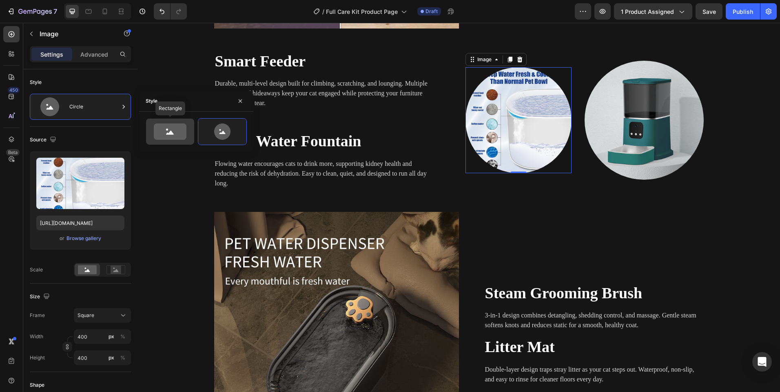
click at [180, 137] on icon at bounding box center [170, 132] width 33 height 16
type input "100"
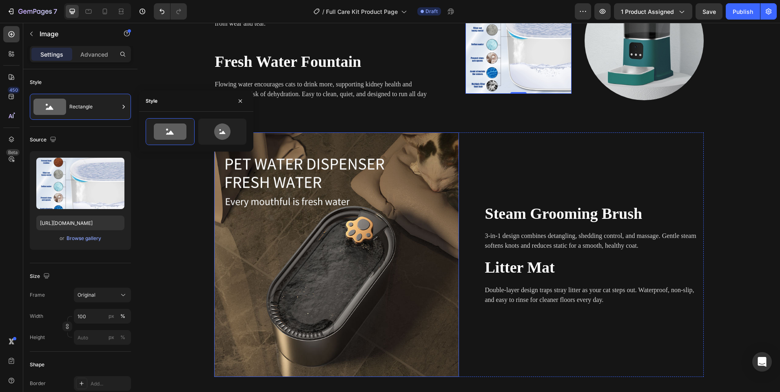
scroll to position [1035, 0]
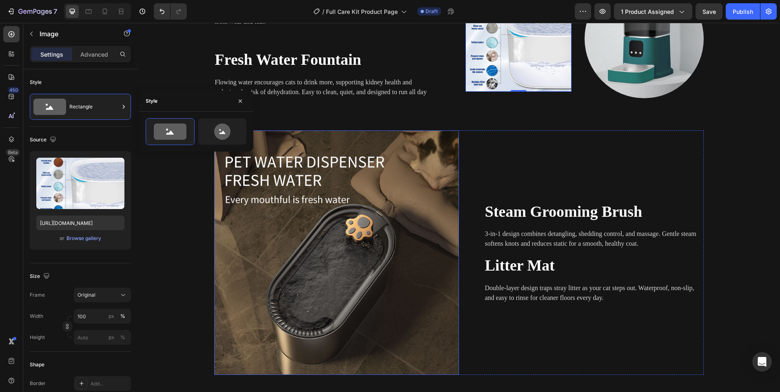
click at [362, 237] on img at bounding box center [336, 252] width 245 height 245
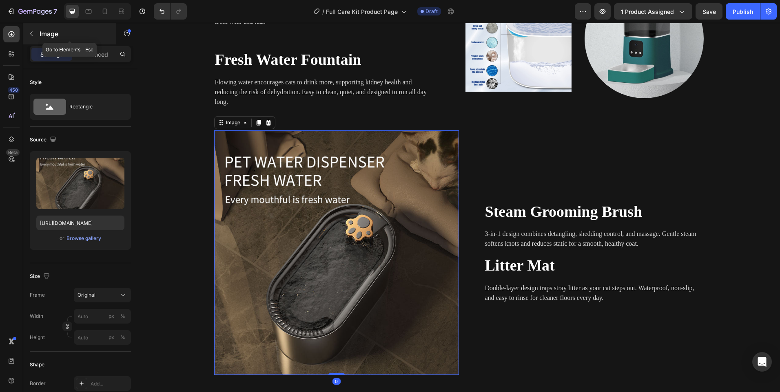
click at [35, 36] on button "button" at bounding box center [31, 33] width 13 height 13
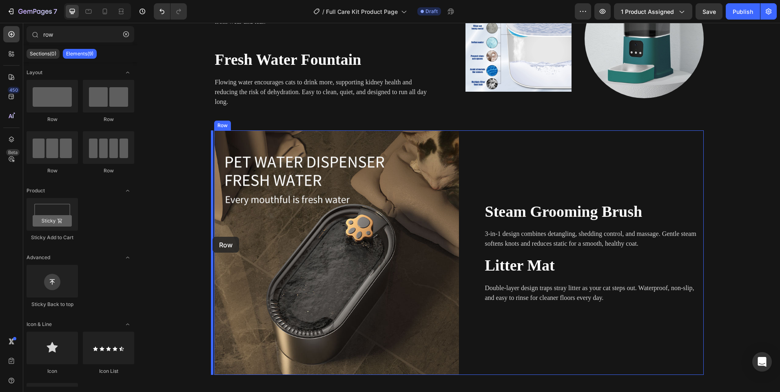
drag, startPoint x: 183, startPoint y: 119, endPoint x: 212, endPoint y: 237, distance: 121.2
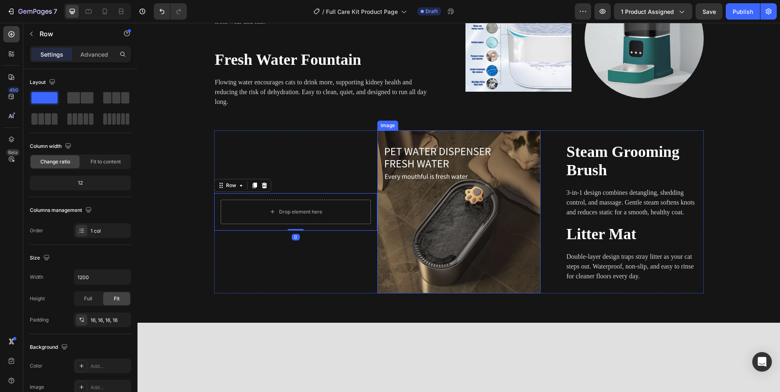
click at [427, 192] on img at bounding box center [458, 211] width 163 height 163
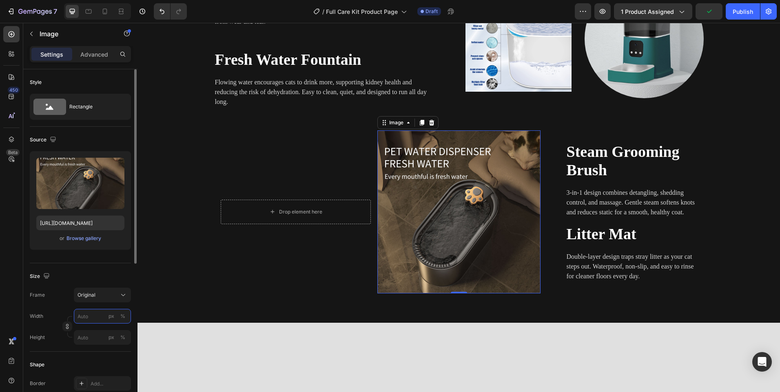
click at [101, 312] on input "px %" at bounding box center [102, 316] width 57 height 15
type input "400"
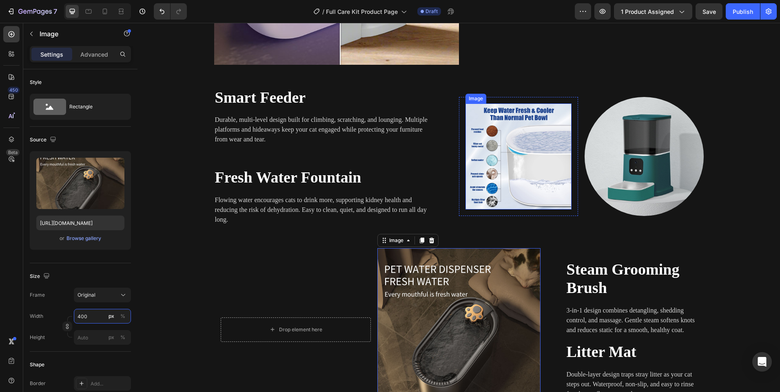
scroll to position [913, 0]
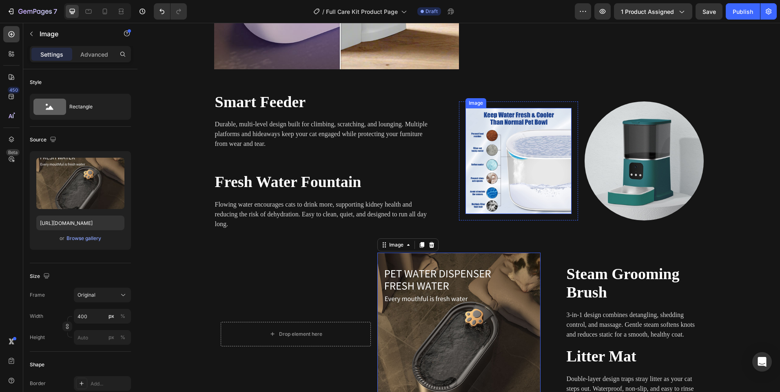
click at [513, 168] on img at bounding box center [518, 161] width 106 height 106
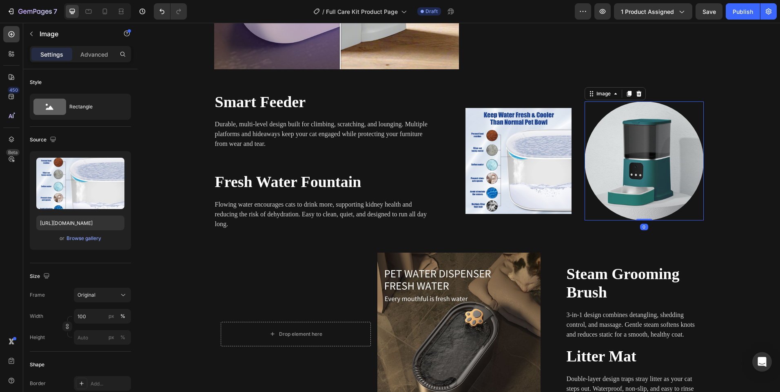
click at [617, 161] on img at bounding box center [643, 161] width 119 height 119
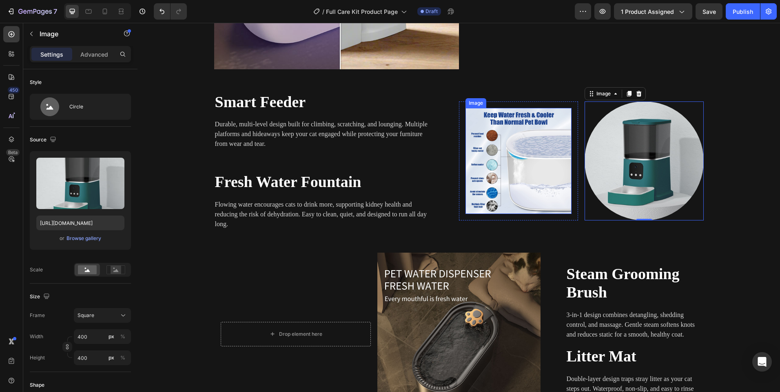
click at [515, 161] on img at bounding box center [518, 161] width 106 height 106
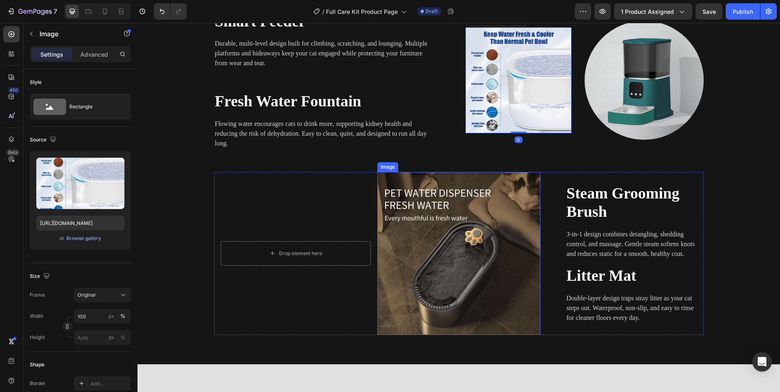
scroll to position [995, 0]
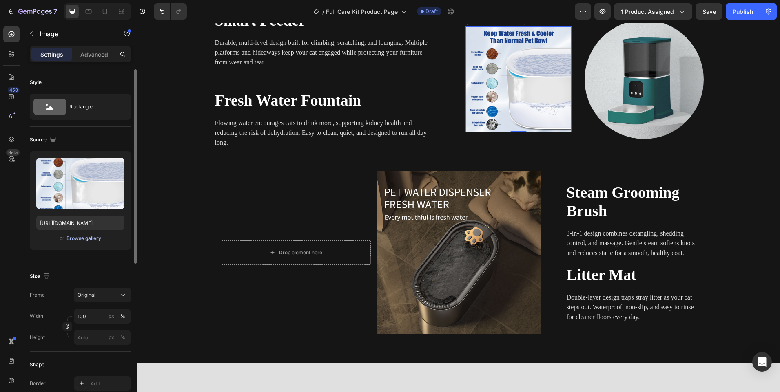
click at [75, 239] on div "Browse gallery" at bounding box center [83, 238] width 35 height 7
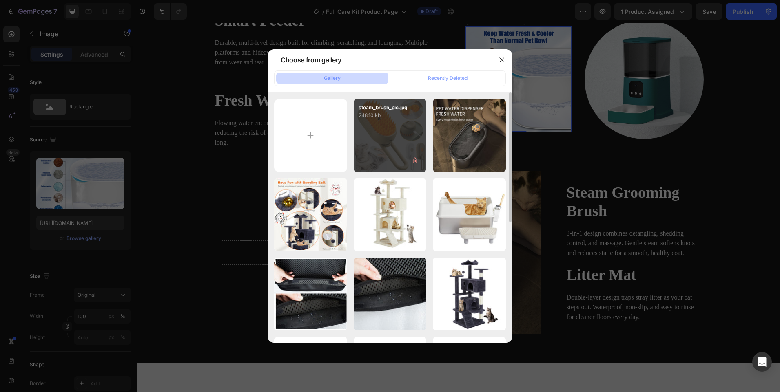
click at [395, 149] on div "steam_brush_pic.jpg 248.10 kb" at bounding box center [390, 135] width 73 height 73
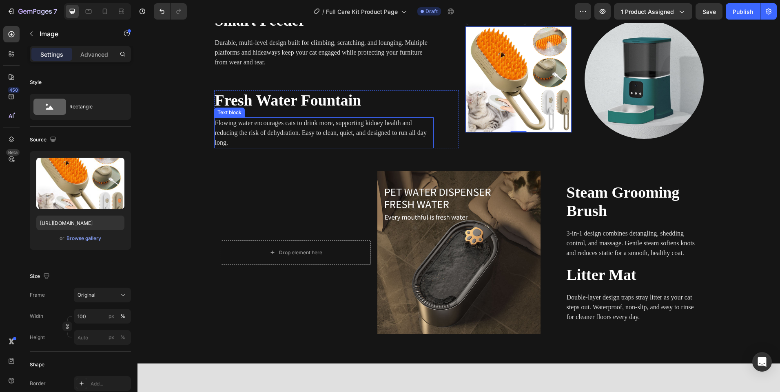
type input "https://cdn.shopify.com/s/files/1/0656/7883/5823/files/gempages_580691360521126…"
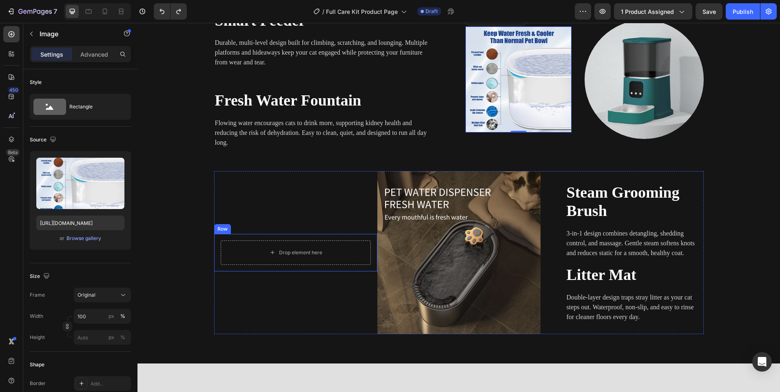
click at [286, 237] on div "Drop element here Row" at bounding box center [295, 253] width 163 height 38
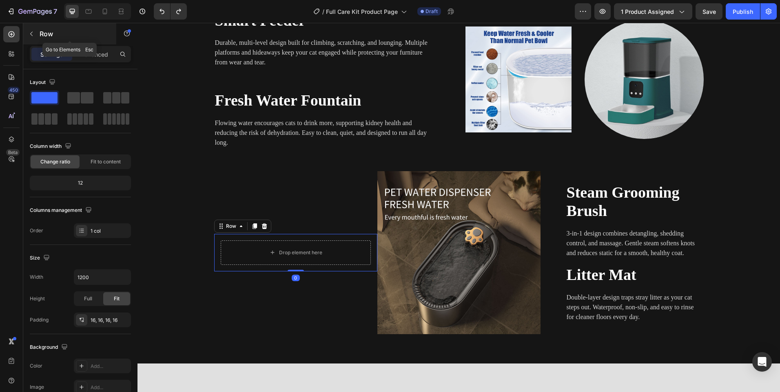
click at [24, 31] on div "Row" at bounding box center [69, 33] width 93 height 21
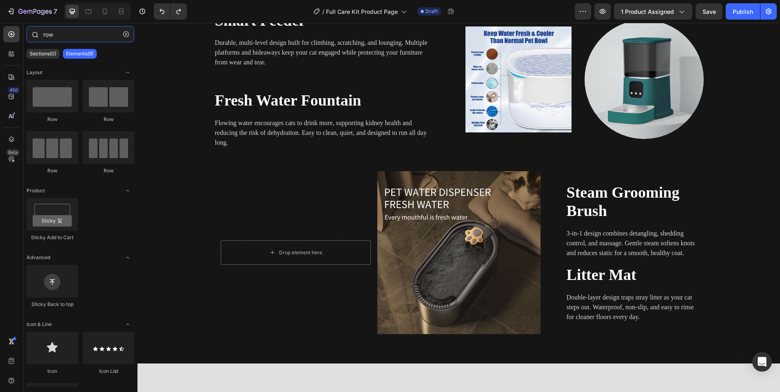
click at [47, 35] on input "row" at bounding box center [81, 34] width 108 height 16
type input "r"
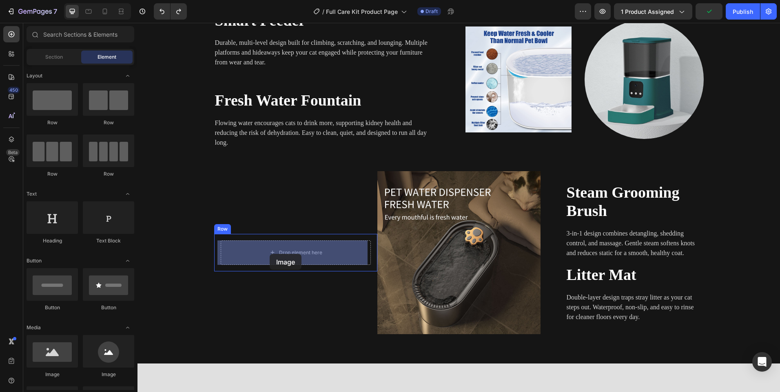
drag, startPoint x: 234, startPoint y: 374, endPoint x: 270, endPoint y: 254, distance: 124.5
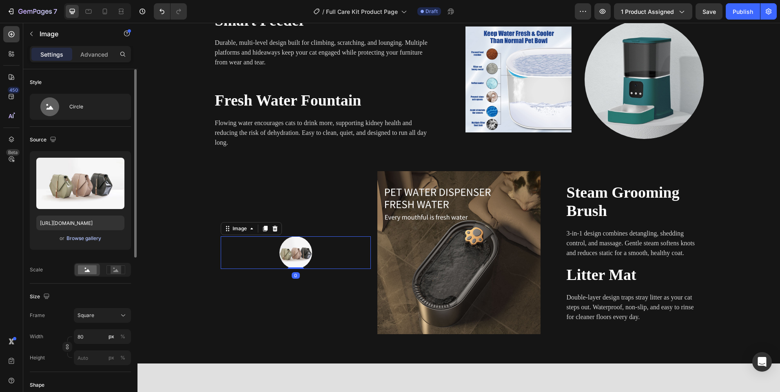
click at [91, 236] on div "Browse gallery" at bounding box center [83, 238] width 35 height 7
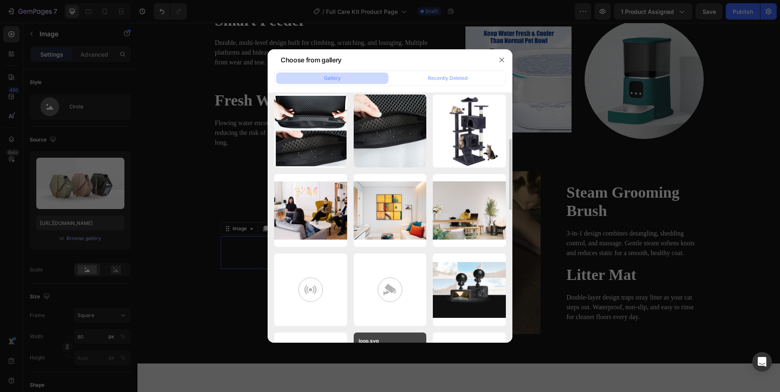
scroll to position [0, 0]
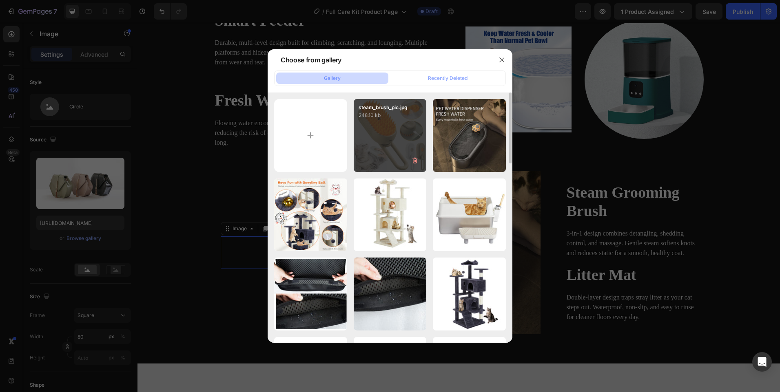
click at [380, 150] on div "steam_brush_pic.jpg 248.10 kb" at bounding box center [390, 135] width 73 height 73
type input "https://cdn.shopify.com/s/files/1/0656/7883/5823/files/gempages_580691360521126…"
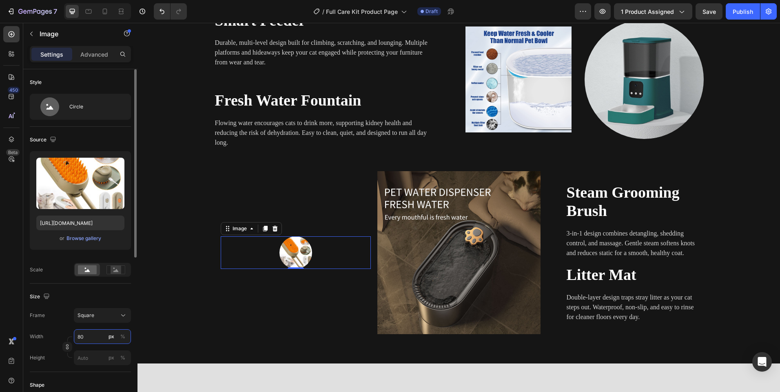
type input "4"
type input "40"
type input "400"
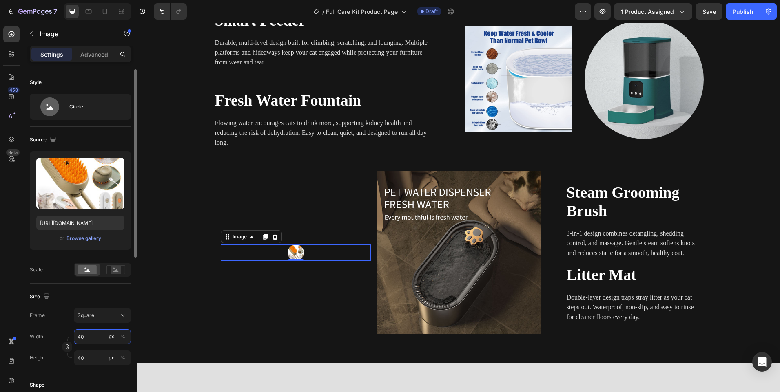
type input "400"
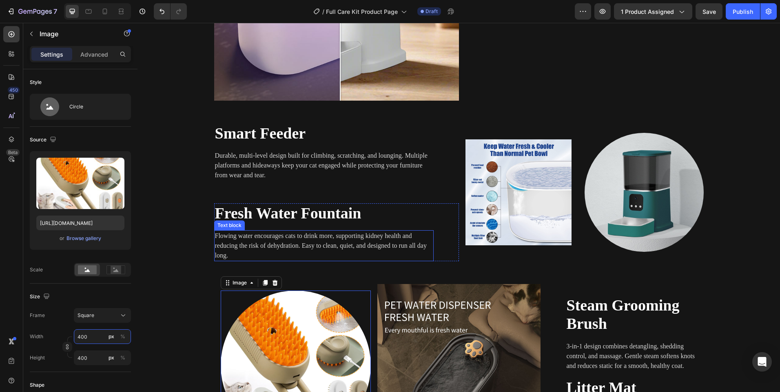
scroll to position [872, 0]
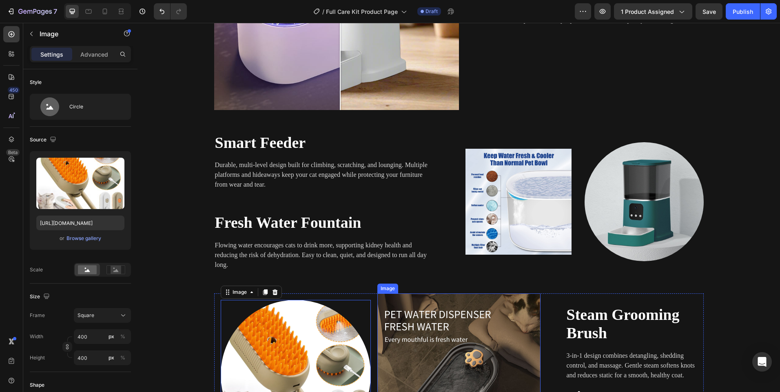
click at [411, 355] on img at bounding box center [458, 375] width 163 height 163
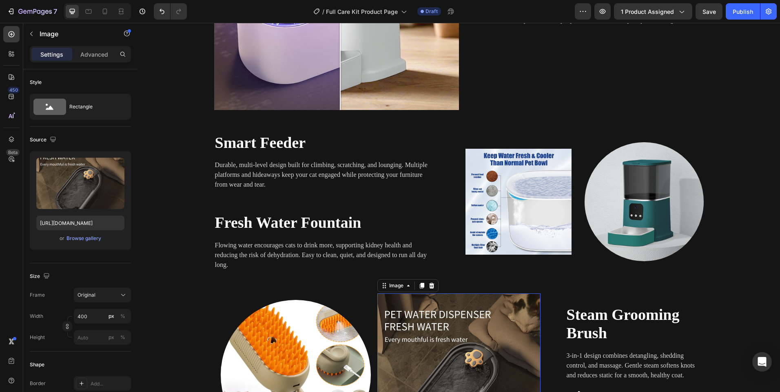
scroll to position [913, 0]
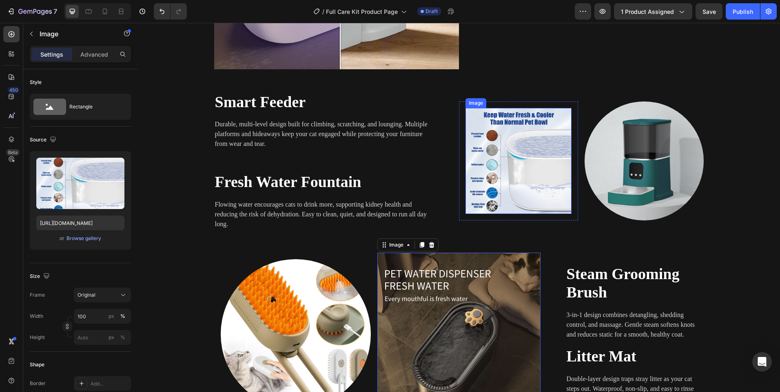
click at [513, 174] on img at bounding box center [518, 161] width 106 height 106
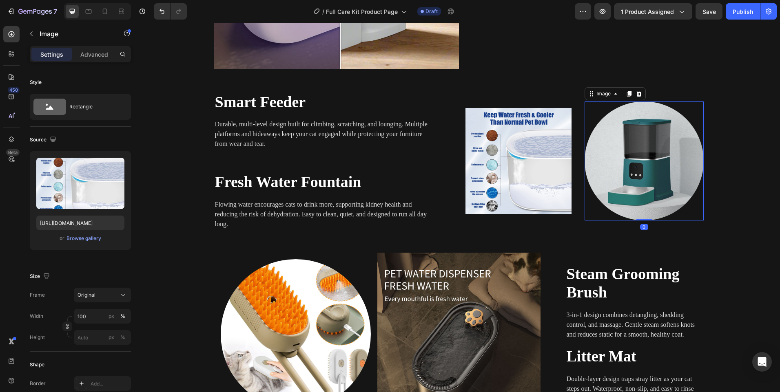
click at [638, 168] on img at bounding box center [643, 161] width 119 height 119
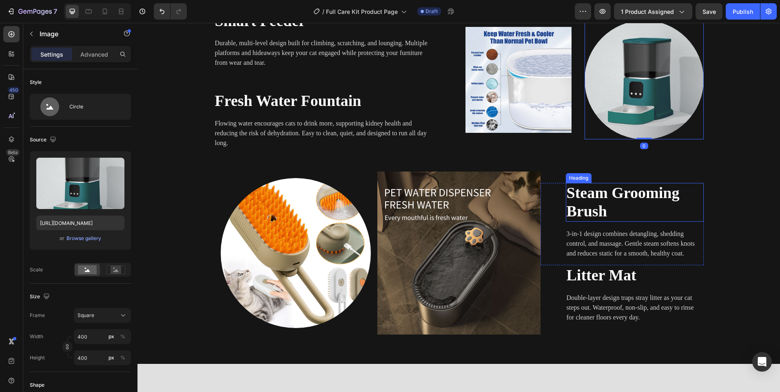
scroll to position [995, 0]
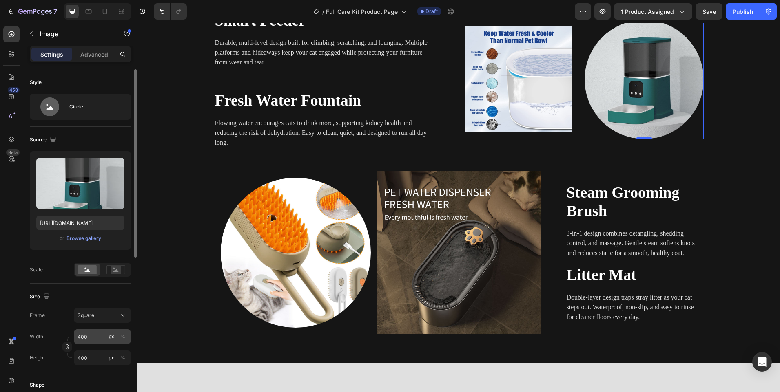
click at [115, 337] on button "px" at bounding box center [111, 337] width 10 height 10
click at [117, 310] on button "Square" at bounding box center [102, 315] width 57 height 15
click at [96, 337] on input "400" at bounding box center [102, 336] width 57 height 15
click at [81, 339] on input "400" at bounding box center [102, 336] width 57 height 15
type input "0"
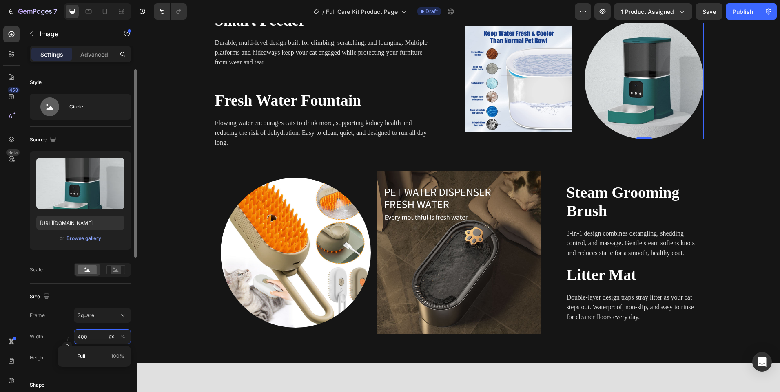
type input "0"
type input "3"
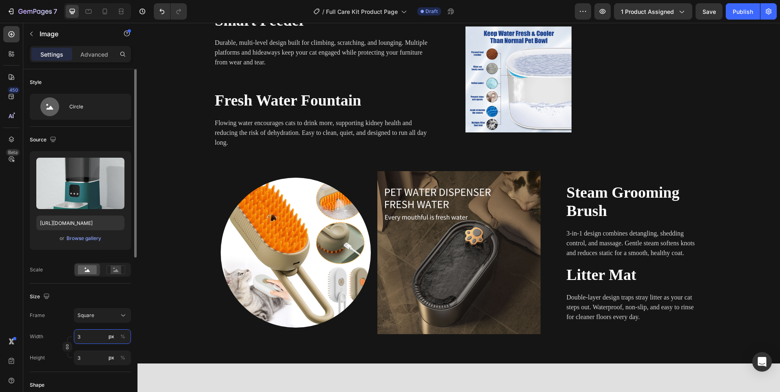
type input "30"
type input "300"
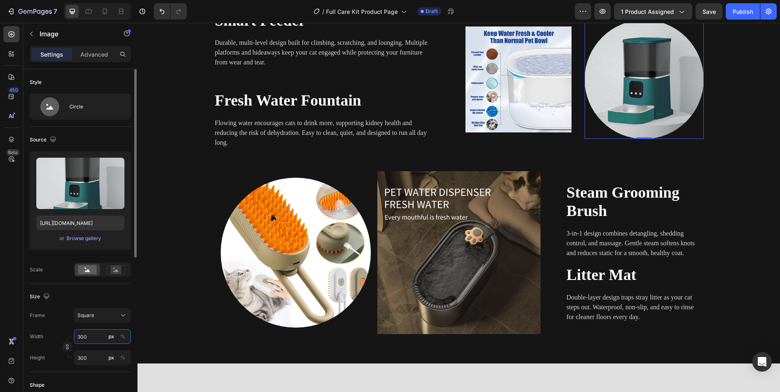
type input "30"
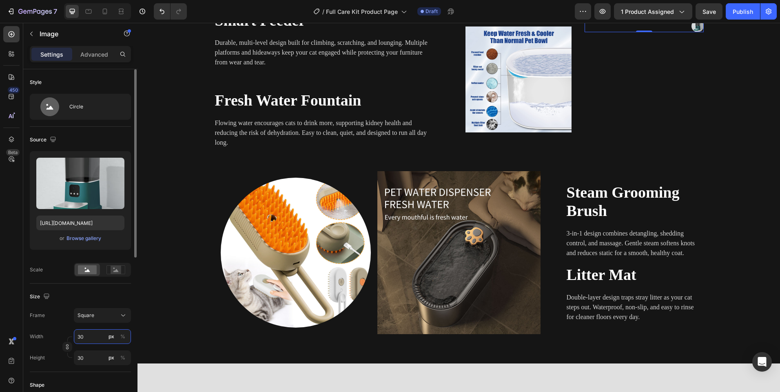
type input "3"
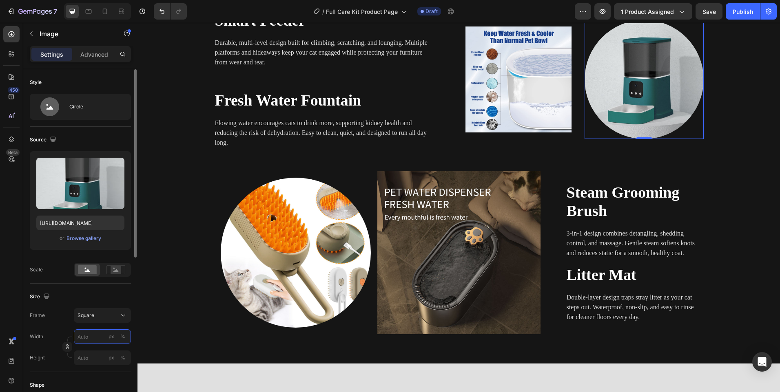
type input "4"
type input "40"
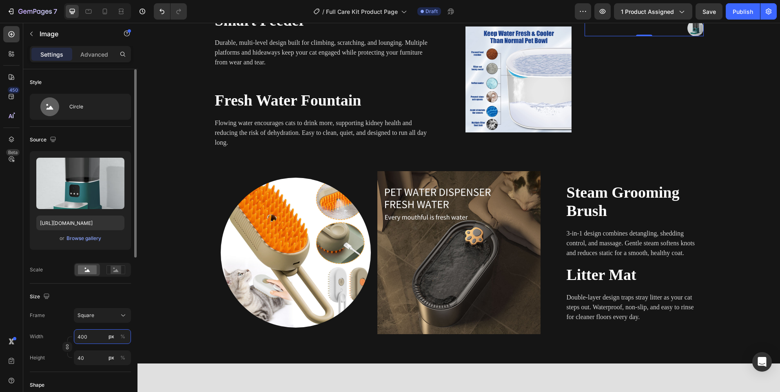
type input "4000"
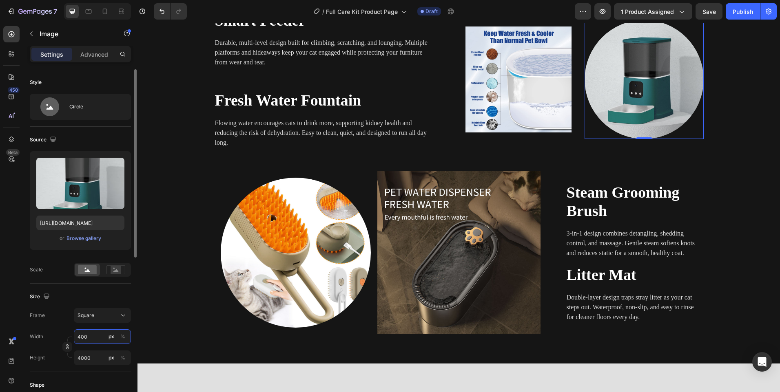
type input "40"
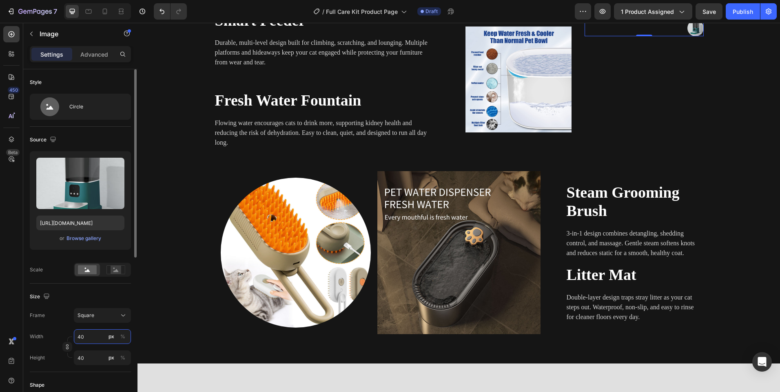
type input "4"
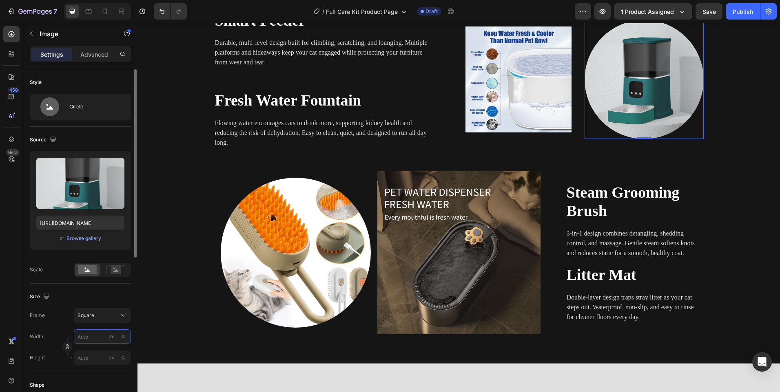
type input "4"
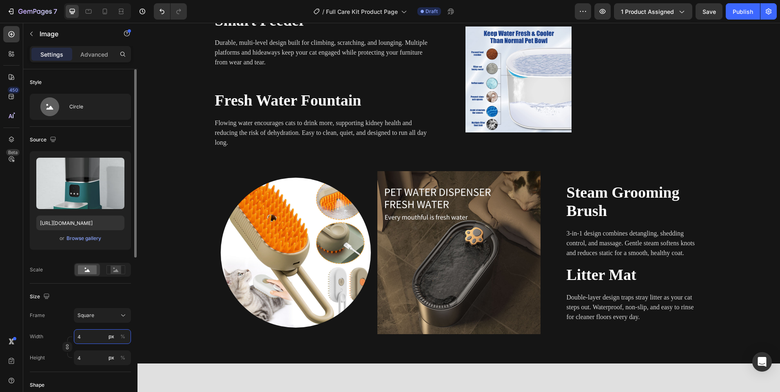
type input "40"
type input "4"
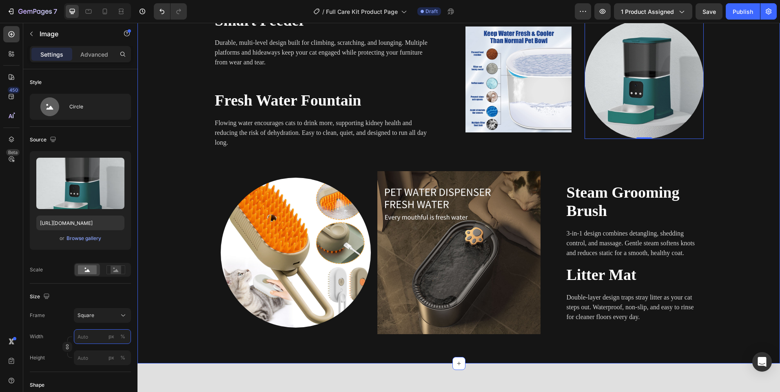
type input "4"
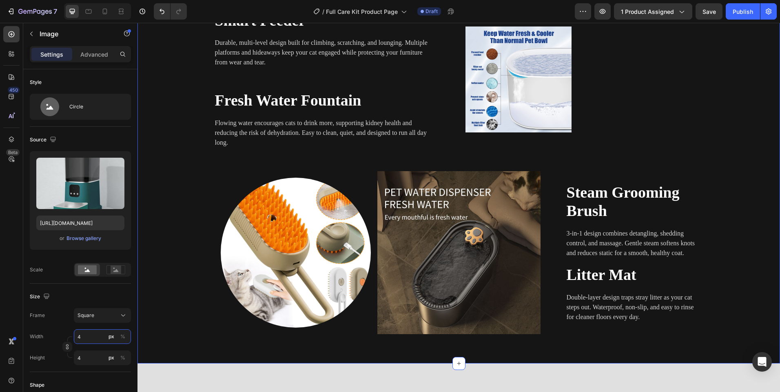
scroll to position [913, 0]
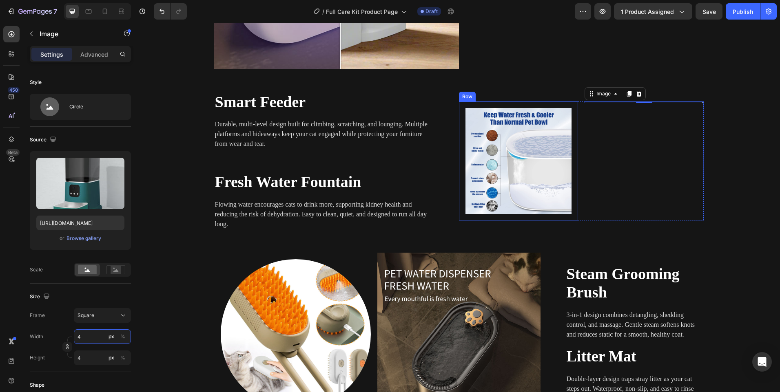
type input "404"
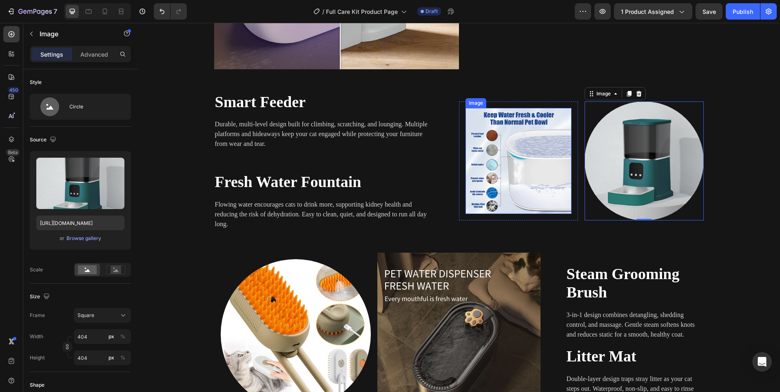
click at [497, 153] on img at bounding box center [518, 161] width 106 height 106
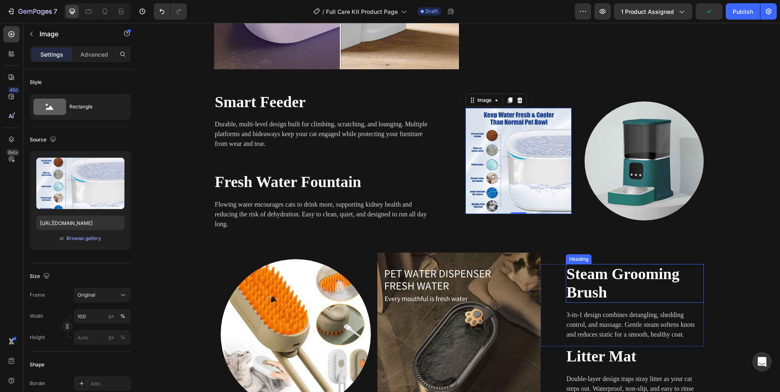
click at [579, 298] on strong "Steam Grooming Brush" at bounding box center [622, 283] width 113 height 36
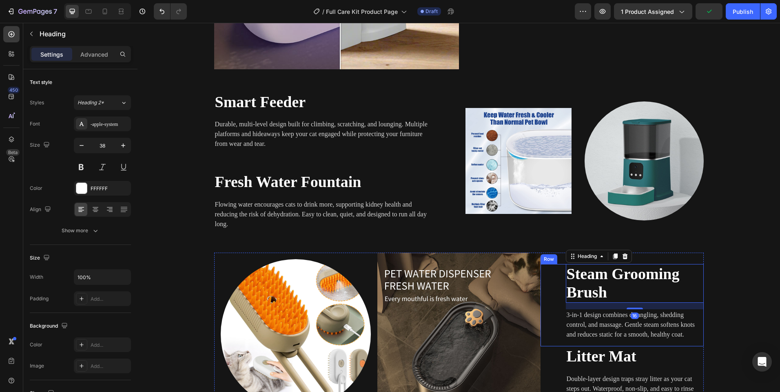
click at [546, 339] on div "⁠⁠⁠⁠⁠⁠⁠ Steam Grooming Brush Heading 16 3-in-1 design combines detangling, shed…" at bounding box center [621, 305] width 163 height 82
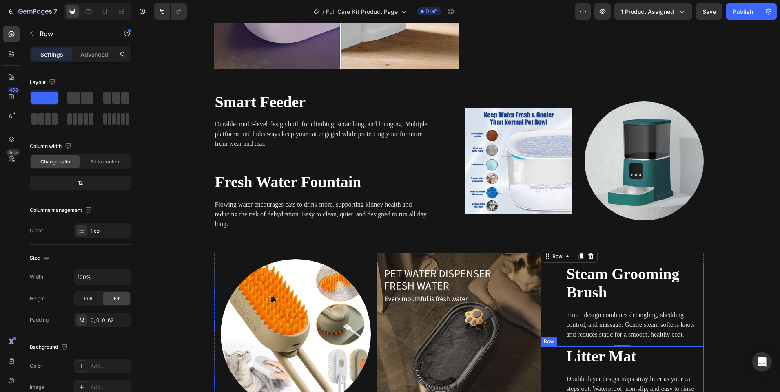
click at [544, 360] on div "⁠⁠⁠⁠⁠⁠⁠ Litter Mat Heading Double-layer design traps stray litter as your cat s…" at bounding box center [621, 376] width 163 height 58
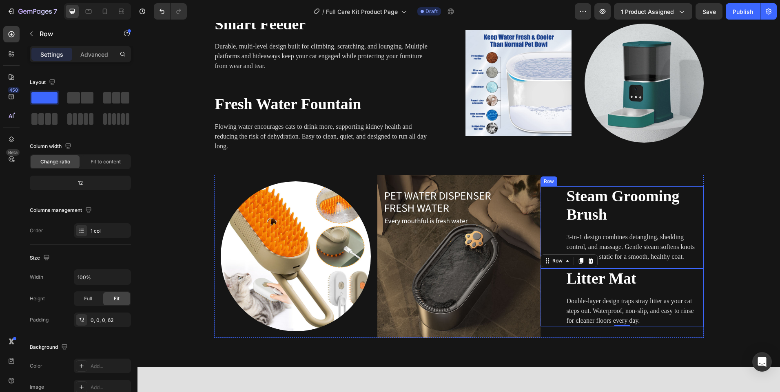
scroll to position [995, 0]
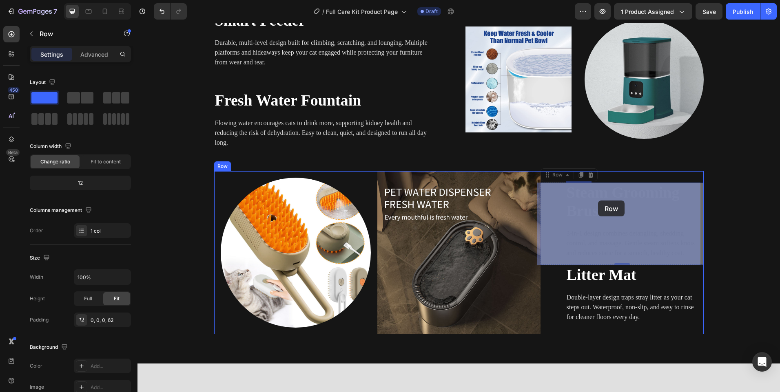
drag, startPoint x: 547, startPoint y: 188, endPoint x: 598, endPoint y: 201, distance: 52.3
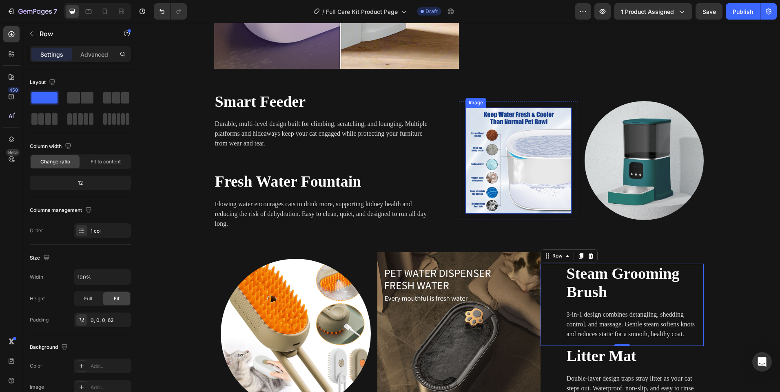
scroll to position [913, 0]
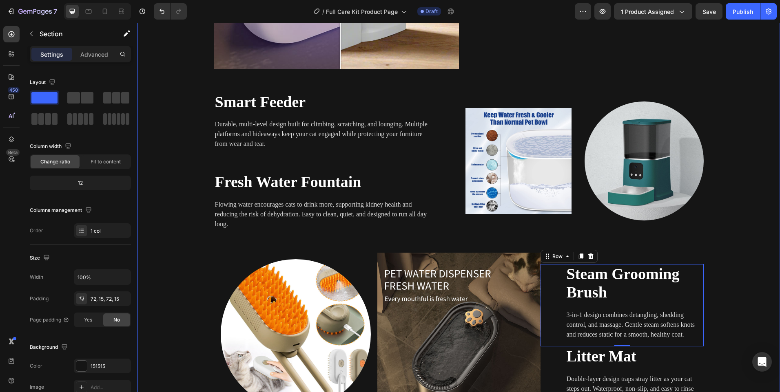
click at [499, 83] on div "Image Comparison Tired of juggling multiple pet products? Heading Buying each p…" at bounding box center [459, 120] width 630 height 591
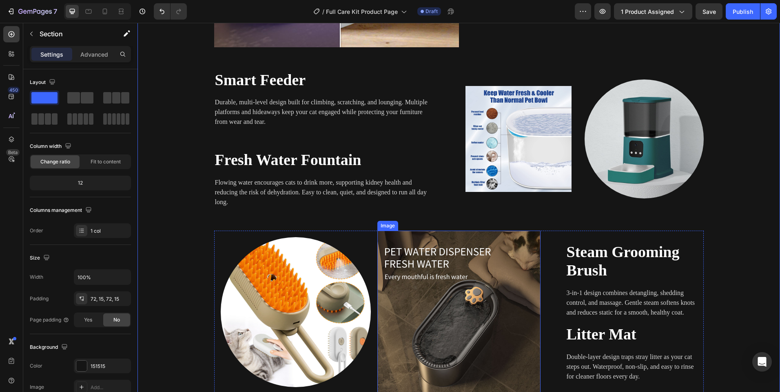
scroll to position [954, 0]
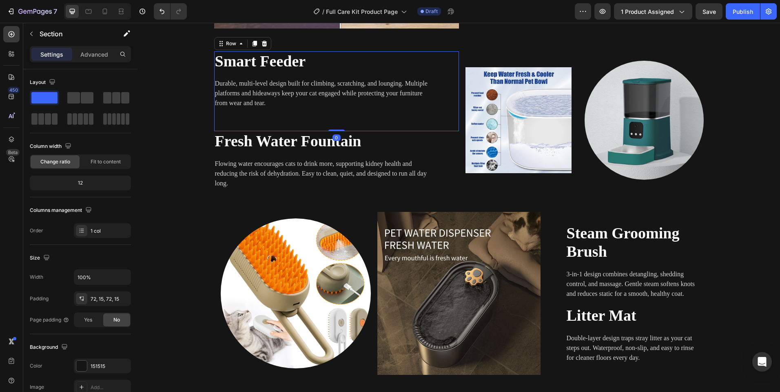
click at [214, 130] on div "Smart Feeder Heading Durable, multi-level design built for climbing, scratching…" at bounding box center [323, 91] width 219 height 80
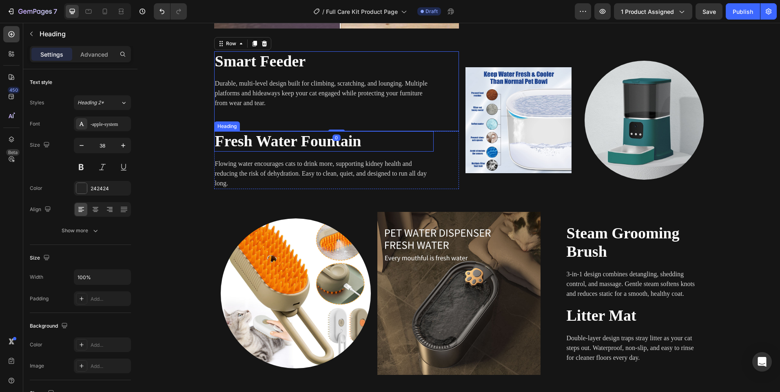
click at [221, 146] on strong "Fresh Water Fountain" at bounding box center [288, 141] width 146 height 17
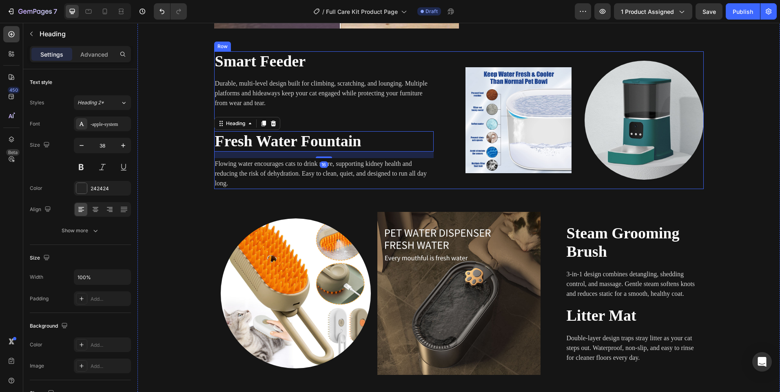
click at [586, 57] on div "Image Row Image Row" at bounding box center [581, 120] width 245 height 138
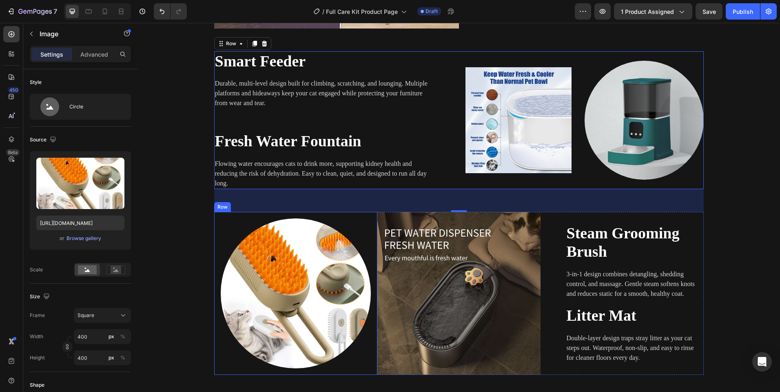
click at [268, 276] on img at bounding box center [296, 294] width 150 height 150
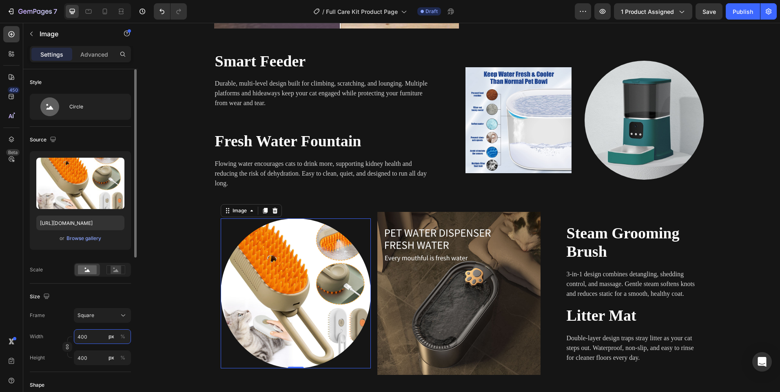
type input "3"
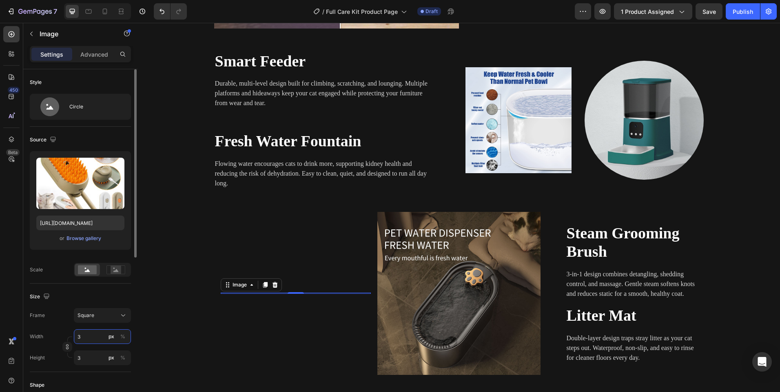
type input "30"
type input "300"
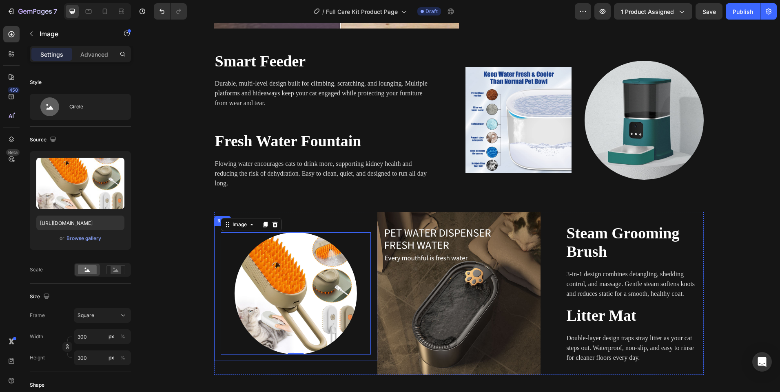
click at [407, 289] on img at bounding box center [458, 293] width 163 height 163
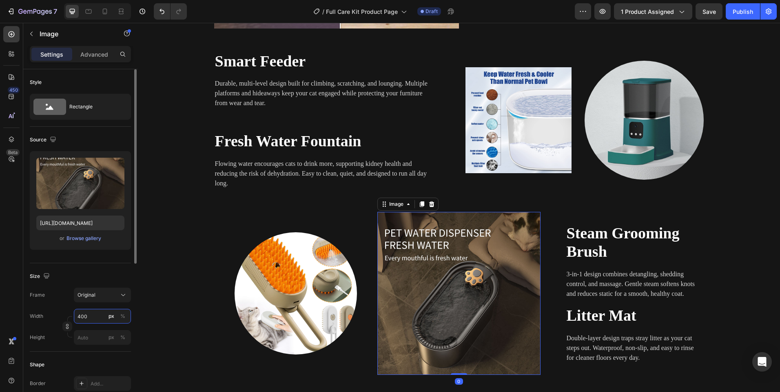
click at [83, 318] on input "400" at bounding box center [102, 316] width 57 height 15
type input "300"
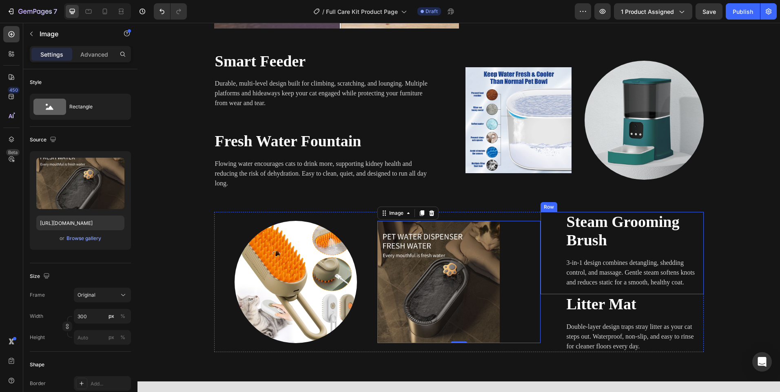
click at [560, 283] on div "⁠⁠⁠⁠⁠⁠⁠ Steam Grooming Brush Heading 3-in-1 design combines detangling, sheddin…" at bounding box center [621, 253] width 163 height 82
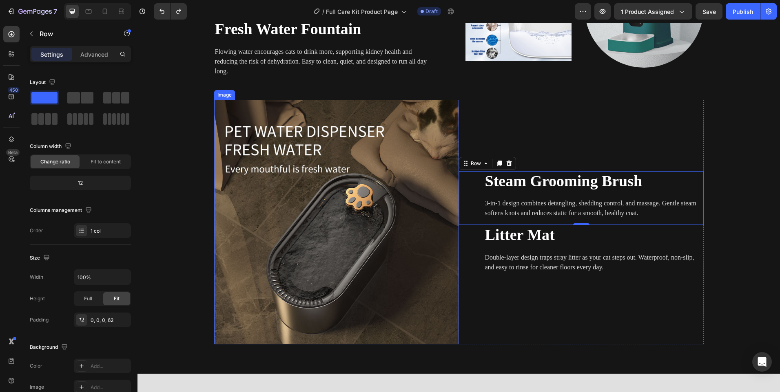
scroll to position [1076, 0]
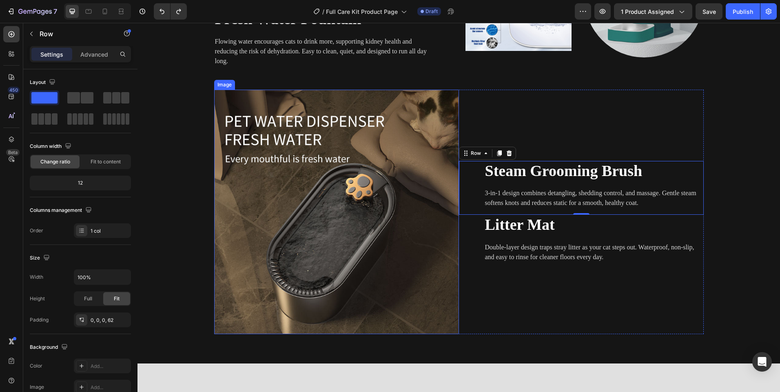
click at [382, 208] on img at bounding box center [336, 212] width 245 height 245
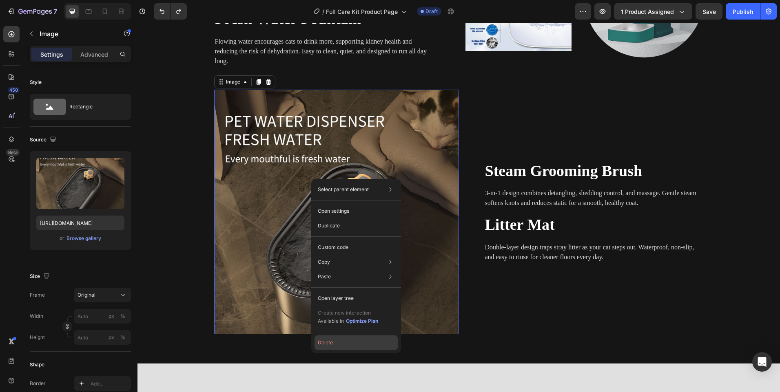
click at [322, 342] on button "Delete" at bounding box center [355, 343] width 83 height 15
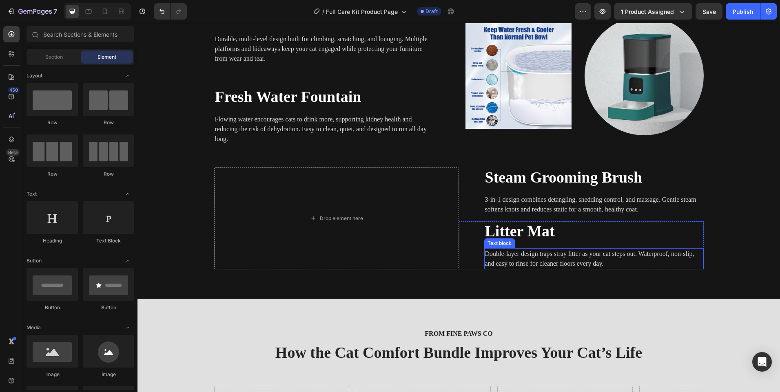
scroll to position [995, 0]
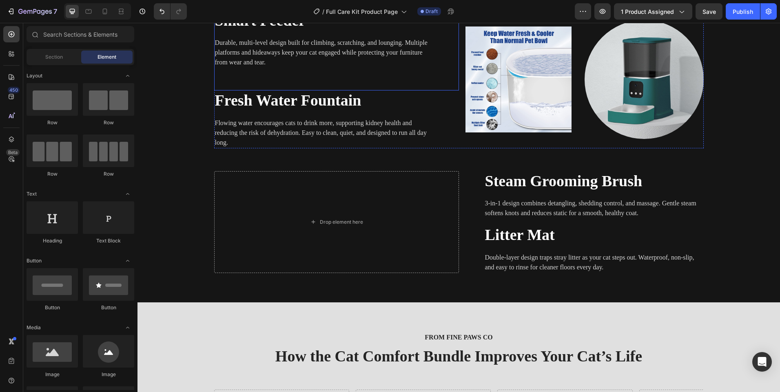
click at [437, 74] on div "Smart Feeder Heading Durable, multi-level design built for climbing, scratching…" at bounding box center [336, 51] width 245 height 80
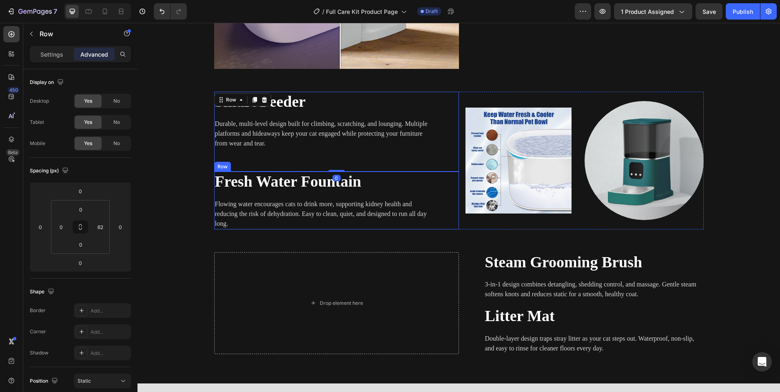
scroll to position [913, 0]
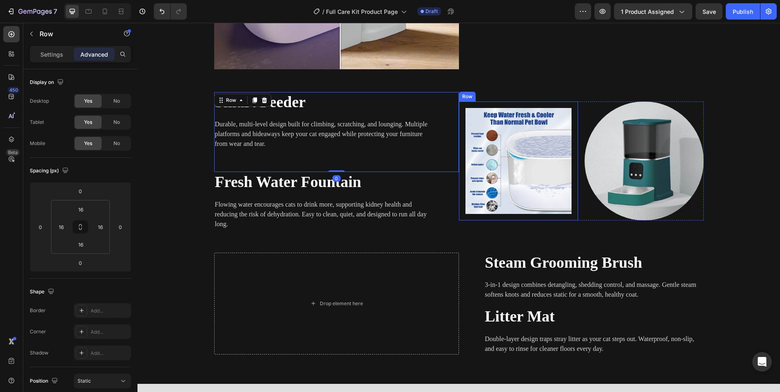
click at [462, 100] on div "Row" at bounding box center [467, 97] width 17 height 10
click at [439, 100] on div "Smart Feeder Heading Durable, multi-level design built for climbing, scratching…" at bounding box center [336, 132] width 245 height 80
click at [43, 58] on p "Settings" at bounding box center [51, 54] width 23 height 9
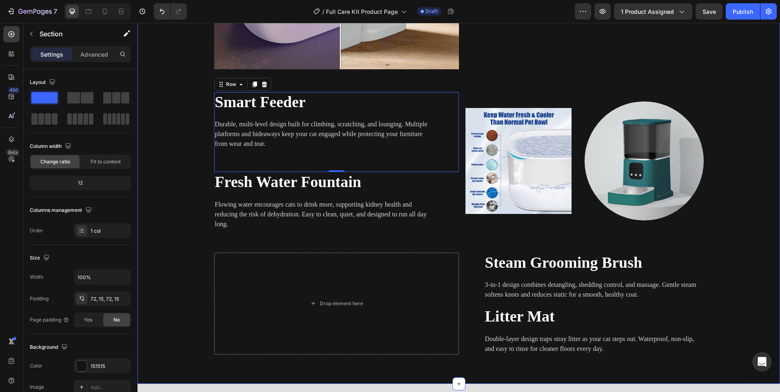
click at [464, 91] on div "Image Comparison Tired of juggling multiple pet products? Heading Buying each p…" at bounding box center [459, 90] width 630 height 530
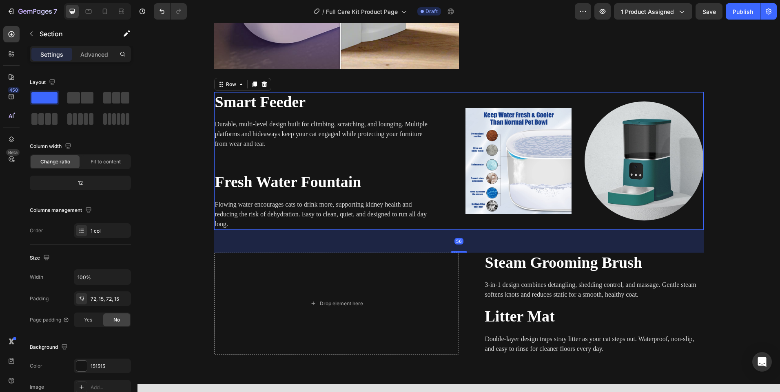
click at [462, 93] on div "Image Row Image Row" at bounding box center [581, 161] width 245 height 138
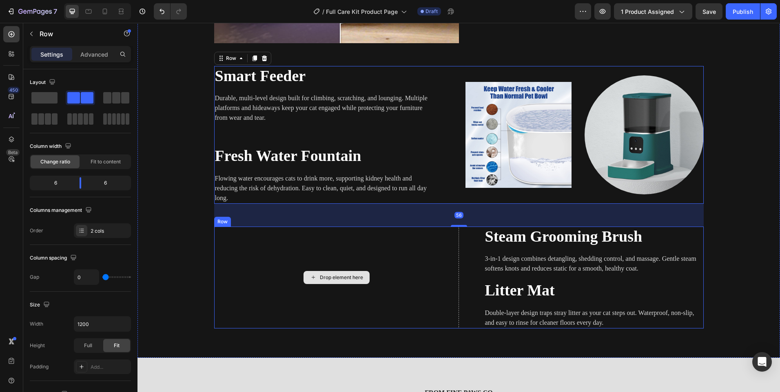
scroll to position [954, 0]
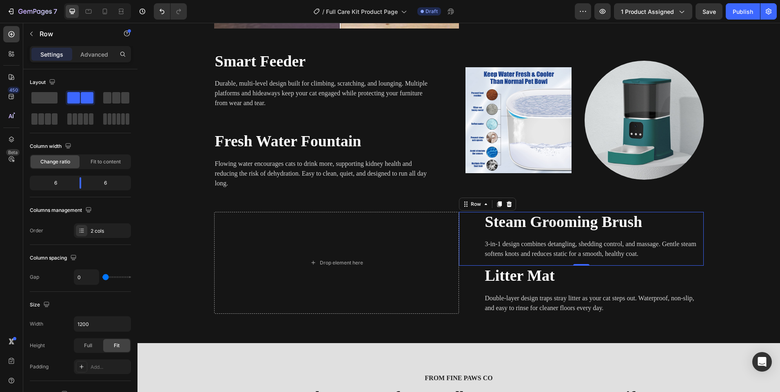
click at [459, 213] on div "⁠⁠⁠⁠⁠⁠⁠ Steam Grooming Brush Heading 3-in-1 design combines detangling, sheddin…" at bounding box center [581, 239] width 245 height 54
click at [445, 216] on div "Drop element here" at bounding box center [336, 263] width 245 height 102
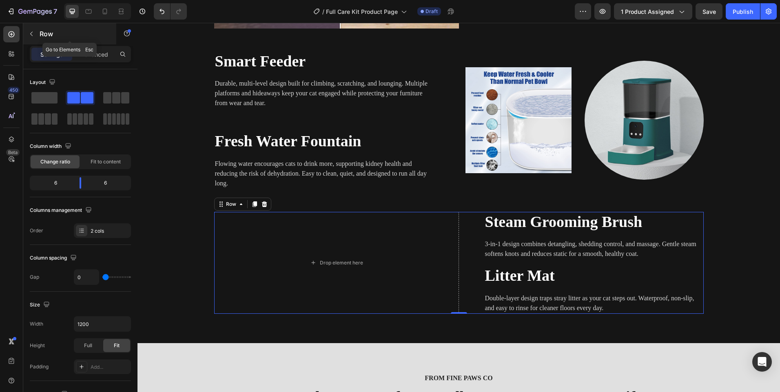
click at [34, 39] on button "button" at bounding box center [31, 33] width 13 height 13
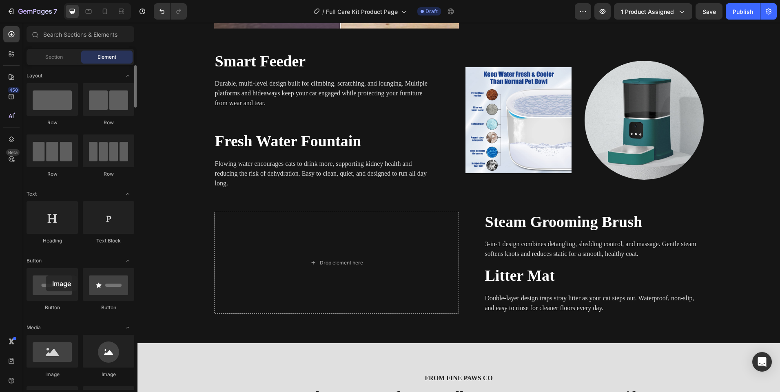
drag, startPoint x: 52, startPoint y: 363, endPoint x: 43, endPoint y: 244, distance: 119.4
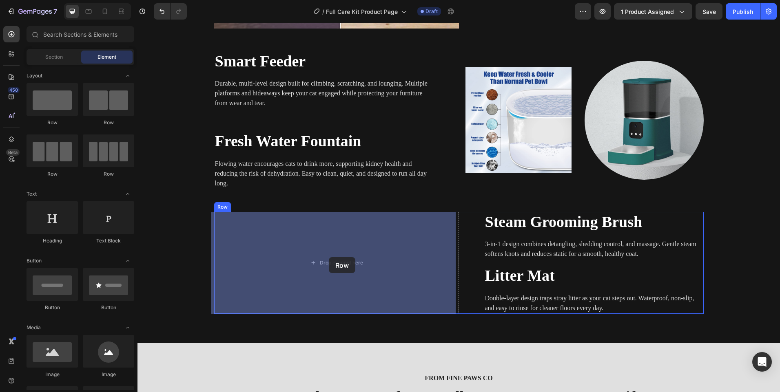
drag, startPoint x: 190, startPoint y: 132, endPoint x: 329, endPoint y: 257, distance: 187.1
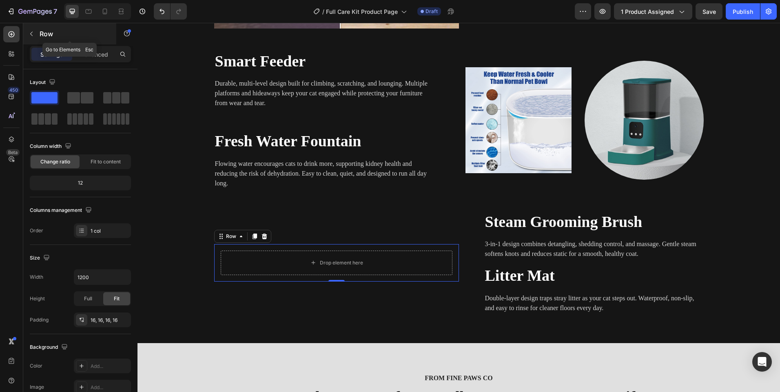
click at [28, 30] on button "button" at bounding box center [31, 33] width 13 height 13
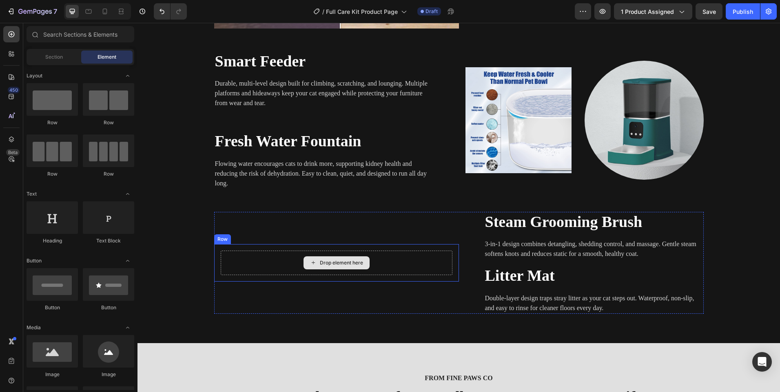
click at [293, 261] on div "Drop element here" at bounding box center [337, 263] width 232 height 24
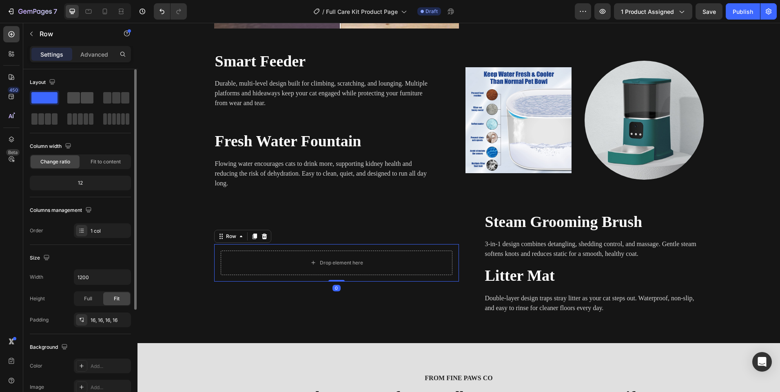
click at [102, 104] on div at bounding box center [116, 98] width 29 height 15
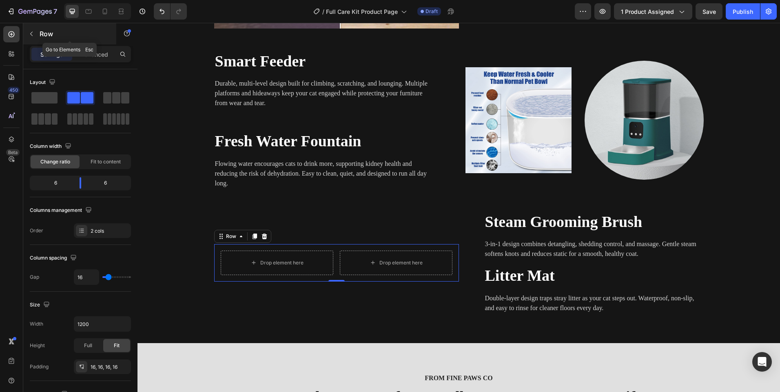
click at [25, 33] on button "button" at bounding box center [31, 33] width 13 height 13
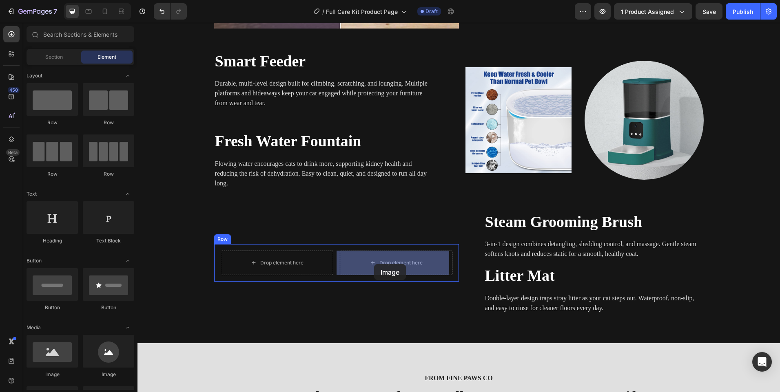
drag, startPoint x: 193, startPoint y: 372, endPoint x: 281, endPoint y: 298, distance: 115.1
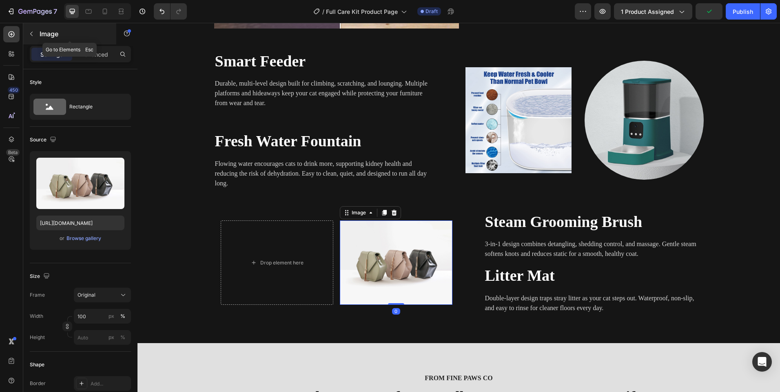
click at [30, 34] on icon "button" at bounding box center [31, 34] width 2 height 4
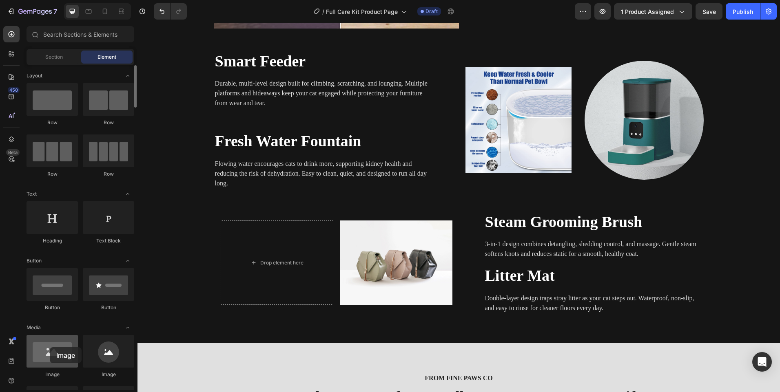
scroll to position [997, 0]
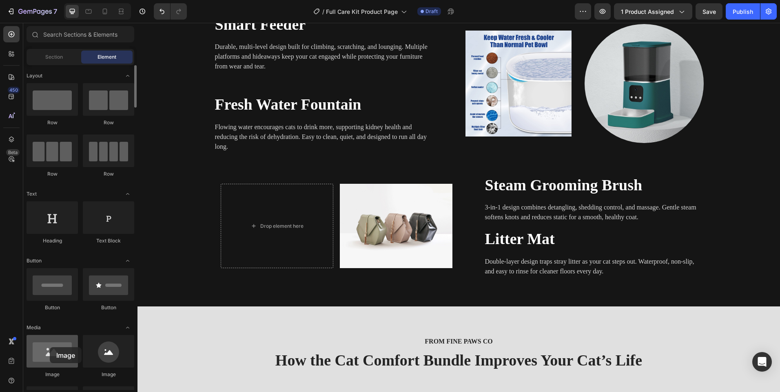
drag, startPoint x: 53, startPoint y: 360, endPoint x: 49, endPoint y: 344, distance: 16.3
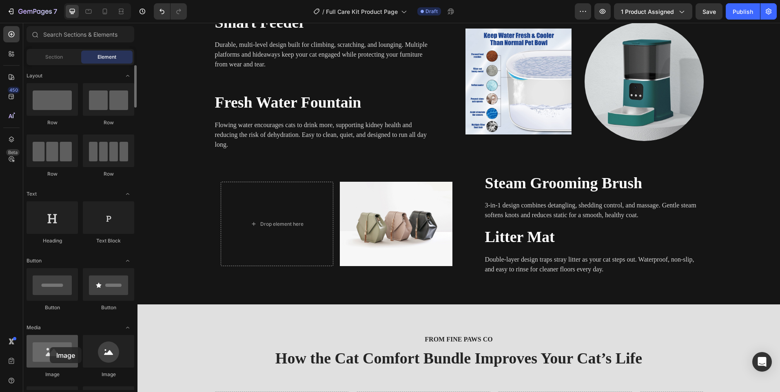
click at [49, 346] on div at bounding box center [52, 351] width 51 height 33
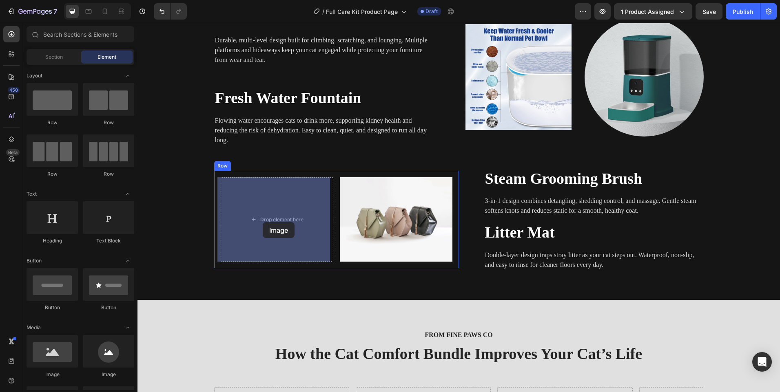
drag, startPoint x: 241, startPoint y: 368, endPoint x: 246, endPoint y: 243, distance: 124.9
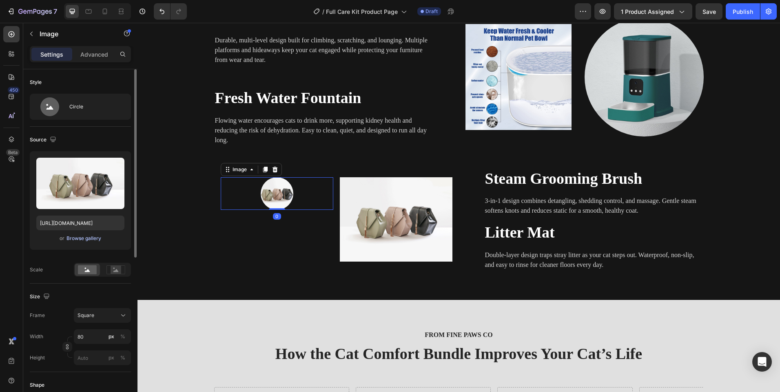
click at [82, 241] on div "Browse gallery" at bounding box center [83, 238] width 35 height 7
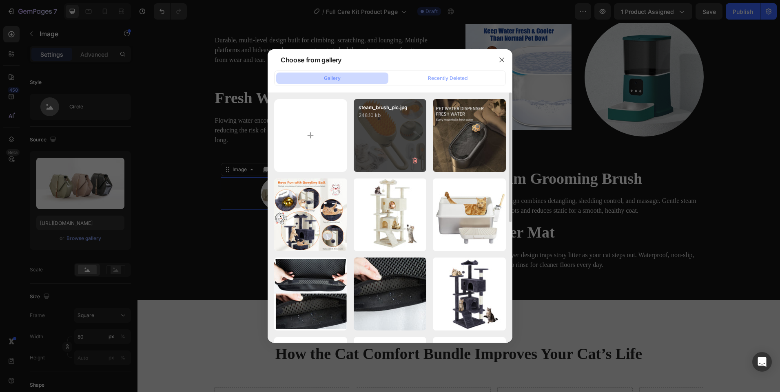
click at [377, 148] on div "steam_brush_pic.jpg 248.10 kb" at bounding box center [390, 135] width 73 height 73
type input "https://cdn.shopify.com/s/files/1/0656/7883/5823/files/gempages_580691360521126…"
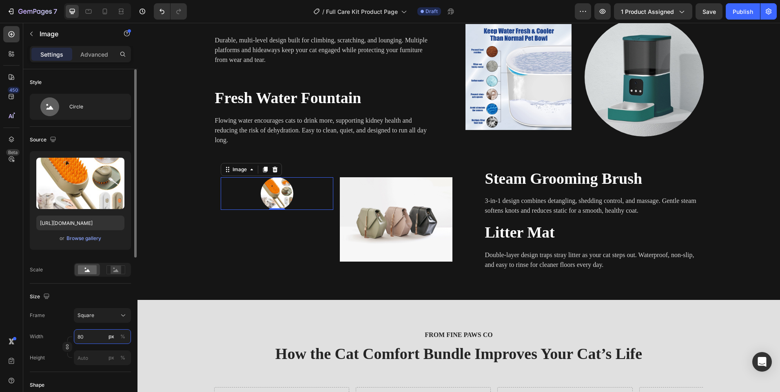
type input "3"
type input "30"
type input "300"
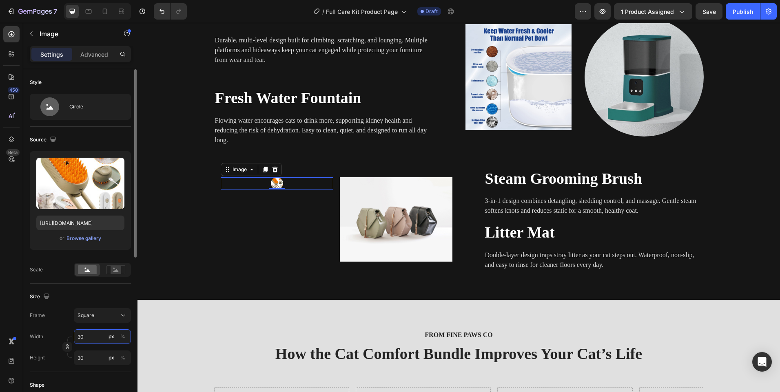
type input "300"
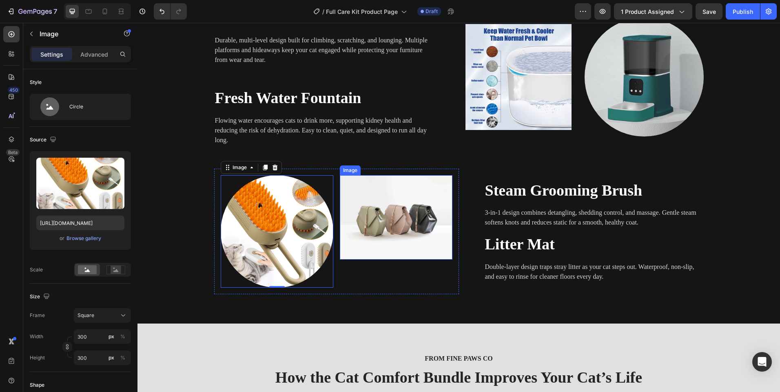
click at [389, 241] on img at bounding box center [396, 217] width 113 height 84
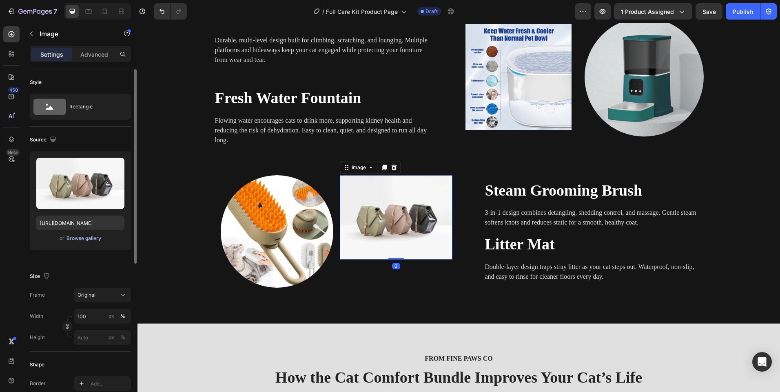
click at [86, 238] on div "Browse gallery" at bounding box center [83, 238] width 35 height 7
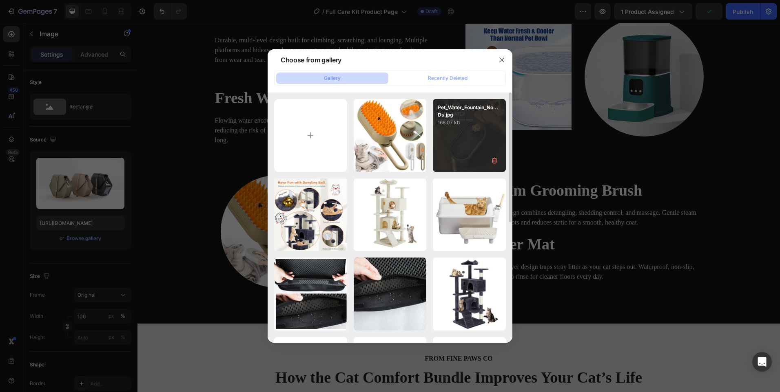
click at [459, 153] on div "Pet_Water_Fountain_No...Ds.jpg 168.07 kb" at bounding box center [469, 135] width 73 height 73
type input "[URL][DOMAIN_NAME]"
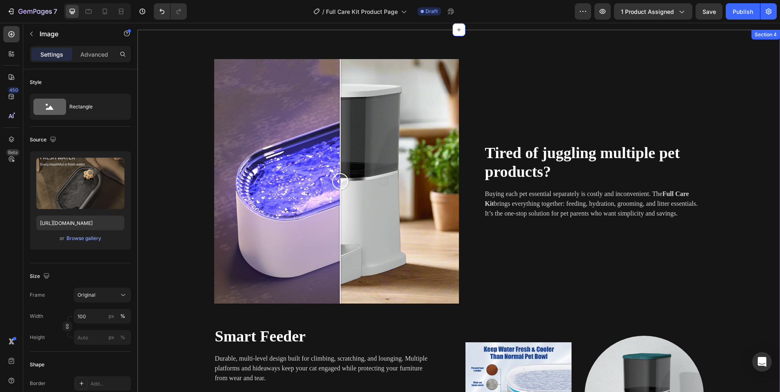
scroll to position [671, 0]
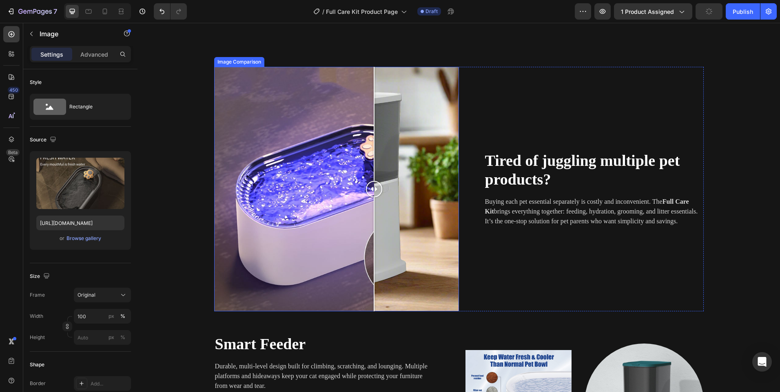
drag, startPoint x: 334, startPoint y: 187, endPoint x: 371, endPoint y: 195, distance: 37.5
click at [371, 195] on div at bounding box center [374, 189] width 16 height 16
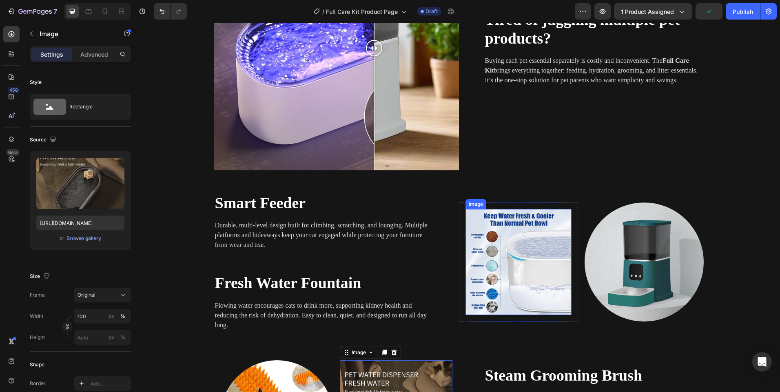
scroll to position [712, 0]
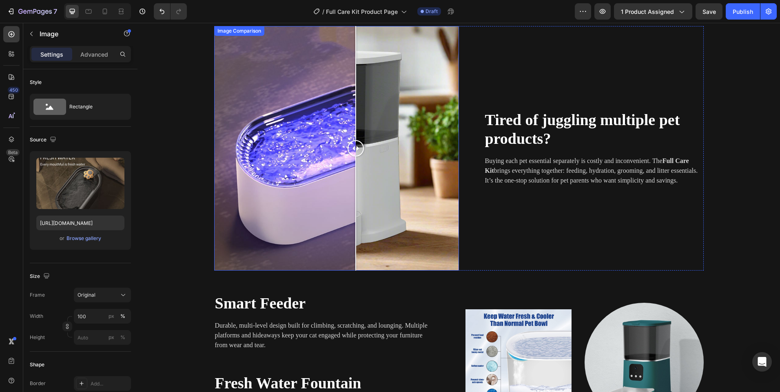
drag, startPoint x: 371, startPoint y: 163, endPoint x: 352, endPoint y: 175, distance: 23.0
click at [352, 175] on div at bounding box center [355, 148] width 16 height 245
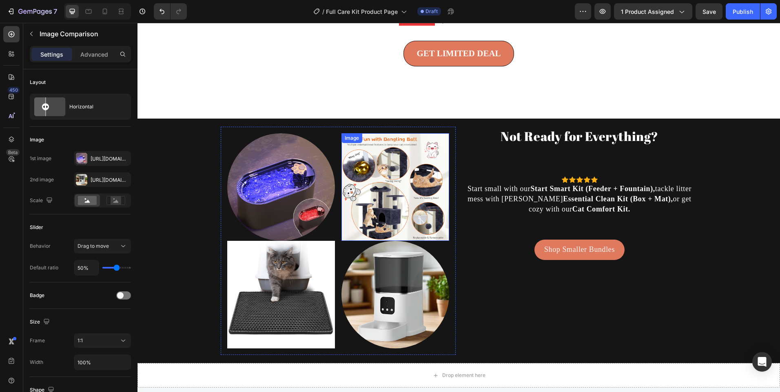
scroll to position [1690, 0]
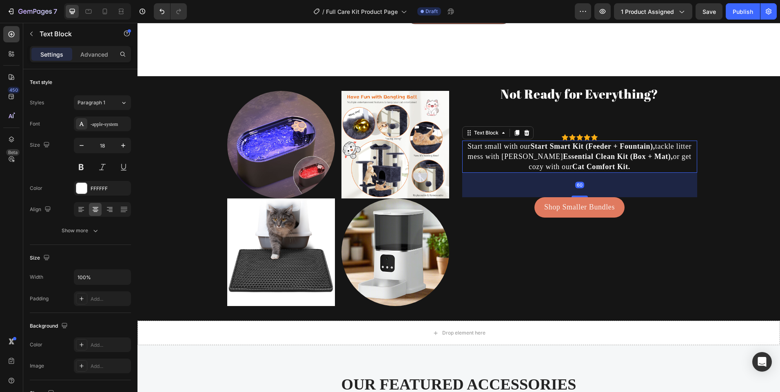
click at [606, 172] on p "Start small with our Start Smart Kit (Feeder + Fountain), tackle litter mess wi…" at bounding box center [579, 156] width 233 height 31
click at [603, 171] on strong "Cat Comfort Kit." at bounding box center [601, 167] width 58 height 8
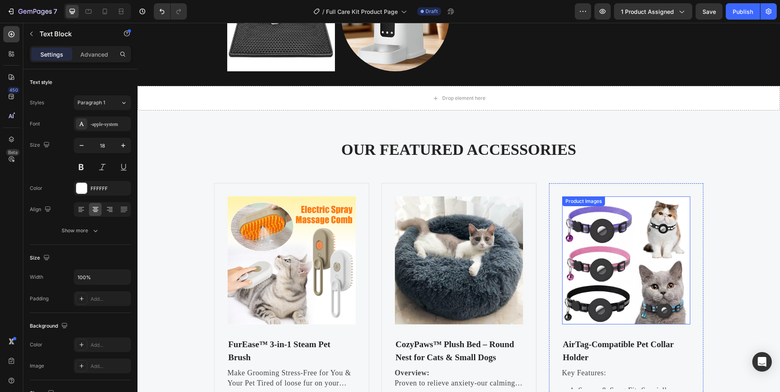
scroll to position [1772, 0]
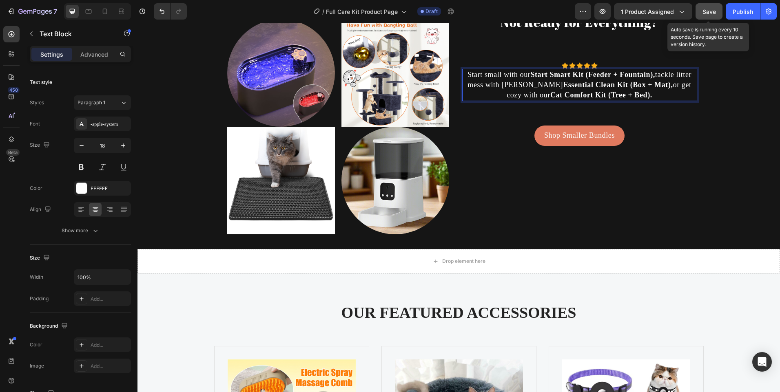
click at [714, 11] on span "Save" at bounding box center [708, 11] width 13 height 7
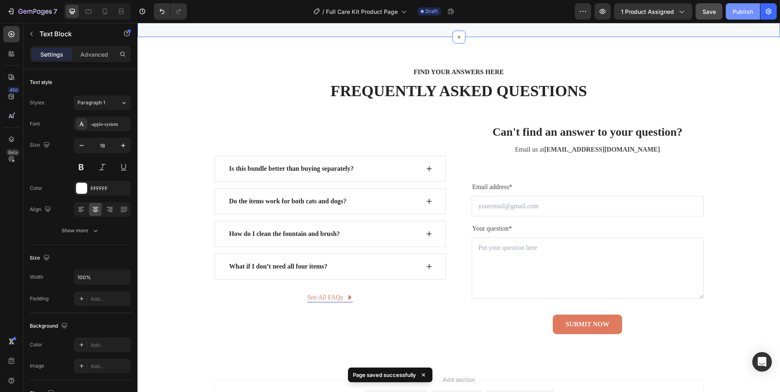
scroll to position [2319, 0]
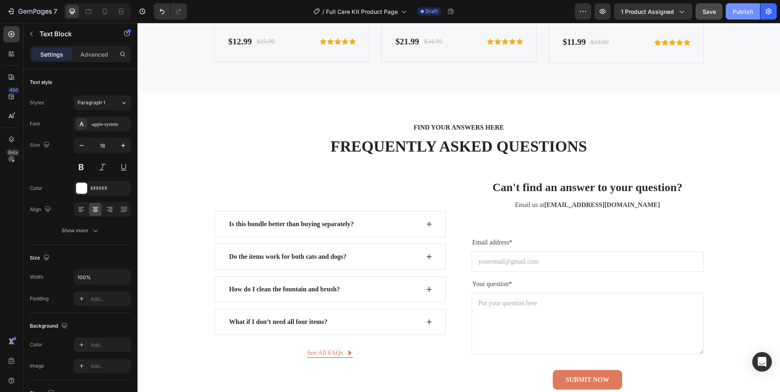
click at [732, 13] on div "Publish" at bounding box center [742, 11] width 20 height 9
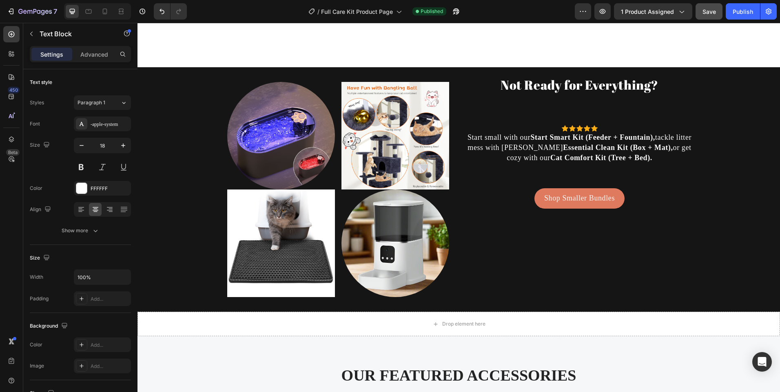
scroll to position [1689, 0]
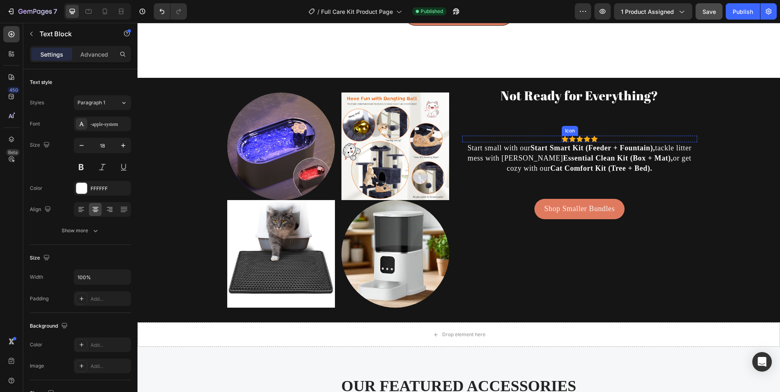
click at [561, 142] on div "Icon" at bounding box center [564, 139] width 7 height 7
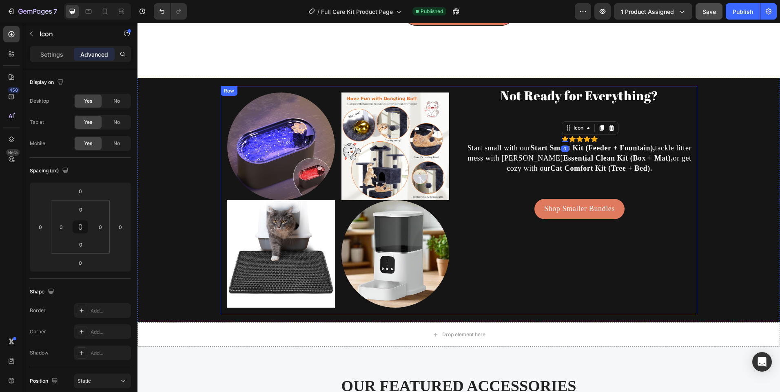
click at [571, 120] on div "Not Ready for Everything? Heading Icon 0 Icon Icon Icon Icon Icon List Hoz Star…" at bounding box center [579, 200] width 235 height 228
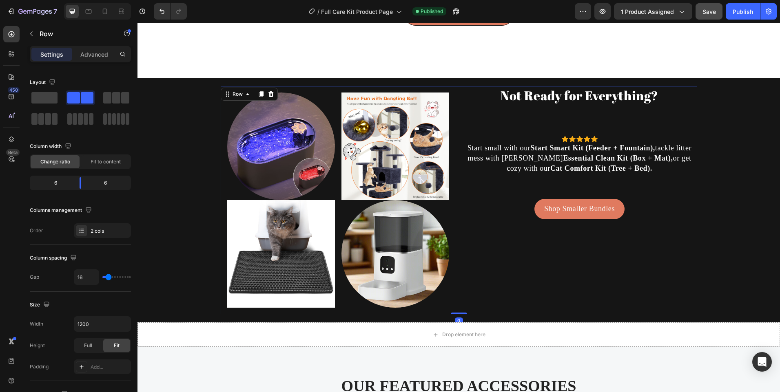
click at [569, 105] on h2 "Not Ready for Everything?" at bounding box center [579, 95] width 235 height 19
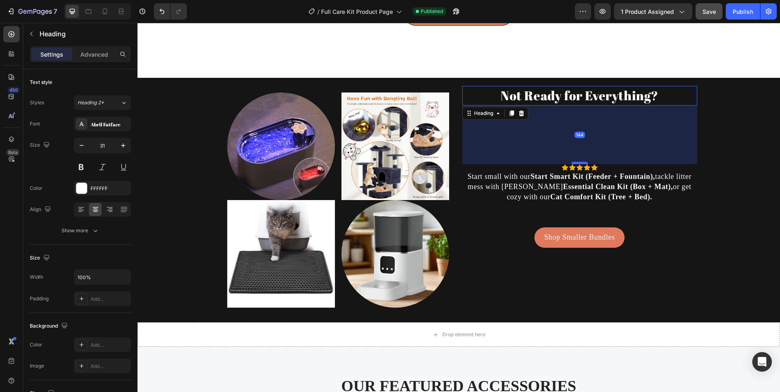
drag, startPoint x: 577, startPoint y: 144, endPoint x: 575, endPoint y: 172, distance: 28.6
click at [575, 164] on div at bounding box center [579, 163] width 16 height 2
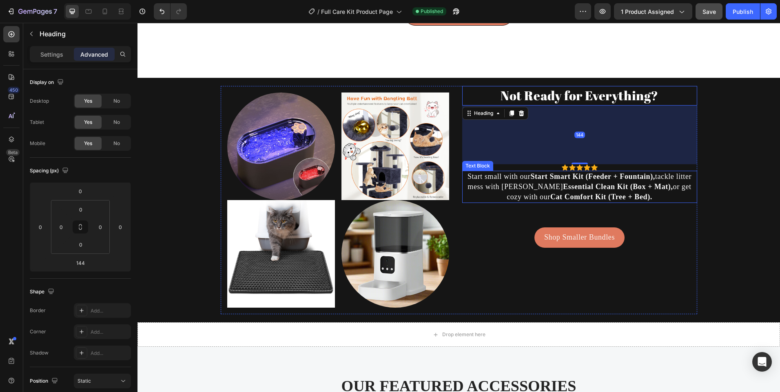
click at [579, 201] on strong "Cat Comfort Kit (Tree + Bed)." at bounding box center [601, 197] width 102 height 8
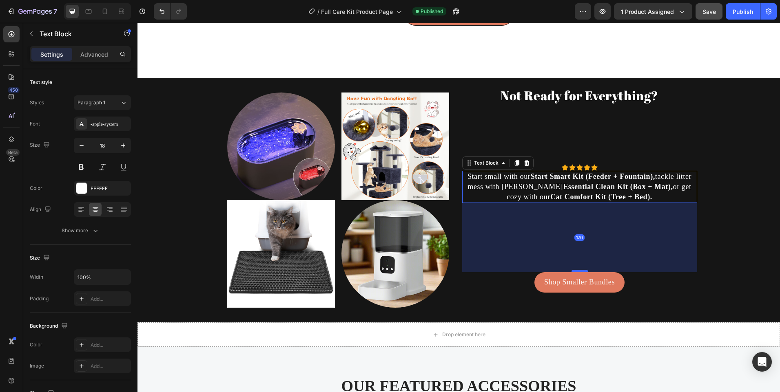
drag, startPoint x: 577, startPoint y: 236, endPoint x: 584, endPoint y: 281, distance: 45.4
click at [584, 272] on div at bounding box center [579, 271] width 16 height 2
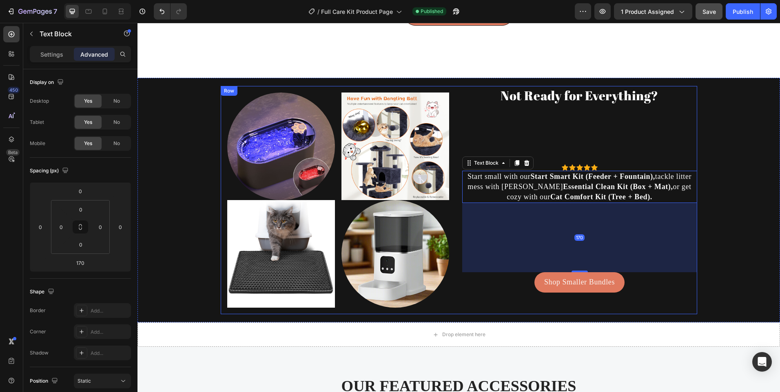
click at [557, 146] on div "Not Ready for Everything? Heading Icon Icon Icon Icon Icon Icon List Hoz Start …" at bounding box center [579, 200] width 235 height 228
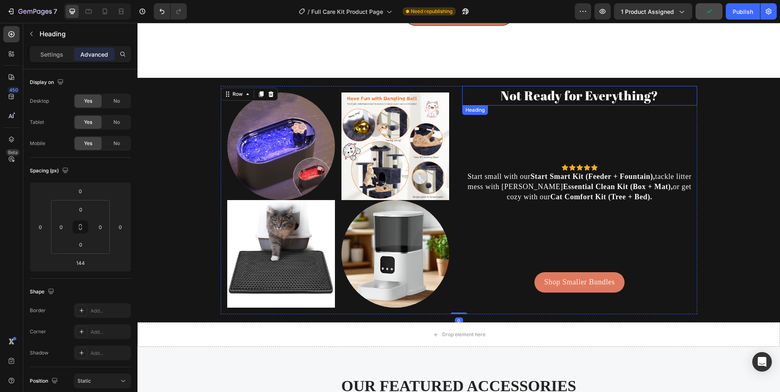
click at [560, 105] on h2 "Not Ready for Everything?" at bounding box center [579, 95] width 235 height 19
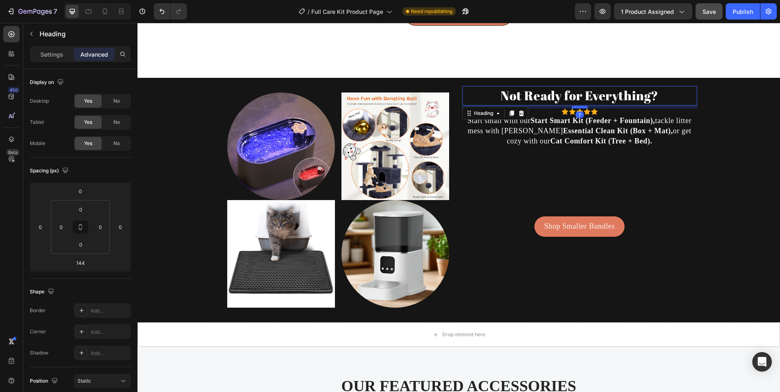
drag, startPoint x: 579, startPoint y: 172, endPoint x: 573, endPoint y: 119, distance: 53.3
click at [573, 108] on div at bounding box center [579, 107] width 16 height 2
type input "14"
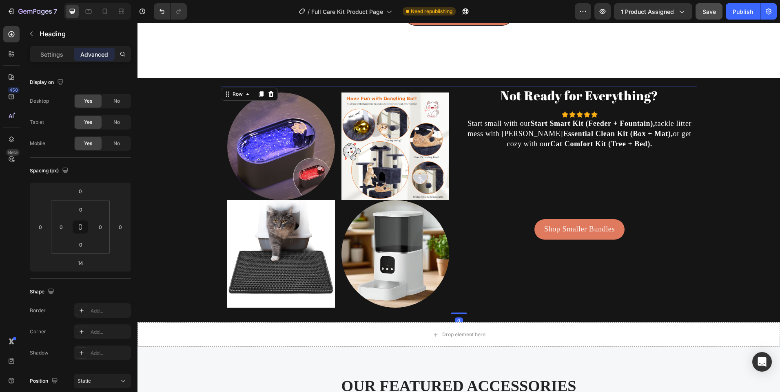
click at [574, 177] on div "Not Ready for Everything? Heading Icon Icon Icon Icon Icon Icon List Hoz Start …" at bounding box center [579, 200] width 235 height 228
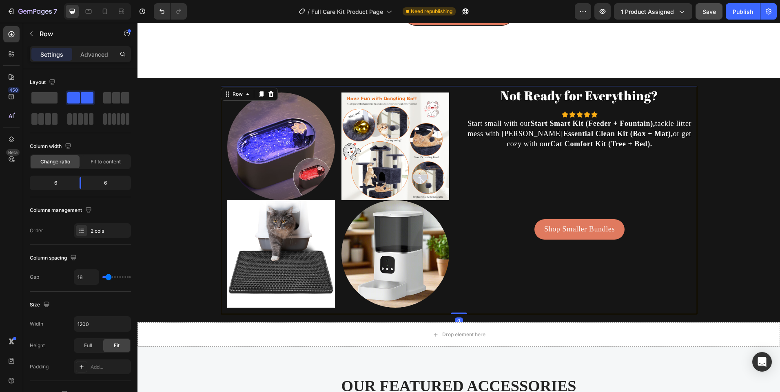
click at [579, 214] on div "Not Ready for Everything? Heading Icon Icon Icon Icon Icon Icon List Hoz Start …" at bounding box center [579, 200] width 235 height 228
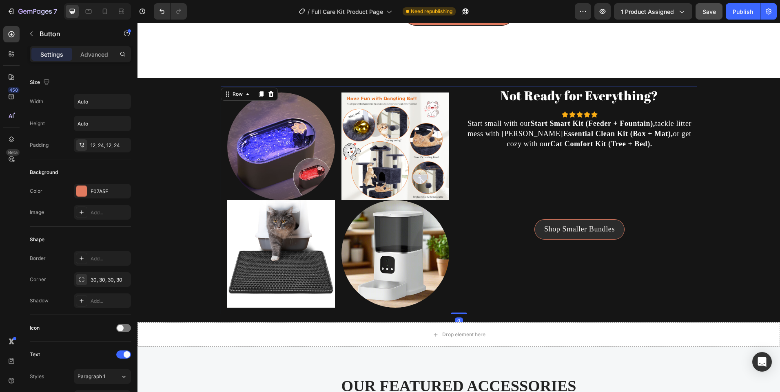
click at [579, 231] on link "Shop Smaller Bundles" at bounding box center [579, 229] width 90 height 20
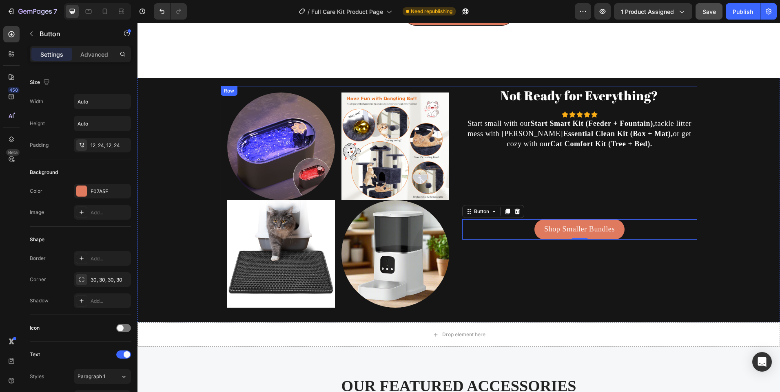
click at [574, 150] on p "Start small with our Start Smart Kit (Feeder + Fountain), tackle litter mess wi…" at bounding box center [579, 134] width 233 height 31
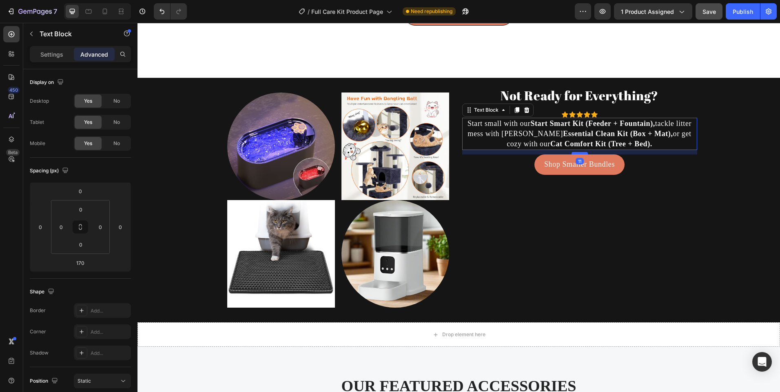
drag, startPoint x: 577, startPoint y: 229, endPoint x: 579, endPoint y: 164, distance: 64.8
click at [579, 155] on div at bounding box center [579, 153] width 16 height 2
type input "11"
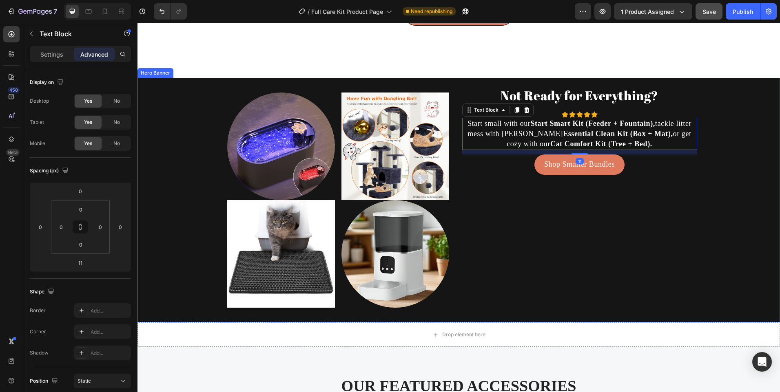
click at [698, 137] on div "Image Image Image Image Row Not Ready for Everything? Heading Icon Icon Icon Ic…" at bounding box center [458, 200] width 489 height 232
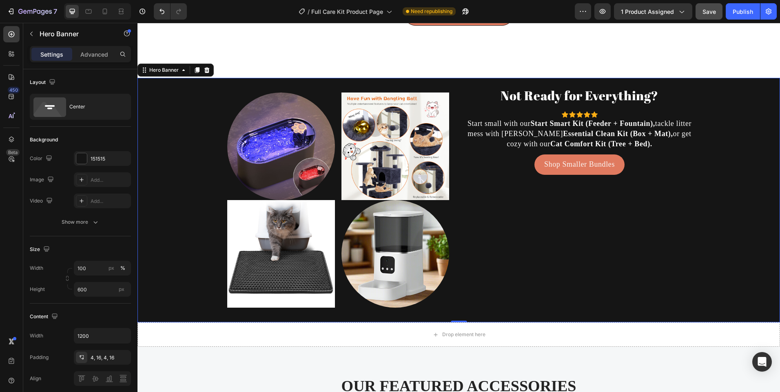
click at [699, 130] on div "Image Image Image Image Row Not Ready for Everything? Heading Icon Icon Icon Ic…" at bounding box center [458, 200] width 489 height 232
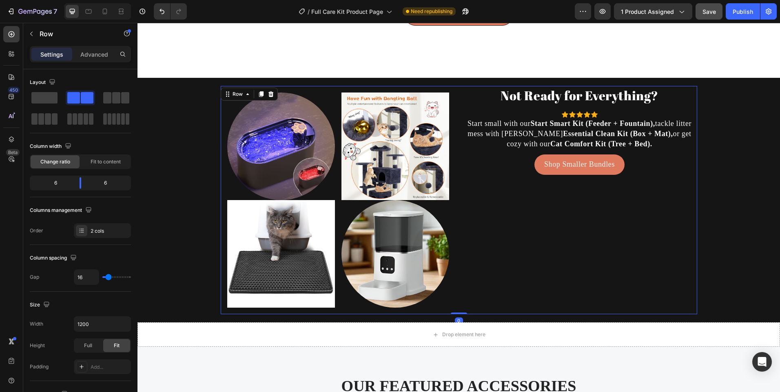
click at [646, 116] on div "Not Ready for Everything? Heading Icon Icon Icon Icon Icon Icon List Hoz Start …" at bounding box center [579, 200] width 235 height 228
click at [500, 119] on div "Not Ready for Everything? Heading Icon Icon Icon Icon Icon Icon List Hoz Start …" at bounding box center [579, 200] width 235 height 228
click at [517, 175] on div "Shop Smaller Bundles Button" at bounding box center [579, 165] width 235 height 20
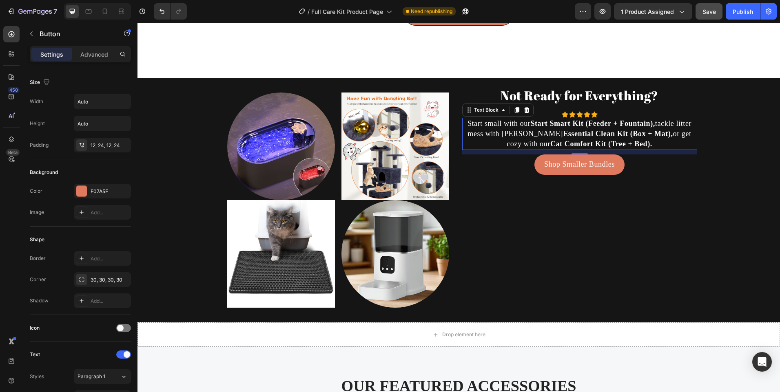
click at [687, 128] on p "Start small with our Start Smart Kit (Feeder + Fountain), tackle litter mess wi…" at bounding box center [579, 134] width 233 height 31
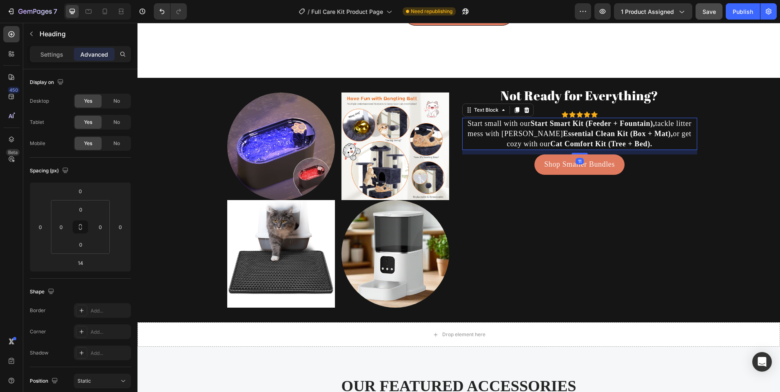
click at [662, 102] on h2 "Not Ready for Everything?" at bounding box center [579, 95] width 235 height 19
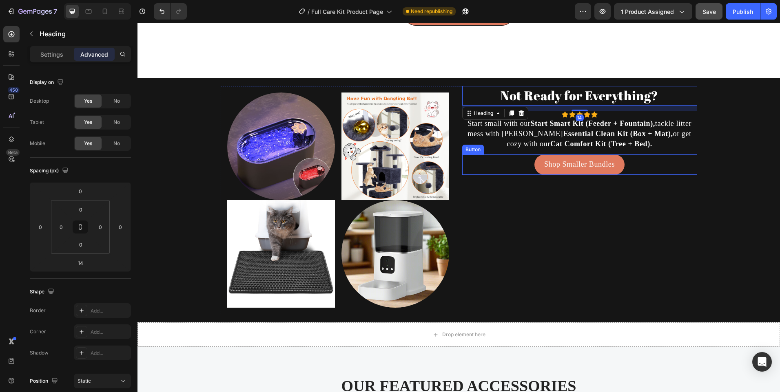
click at [479, 175] on div "Shop Smaller Bundles Button" at bounding box center [579, 165] width 235 height 20
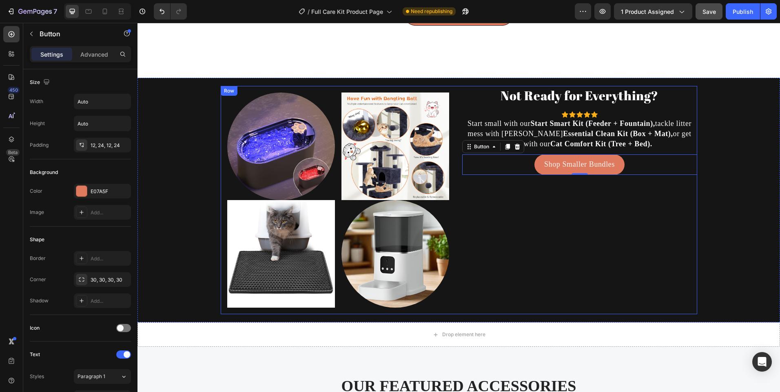
click at [480, 210] on div "Not Ready for Everything? Heading Icon Icon Icon Icon Icon Icon List Hoz Start …" at bounding box center [579, 200] width 235 height 228
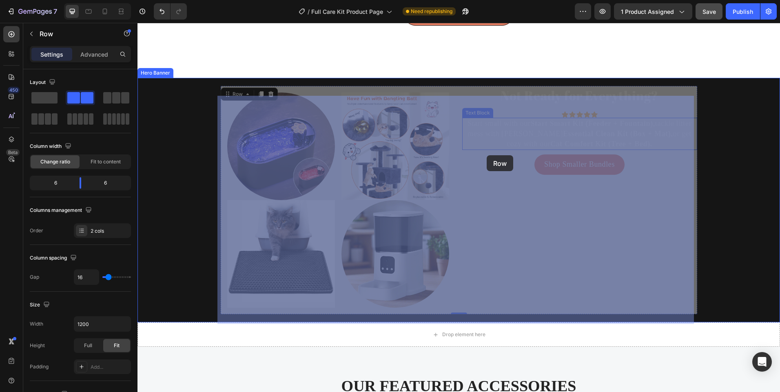
drag, startPoint x: 497, startPoint y: 206, endPoint x: 486, endPoint y: 155, distance: 52.2
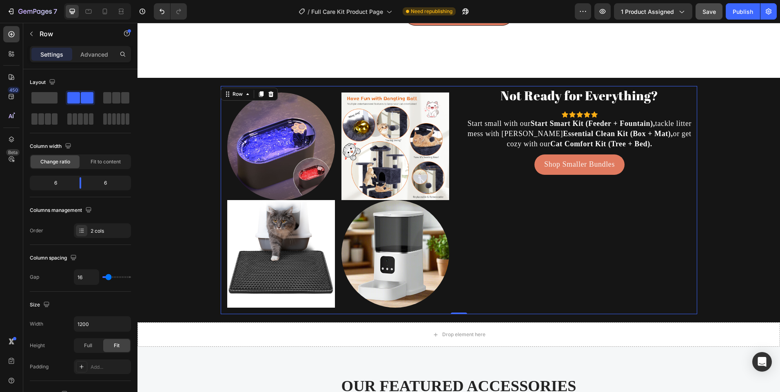
click at [662, 191] on div "Not Ready for Everything? Heading Icon Icon Icon Icon Icon Icon List Hoz Start …" at bounding box center [579, 200] width 235 height 228
click at [670, 146] on p "Start small with our Start Smart Kit (Feeder + Fountain), tackle litter mess wi…" at bounding box center [579, 134] width 233 height 31
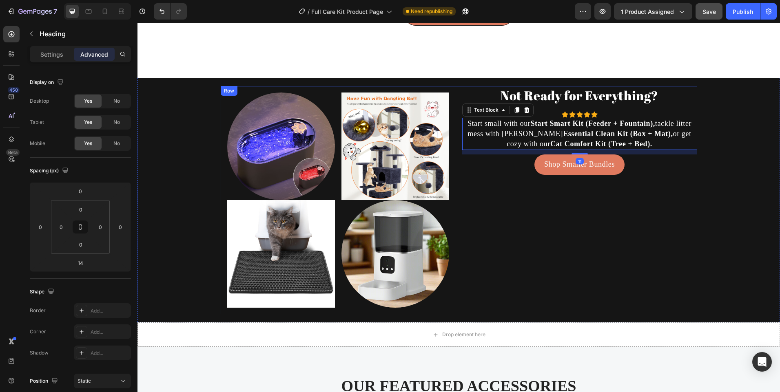
click at [659, 104] on h2 "Not Ready for Everything?" at bounding box center [579, 95] width 235 height 19
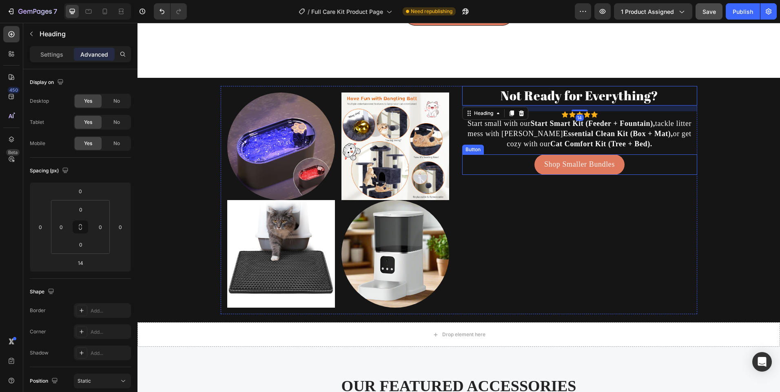
click at [649, 167] on div "Shop Smaller Bundles Button" at bounding box center [579, 165] width 235 height 20
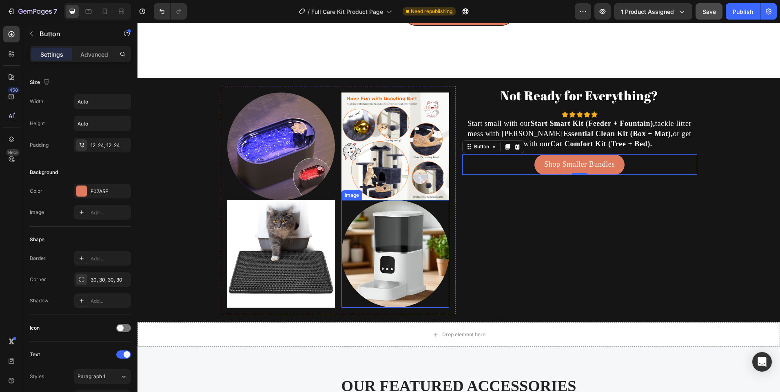
click at [437, 219] on div at bounding box center [395, 254] width 108 height 108
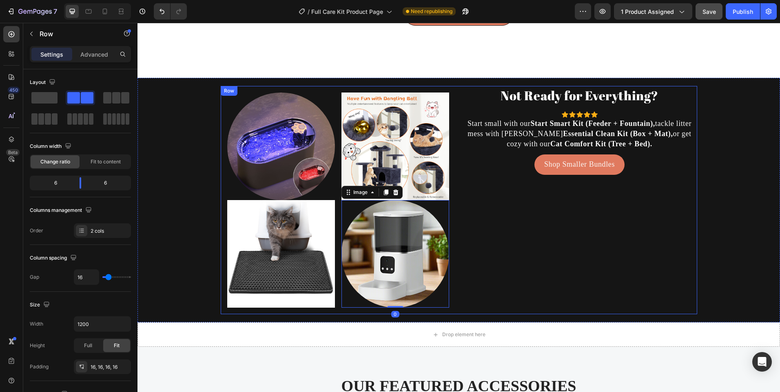
click at [451, 215] on div "Image Image Image Image 0 Row" at bounding box center [338, 200] width 235 height 228
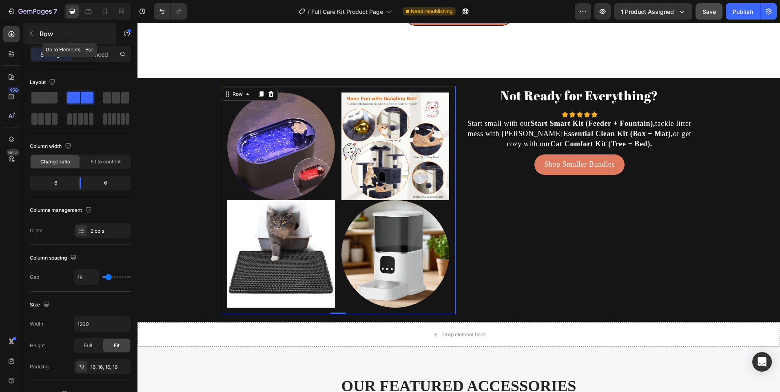
click at [28, 36] on icon "button" at bounding box center [31, 34] width 7 height 7
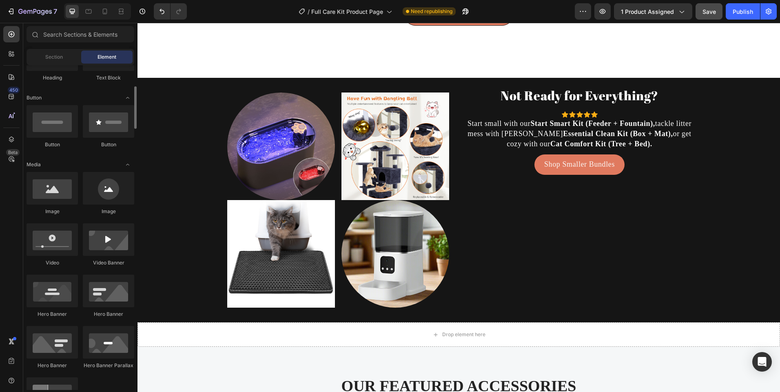
scroll to position [41, 0]
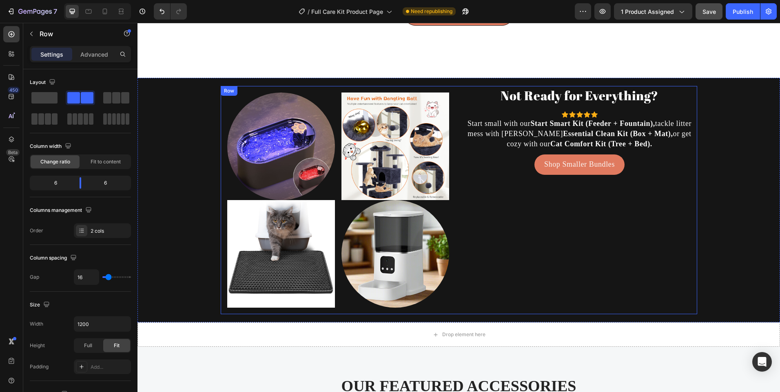
click at [519, 244] on div "Not Ready for Everything? Heading Icon Icon Icon Icon Icon Icon List Hoz Start …" at bounding box center [579, 200] width 235 height 228
click at [597, 269] on div "Not Ready for Everything? Heading Icon Icon Icon Icon Icon Icon List Hoz Start …" at bounding box center [579, 200] width 235 height 228
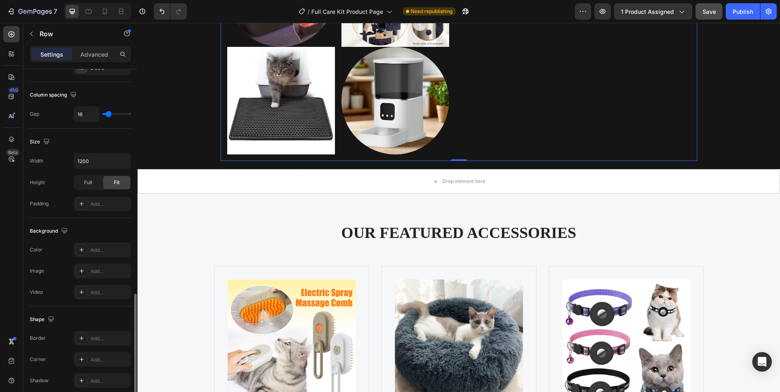
scroll to position [244, 0]
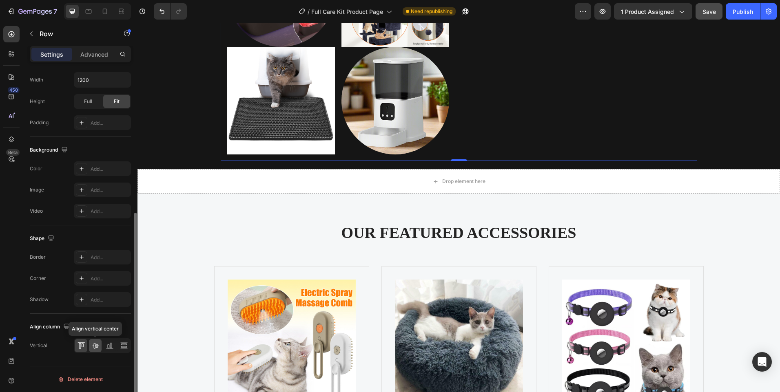
drag, startPoint x: 96, startPoint y: 347, endPoint x: 100, endPoint y: 343, distance: 5.8
click at [97, 347] on icon at bounding box center [95, 346] width 8 height 8
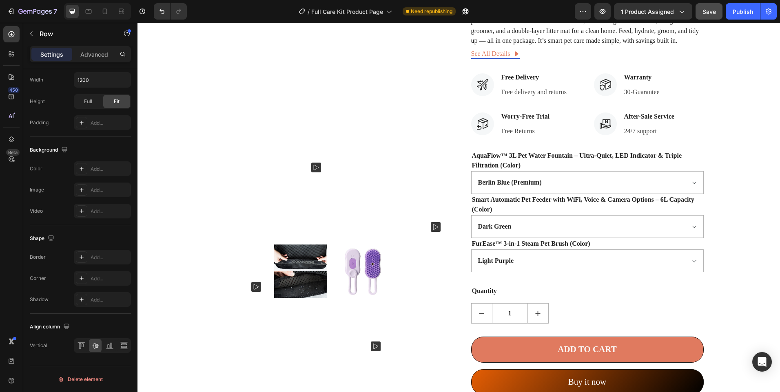
scroll to position [150, 0]
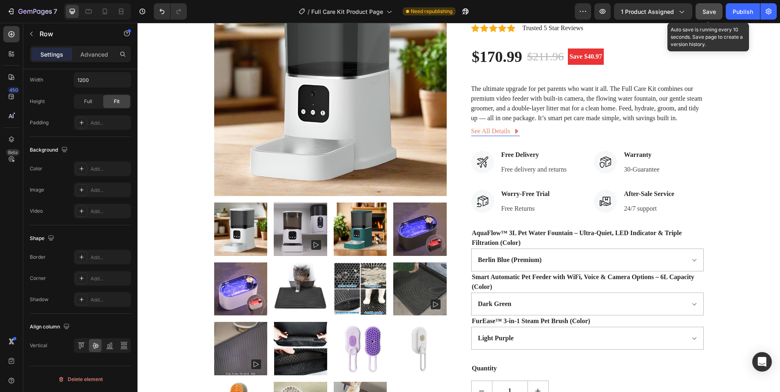
click at [710, 11] on span "Save" at bounding box center [708, 11] width 13 height 7
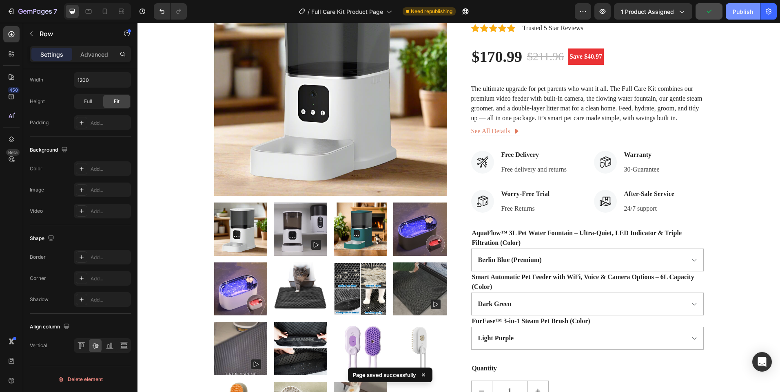
click at [729, 9] on button "Publish" at bounding box center [742, 11] width 34 height 16
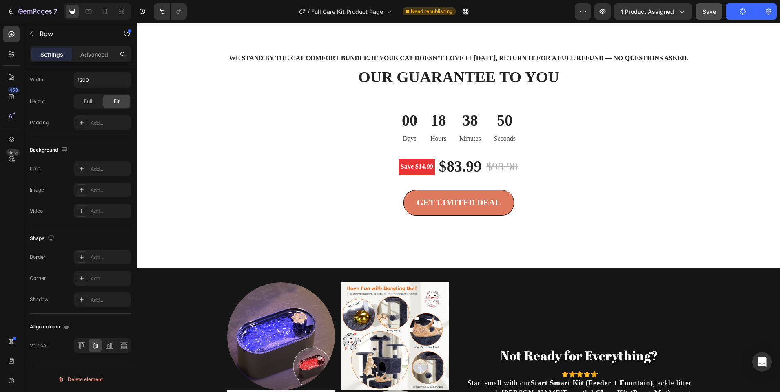
scroll to position [1537, 0]
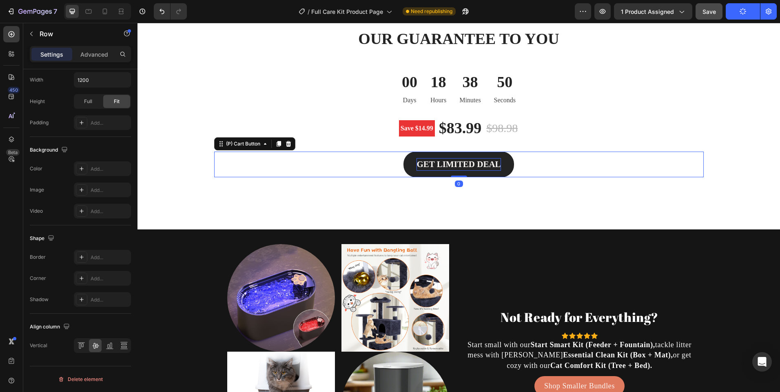
click at [424, 171] on div "GET LIMITED DEAL" at bounding box center [458, 164] width 84 height 13
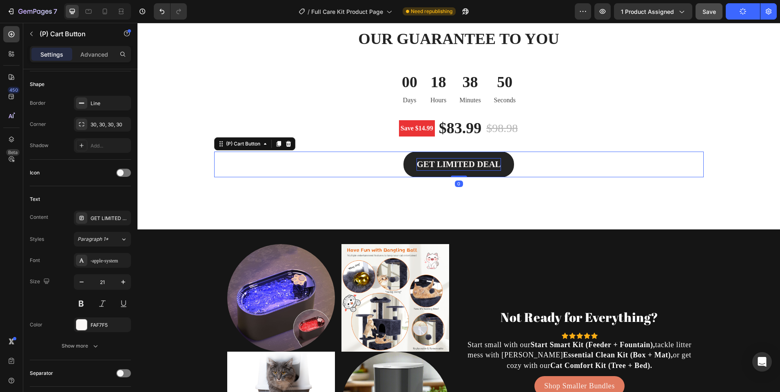
scroll to position [0, 0]
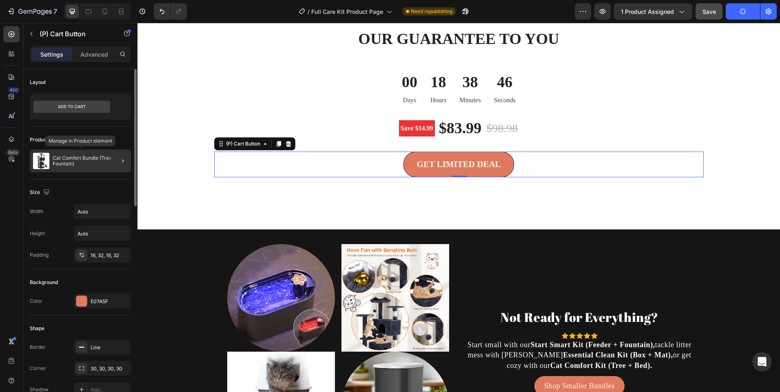
click at [102, 163] on p "Cat Comfort Bundle (Tree + Fountain)" at bounding box center [90, 160] width 75 height 11
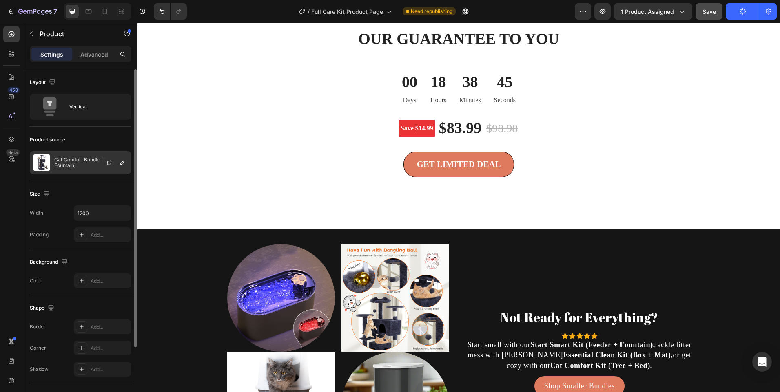
click at [102, 163] on div at bounding box center [113, 163] width 36 height 22
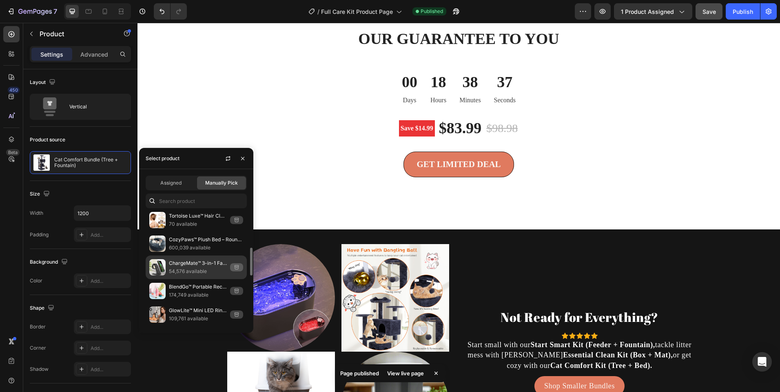
scroll to position [195, 0]
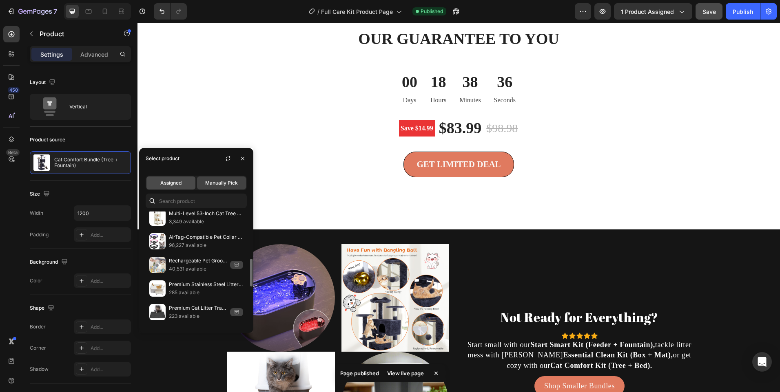
click at [172, 187] on div "Assigned" at bounding box center [170, 183] width 49 height 13
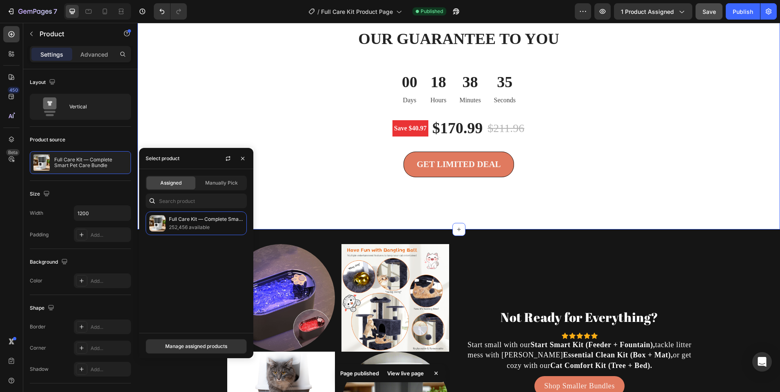
click at [300, 194] on div "We stand by the Cat Comfort Bundle. If your cat doesn’t love it within 30 days,…" at bounding box center [459, 107] width 630 height 186
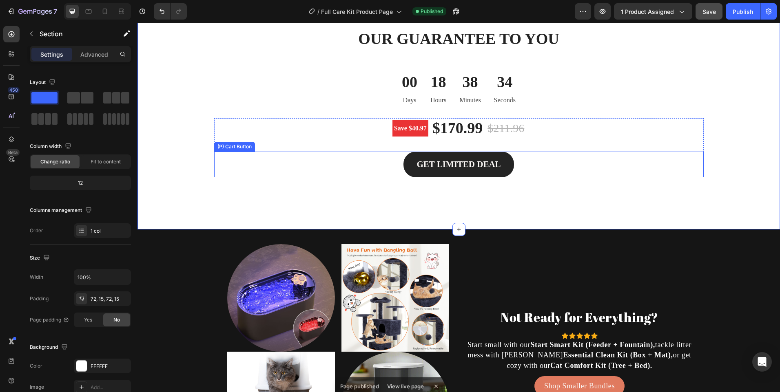
click at [435, 178] on button "GET LIMITED DEAL" at bounding box center [458, 165] width 110 height 26
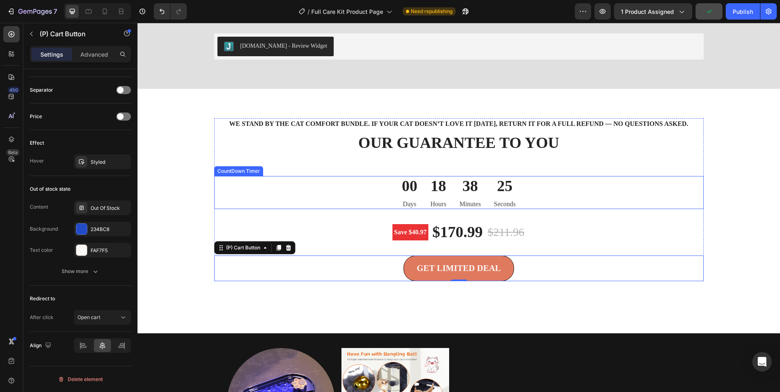
scroll to position [1426, 0]
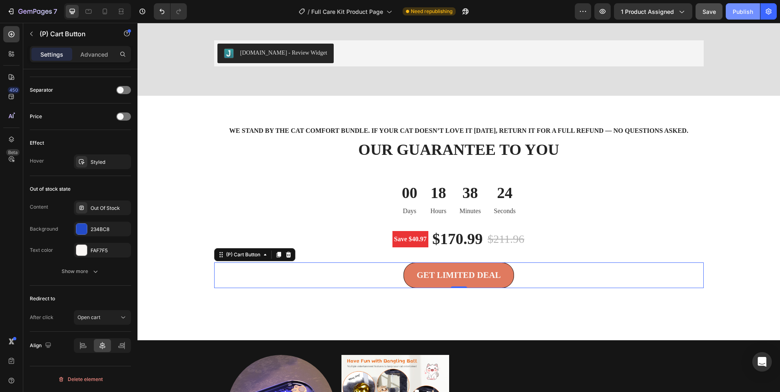
click at [733, 11] on div "Publish" at bounding box center [742, 11] width 20 height 9
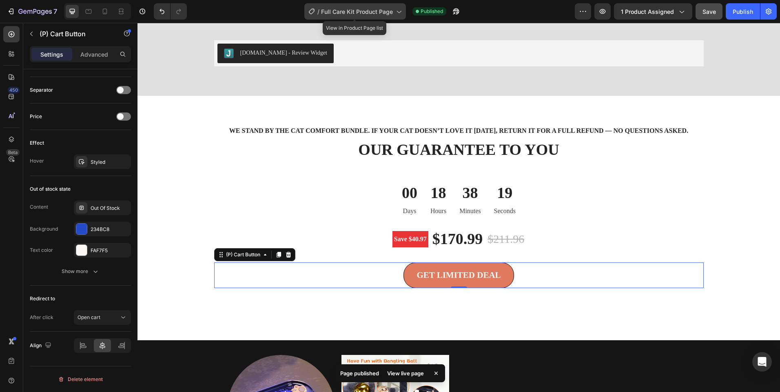
click at [385, 12] on span "Full Care Kit Product Page" at bounding box center [357, 11] width 72 height 9
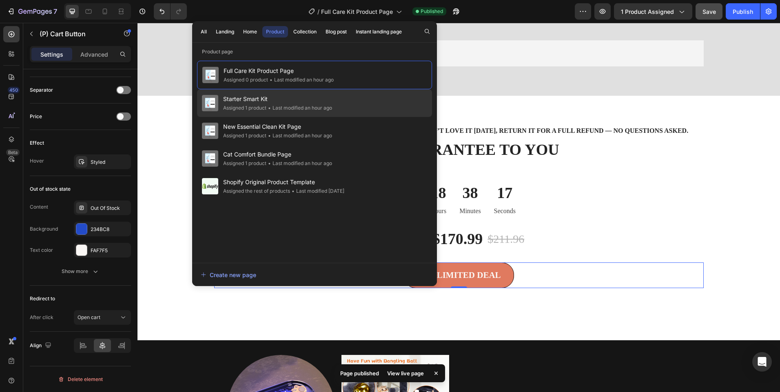
click at [275, 105] on div "• Last modified an hour ago" at bounding box center [299, 108] width 66 height 8
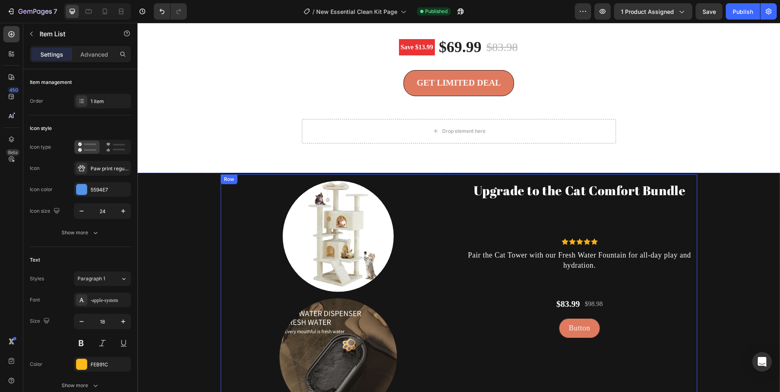
scroll to position [1883, 0]
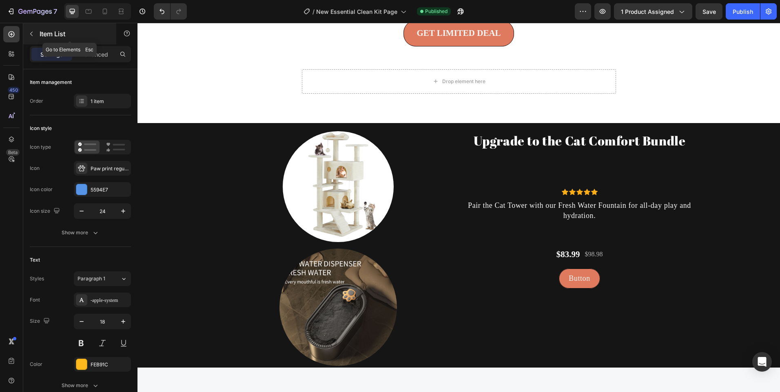
click at [29, 31] on icon "button" at bounding box center [31, 34] width 7 height 7
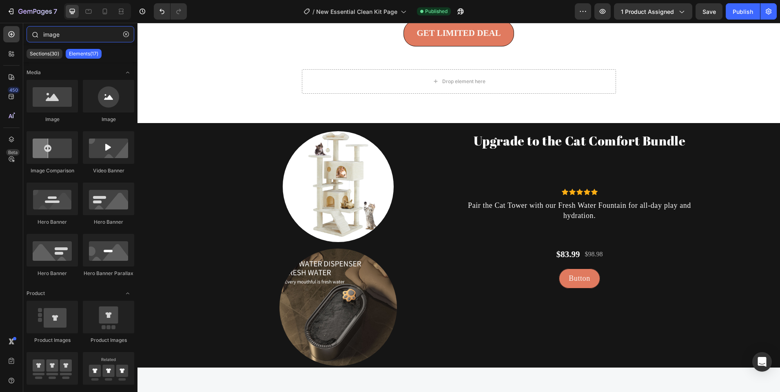
drag, startPoint x: 44, startPoint y: 29, endPoint x: 27, endPoint y: 29, distance: 17.5
click at [27, 29] on div "image" at bounding box center [80, 36] width 114 height 20
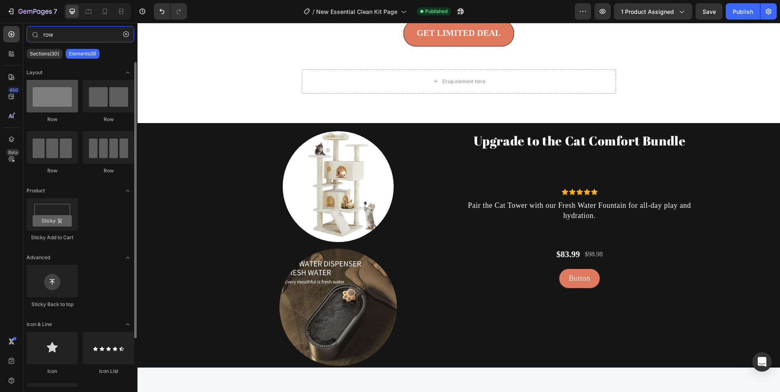
type input "row"
click at [43, 108] on div at bounding box center [52, 96] width 51 height 33
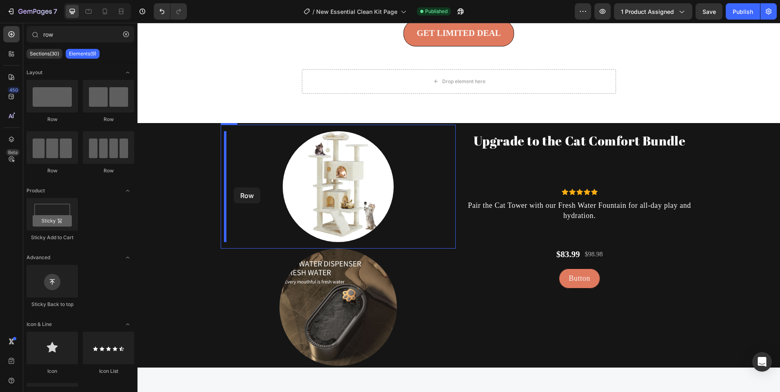
drag, startPoint x: 231, startPoint y: 131, endPoint x: 234, endPoint y: 188, distance: 56.3
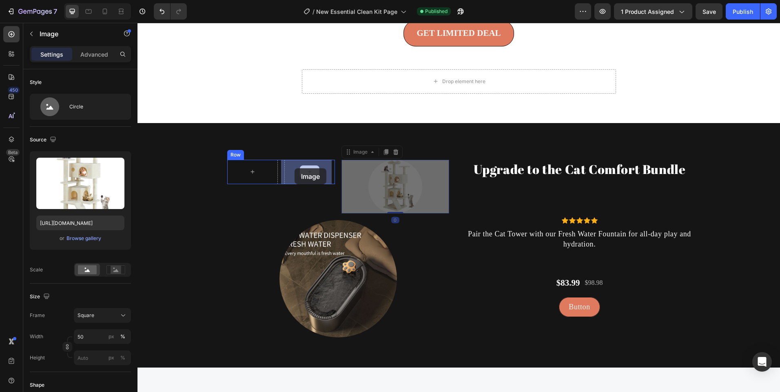
drag, startPoint x: 382, startPoint y: 184, endPoint x: 294, endPoint y: 168, distance: 89.5
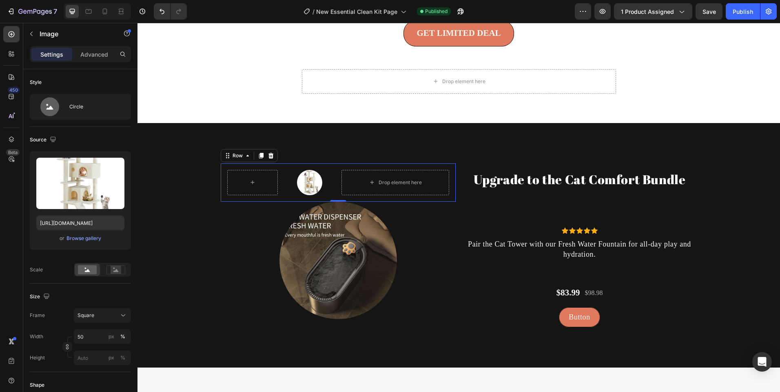
click at [333, 189] on div "Image Row Drop element here Row 0" at bounding box center [338, 183] width 235 height 38
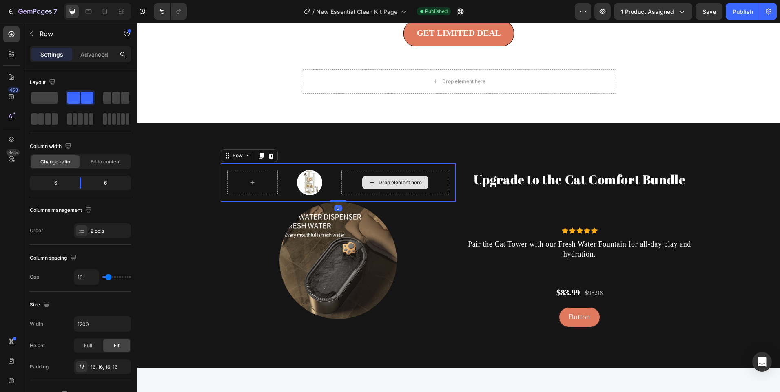
click at [344, 186] on div "Drop element here" at bounding box center [395, 182] width 108 height 25
click at [344, 185] on div "Drop element here" at bounding box center [395, 182] width 108 height 25
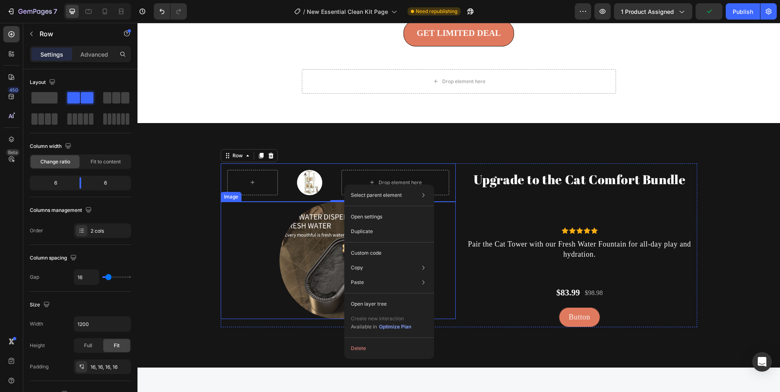
click at [251, 293] on div at bounding box center [338, 260] width 235 height 117
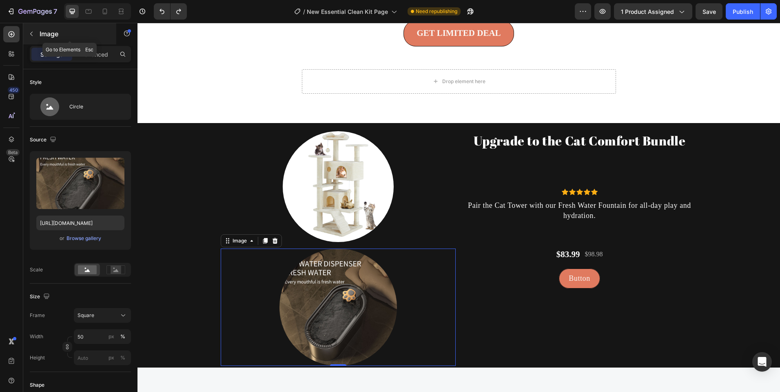
click at [27, 33] on button "button" at bounding box center [31, 33] width 13 height 13
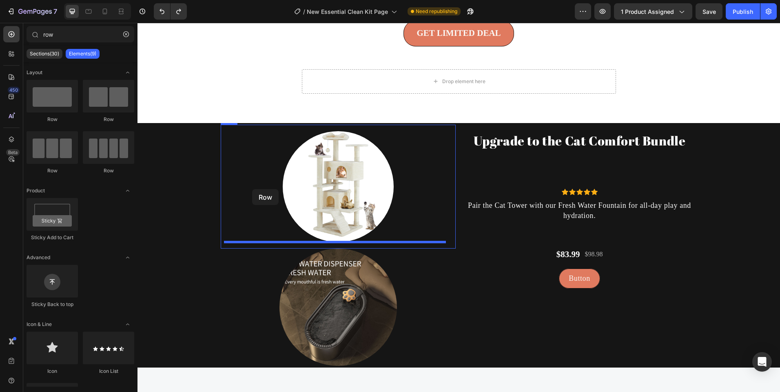
drag, startPoint x: 201, startPoint y: 122, endPoint x: 252, endPoint y: 189, distance: 84.2
click at [252, 189] on div at bounding box center [338, 186] width 222 height 111
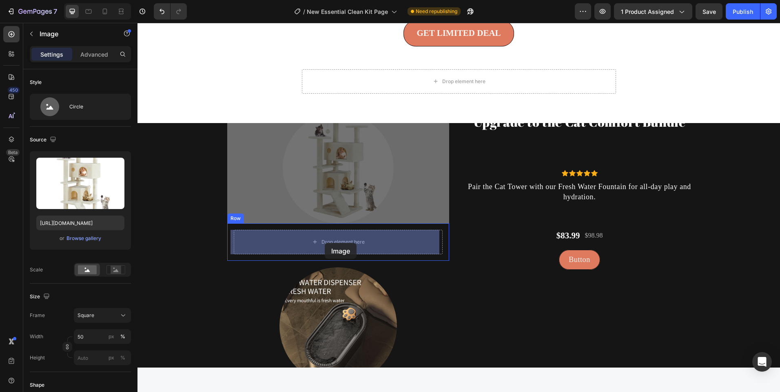
drag, startPoint x: 326, startPoint y: 155, endPoint x: 325, endPoint y: 243, distance: 87.7
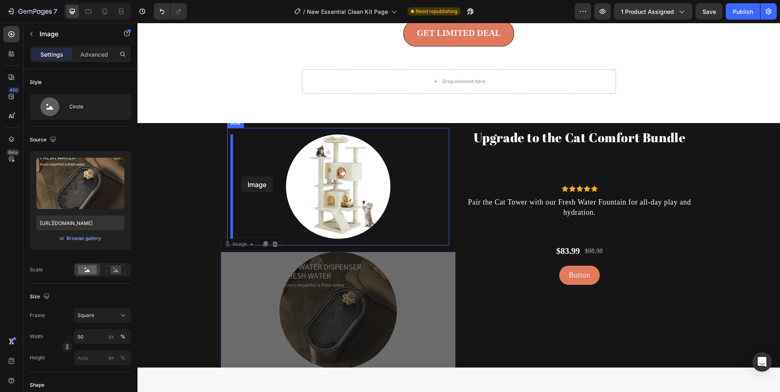
drag, startPoint x: 336, startPoint y: 314, endPoint x: 241, endPoint y: 177, distance: 166.8
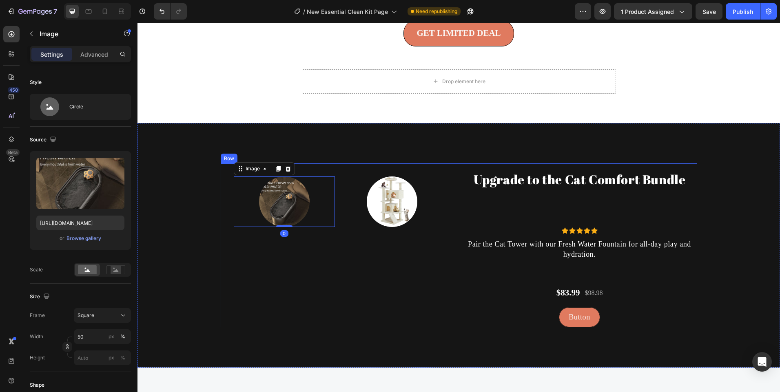
click at [359, 307] on div "Image 0 Image Row Row" at bounding box center [338, 246] width 235 height 164
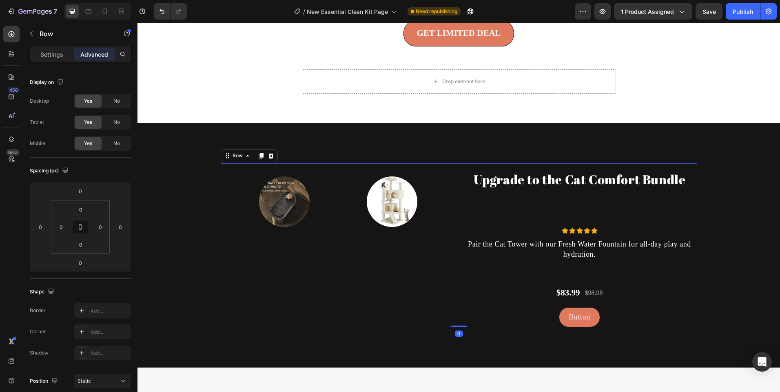
click at [572, 272] on div "Upgrade to the Cat Comfort Bundle Heading Icon Icon Icon Icon Icon Icon List Ho…" at bounding box center [579, 246] width 235 height 164
click at [577, 214] on div "Upgrade to the Cat Comfort Bundle Heading Icon Icon Icon Icon Icon Icon List Ho…" at bounding box center [579, 246] width 235 height 164
click at [577, 225] on div "Upgrade to the Cat Comfort Bundle Heading Icon Icon Icon Icon Icon Icon List Ho…" at bounding box center [579, 246] width 235 height 164
click at [568, 197] on div "Upgrade to the Cat Comfort Bundle Heading Icon Icon Icon Icon Icon Icon List Ho…" at bounding box center [579, 246] width 235 height 164
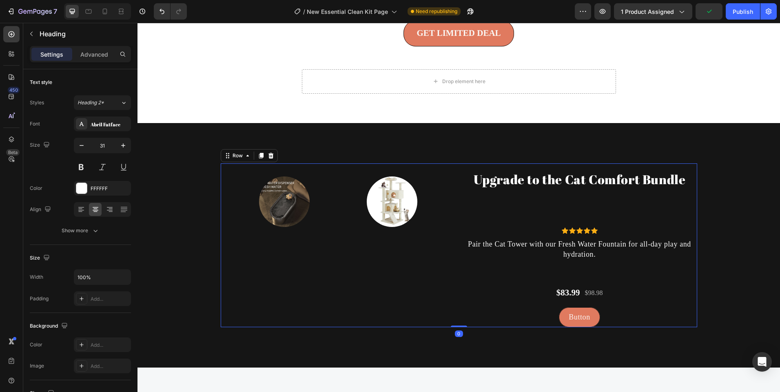
click at [571, 181] on h2 "Upgrade to the Cat Comfort Bundle" at bounding box center [579, 179] width 235 height 19
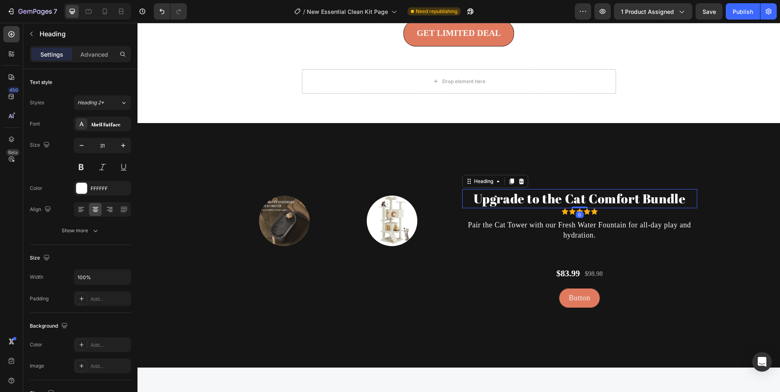
drag, startPoint x: 575, startPoint y: 226, endPoint x: 579, endPoint y: 169, distance: 57.2
click at [579, 169] on div "Image Image Row Row Upgrade to the Cat Comfort Bundle Heading 0 Icon Icon Icon …" at bounding box center [458, 245] width 642 height 245
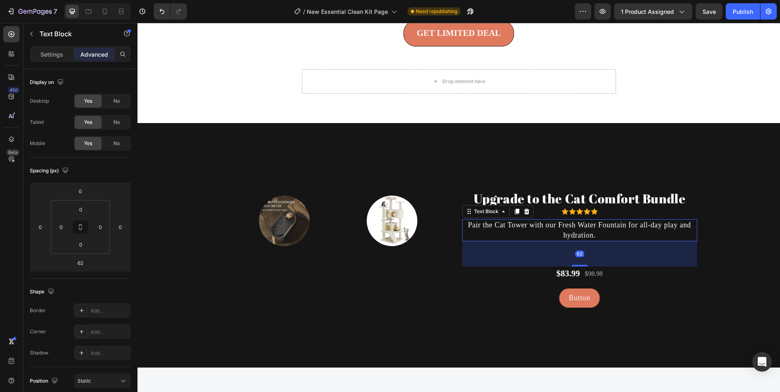
click at [577, 230] on p "Pair the Cat Tower with our Fresh Water Fountain for all-day play and hydration." at bounding box center [579, 230] width 233 height 20
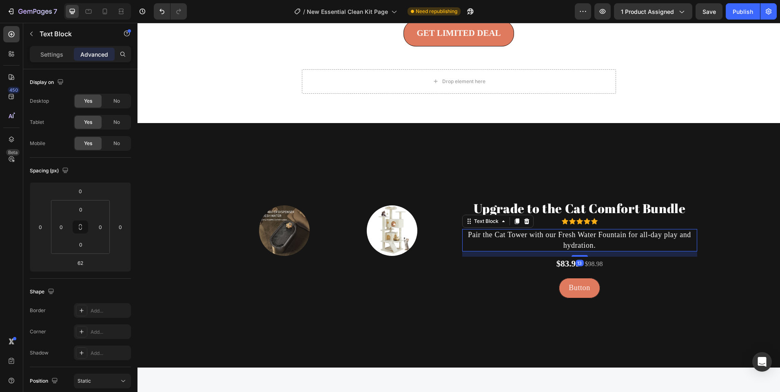
drag, startPoint x: 577, startPoint y: 266, endPoint x: 575, endPoint y: 246, distance: 20.1
click at [575, 246] on div "Pair the Cat Tower with our Fresh Water Fountain for all-day play and hydration…" at bounding box center [579, 240] width 235 height 22
type input "13"
click at [401, 225] on img at bounding box center [392, 231] width 51 height 51
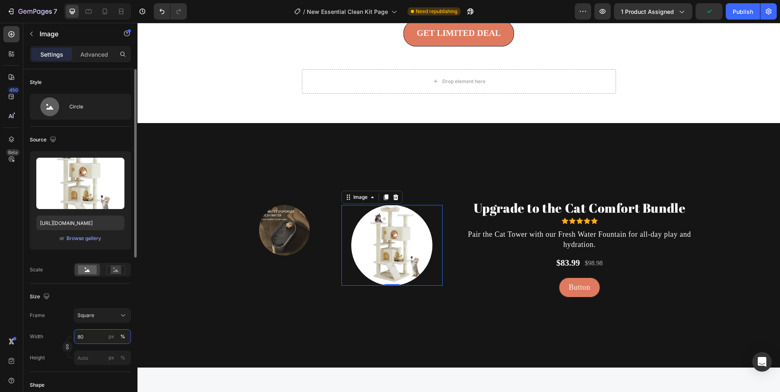
type input "8"
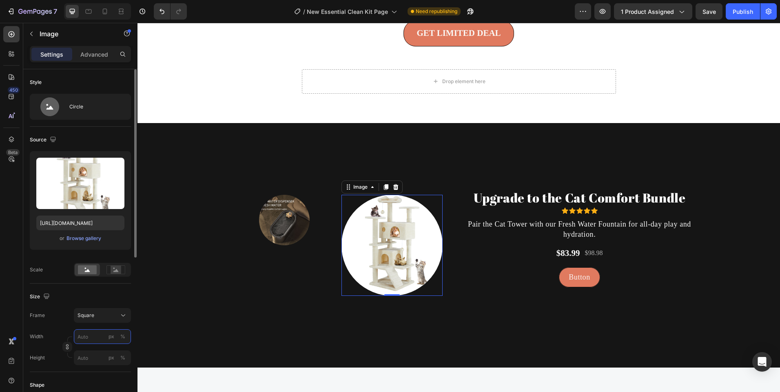
type input "8"
type input "1"
type input "10"
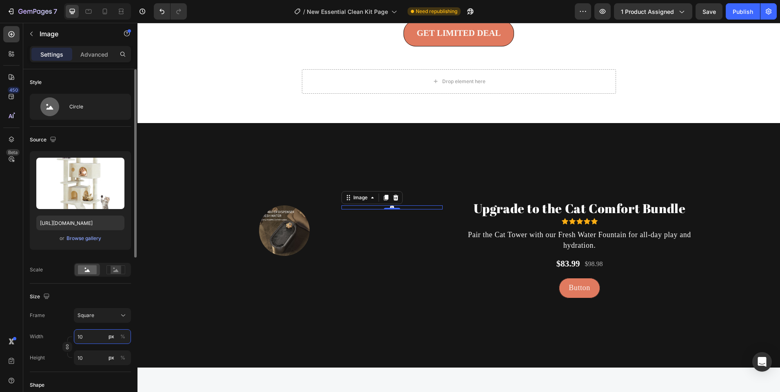
type input "100"
type input "10"
type input "1"
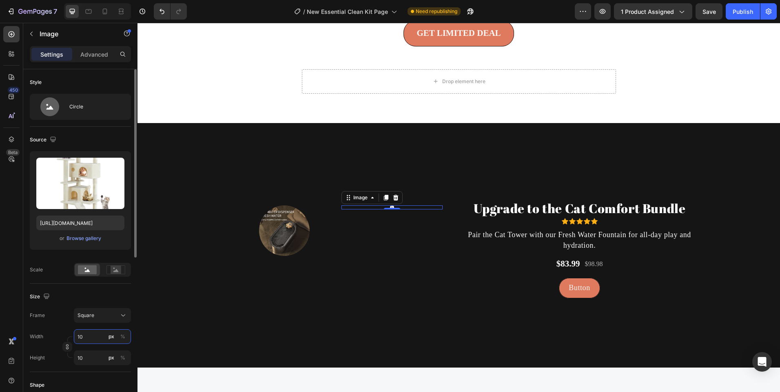
type input "1"
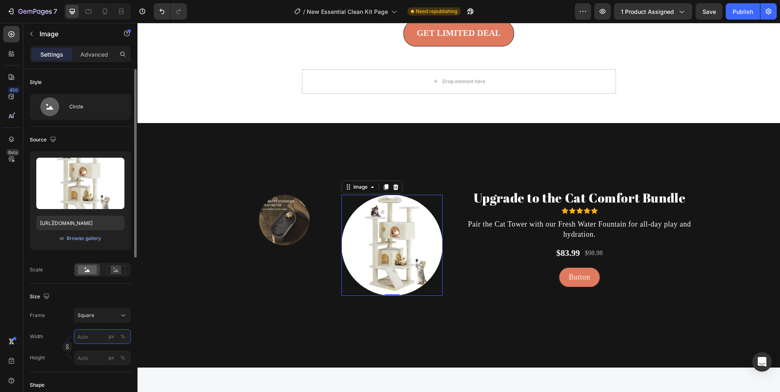
type input "1"
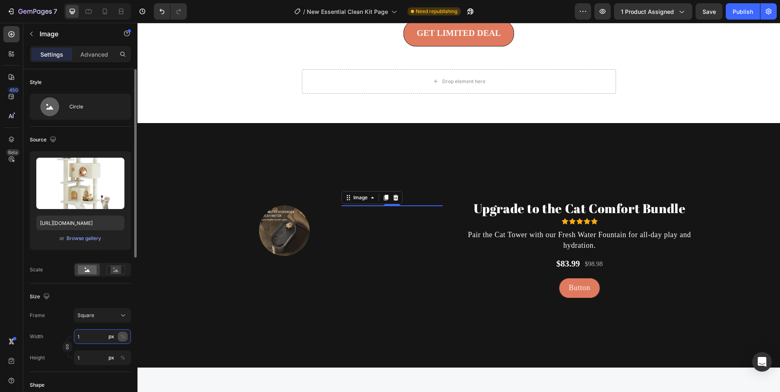
type input "1"
click at [121, 334] on div "%" at bounding box center [122, 336] width 5 height 7
type input "100"
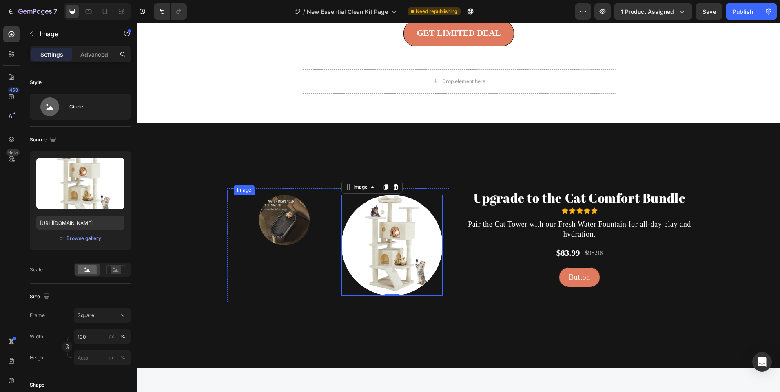
click at [259, 228] on img at bounding box center [284, 220] width 51 height 51
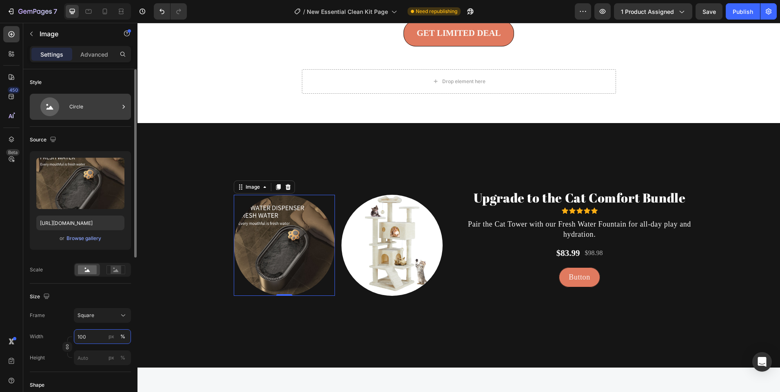
type input "100"
click at [79, 104] on div "Circle" at bounding box center [94, 106] width 50 height 19
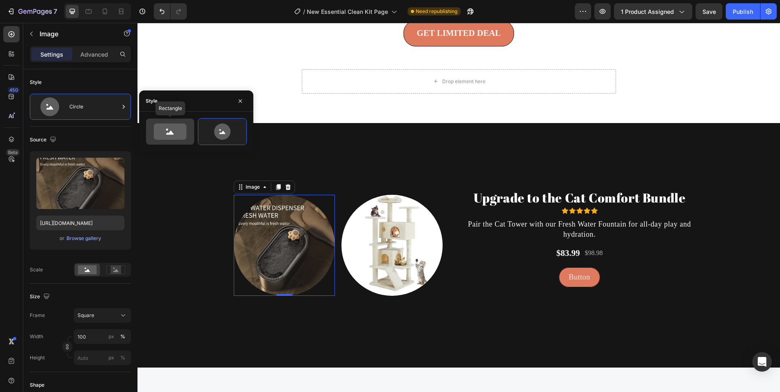
click at [177, 132] on icon at bounding box center [170, 132] width 33 height 16
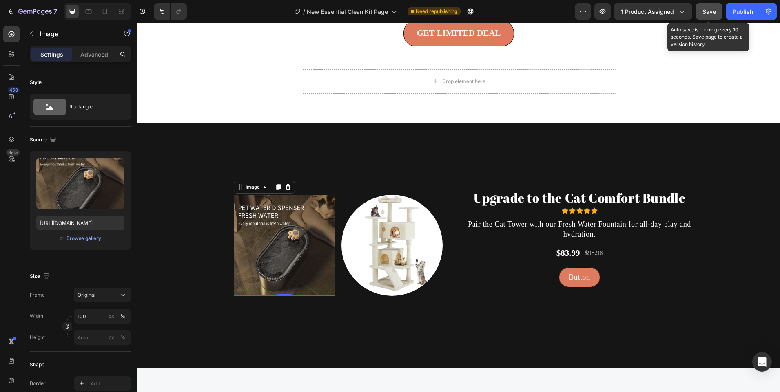
click at [709, 11] on span "Save" at bounding box center [708, 11] width 13 height 7
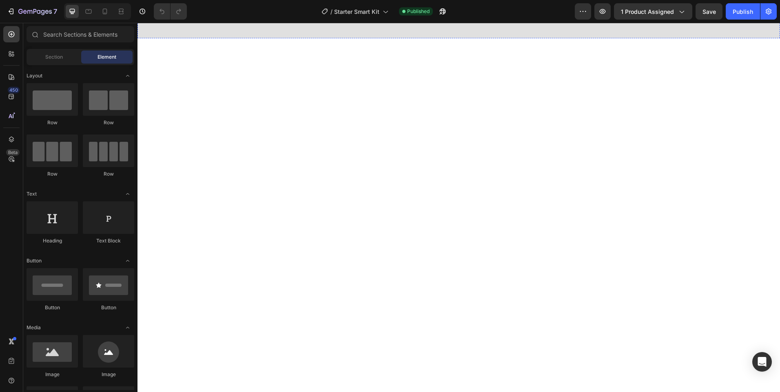
scroll to position [1305, 0]
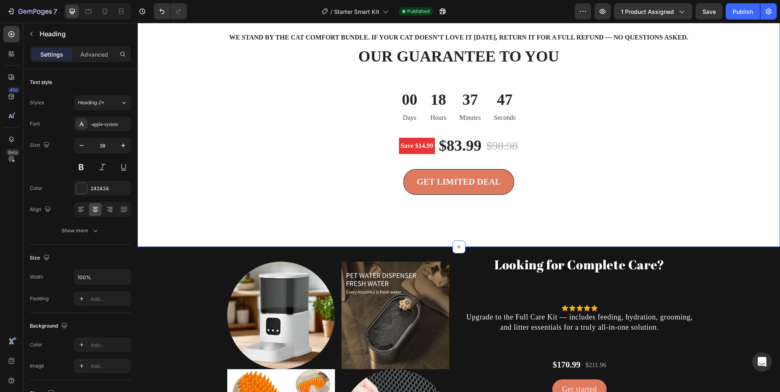
scroll to position [1713, 0]
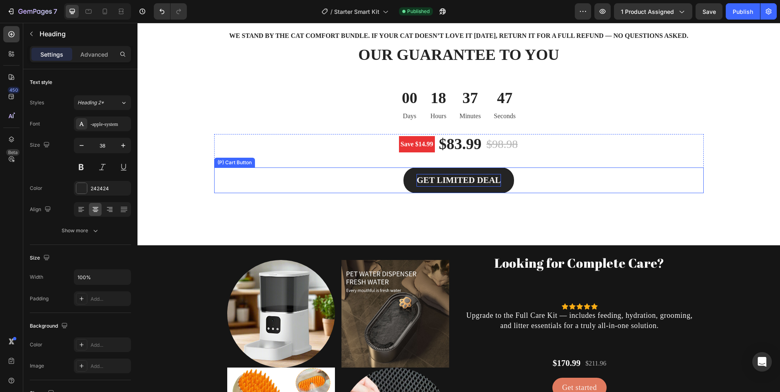
click at [434, 187] on div "GET LIMITED DEAL" at bounding box center [458, 180] width 84 height 13
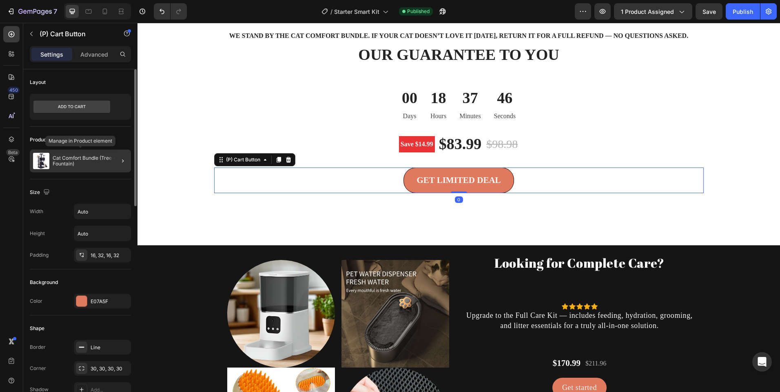
click at [89, 162] on p "Cat Comfort Bundle (Tree + Fountain)" at bounding box center [90, 160] width 75 height 11
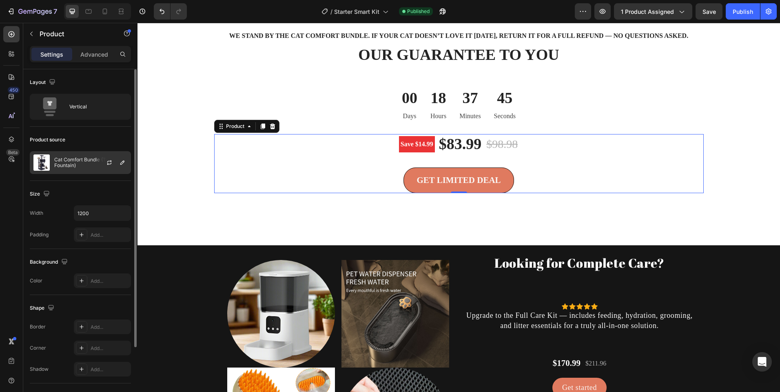
click at [85, 166] on p "Cat Comfort Bundle (Tree + Fountain)" at bounding box center [90, 162] width 73 height 11
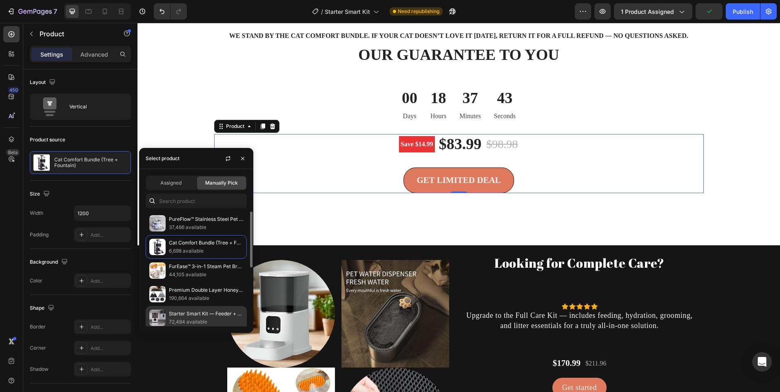
click at [196, 330] on div "Starter Smart Kit — Feeder + Fountain 72,484 available" at bounding box center [196, 342] width 101 height 24
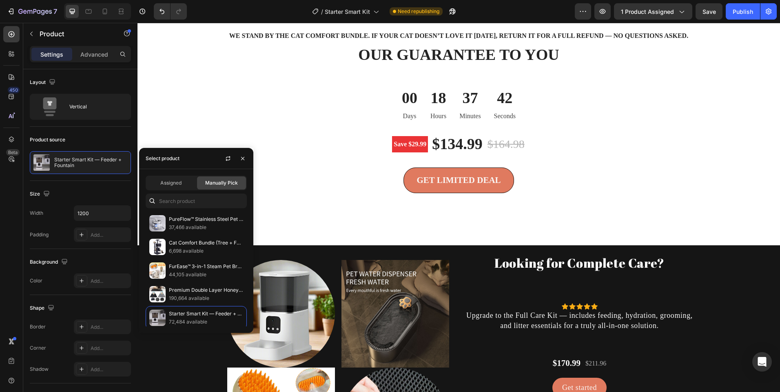
click at [168, 175] on div "Assigned Manually Pick PureFlow™ Stainless Steel Pet Fountain 37,466 available …" at bounding box center [196, 251] width 114 height 164
click at [170, 181] on span "Assigned" at bounding box center [170, 182] width 21 height 7
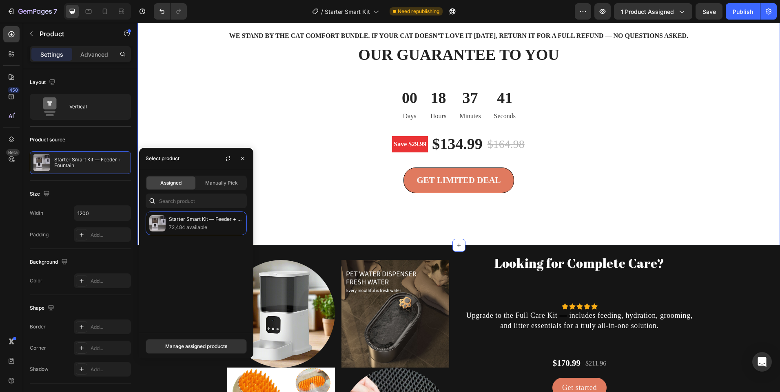
click at [304, 213] on div "We stand by the Cat Comfort Bundle. If your cat doesn’t love it [DATE], return …" at bounding box center [459, 123] width 630 height 186
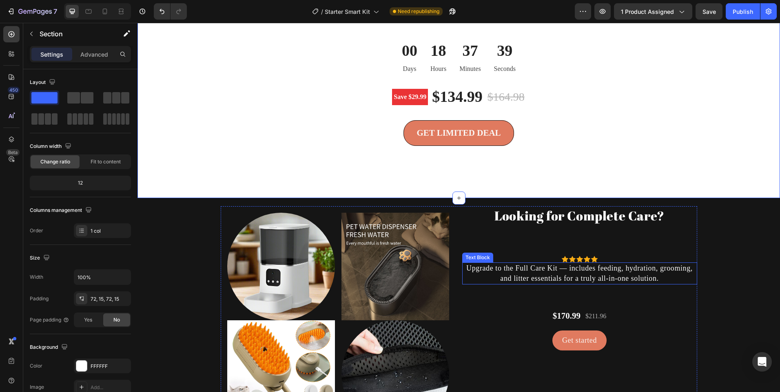
scroll to position [1917, 0]
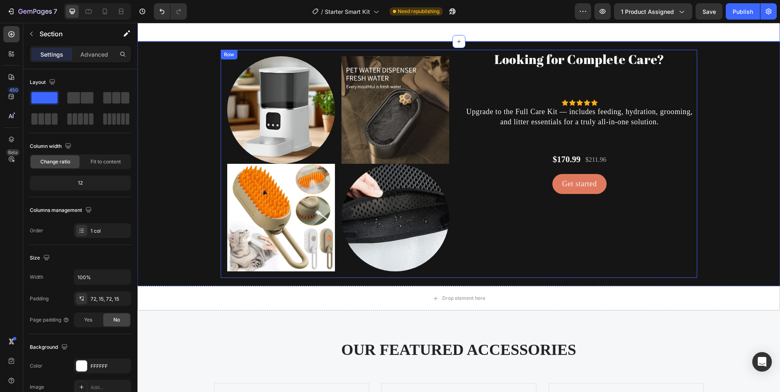
click at [636, 223] on div "Looking for Complete Care? Heading Icon Icon Icon Icon Icon Icon List Hoz Upgra…" at bounding box center [579, 164] width 235 height 228
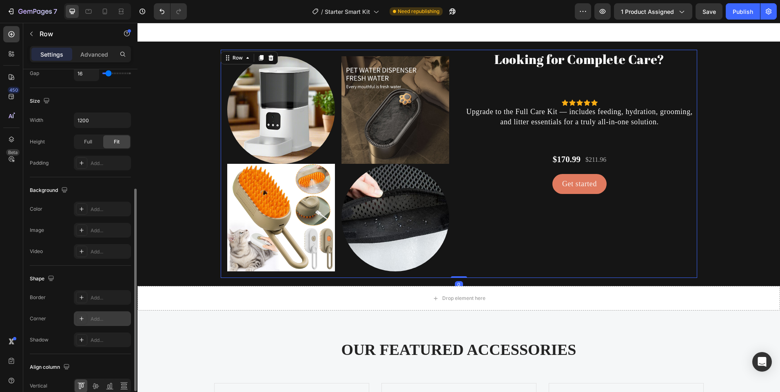
scroll to position [244, 0]
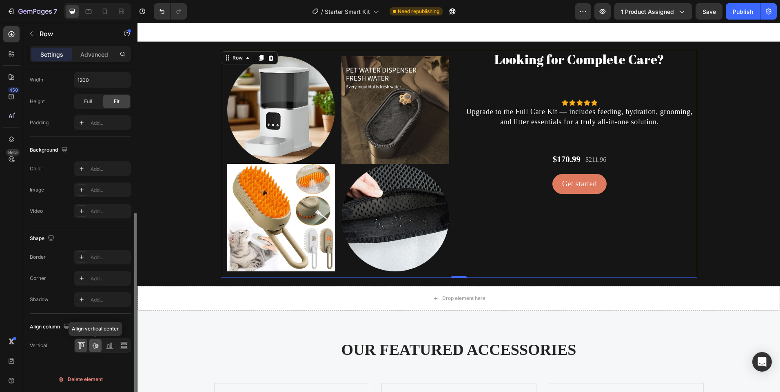
click at [101, 346] on div at bounding box center [95, 345] width 13 height 13
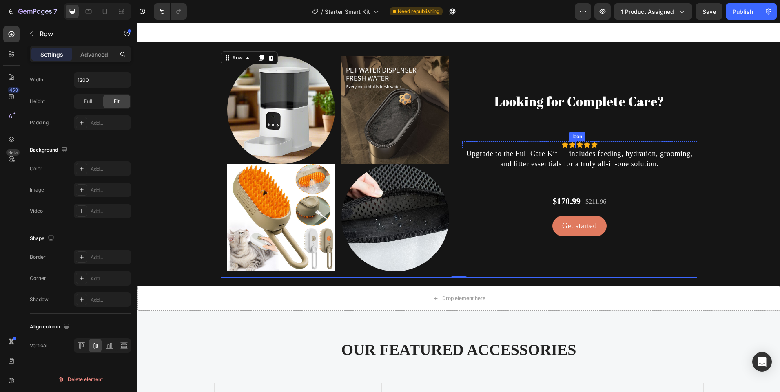
click at [564, 128] on div "Looking for Complete Care? Heading Icon Icon Icon Icon Icon Icon List Hoz Upgra…" at bounding box center [579, 164] width 235 height 228
click at [567, 111] on h2 "Looking for Complete Care?" at bounding box center [579, 101] width 235 height 19
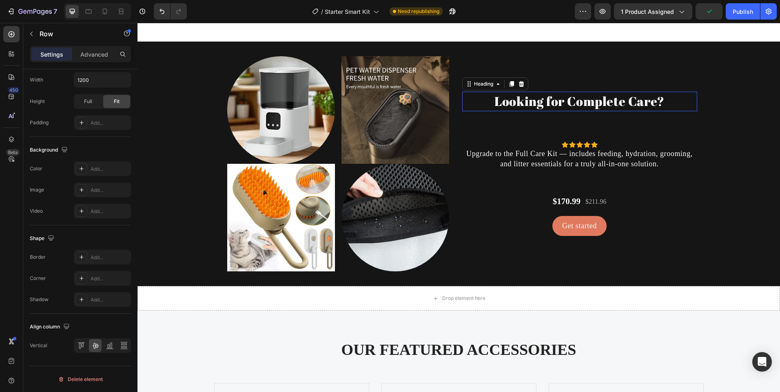
scroll to position [0, 0]
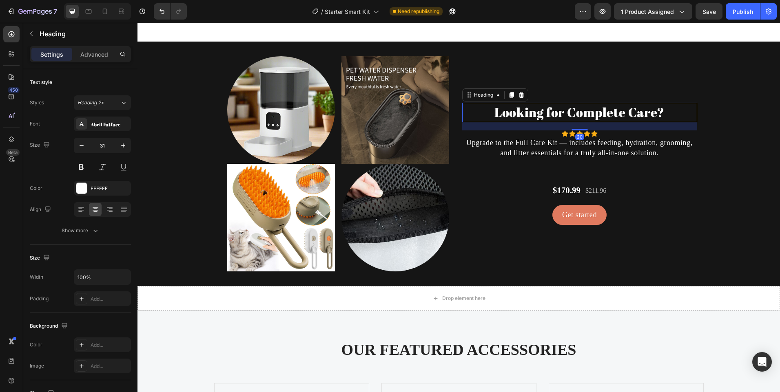
drag, startPoint x: 571, startPoint y: 149, endPoint x: 591, endPoint y: 127, distance: 30.0
click at [591, 122] on div "Looking for Complete Care? Heading 20" at bounding box center [579, 112] width 235 height 19
click at [560, 197] on p "$170.99" at bounding box center [567, 190] width 28 height 13
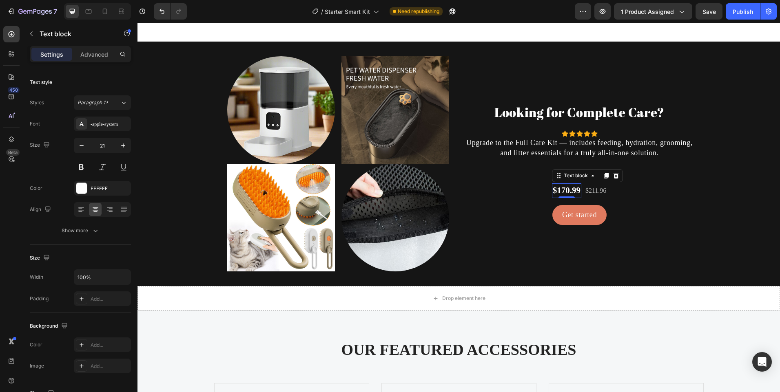
click at [534, 190] on div "Looking for Complete Care? Heading Icon Icon Icon Icon Icon Icon List Hoz Upgra…" at bounding box center [579, 164] width 235 height 228
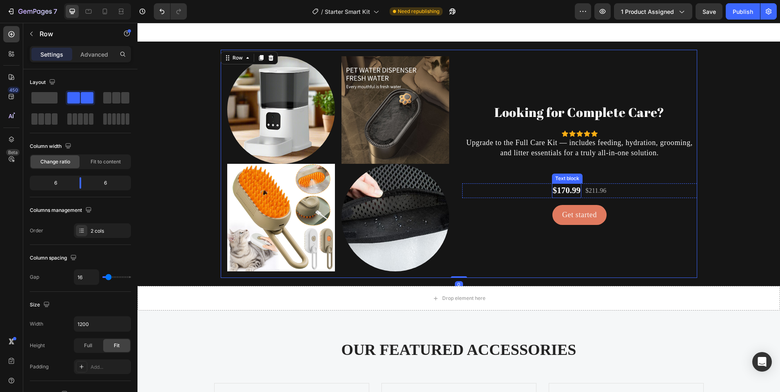
click at [554, 195] on p "$170.99" at bounding box center [567, 190] width 28 height 13
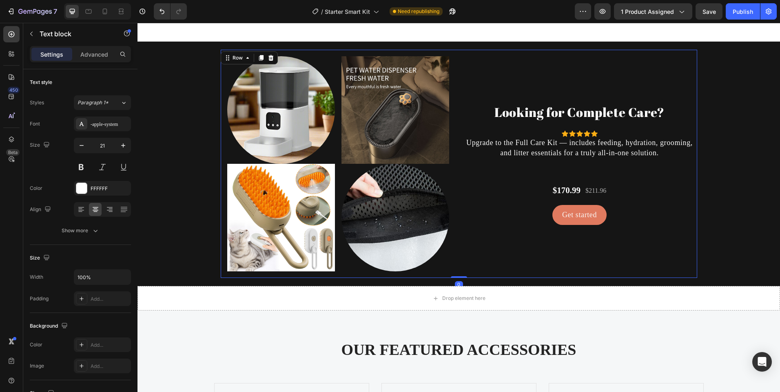
click at [530, 192] on div "Looking for Complete Care? Heading Icon Icon Icon Icon Icon Icon List Hoz Upgra…" at bounding box center [579, 164] width 235 height 228
click at [552, 195] on div "$170.99" at bounding box center [566, 190] width 29 height 15
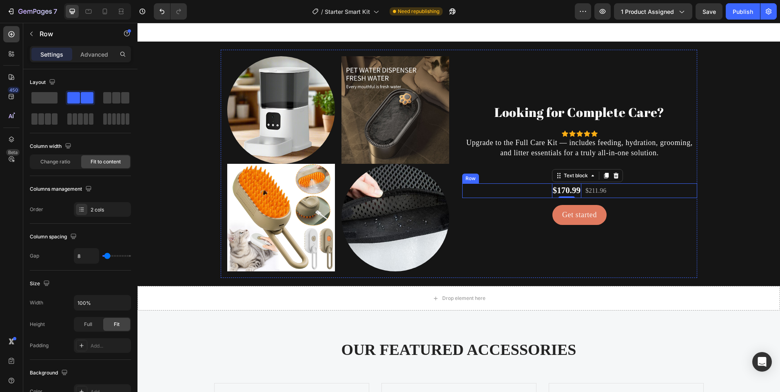
click at [617, 198] on div "$170.99 Text block 0 $211.96 Text block Row" at bounding box center [579, 190] width 235 height 15
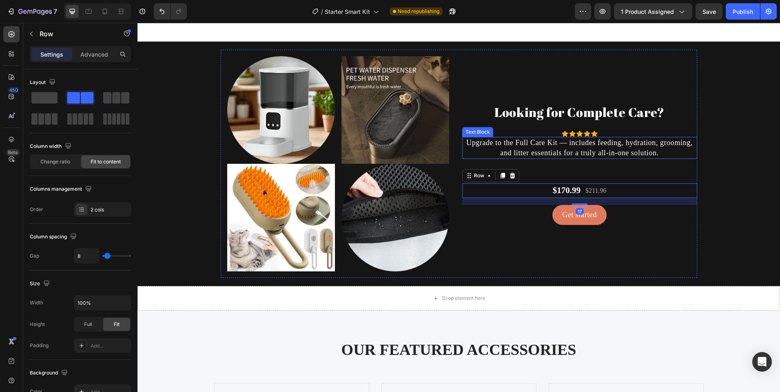
click at [581, 158] on p "Upgrade to the Full Care Kit — includes feeding, hydration, grooming, and litte…" at bounding box center [579, 148] width 233 height 20
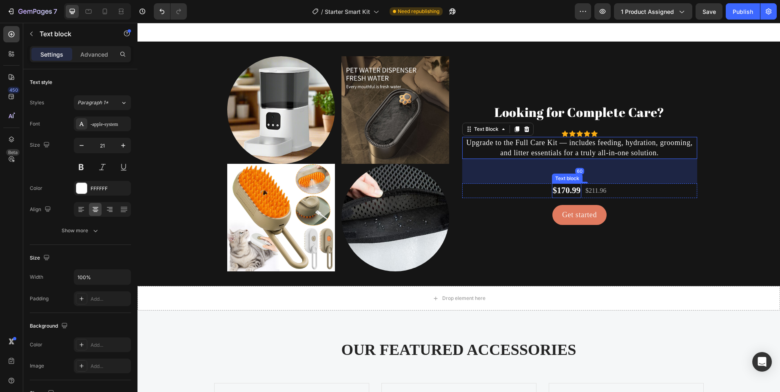
click at [576, 194] on div "$170.99" at bounding box center [566, 190] width 29 height 15
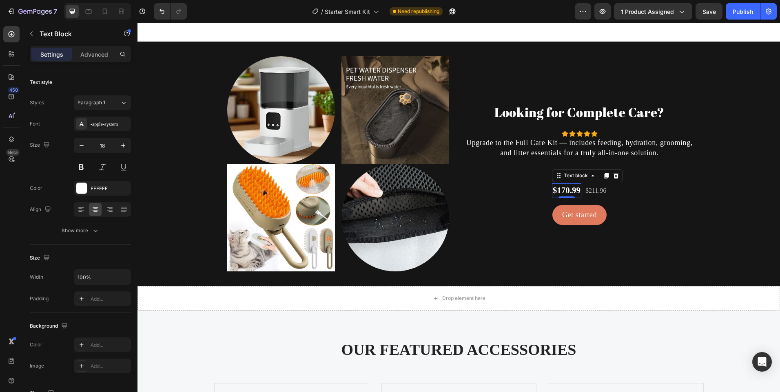
click at [587, 158] on p "Upgrade to the Full Care Kit — includes feeding, hydration, grooming, and litte…" at bounding box center [579, 148] width 233 height 20
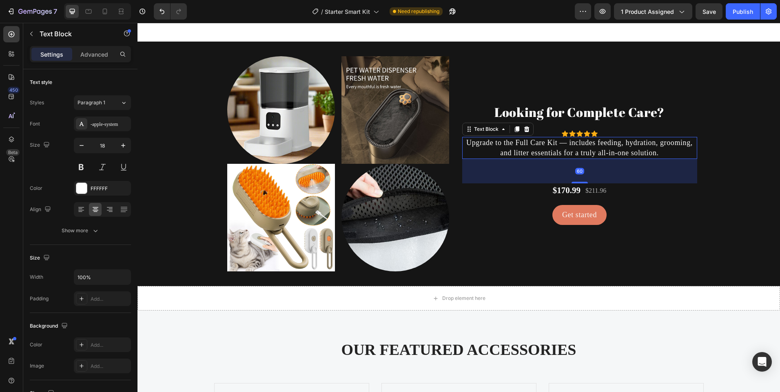
click at [578, 183] on div "60" at bounding box center [579, 171] width 235 height 24
click at [578, 194] on div "$170.99" at bounding box center [566, 190] width 29 height 15
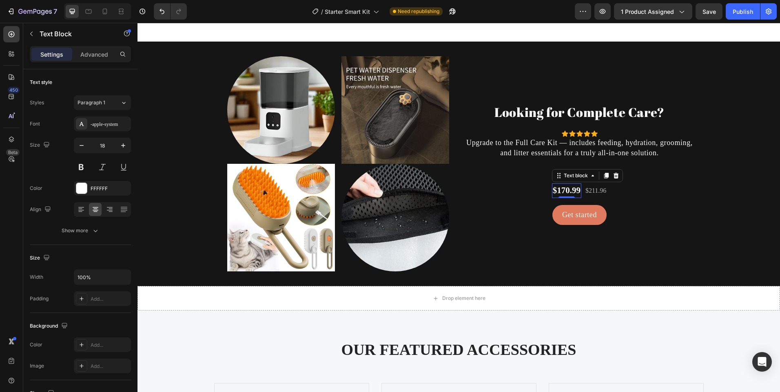
click at [568, 158] on p "Upgrade to the Full Care Kit — includes feeding, hydration, grooming, and litte…" at bounding box center [579, 148] width 233 height 20
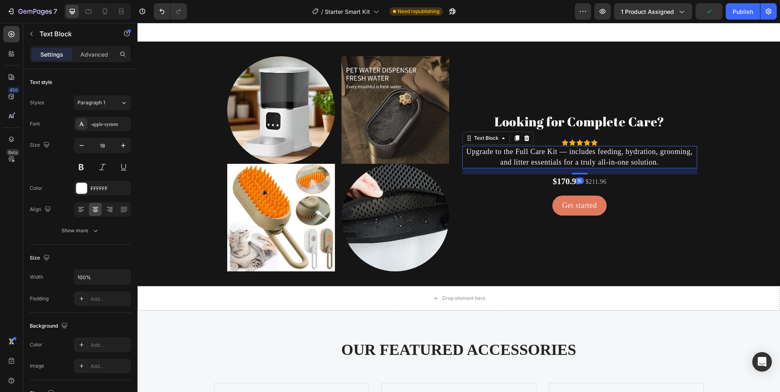
drag, startPoint x: 575, startPoint y: 193, endPoint x: 588, endPoint y: 175, distance: 22.1
click at [588, 168] on div "Upgrade to the Full Care Kit — includes feeding, hydration, grooming, and litte…" at bounding box center [579, 157] width 235 height 22
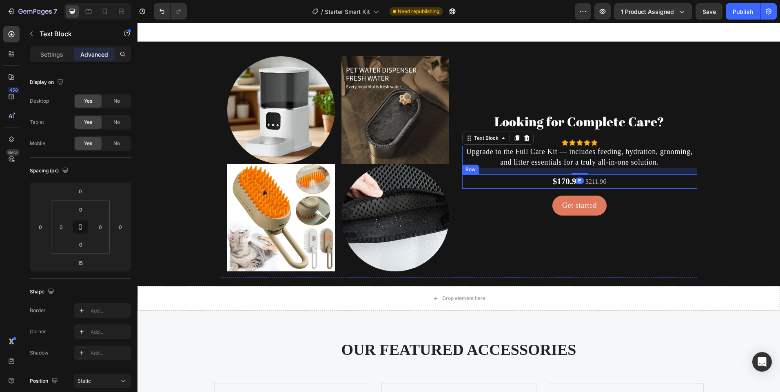
click at [508, 216] on div "Get started Button" at bounding box center [579, 206] width 235 height 20
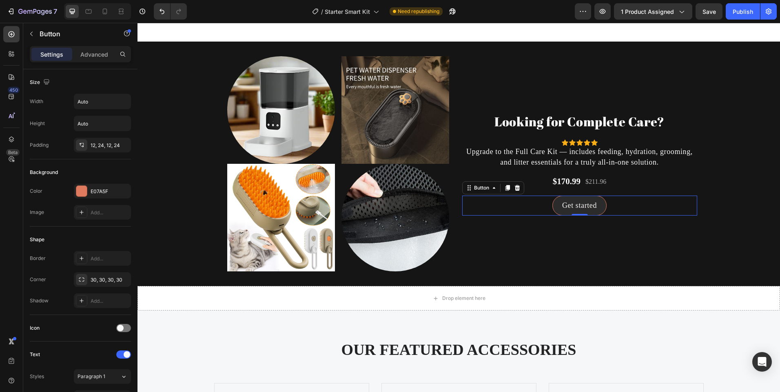
click at [555, 216] on link "Get started" at bounding box center [579, 206] width 54 height 20
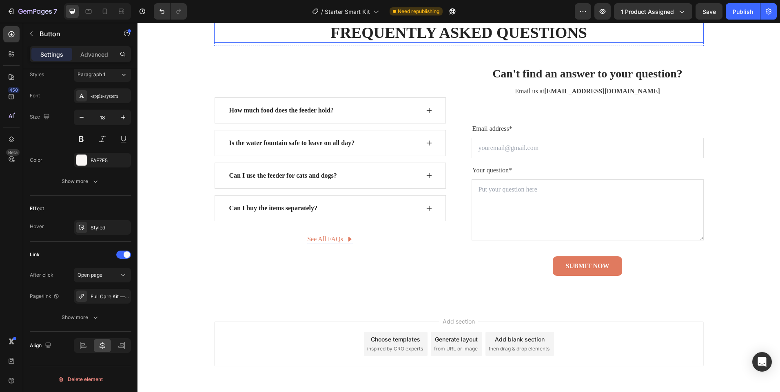
scroll to position [2451, 0]
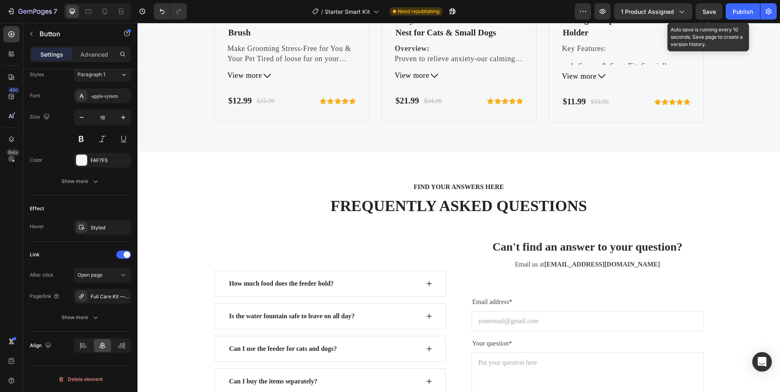
drag, startPoint x: 710, startPoint y: 11, endPoint x: 706, endPoint y: 20, distance: 9.2
click at [710, 11] on span "Save" at bounding box center [708, 11] width 13 height 7
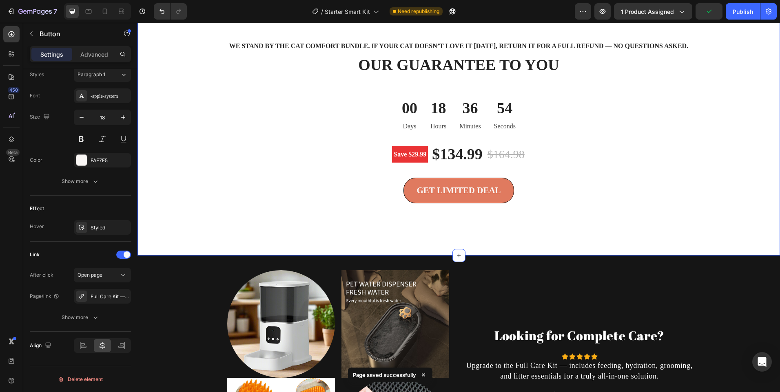
scroll to position [1606, 0]
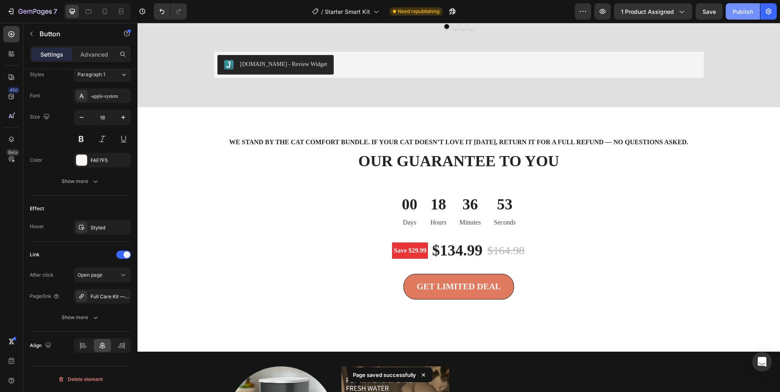
click at [733, 13] on div "Publish" at bounding box center [742, 11] width 20 height 9
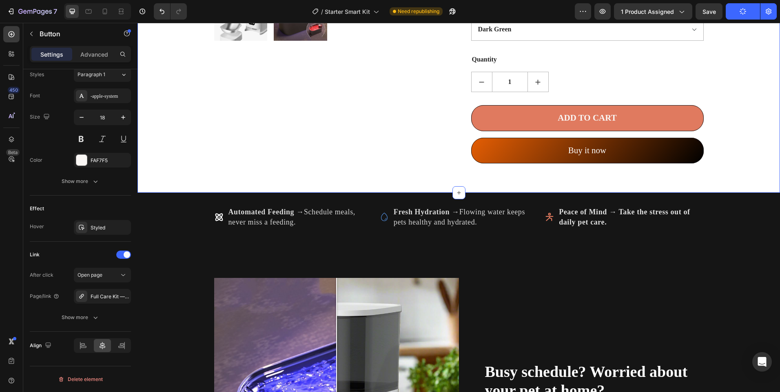
scroll to position [313, 0]
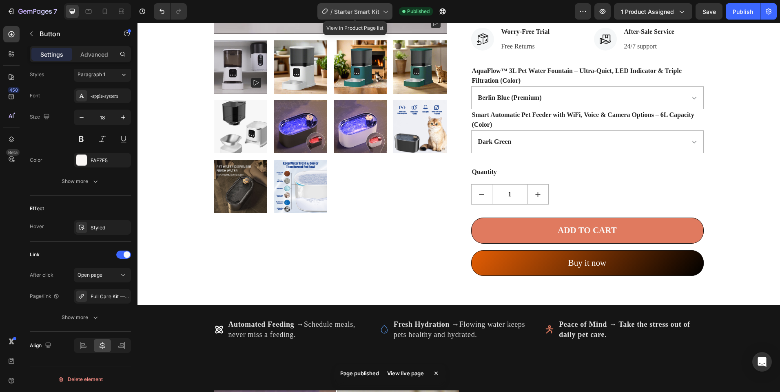
click at [366, 14] on span "Starter Smart Kit" at bounding box center [356, 11] width 45 height 9
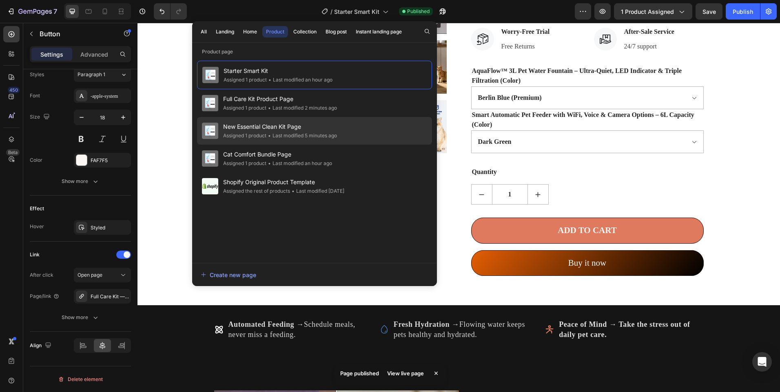
click at [274, 130] on span "New Essential Clean Kit Page" at bounding box center [280, 127] width 114 height 10
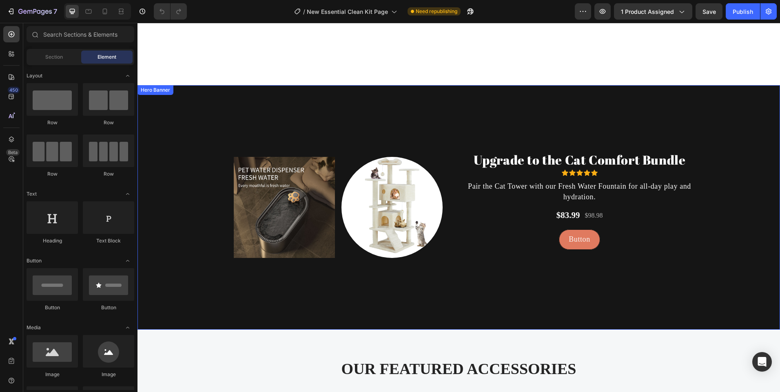
scroll to position [2080, 0]
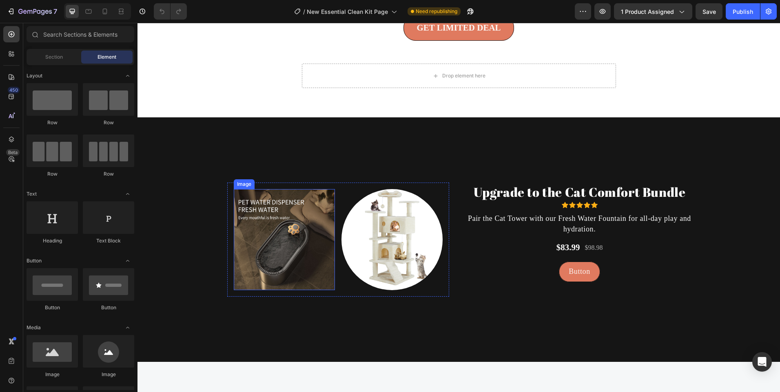
click at [283, 253] on img at bounding box center [284, 239] width 101 height 101
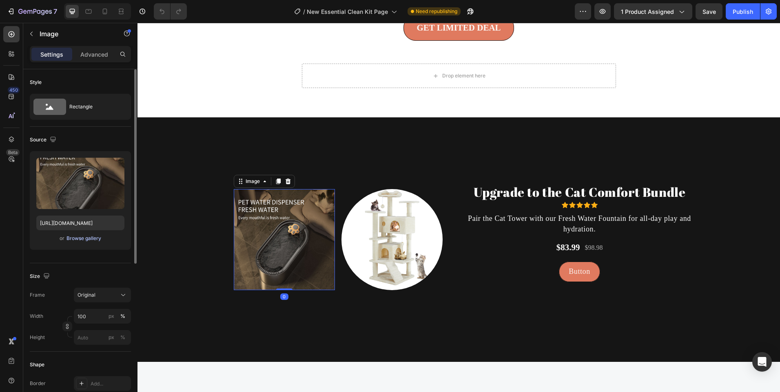
click at [83, 239] on div "Browse gallery" at bounding box center [83, 238] width 35 height 7
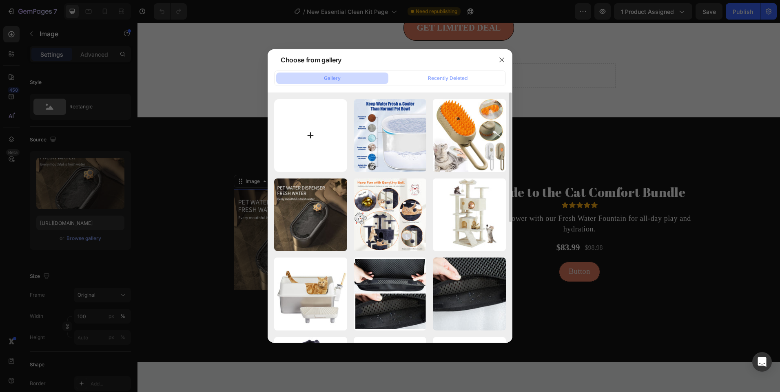
click at [318, 131] on input "file" at bounding box center [310, 135] width 73 height 73
type input "C:\fakepath\white_cat_bed.jpg"
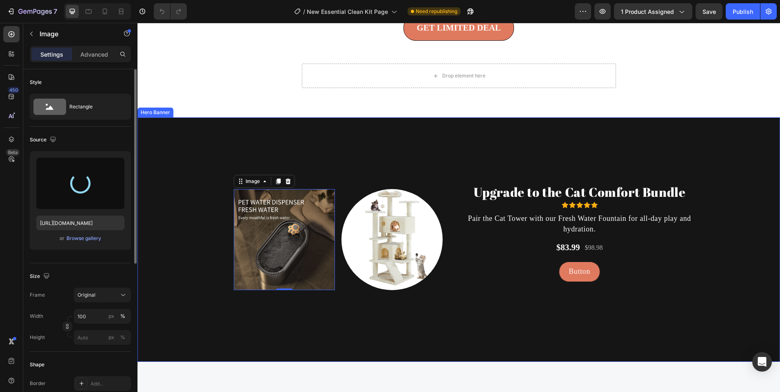
type input "[URL][DOMAIN_NAME]"
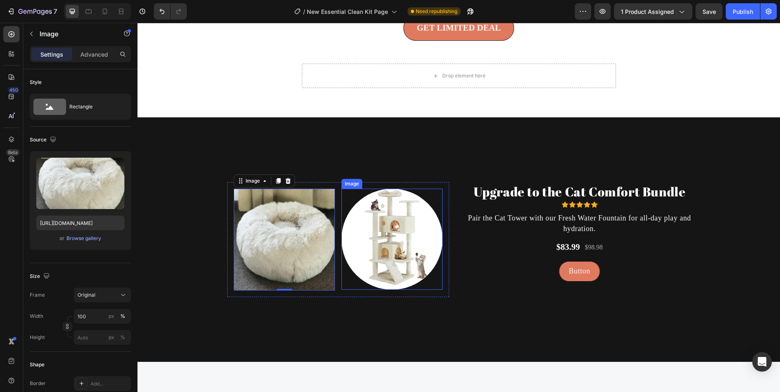
click at [367, 226] on img at bounding box center [391, 239] width 101 height 101
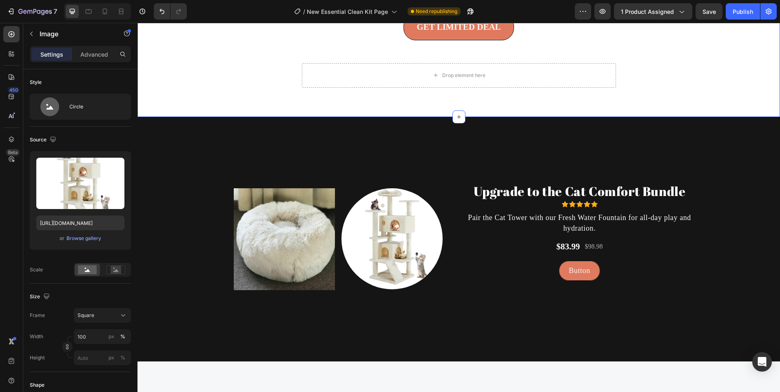
scroll to position [1887, 0]
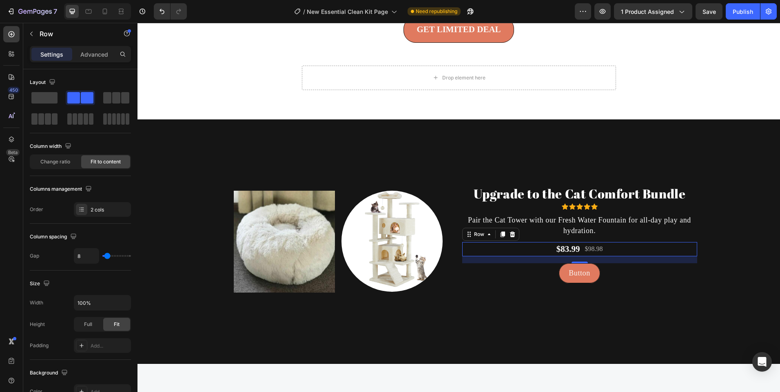
click at [517, 253] on div "$83.99 Text block $98.98 Text block Row 0" at bounding box center [579, 249] width 235 height 15
click at [551, 245] on div "$83.99 Text block $98.98 Text block Row 17" at bounding box center [579, 249] width 235 height 15
click at [551, 248] on div "$83.99 Text block $98.98 Text block Row 17" at bounding box center [579, 249] width 235 height 15
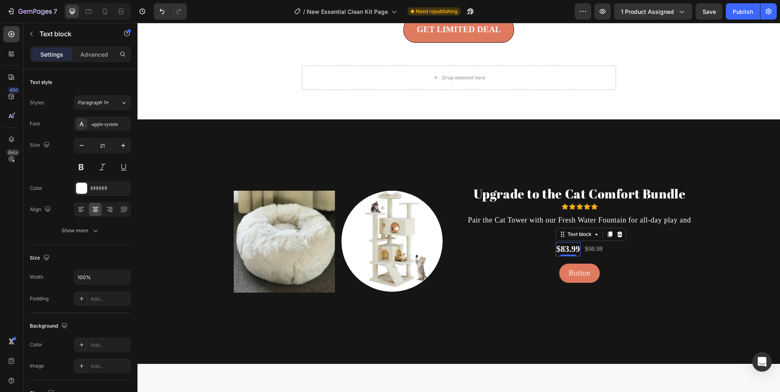
click at [556, 248] on p "$83.99" at bounding box center [568, 249] width 24 height 13
click at [586, 248] on p "Starting at $83.99" at bounding box center [567, 249] width 65 height 13
click at [612, 246] on p "$98.98" at bounding box center [614, 249] width 18 height 10
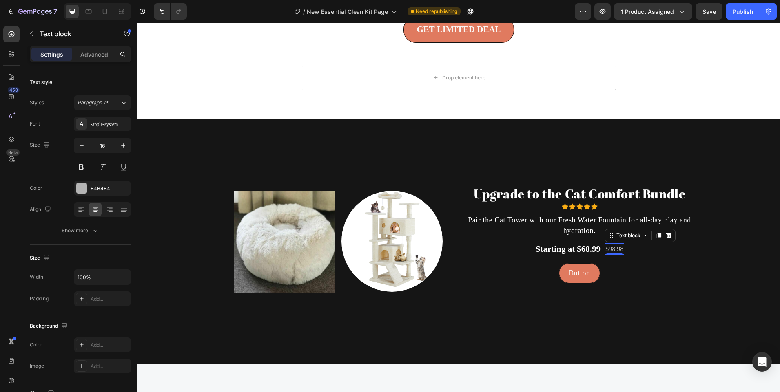
click at [612, 246] on p "$98.98" at bounding box center [614, 249] width 18 height 10
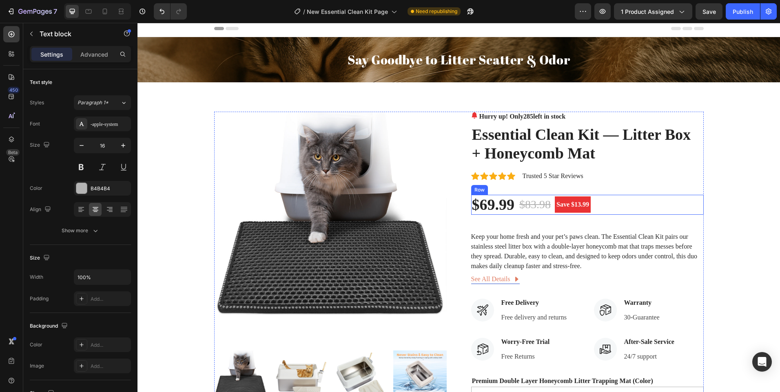
scroll to position [0, 0]
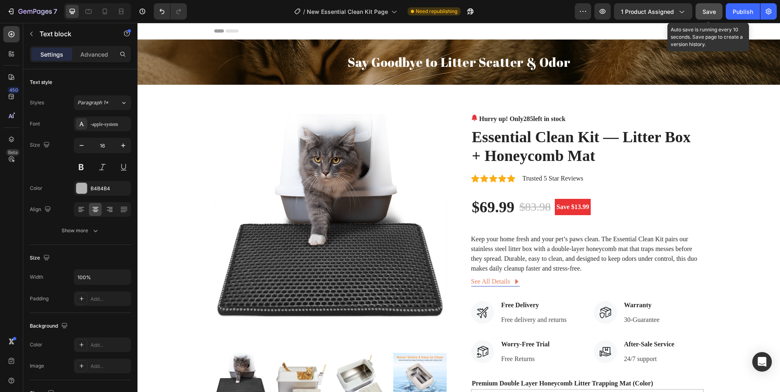
click at [703, 12] on span "Save" at bounding box center [708, 11] width 13 height 7
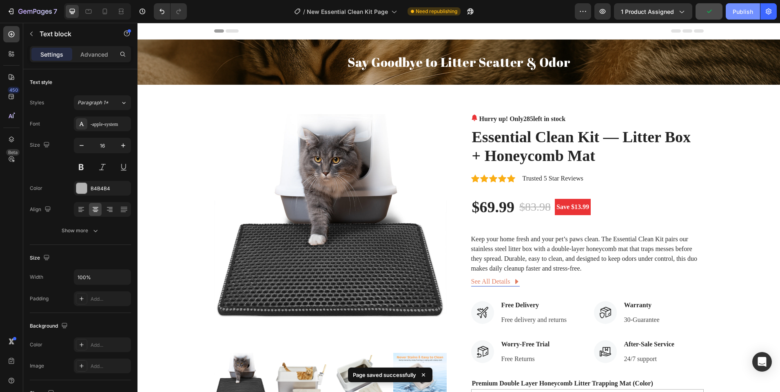
click at [737, 9] on div "Publish" at bounding box center [742, 11] width 20 height 9
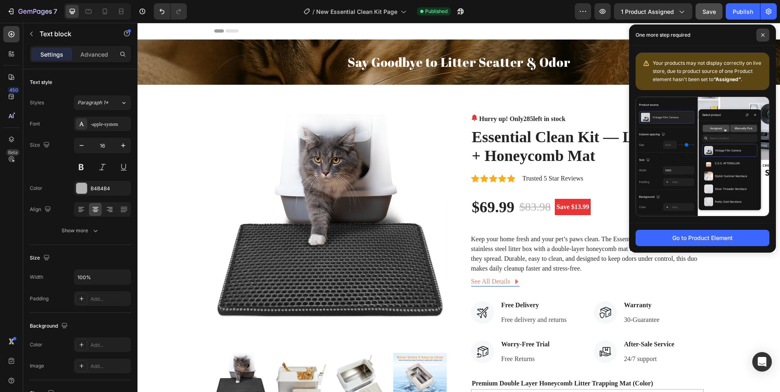
click at [764, 32] on span at bounding box center [762, 35] width 13 height 13
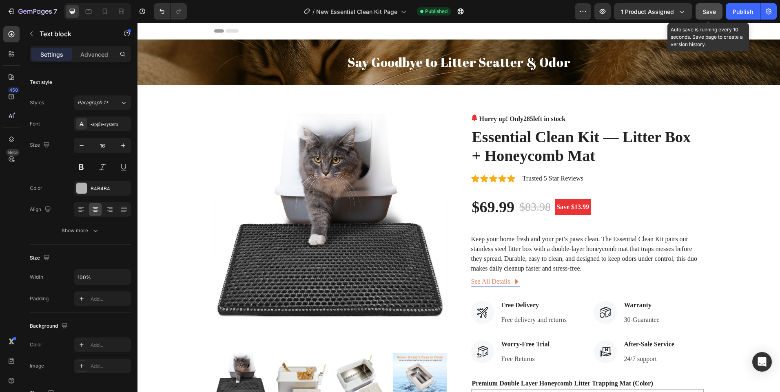
click at [705, 9] on span "Save" at bounding box center [708, 11] width 13 height 7
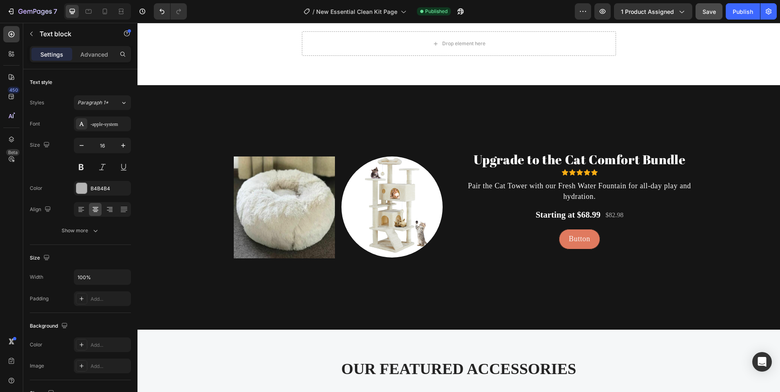
scroll to position [1996, 0]
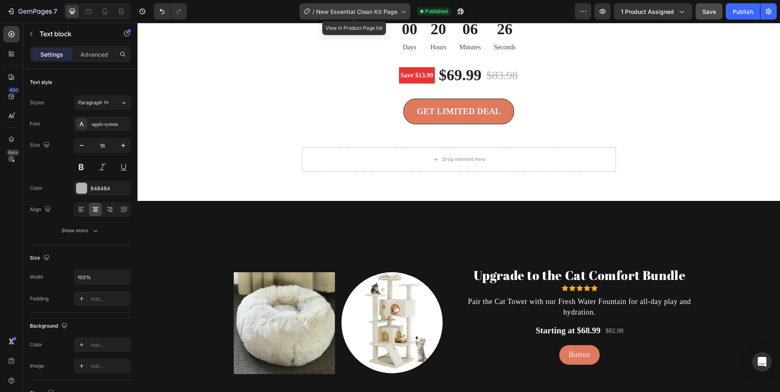
click at [405, 11] on icon at bounding box center [403, 12] width 4 height 2
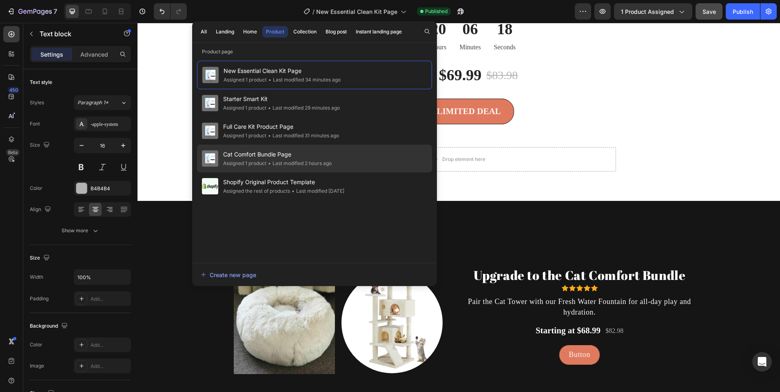
click at [298, 155] on span "Cat Comfort Bundle Page" at bounding box center [277, 155] width 108 height 10
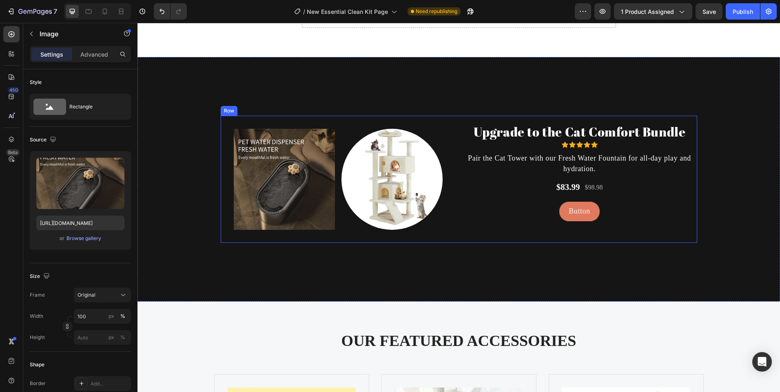
scroll to position [2140, 0]
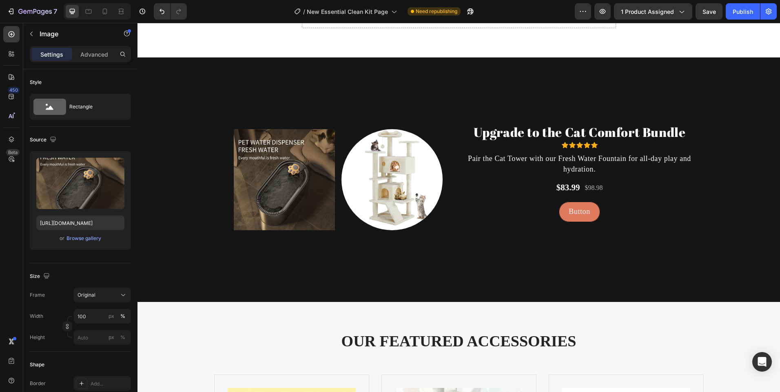
click at [275, 181] on img at bounding box center [284, 179] width 101 height 101
click at [267, 205] on img at bounding box center [284, 179] width 101 height 101
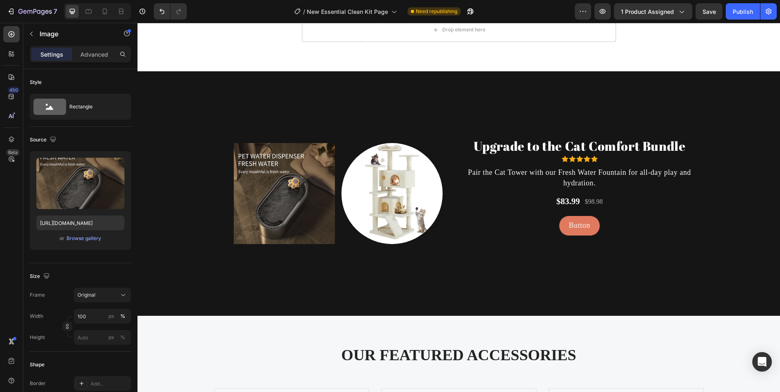
scroll to position [2017, 0]
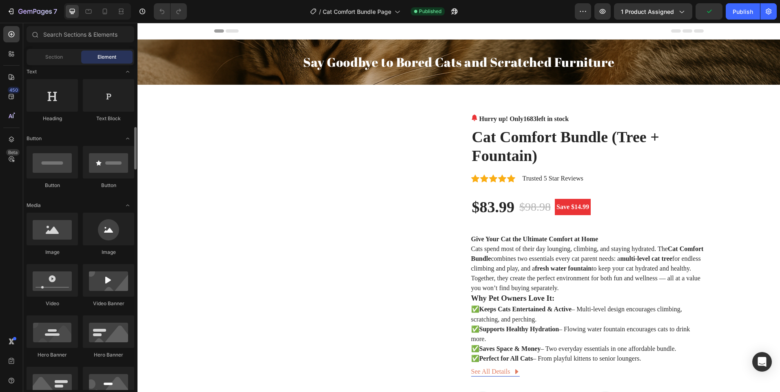
scroll to position [163, 0]
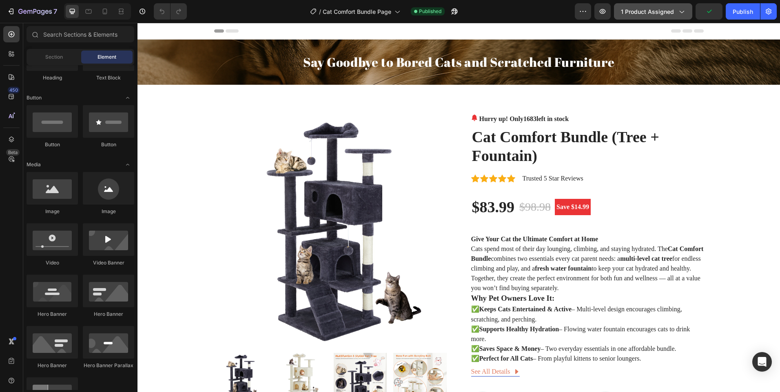
click at [674, 13] on span "1 product assigned" at bounding box center [647, 11] width 53 height 9
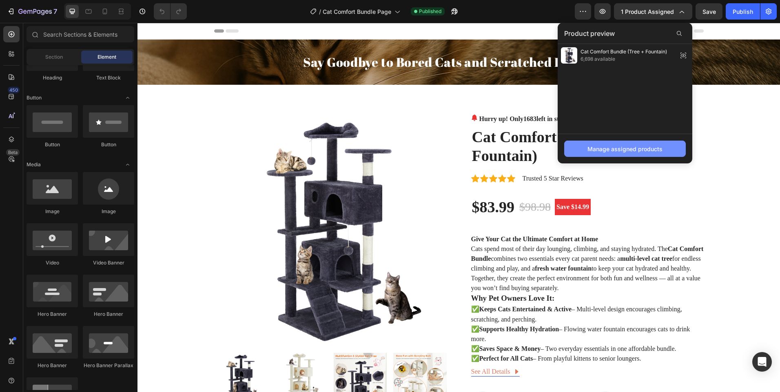
click at [615, 154] on button "Manage assigned products" at bounding box center [625, 149] width 122 height 16
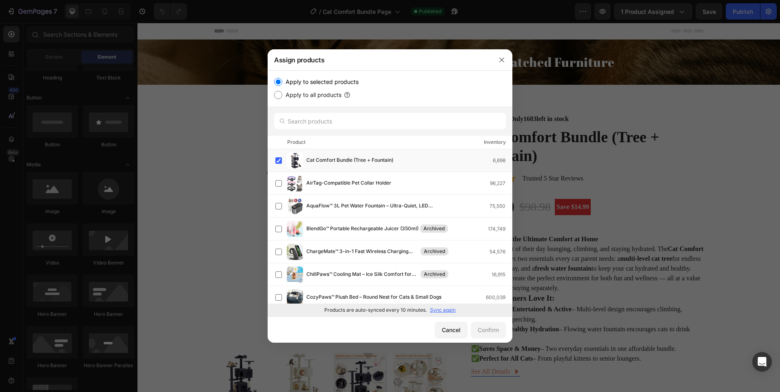
click at [283, 94] on label "Apply to all products" at bounding box center [311, 95] width 59 height 10
click at [282, 94] on input "Apply to all products" at bounding box center [278, 95] width 8 height 8
radio input "true"
click at [279, 83] on input "Apply to selected products" at bounding box center [278, 82] width 8 height 8
radio input "true"
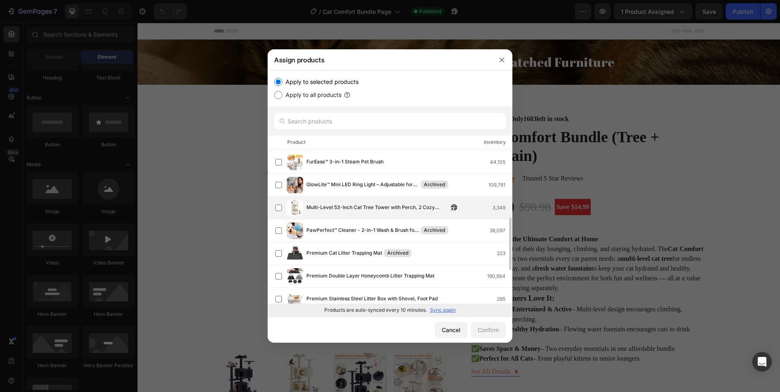
scroll to position [0, 0]
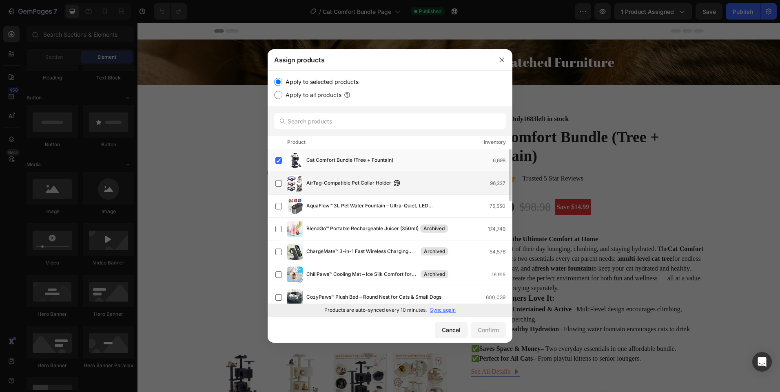
click at [310, 178] on div "AirTag-Compatible Pet Collar Holder 96,227" at bounding box center [393, 183] width 237 height 16
click at [277, 157] on label at bounding box center [278, 160] width 7 height 7
click at [279, 180] on label at bounding box center [278, 183] width 7 height 7
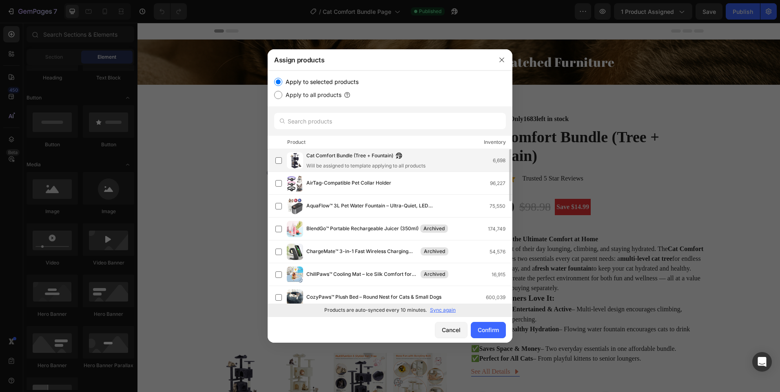
click at [297, 155] on img at bounding box center [295, 161] width 16 height 16
click at [453, 333] on div "Cancel" at bounding box center [451, 330] width 19 height 9
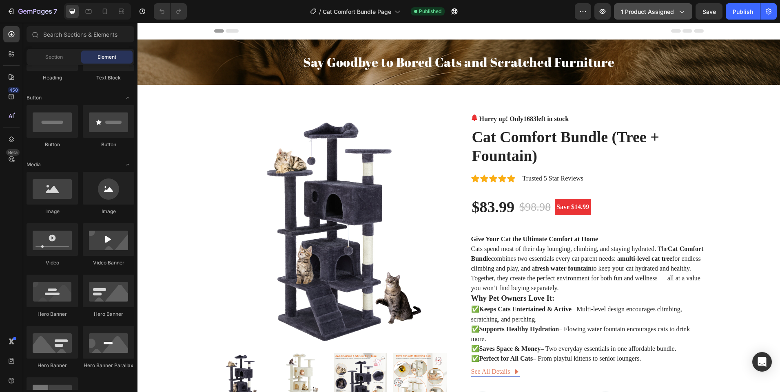
click at [640, 7] on span "1 product assigned" at bounding box center [647, 11] width 53 height 9
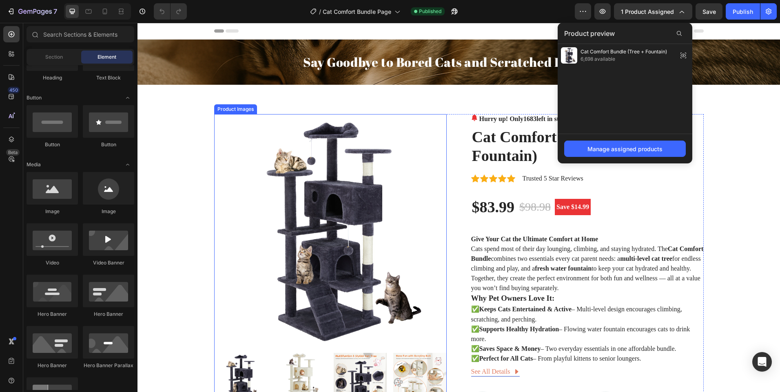
click at [285, 163] on img at bounding box center [330, 230] width 232 height 232
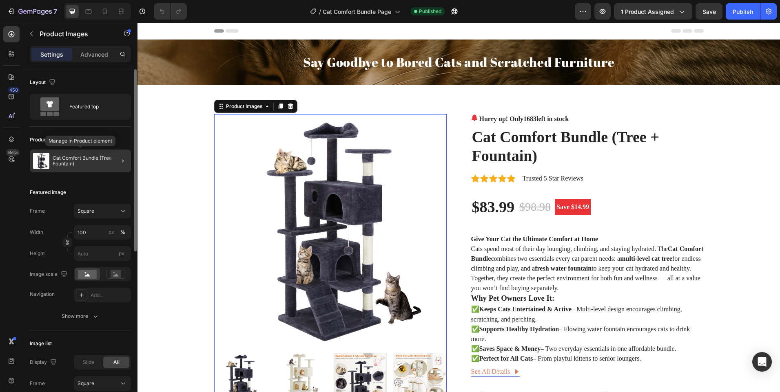
click at [97, 164] on p "Cat Comfort Bundle (Tree + Fountain)" at bounding box center [90, 160] width 75 height 11
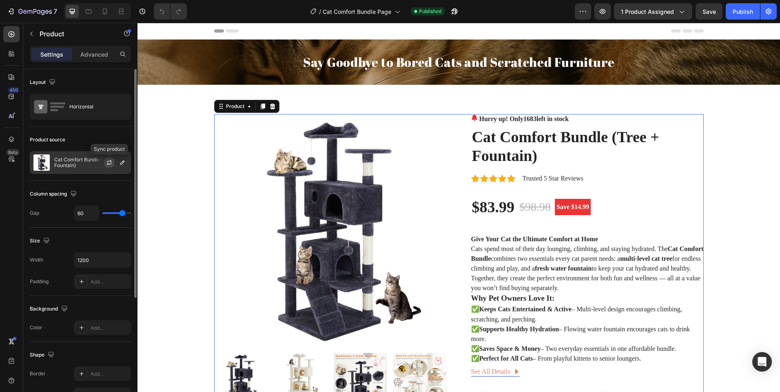
click at [111, 162] on icon "button" at bounding box center [109, 162] width 7 height 7
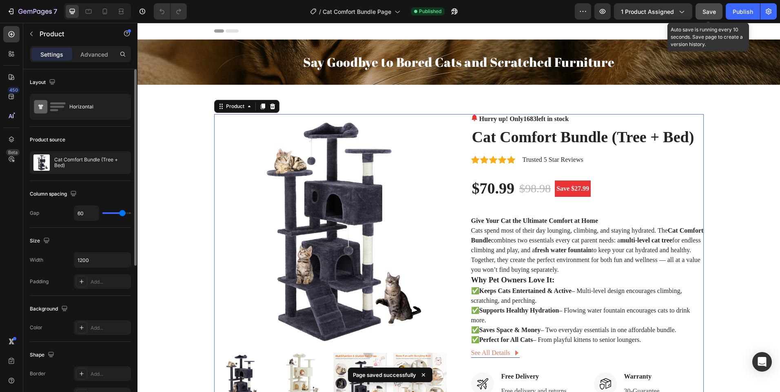
click at [702, 11] on span "Save" at bounding box center [708, 11] width 13 height 7
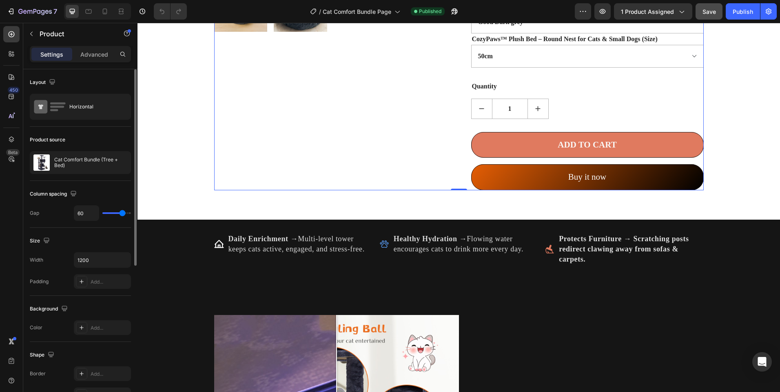
scroll to position [571, 0]
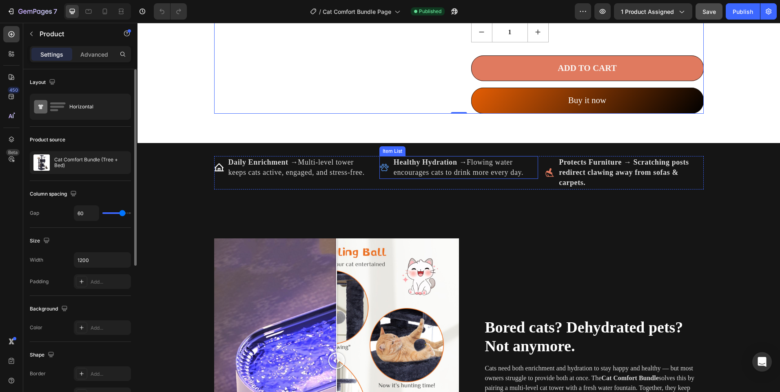
click at [467, 178] on p "Healthy Hydration → Flowing water encourages cats to drink more every day." at bounding box center [464, 167] width 143 height 20
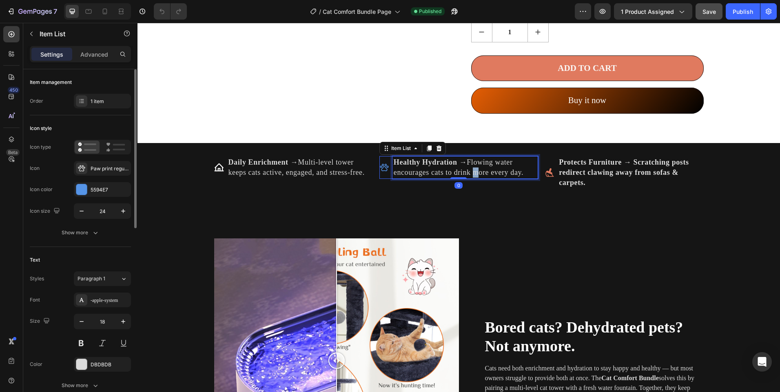
click at [467, 178] on p "Healthy Hydration → Flowing water encourages cats to drink more every day." at bounding box center [464, 167] width 143 height 20
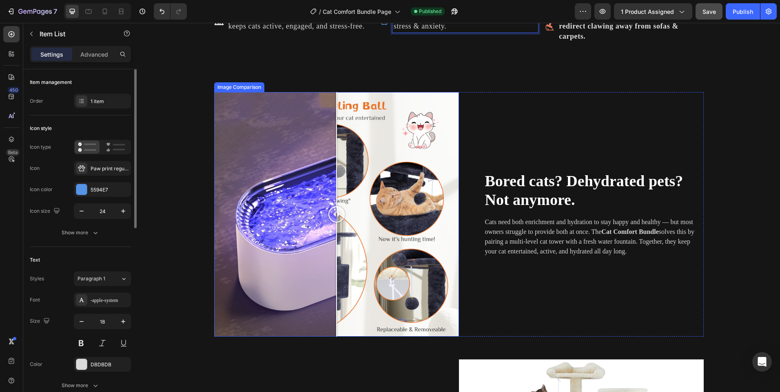
scroll to position [734, 0]
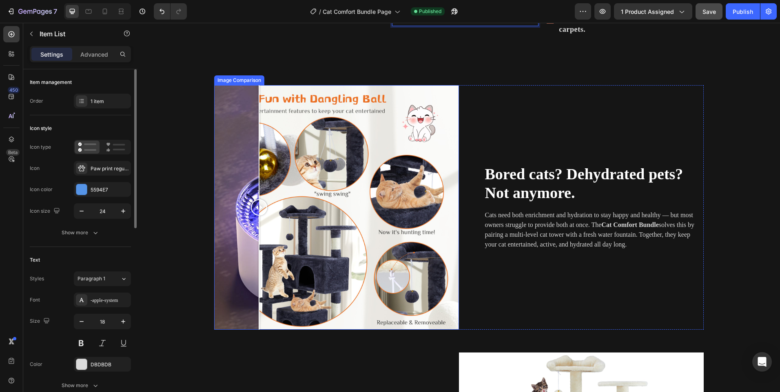
click at [256, 249] on div at bounding box center [336, 207] width 245 height 245
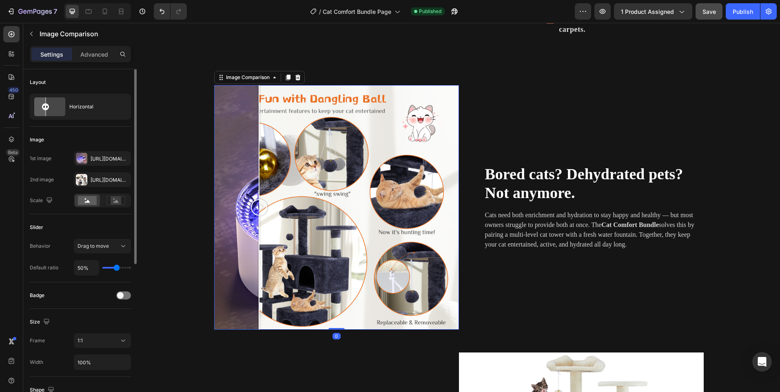
click at [322, 240] on div at bounding box center [336, 207] width 245 height 245
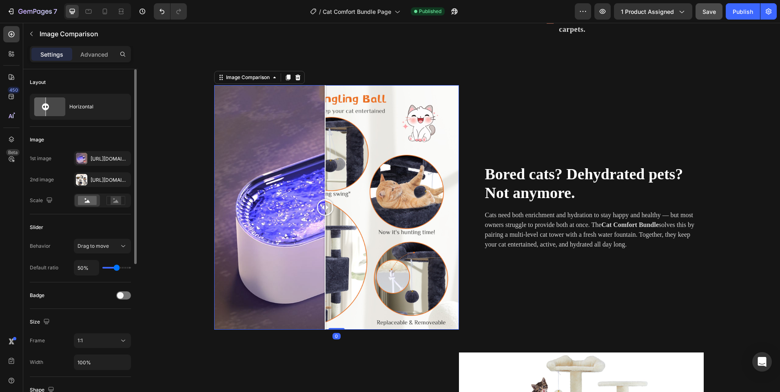
click at [346, 237] on div at bounding box center [336, 207] width 245 height 245
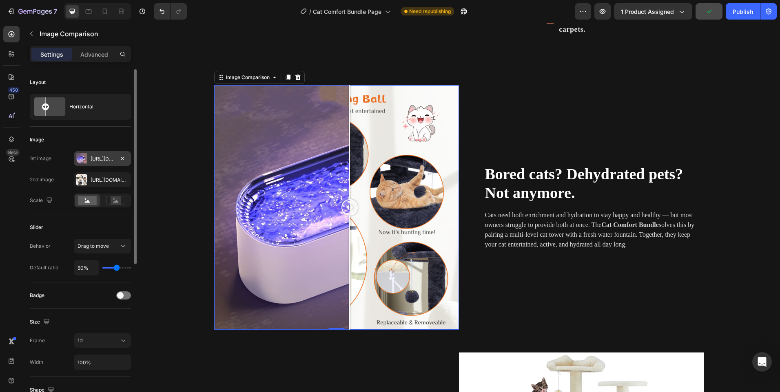
click at [84, 161] on div at bounding box center [81, 158] width 11 height 11
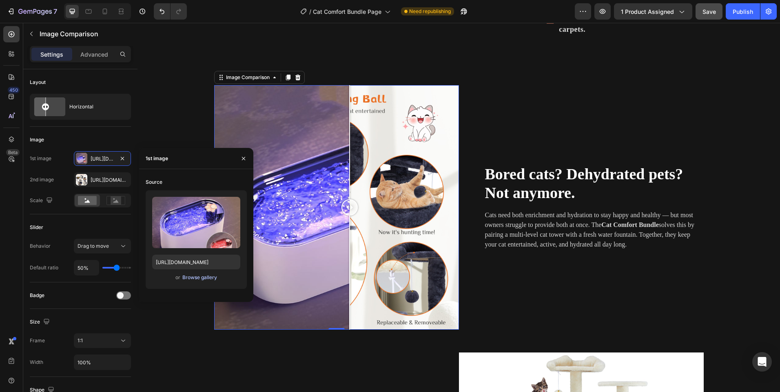
click at [185, 279] on div "Browse gallery" at bounding box center [199, 277] width 35 height 7
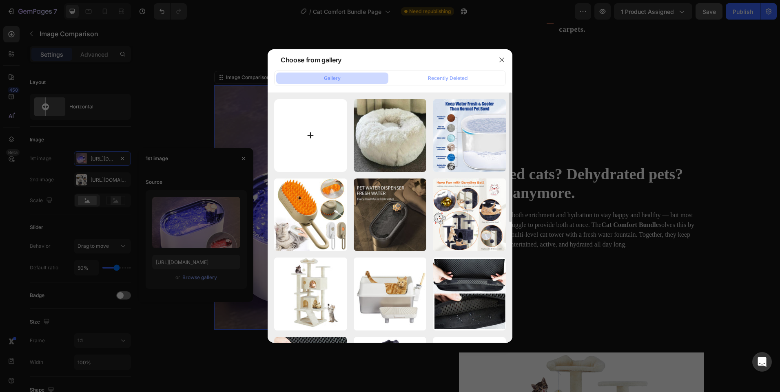
click at [316, 144] on input "file" at bounding box center [310, 135] width 73 height 73
type input "C:\fakepath\cat_on_bed.jpg"
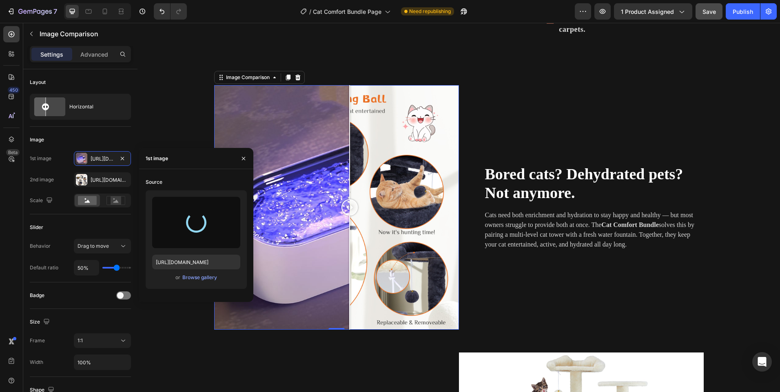
type input "[URL][DOMAIN_NAME]"
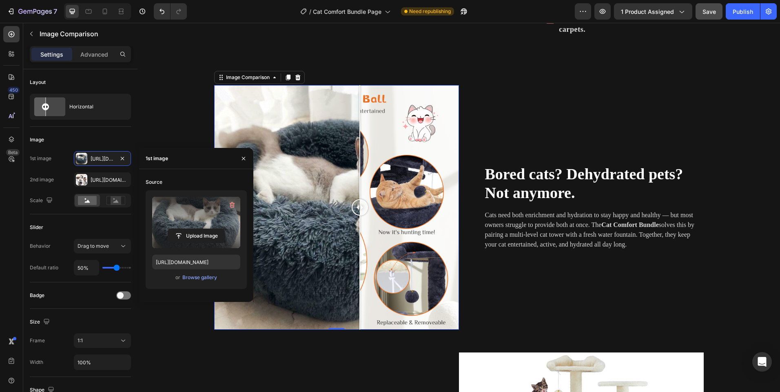
drag, startPoint x: 330, startPoint y: 207, endPoint x: 343, endPoint y: 203, distance: 13.2
click at [351, 203] on div at bounding box center [359, 207] width 16 height 16
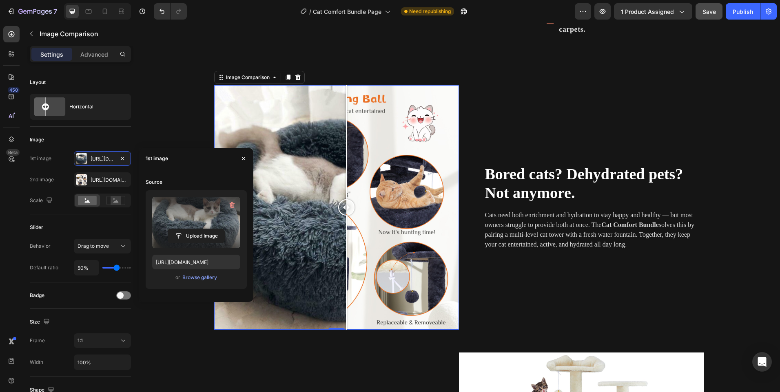
click at [301, 279] on div at bounding box center [336, 207] width 245 height 245
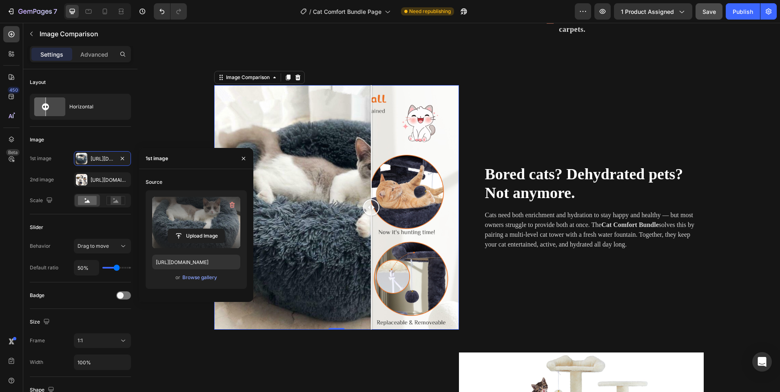
click at [368, 261] on div at bounding box center [336, 207] width 245 height 245
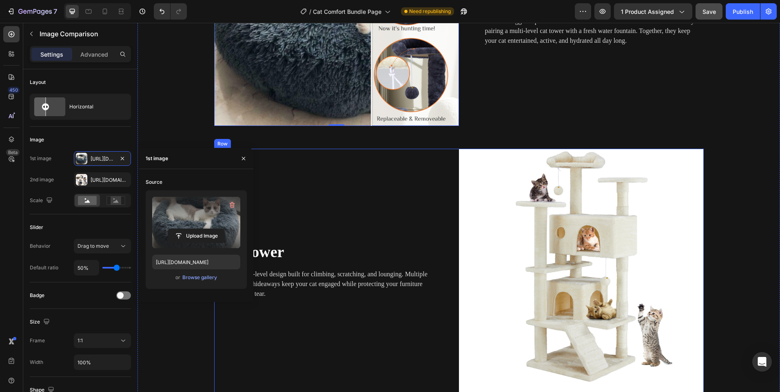
scroll to position [775, 0]
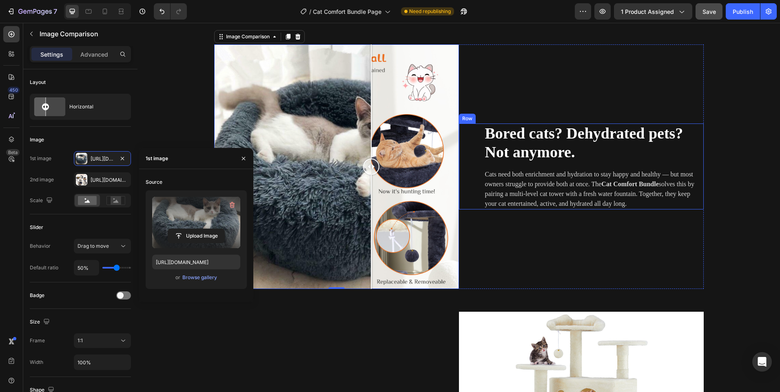
click at [544, 152] on span "Bored cats? Dehydrated pets? Not anymore." at bounding box center [584, 143] width 198 height 36
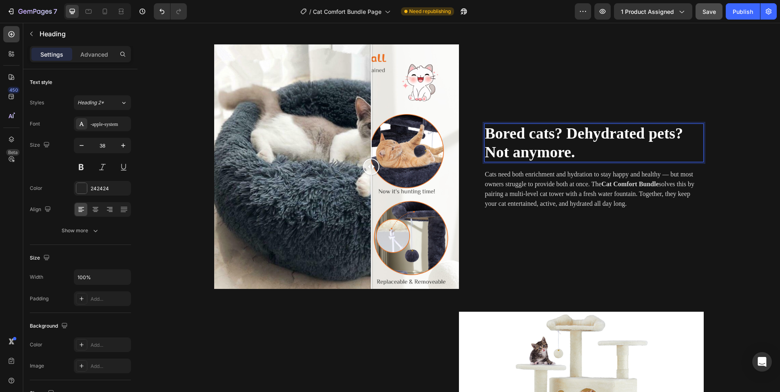
click at [544, 152] on span "Bored cats? Dehydrated pets? Not anymore." at bounding box center [584, 143] width 198 height 36
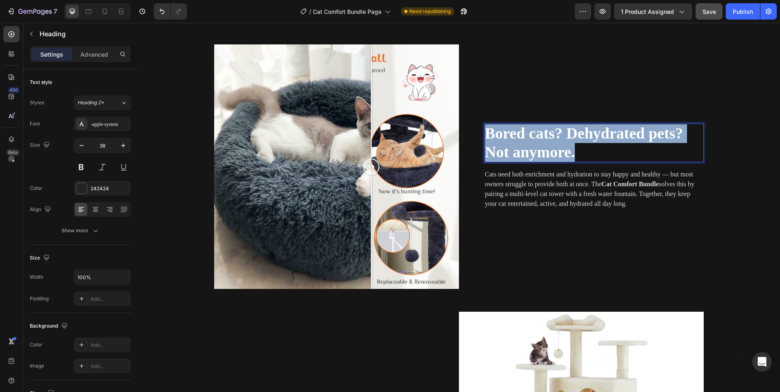
click at [544, 152] on span "Bored cats? Dehydrated pets? Not anymore." at bounding box center [584, 143] width 198 height 36
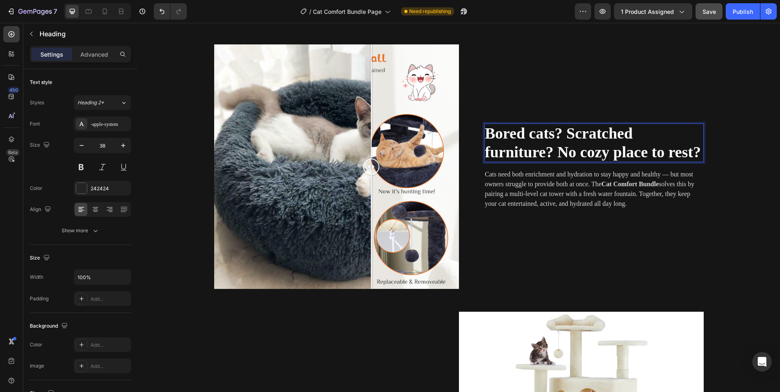
click at [574, 144] on span "Bored cats? Scratched furniture? No cozy place to rest?" at bounding box center [593, 143] width 216 height 36
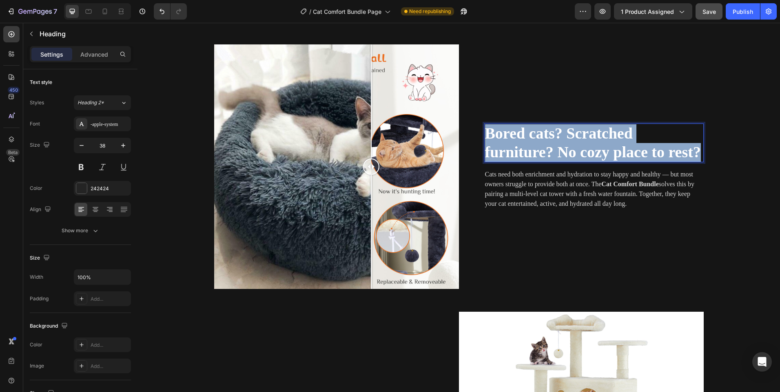
click at [574, 144] on span "Bored cats? Scratched furniture? No cozy place to rest?" at bounding box center [593, 143] width 216 height 36
click at [573, 146] on span "Bored cats? Scratched furniture? No cozy place to rest?" at bounding box center [593, 143] width 216 height 36
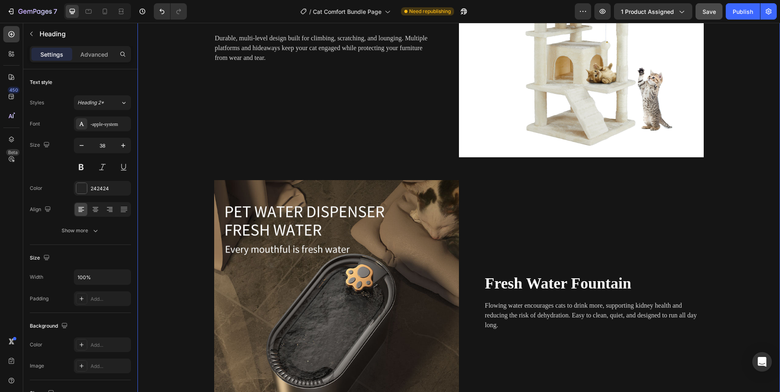
scroll to position [1223, 0]
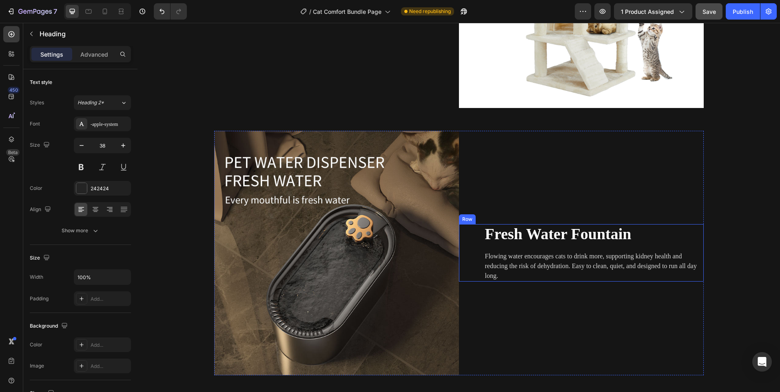
click at [539, 264] on p "Flowing water encourages cats to drink more, supporting kidney health and reduc…" at bounding box center [594, 266] width 218 height 29
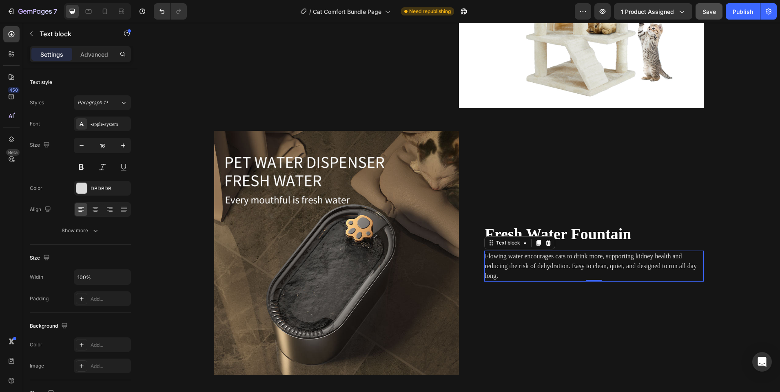
click at [539, 264] on p "Flowing water encourages cats to drink more, supporting kidney health and reduc…" at bounding box center [594, 266] width 218 height 29
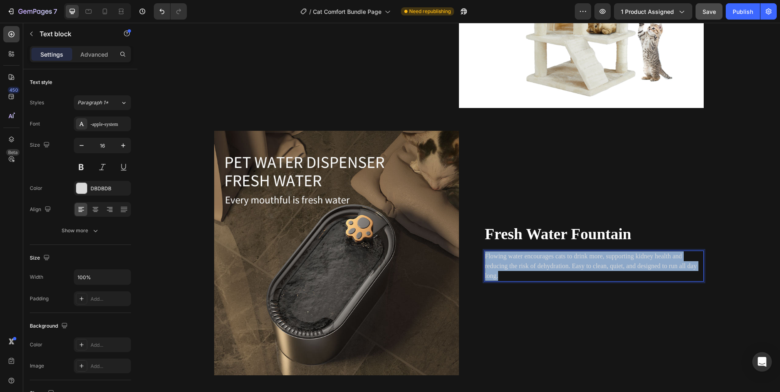
click at [538, 264] on p "Flowing water encourages cats to drink more, supporting kidney health and reduc…" at bounding box center [594, 266] width 218 height 29
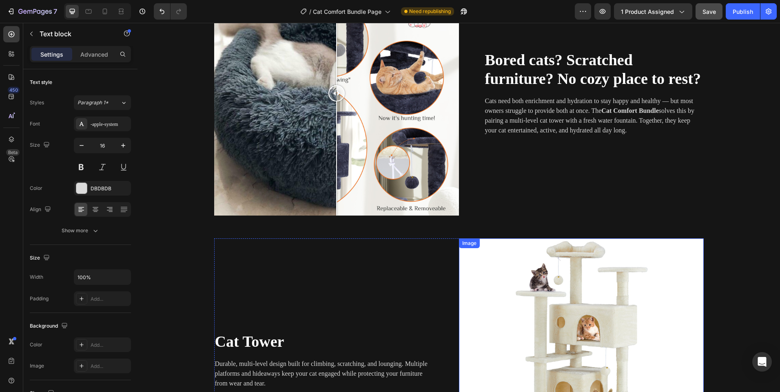
scroll to position [780, 0]
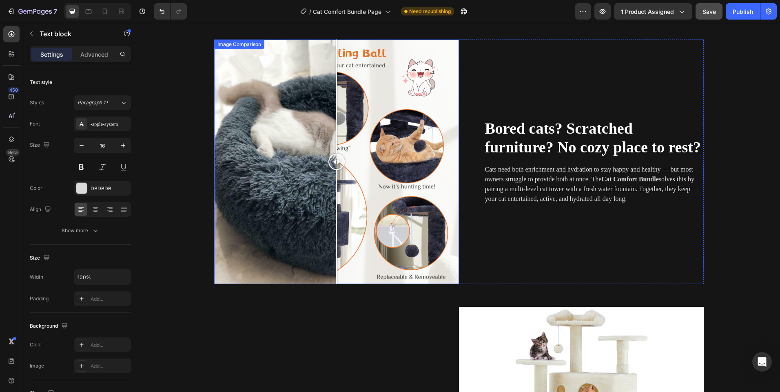
drag, startPoint x: 319, startPoint y: 164, endPoint x: 337, endPoint y: 154, distance: 20.6
click at [325, 160] on div at bounding box center [336, 162] width 245 height 245
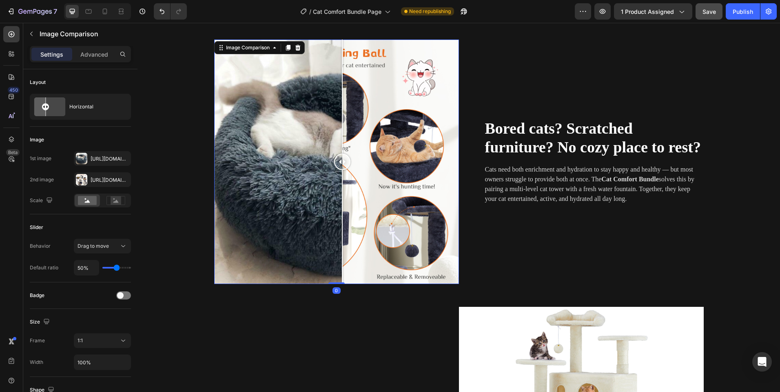
drag, startPoint x: 339, startPoint y: 153, endPoint x: 378, endPoint y: 141, distance: 40.5
click at [377, 141] on div at bounding box center [336, 162] width 245 height 245
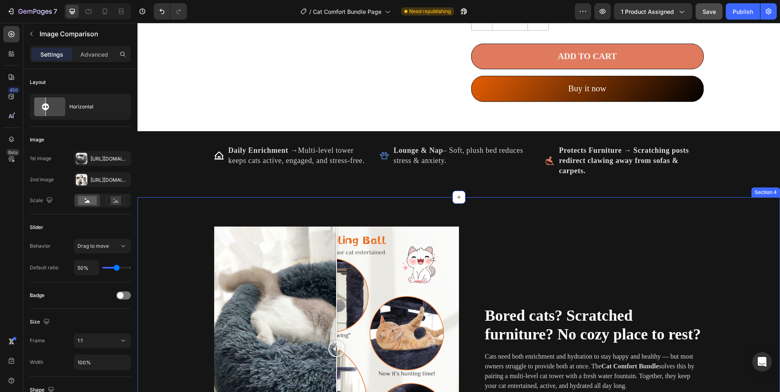
scroll to position [617, 0]
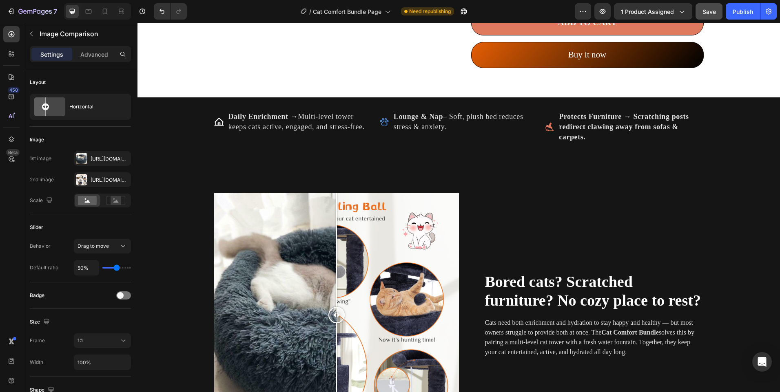
click at [282, 308] on div at bounding box center [336, 315] width 245 height 245
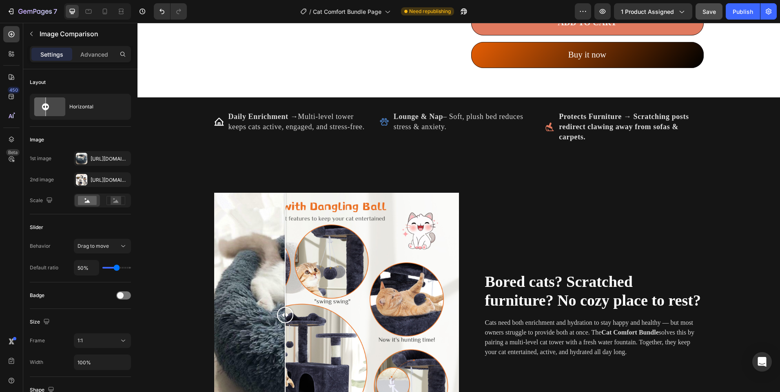
click at [362, 265] on div at bounding box center [336, 315] width 245 height 245
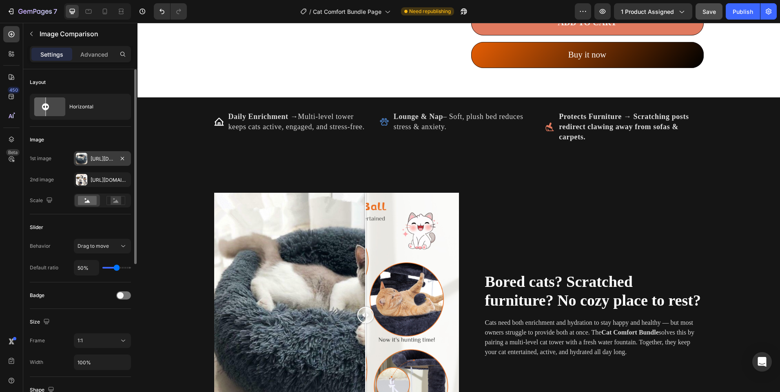
drag, startPoint x: 75, startPoint y: 156, endPoint x: 80, endPoint y: 159, distance: 5.7
click at [80, 159] on div "[URL][DOMAIN_NAME]" at bounding box center [102, 158] width 57 height 15
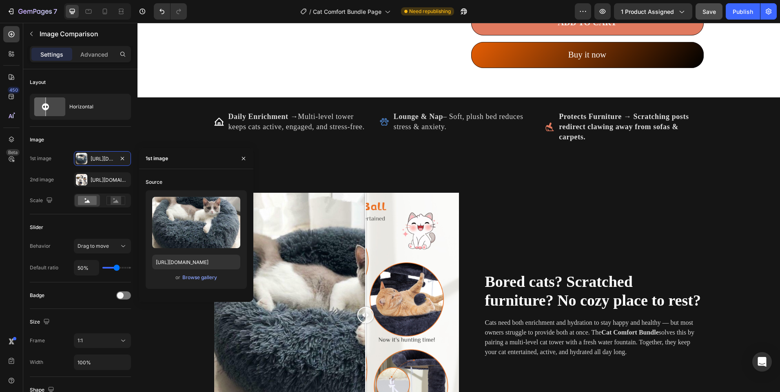
click at [198, 283] on div "Upload Image [URL][DOMAIN_NAME] or Browse gallery" at bounding box center [196, 239] width 101 height 99
click at [198, 275] on div "Browse gallery" at bounding box center [199, 277] width 35 height 7
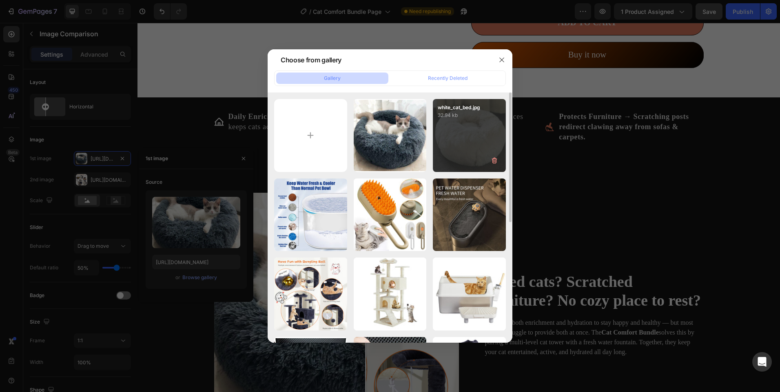
click at [470, 148] on div "white_cat_bed.jpg 32.94 kb" at bounding box center [469, 135] width 73 height 73
type input "[URL][DOMAIN_NAME]"
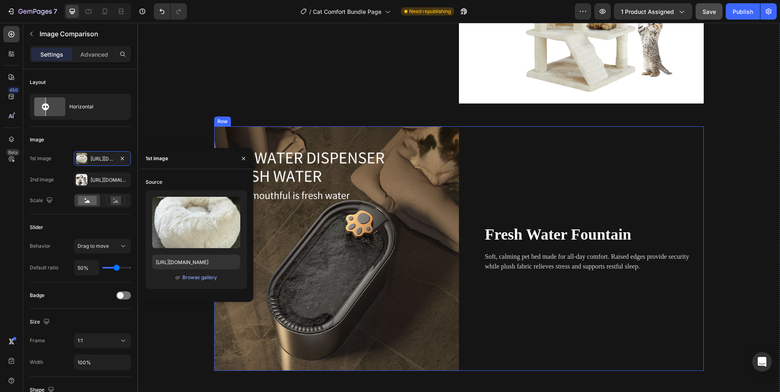
scroll to position [1228, 0]
click at [387, 306] on img at bounding box center [336, 248] width 245 height 245
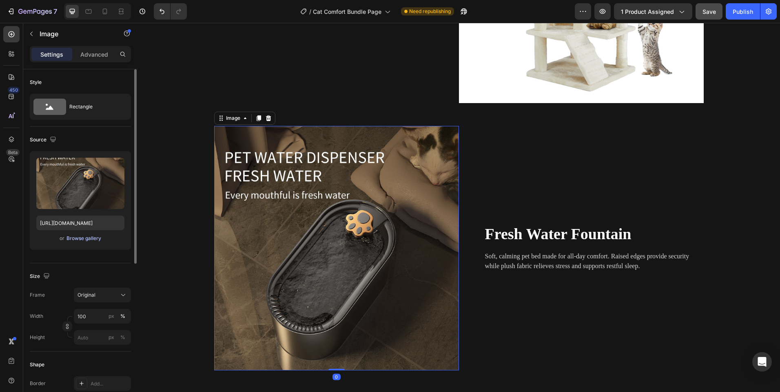
click at [93, 242] on div "or Browse gallery" at bounding box center [80, 239] width 88 height 10
click at [91, 237] on div "Browse gallery" at bounding box center [83, 238] width 35 height 7
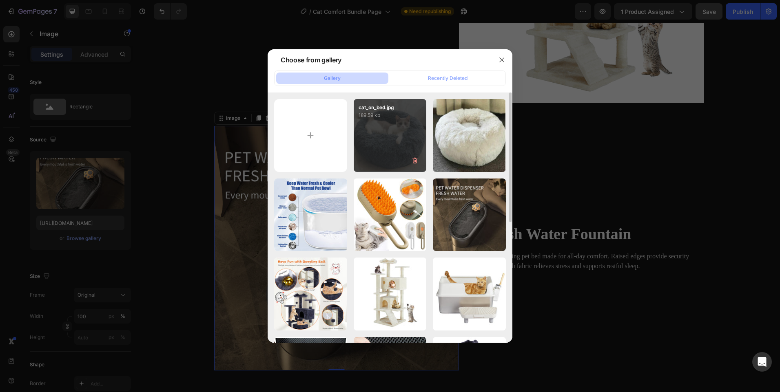
click at [389, 133] on div "cat_on_bed.jpg 189.59 kb" at bounding box center [390, 135] width 73 height 73
type input "[URL][DOMAIN_NAME]"
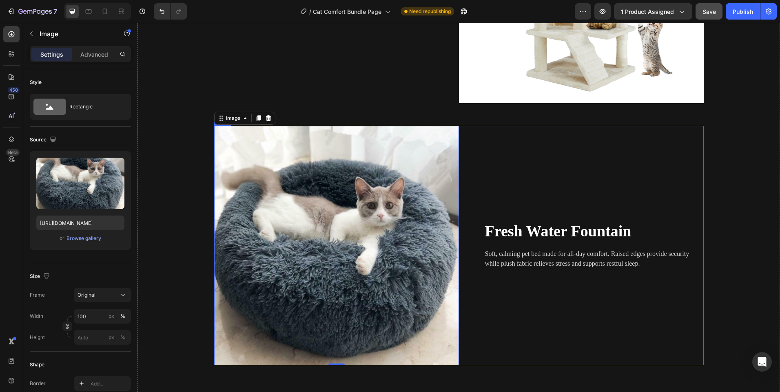
scroll to position [1269, 0]
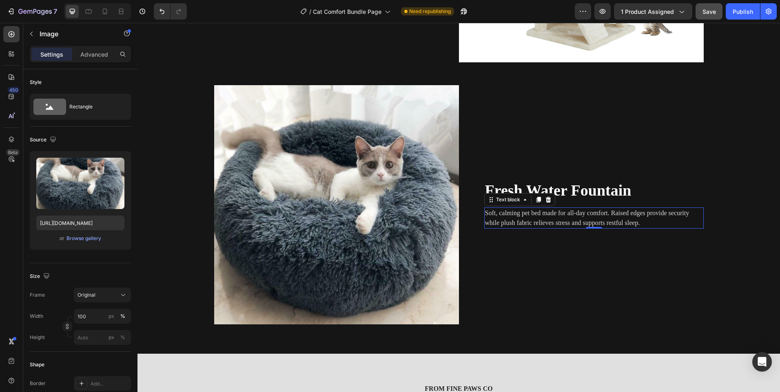
click at [533, 219] on p "Soft, calming pet bed made for all-day comfort. Raised edges provide security w…" at bounding box center [594, 218] width 218 height 20
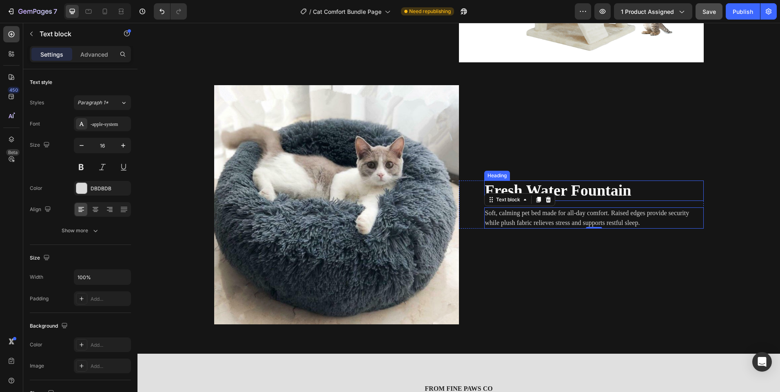
click at [584, 192] on strong "Fresh Water Fountain" at bounding box center [558, 190] width 146 height 17
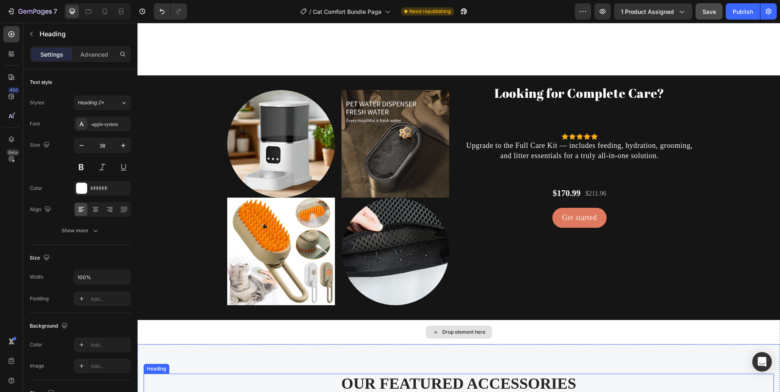
scroll to position [1962, 0]
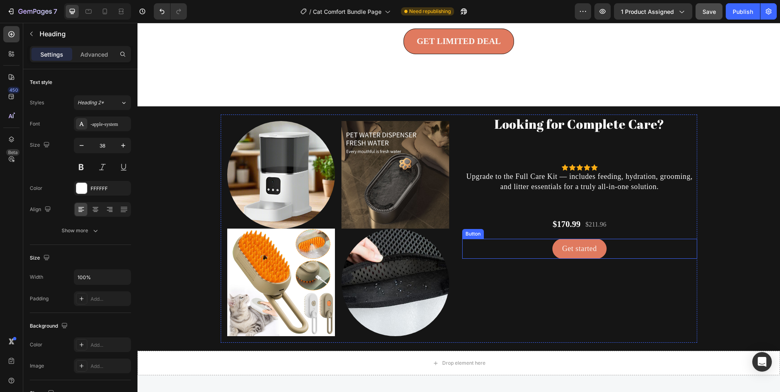
drag, startPoint x: 555, startPoint y: 263, endPoint x: 515, endPoint y: 281, distance: 43.6
click at [555, 259] on link "Get started" at bounding box center [579, 249] width 54 height 20
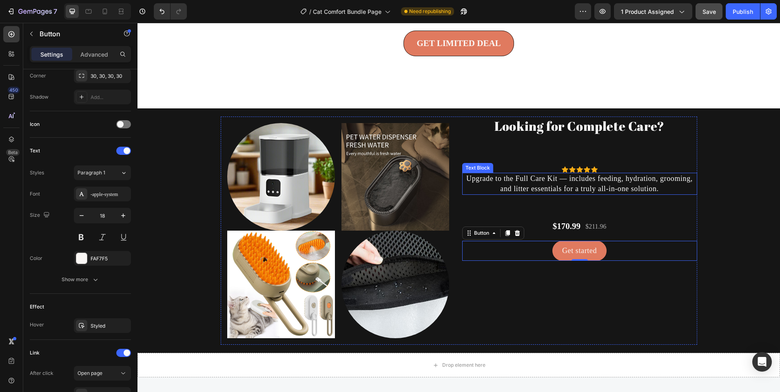
scroll to position [1921, 0]
